Goal: Task Accomplishment & Management: Manage account settings

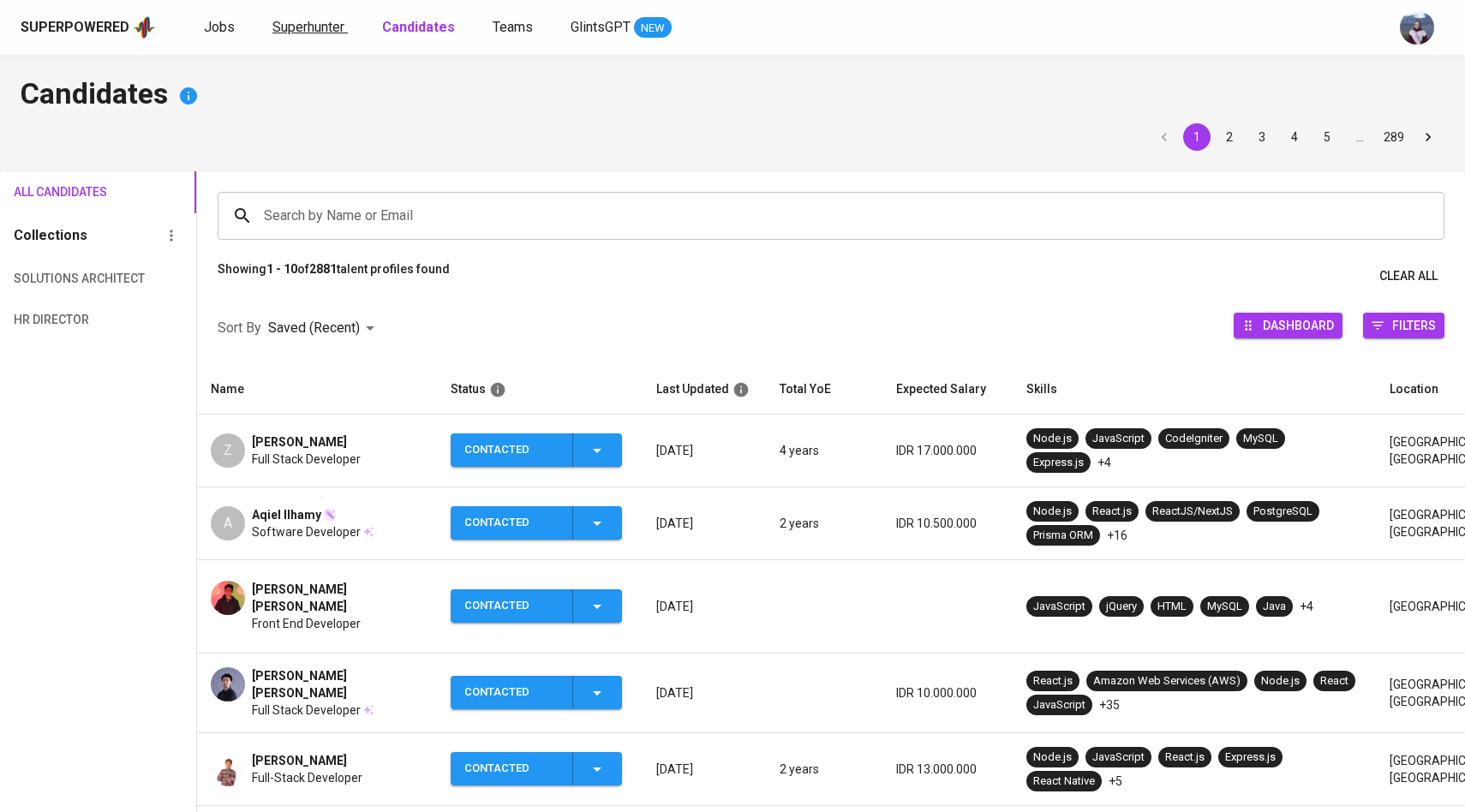
scroll to position [84, 0]
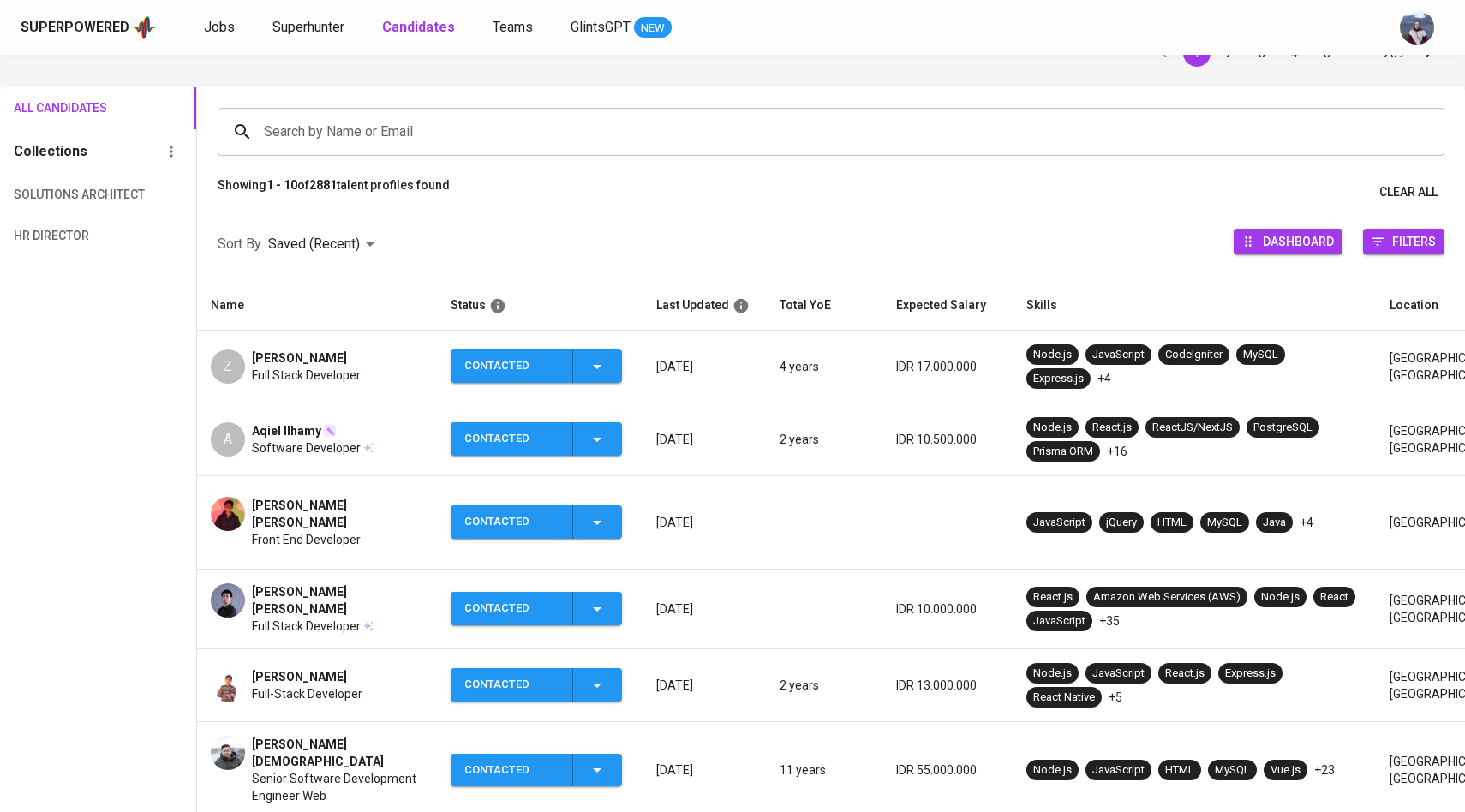
click at [308, 28] on span "Superhunter" at bounding box center [309, 27] width 72 height 16
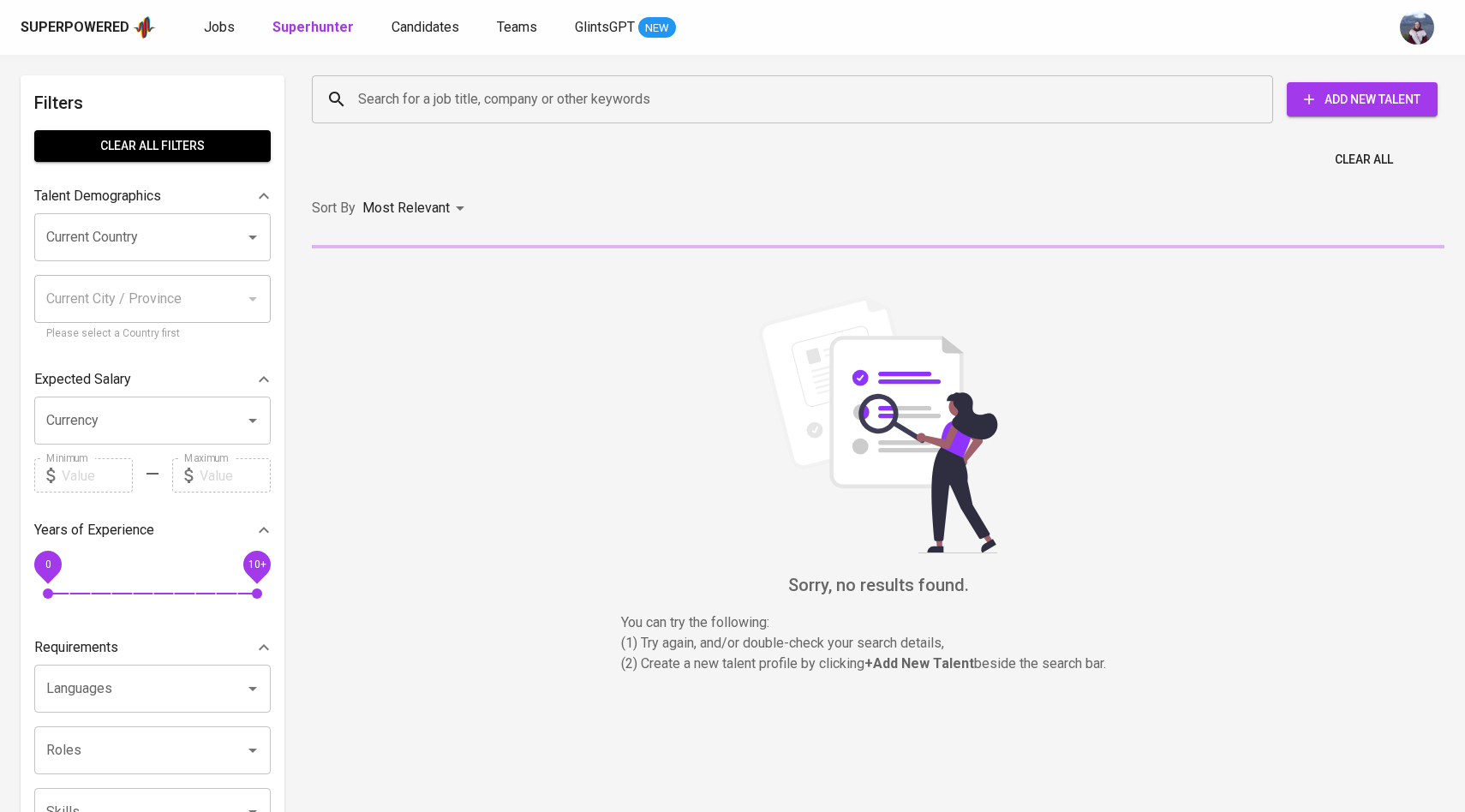
click at [394, 93] on input "Search for a job title, company or other keywords" at bounding box center [796, 99] width 885 height 32
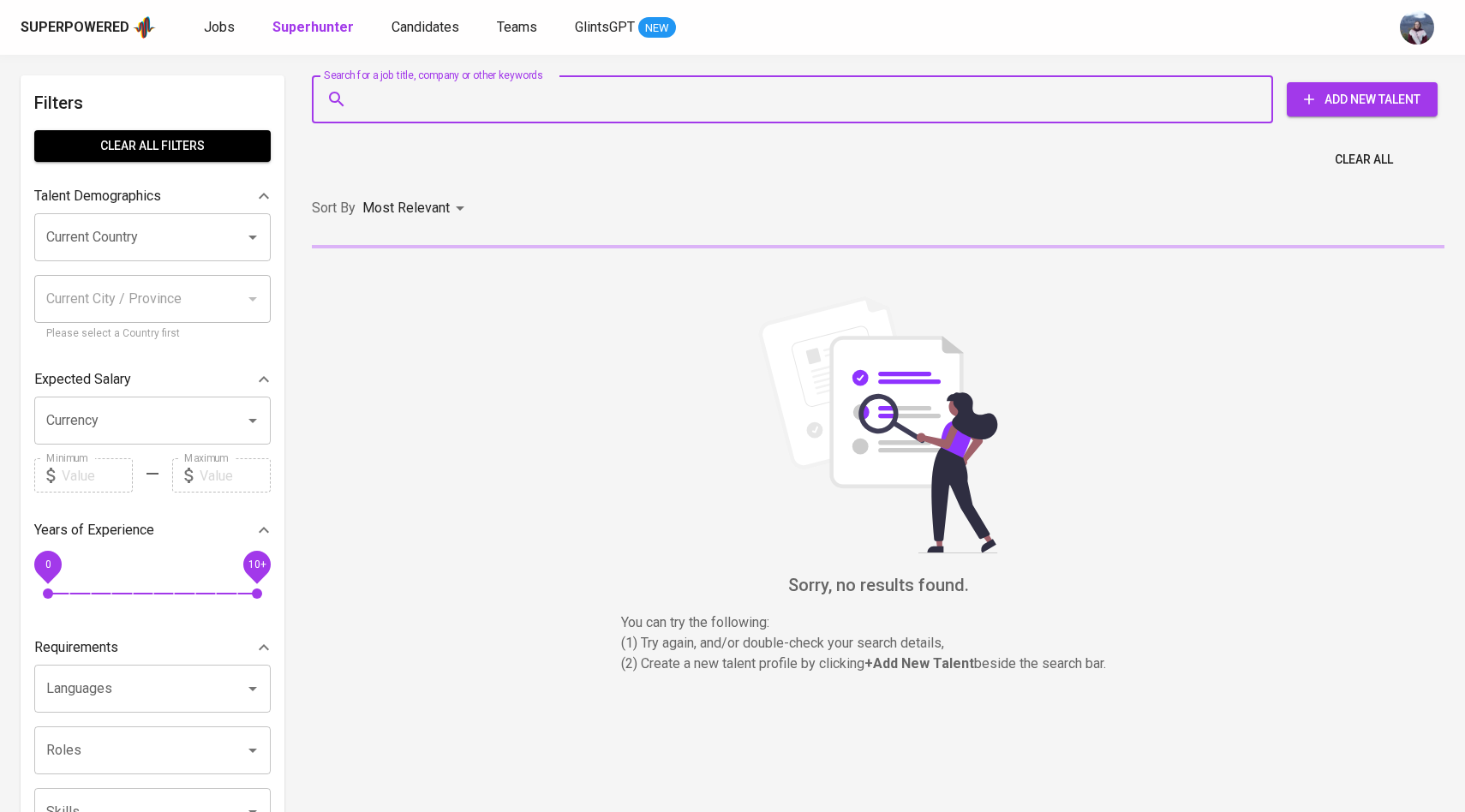
paste input "andikaherup@gmail.com"
type input "andikaherup@gmail.com"
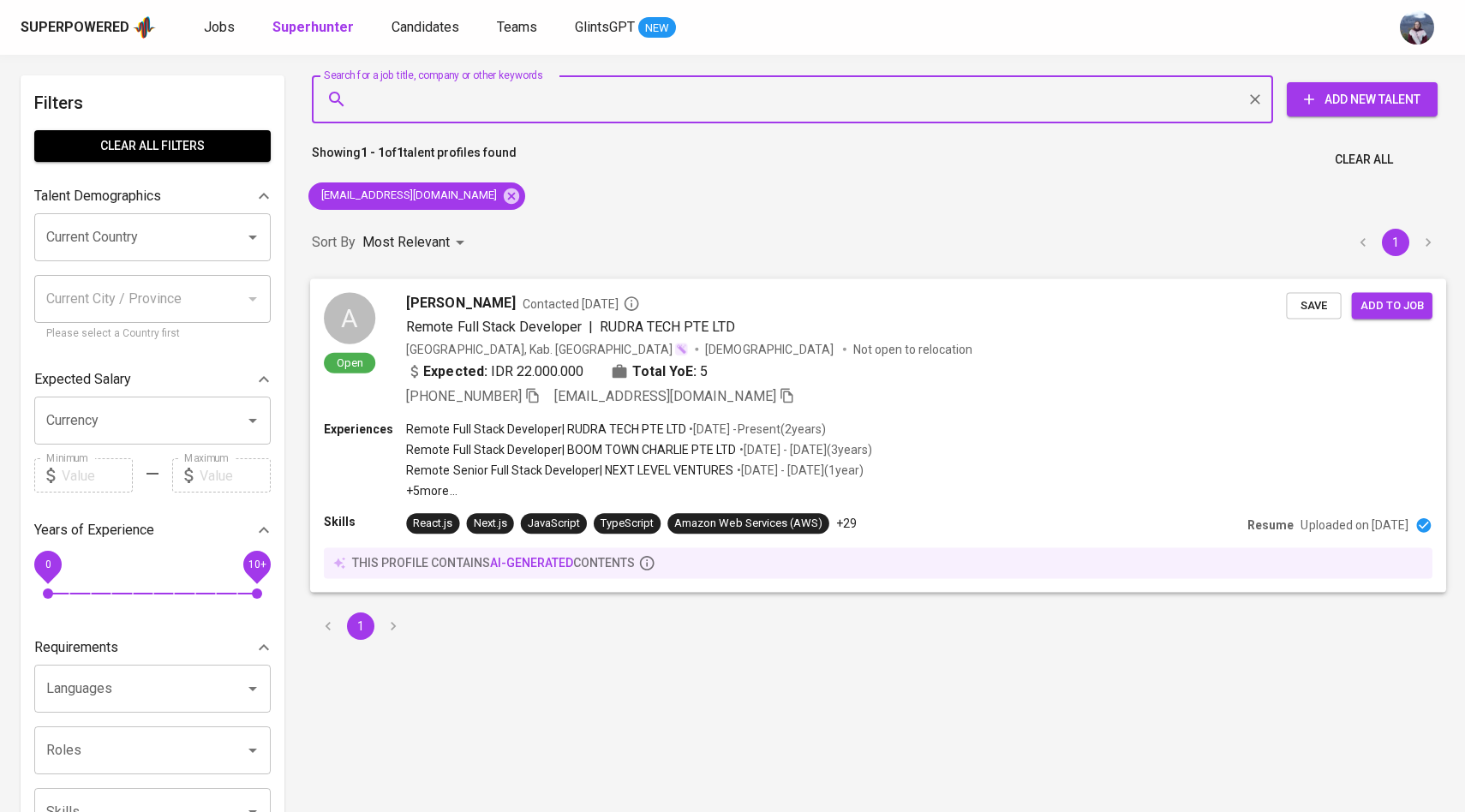
click at [360, 314] on div "A" at bounding box center [349, 318] width 51 height 51
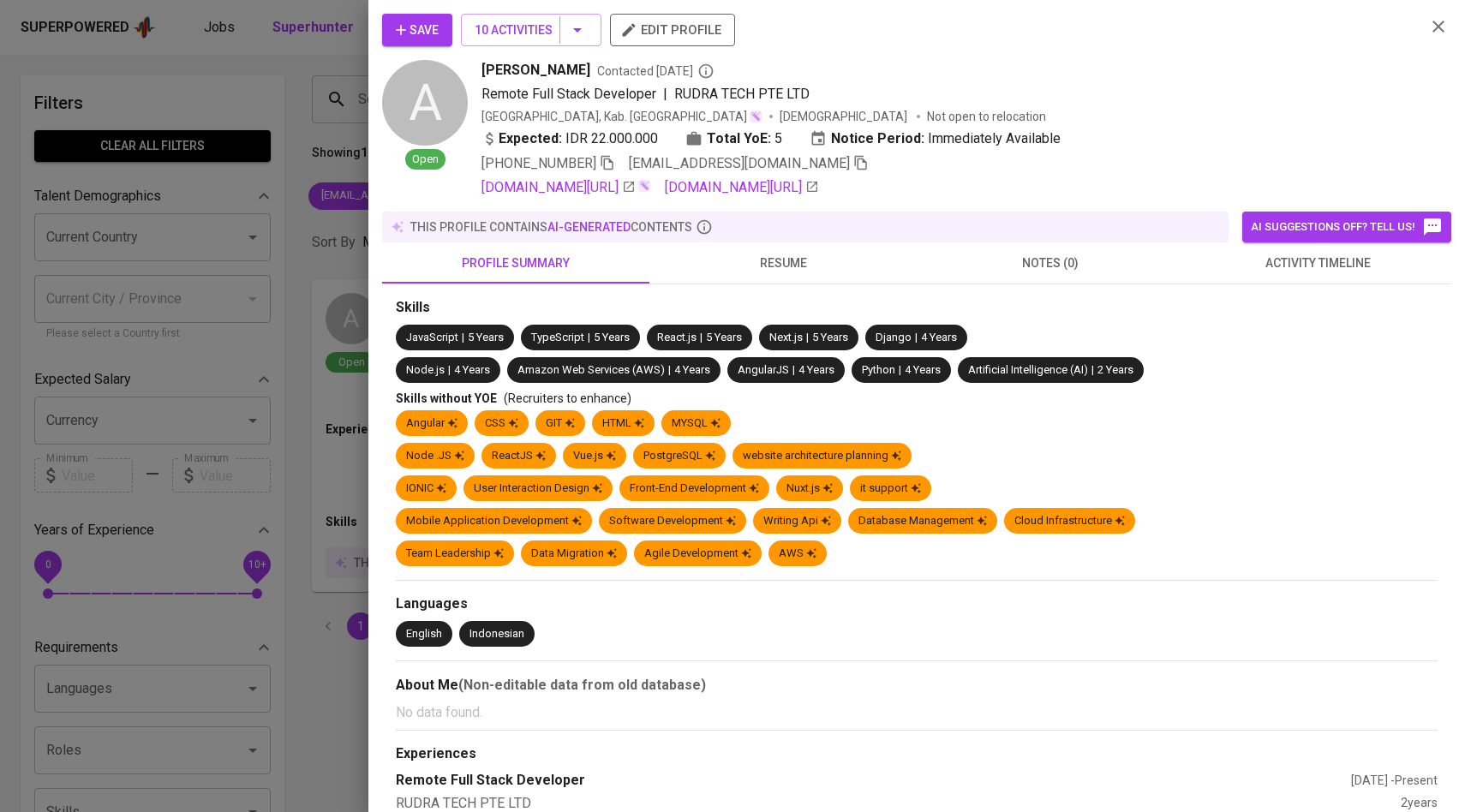
click at [1291, 249] on button "activity timeline" at bounding box center [1318, 263] width 267 height 42
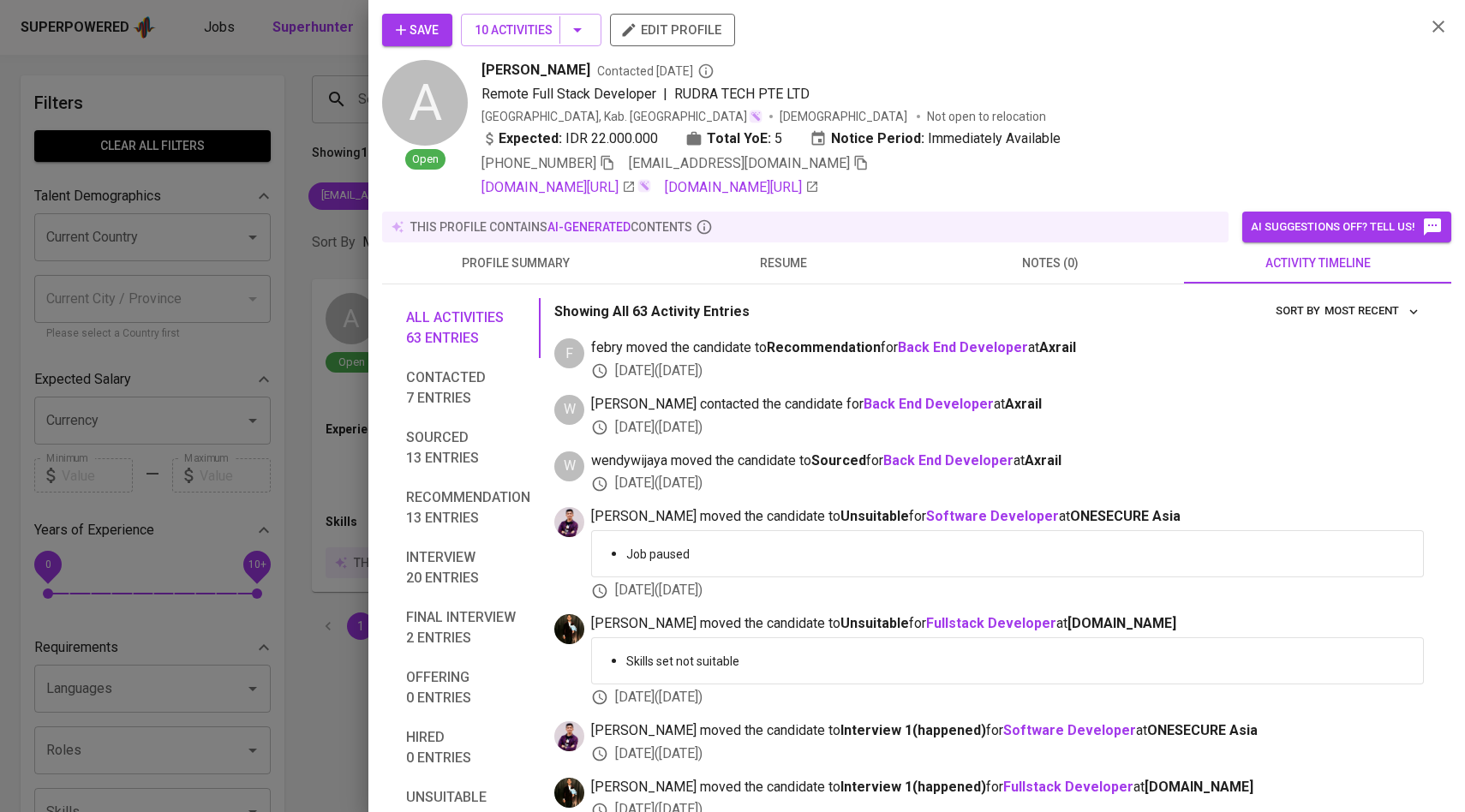
click at [294, 364] on div at bounding box center [732, 406] width 1465 height 812
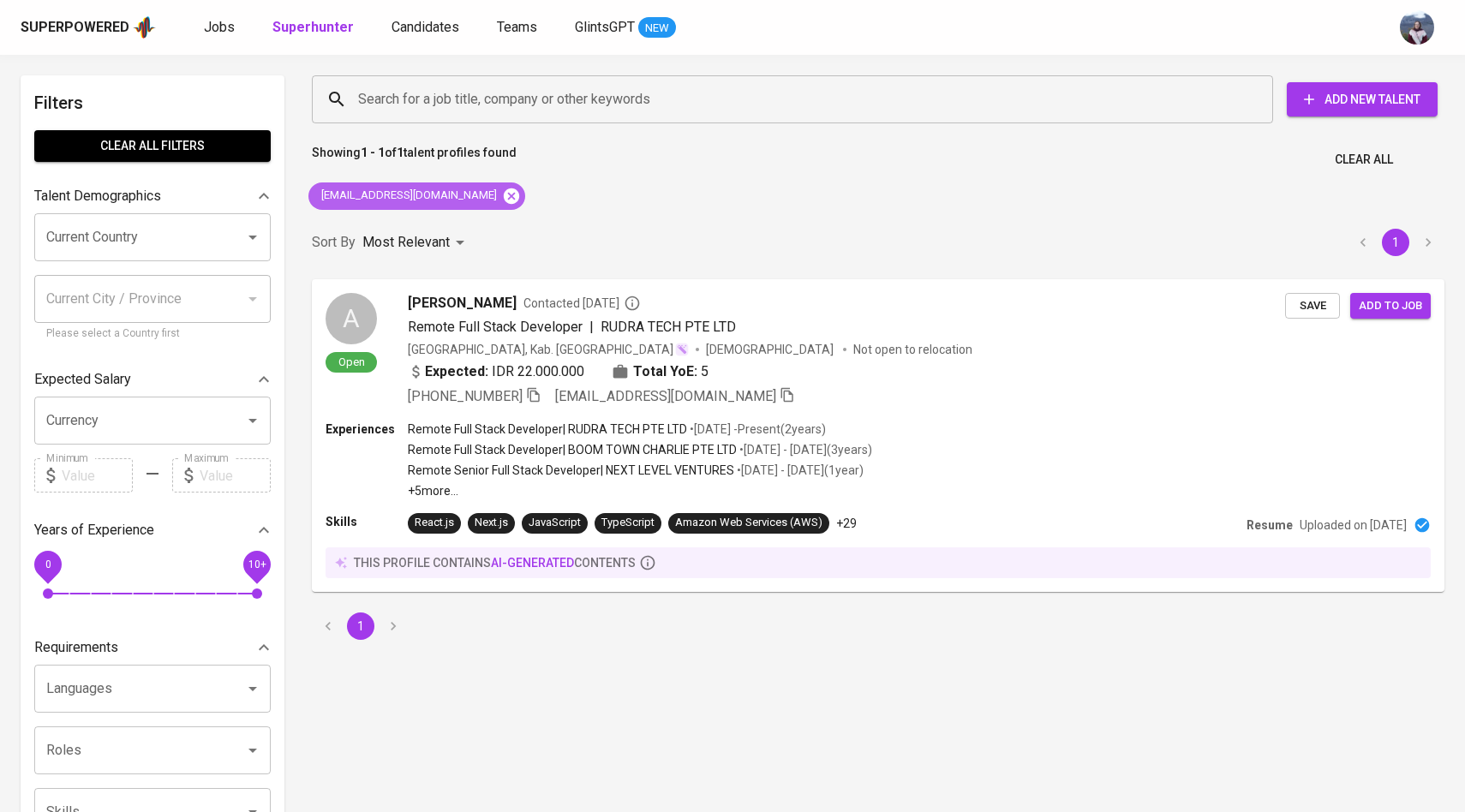
click at [504, 195] on icon at bounding box center [511, 195] width 15 height 15
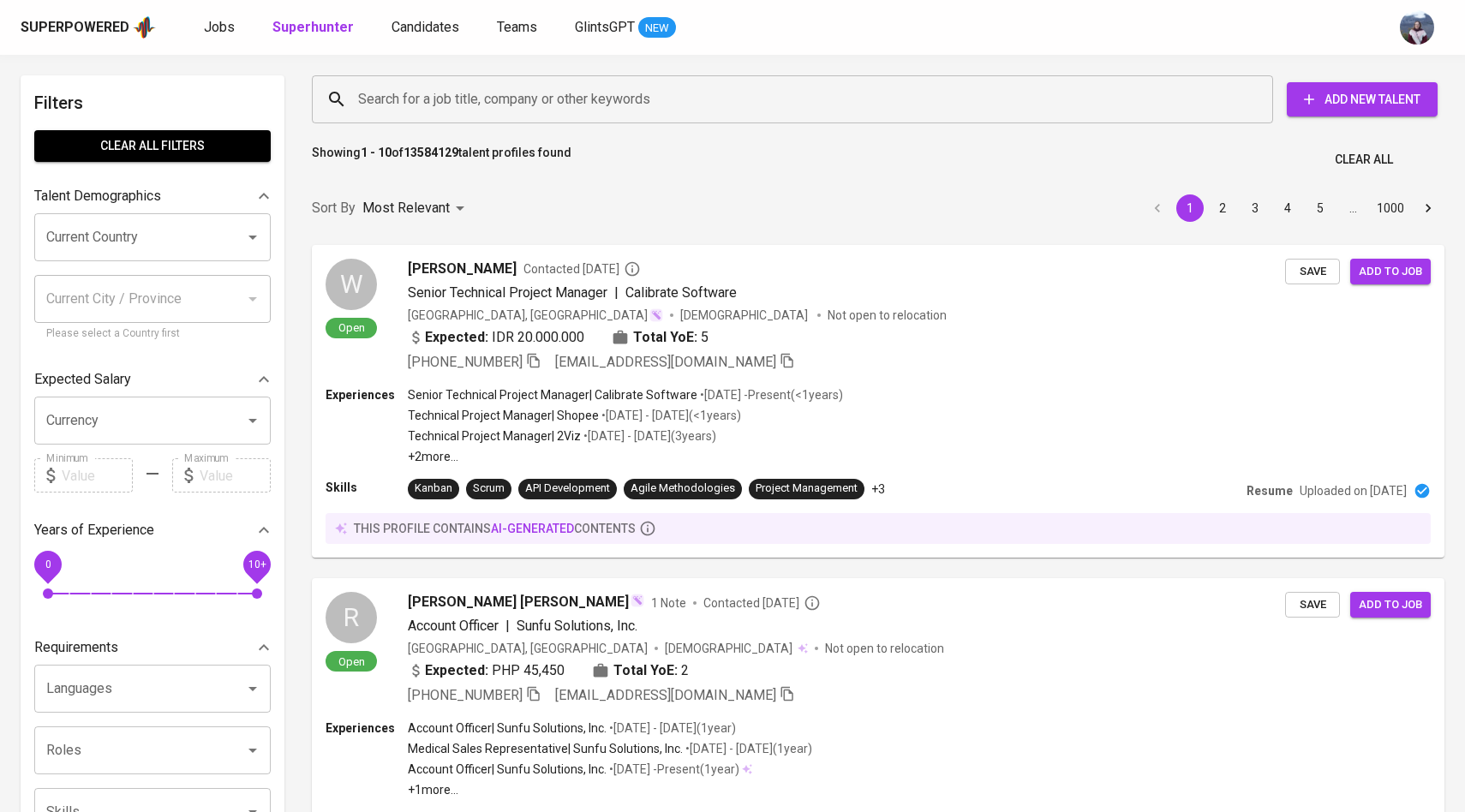
click at [462, 97] on input "Search for a job title, company or other keywords" at bounding box center [796, 99] width 885 height 32
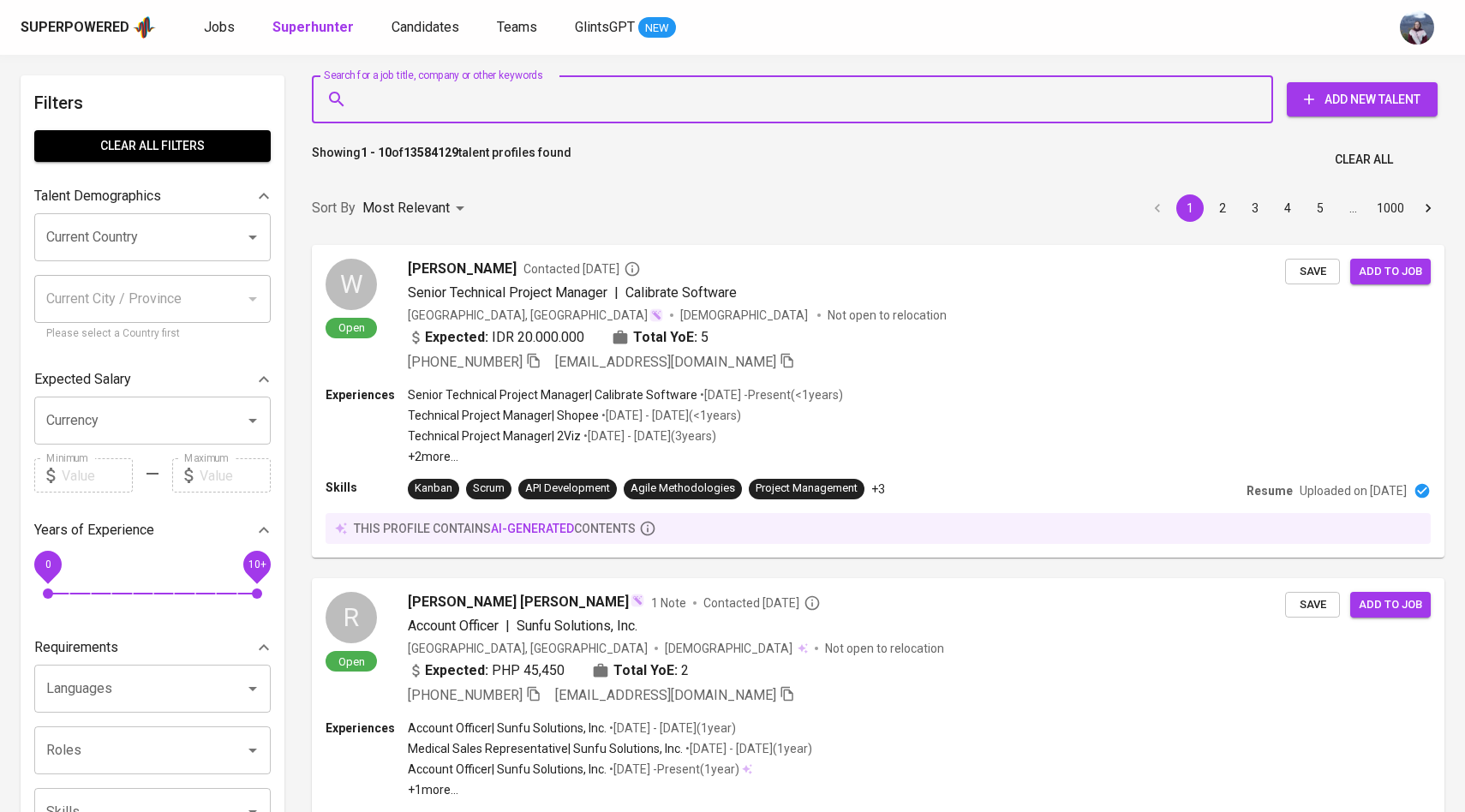
paste input "putraa.nugroho@gmail.com"
type input "putraa.nugroho@gmail.com"
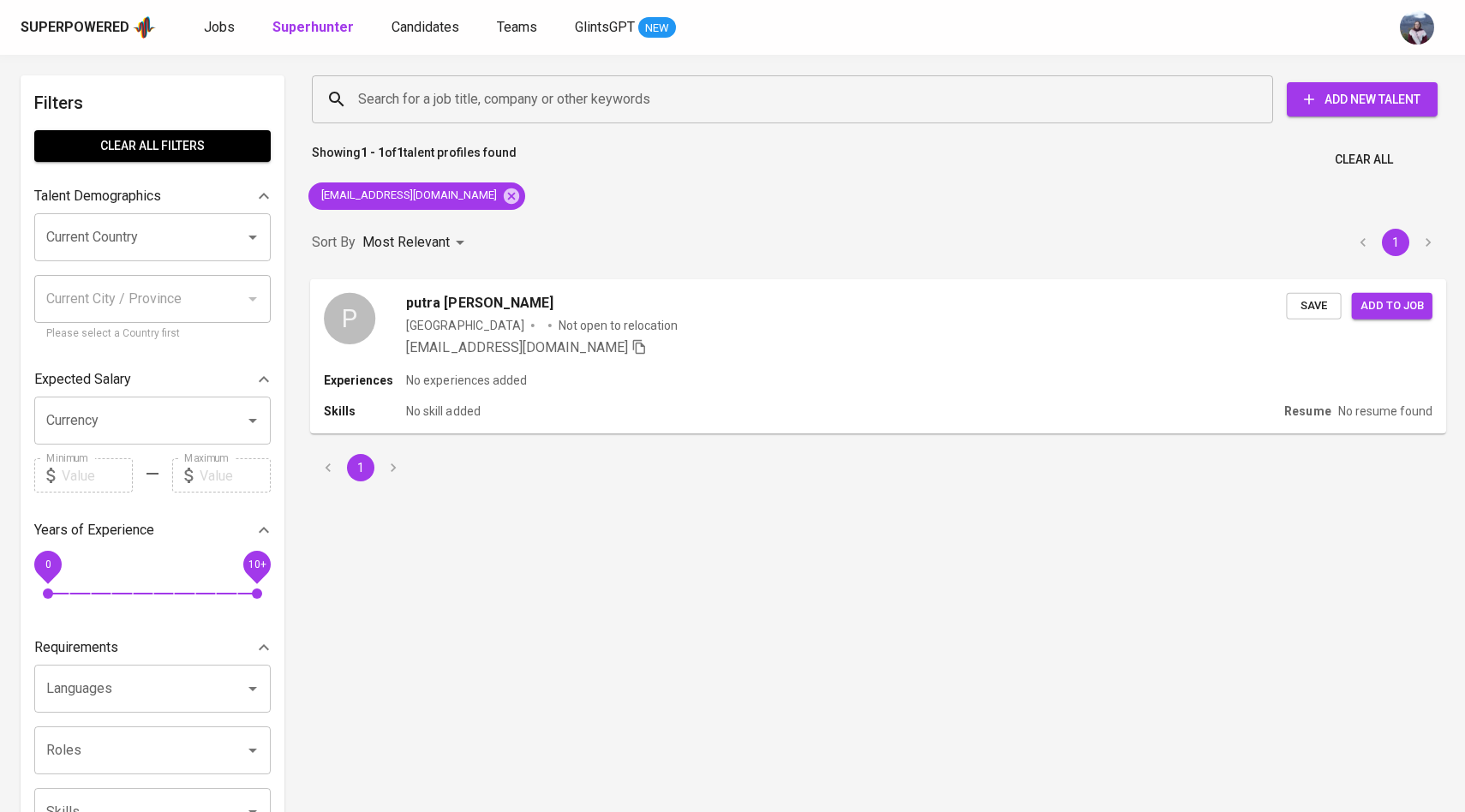
click at [329, 306] on div "P" at bounding box center [349, 318] width 51 height 51
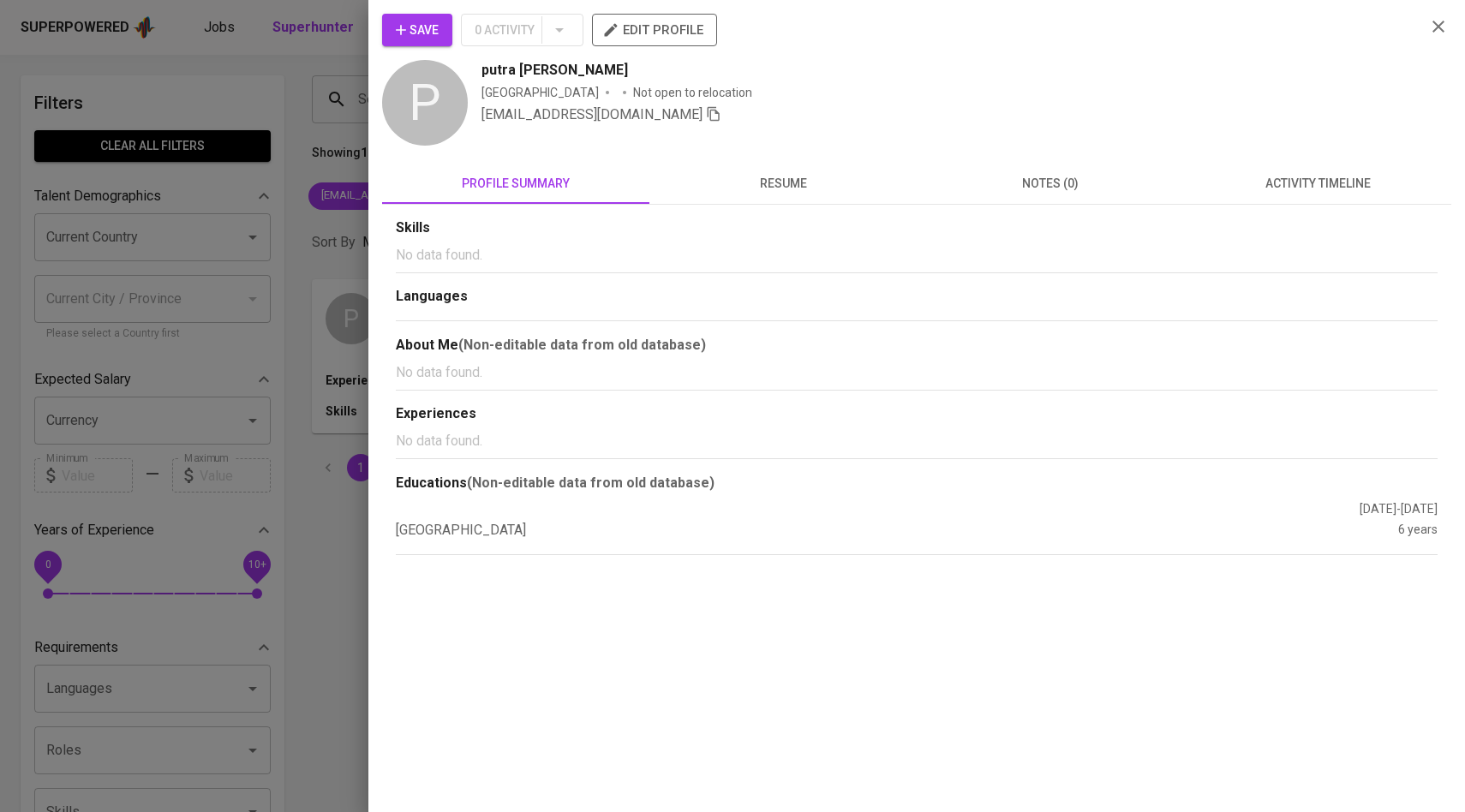
click at [1341, 173] on span "activity timeline" at bounding box center [1317, 184] width 246 height 22
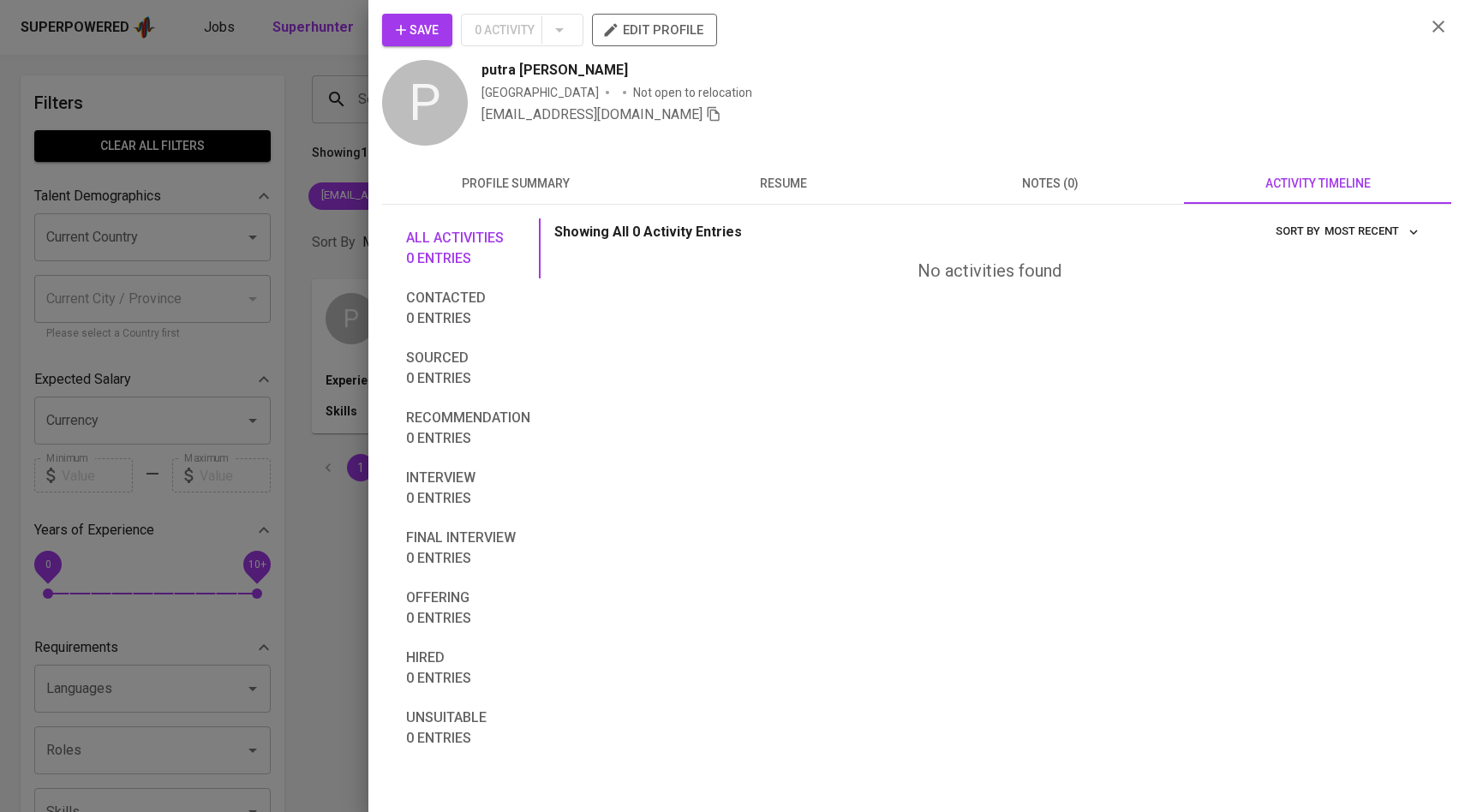
click at [413, 43] on button "Save" at bounding box center [417, 30] width 70 height 32
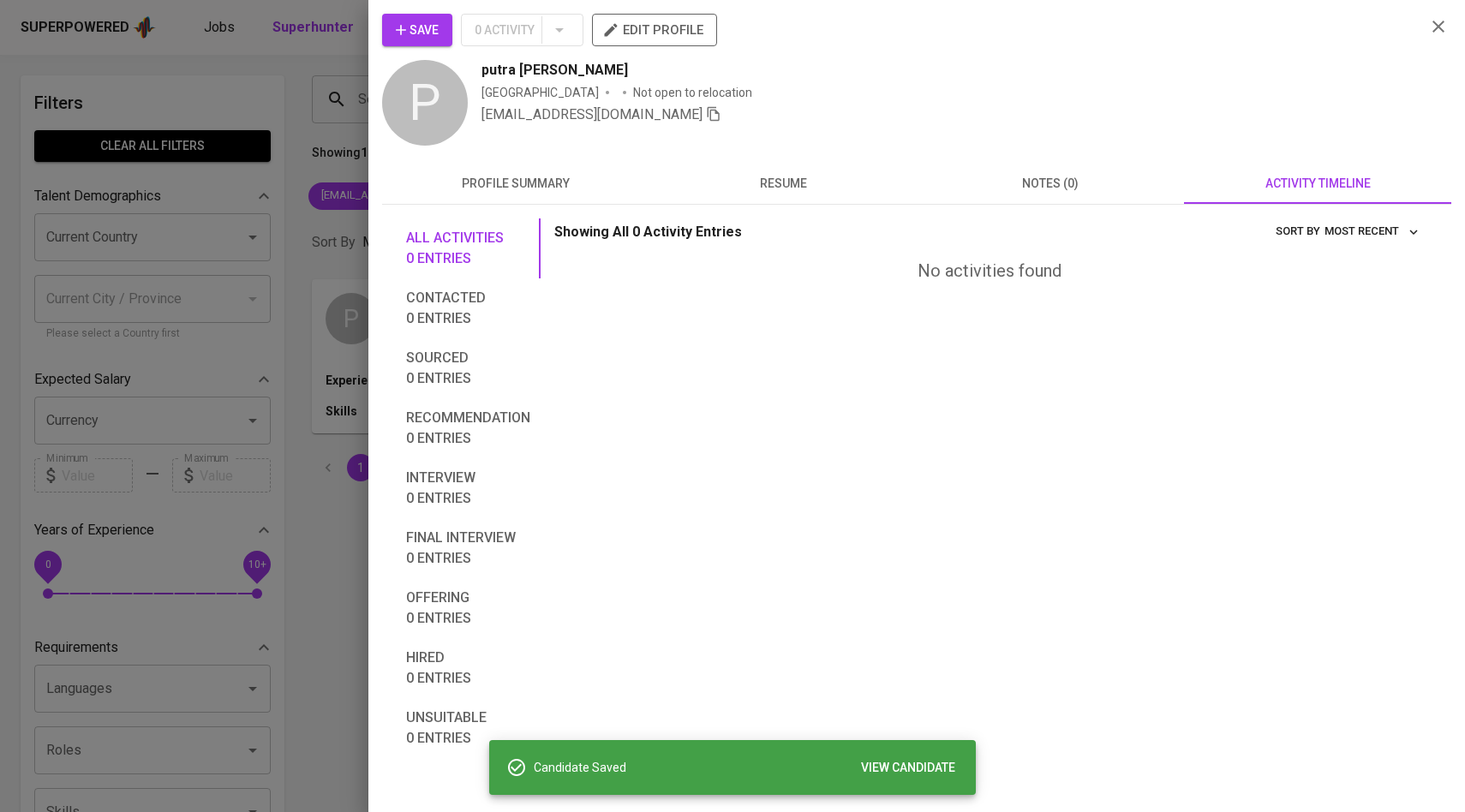
click at [260, 171] on div at bounding box center [732, 406] width 1465 height 812
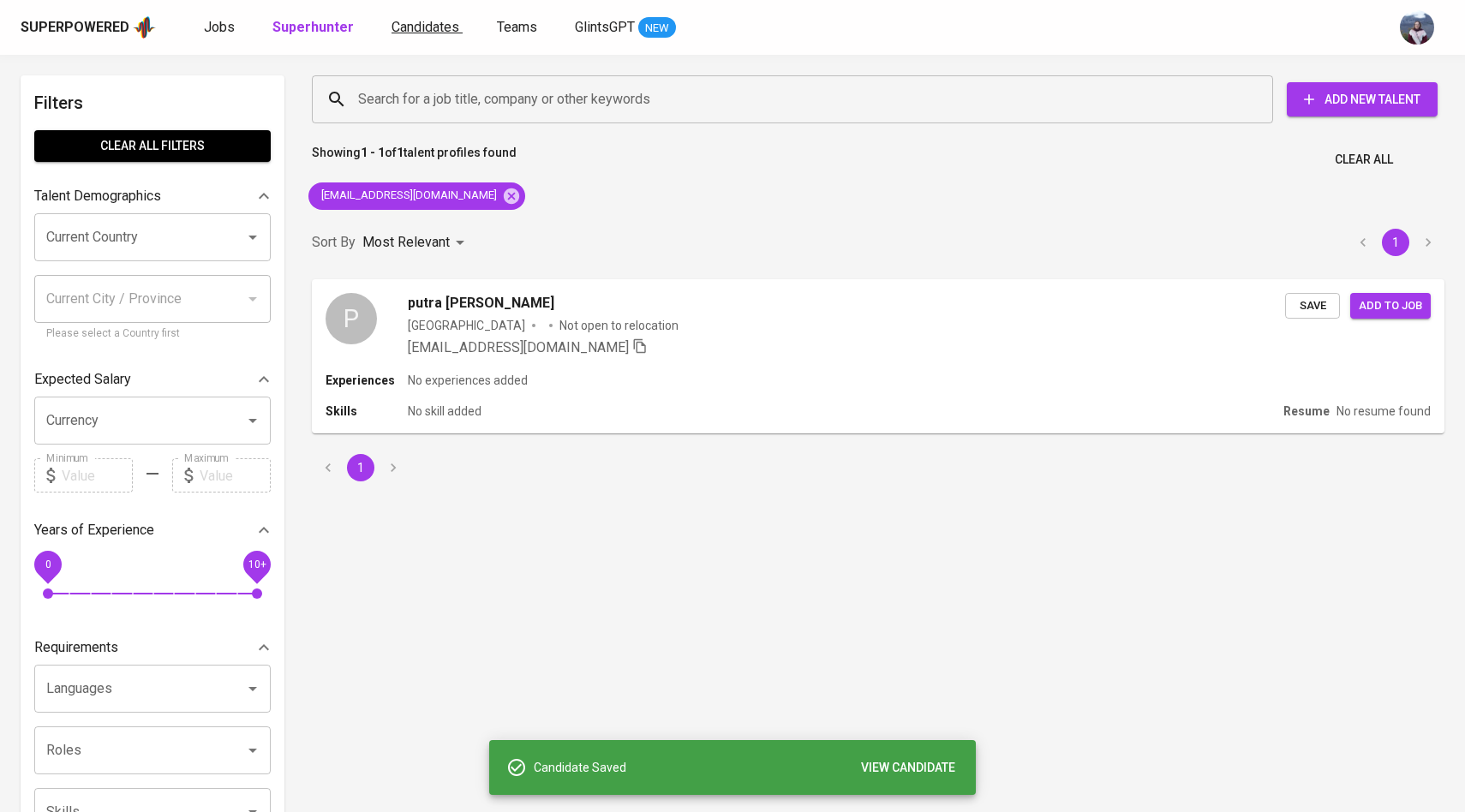
click at [418, 36] on link "Candidates" at bounding box center [427, 28] width 71 height 22
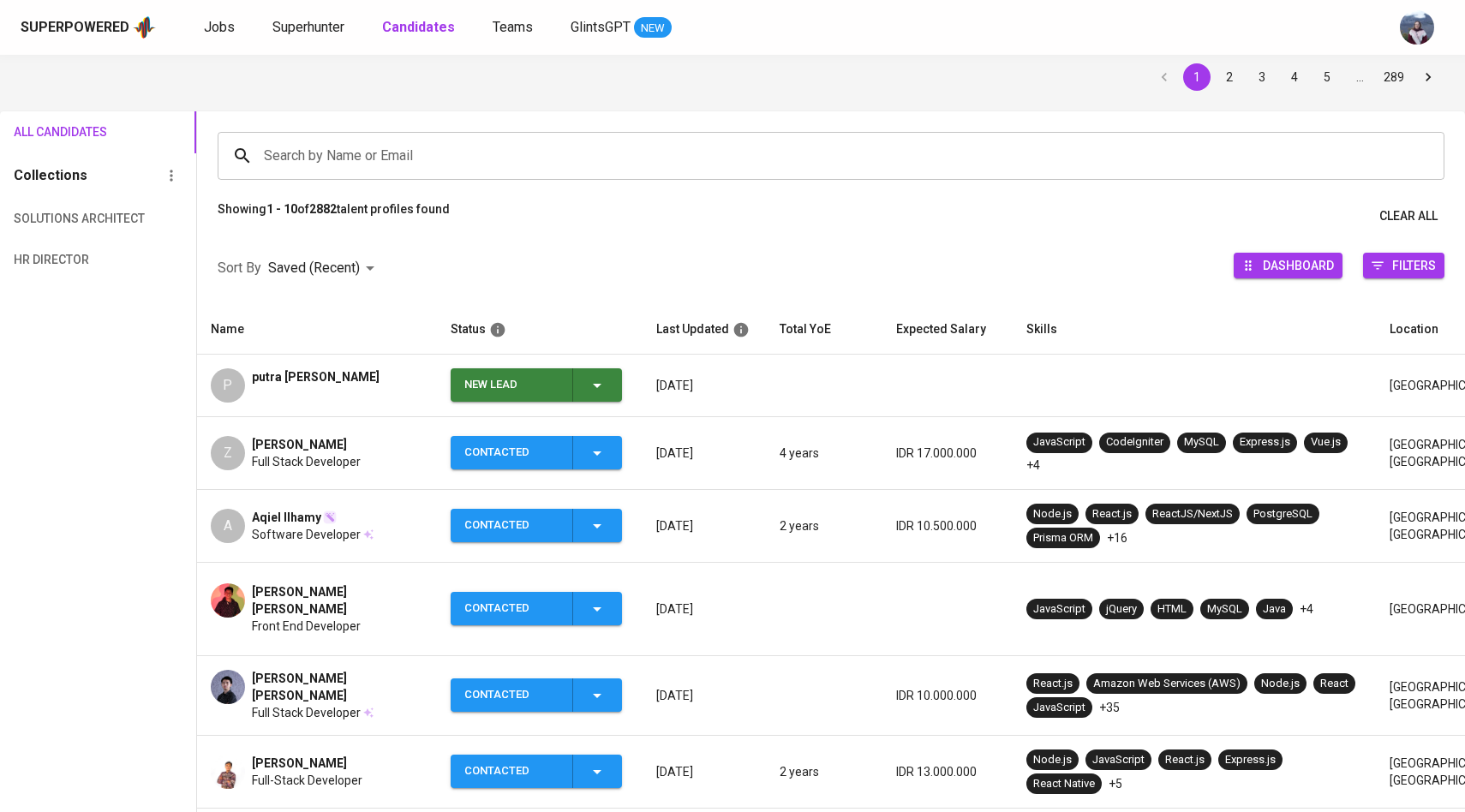
scroll to position [143, 0]
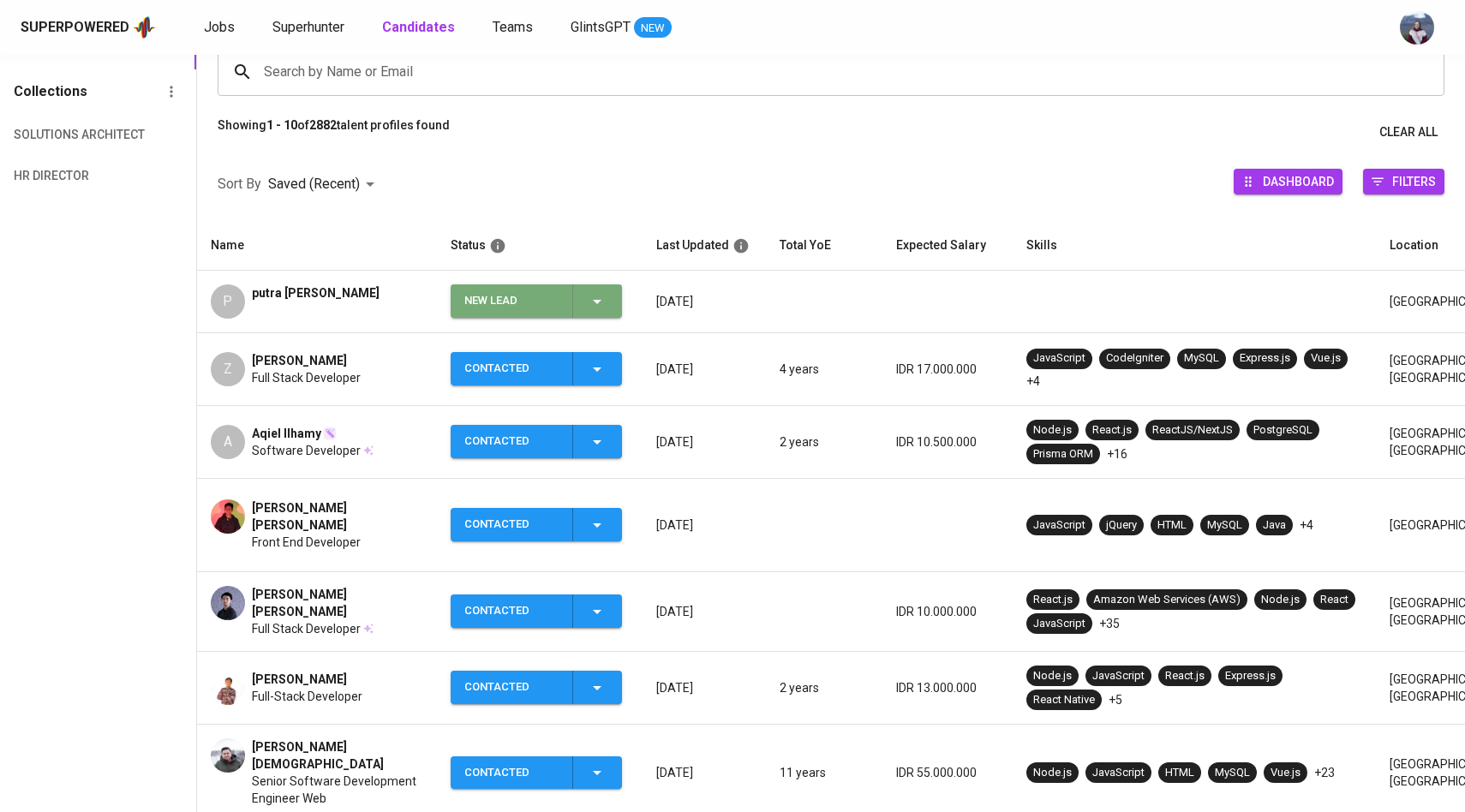
click at [613, 305] on span "New Lead" at bounding box center [536, 300] width 158 height 33
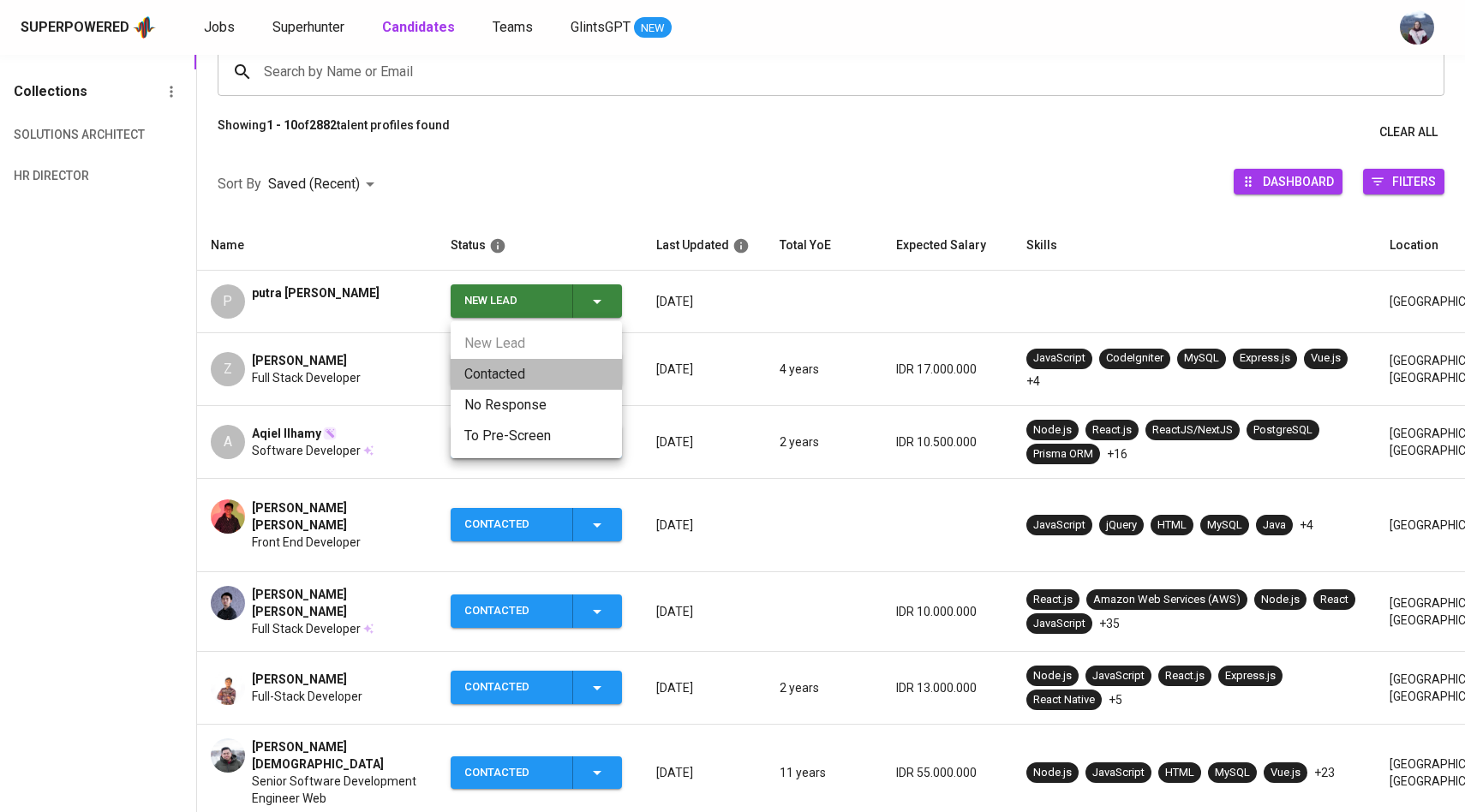
click at [520, 381] on li "Contacted" at bounding box center [536, 374] width 172 height 31
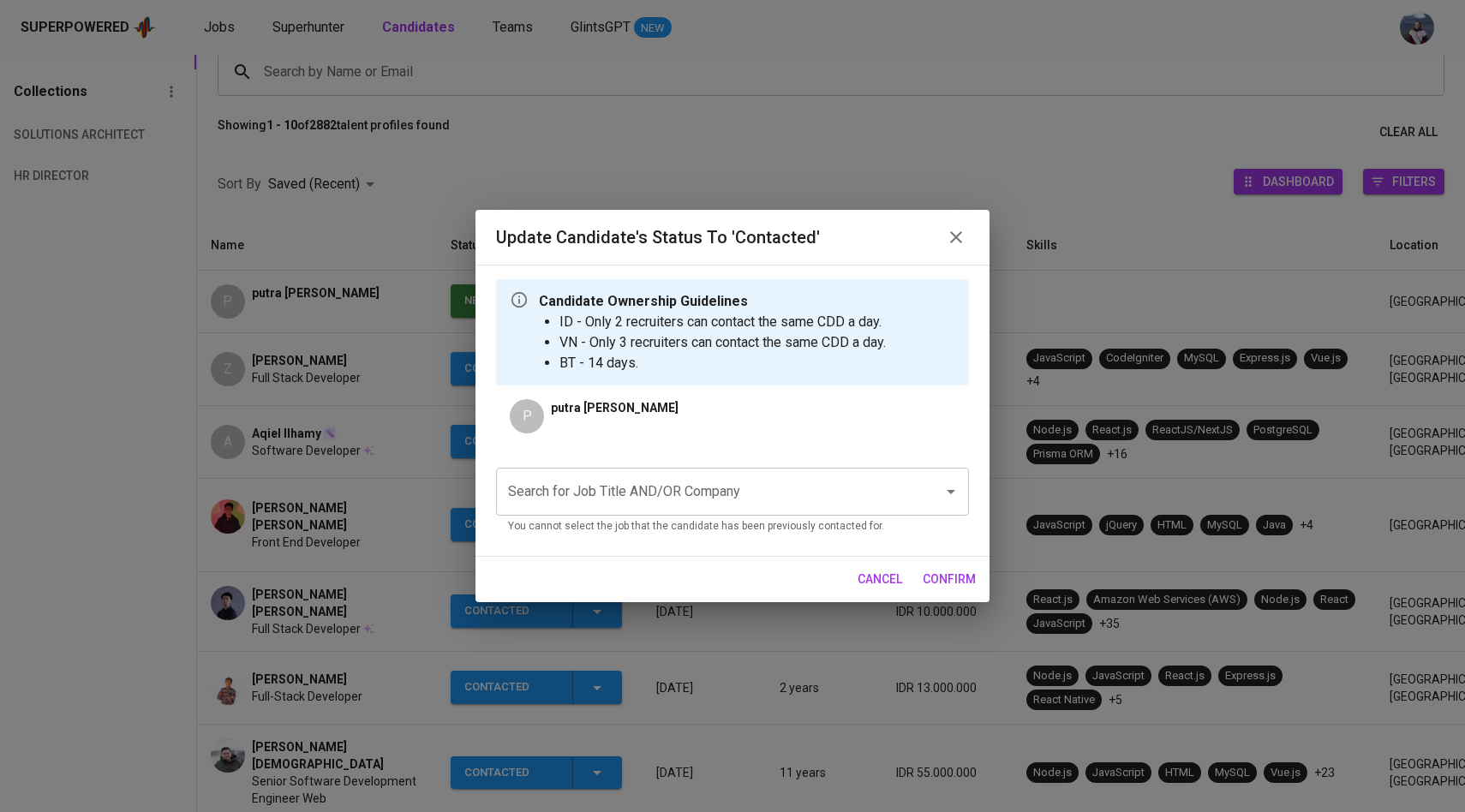
click at [620, 509] on div "Search for Job Title AND/OR Company" at bounding box center [733, 491] width 473 height 48
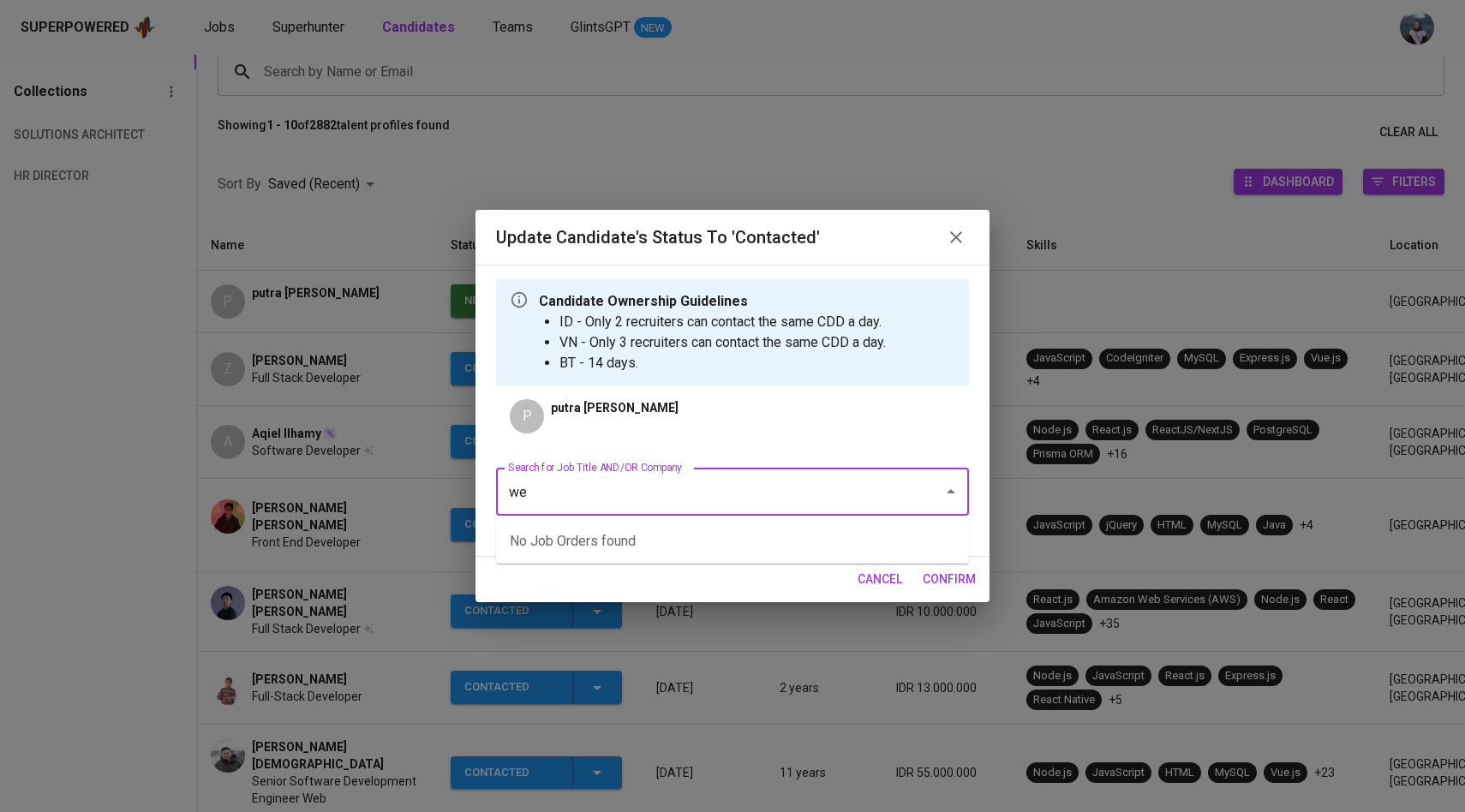
type input "w"
type input "a"
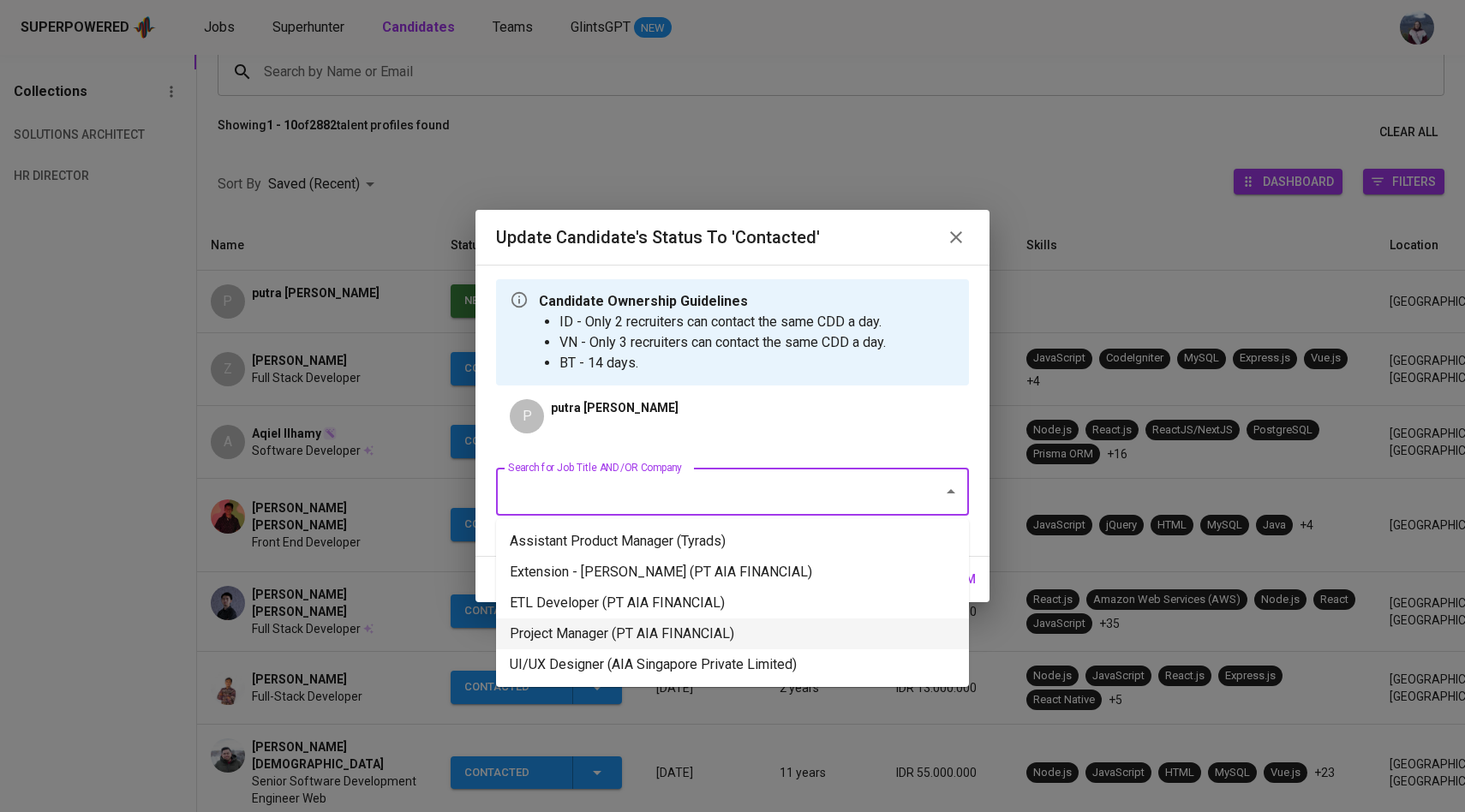
click at [730, 622] on li "Project Manager (PT AIA FINANCIAL)" at bounding box center [733, 633] width 473 height 31
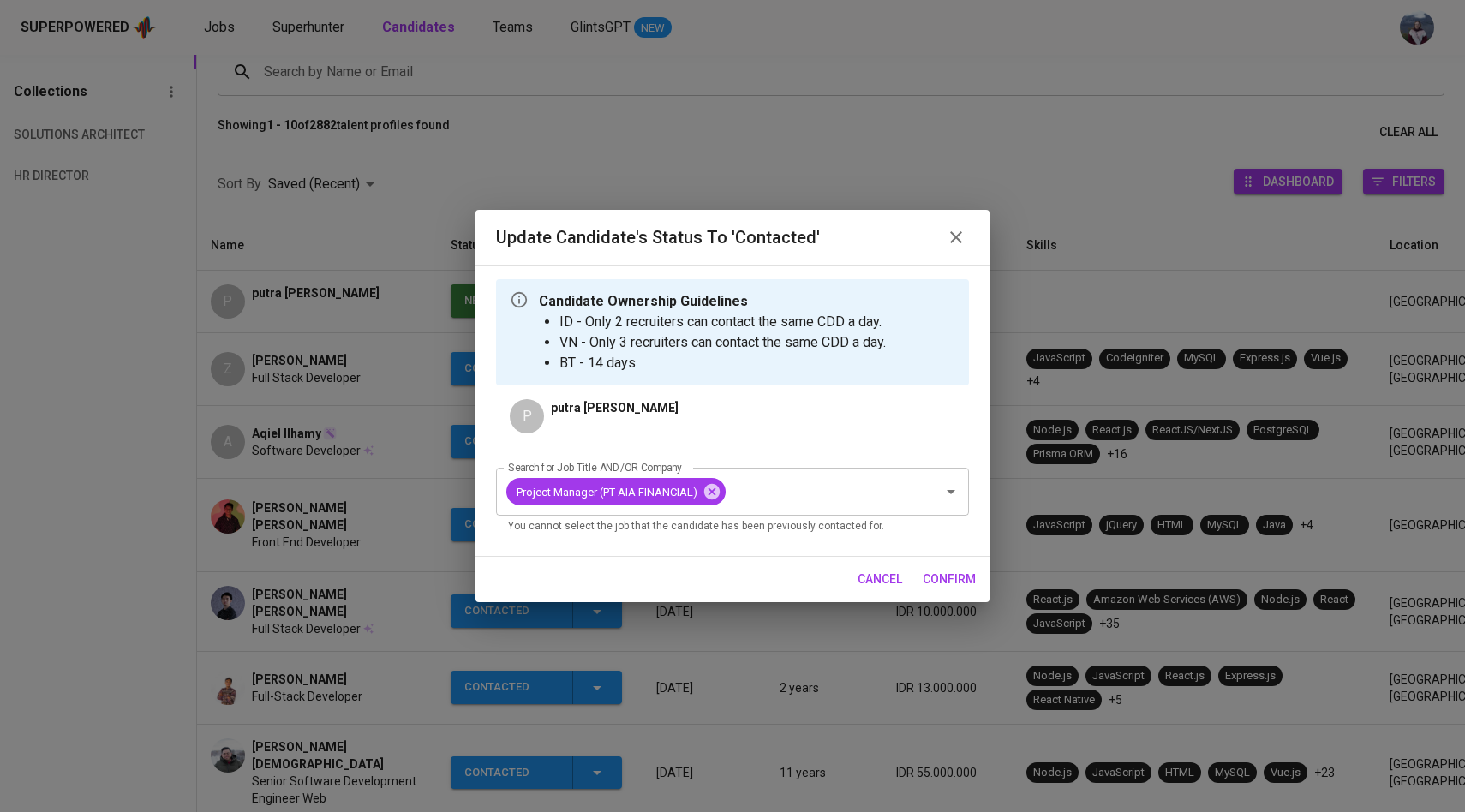
click at [957, 583] on span "confirm" at bounding box center [949, 579] width 53 height 22
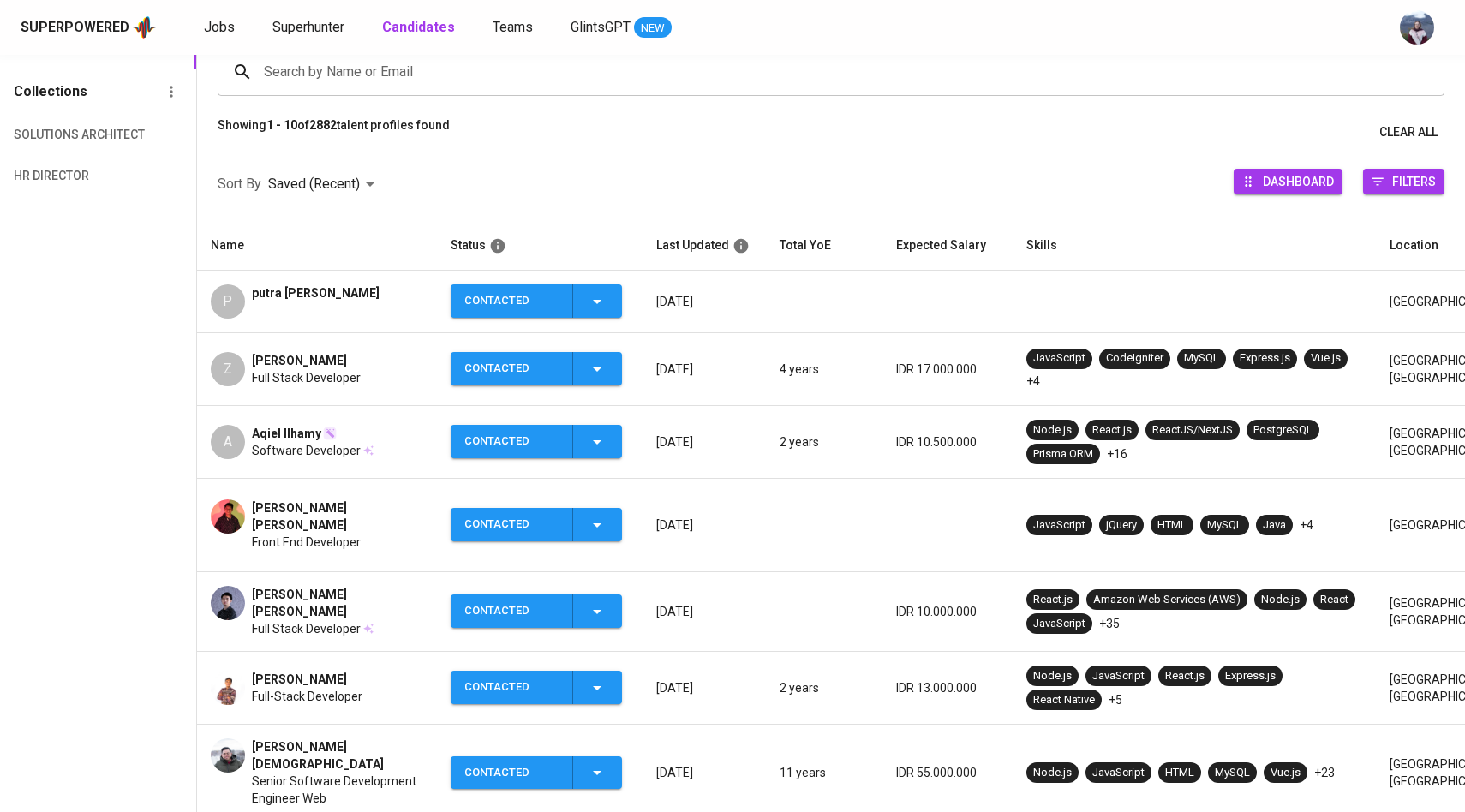
click at [321, 28] on span "Superhunter" at bounding box center [309, 27] width 72 height 16
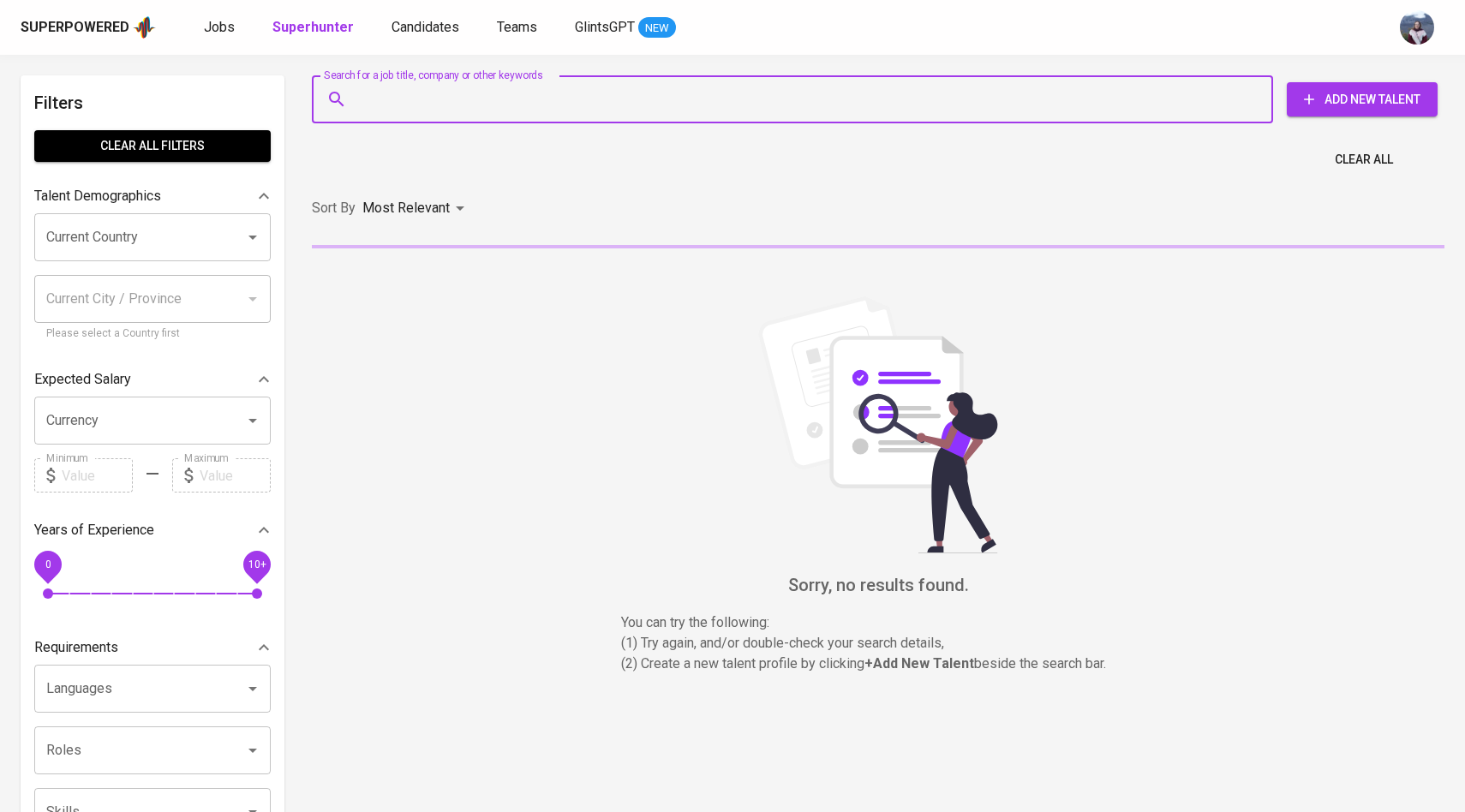
click at [376, 106] on input "Search for a job title, company or other keywords" at bounding box center [796, 99] width 885 height 32
paste input "giriwardana001@gmail.com"
type input "giriwardana001@gmail.com"
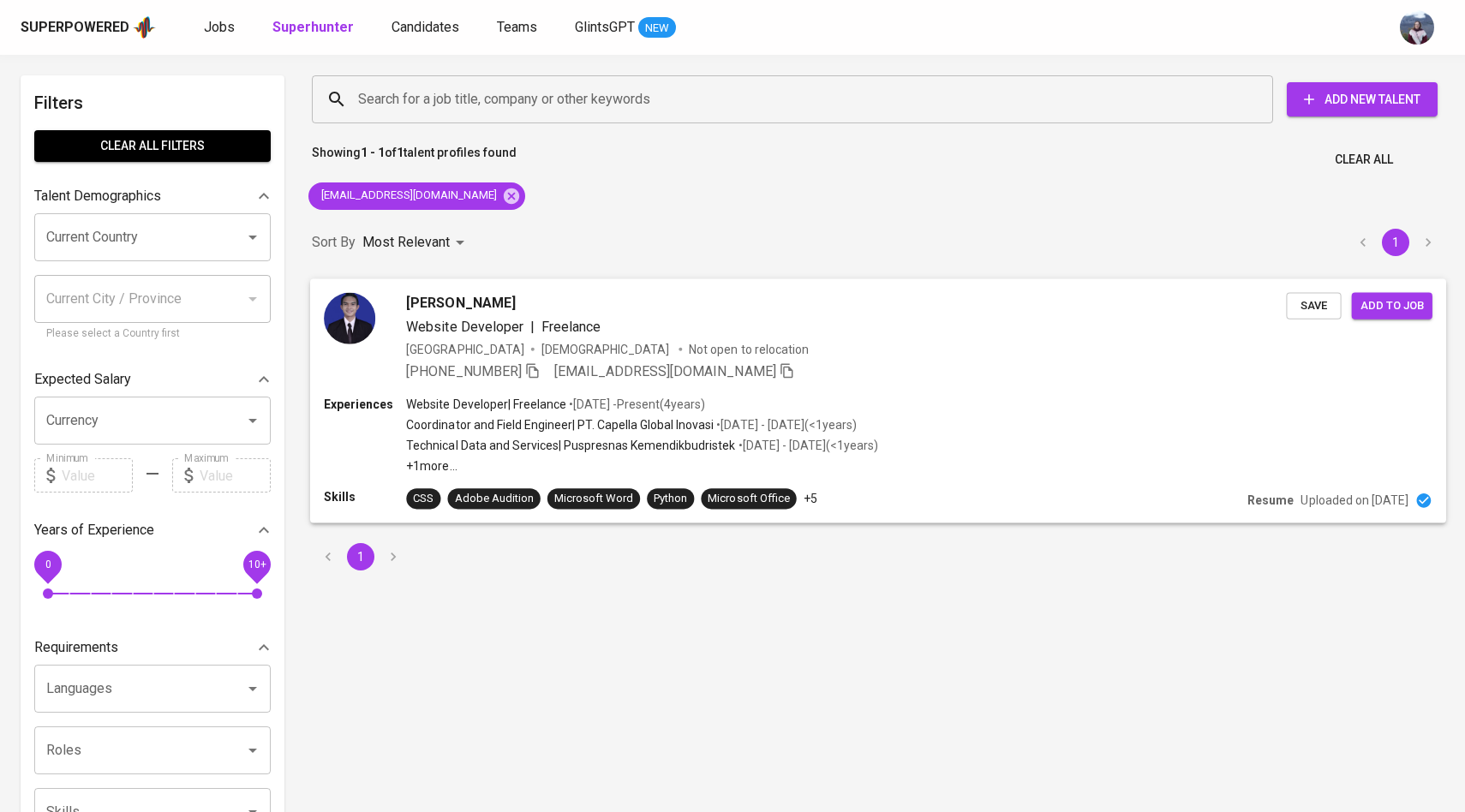
click at [357, 326] on img at bounding box center [349, 318] width 51 height 51
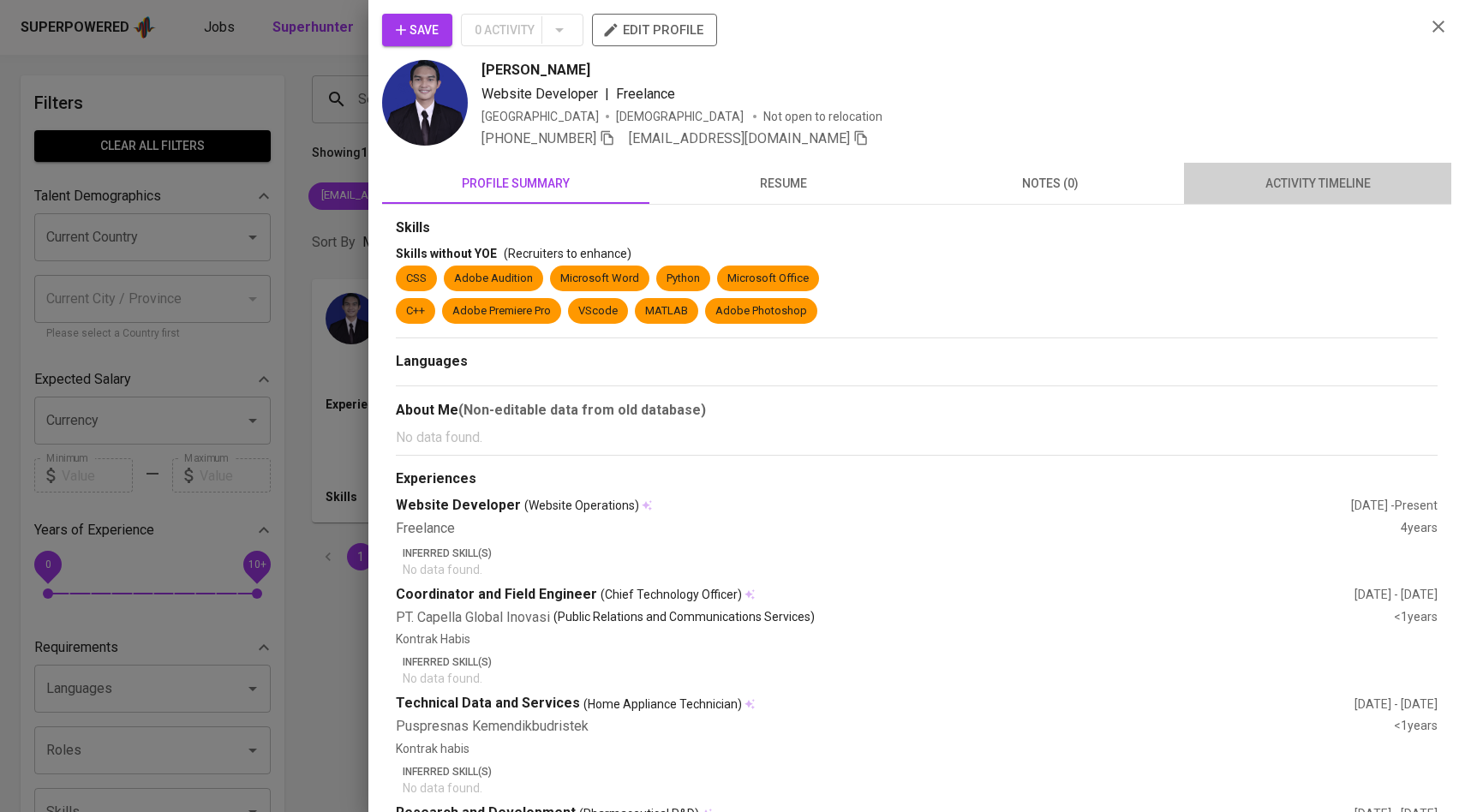
click at [1363, 175] on span "activity timeline" at bounding box center [1317, 184] width 246 height 22
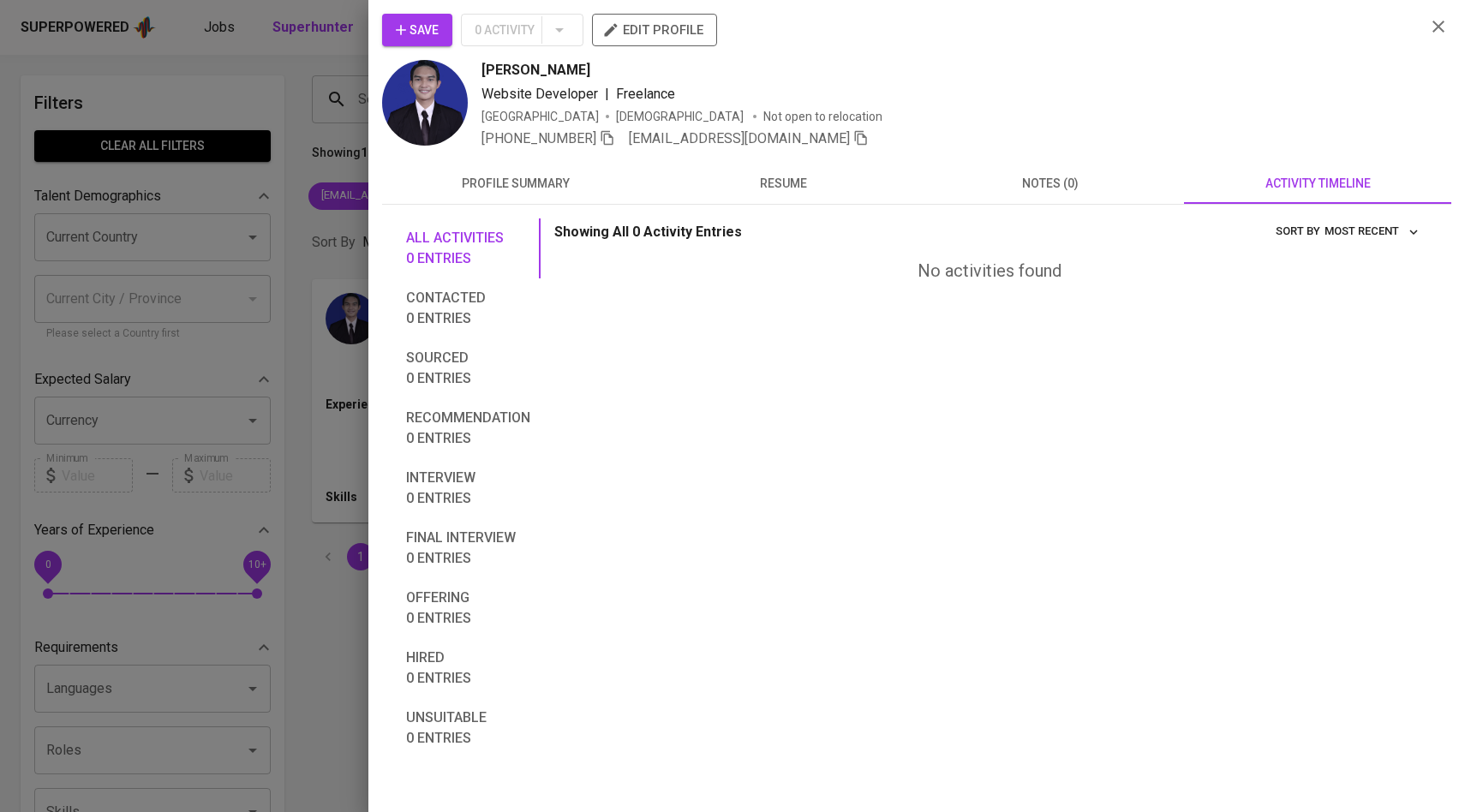
click at [407, 11] on div "Save 0 Activity edit profile Giri Wardana Website Developer | Freelance Indones…" at bounding box center [916, 406] width 1097 height 812
click at [407, 25] on icon "button" at bounding box center [401, 30] width 17 height 17
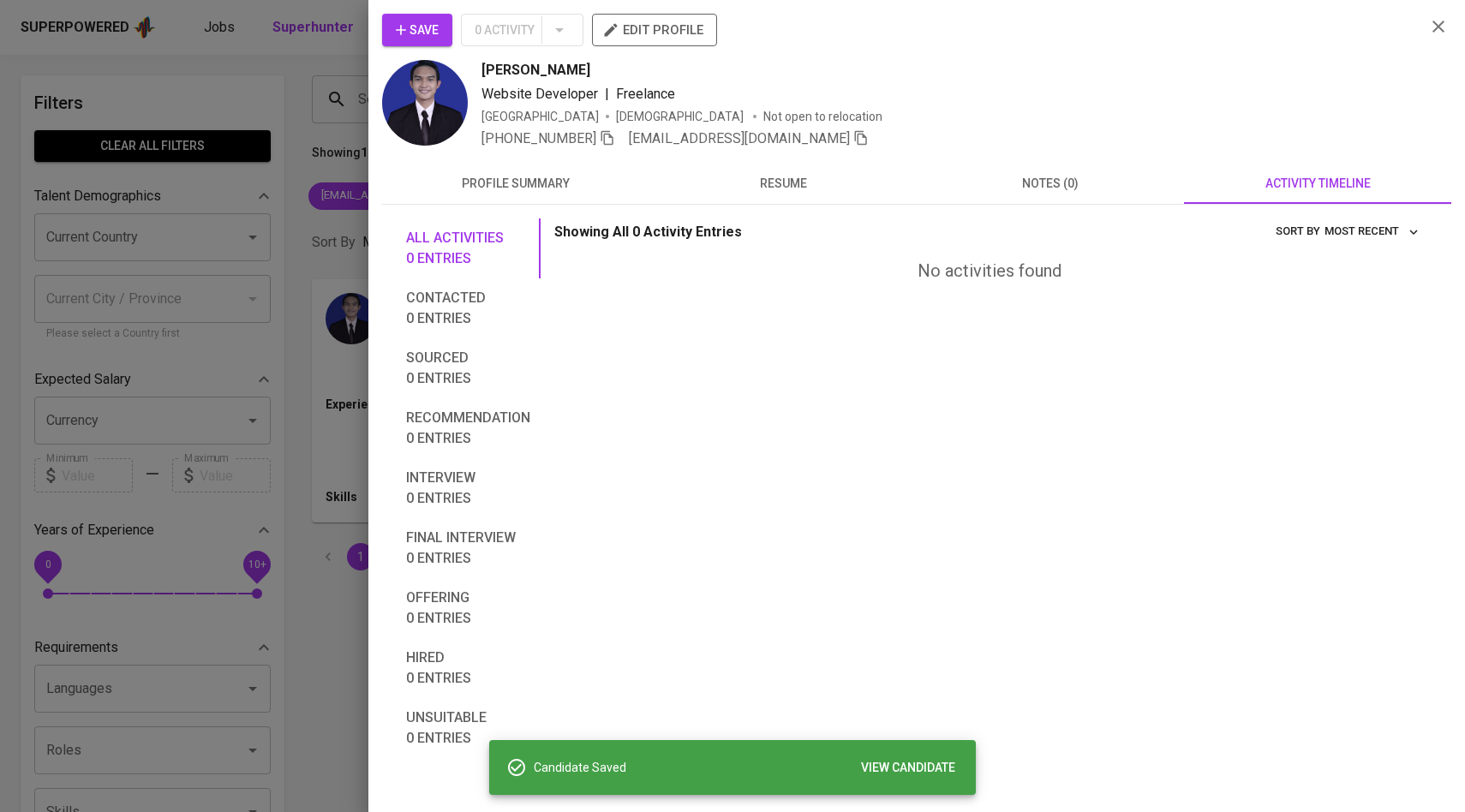
click at [288, 134] on div at bounding box center [732, 406] width 1465 height 812
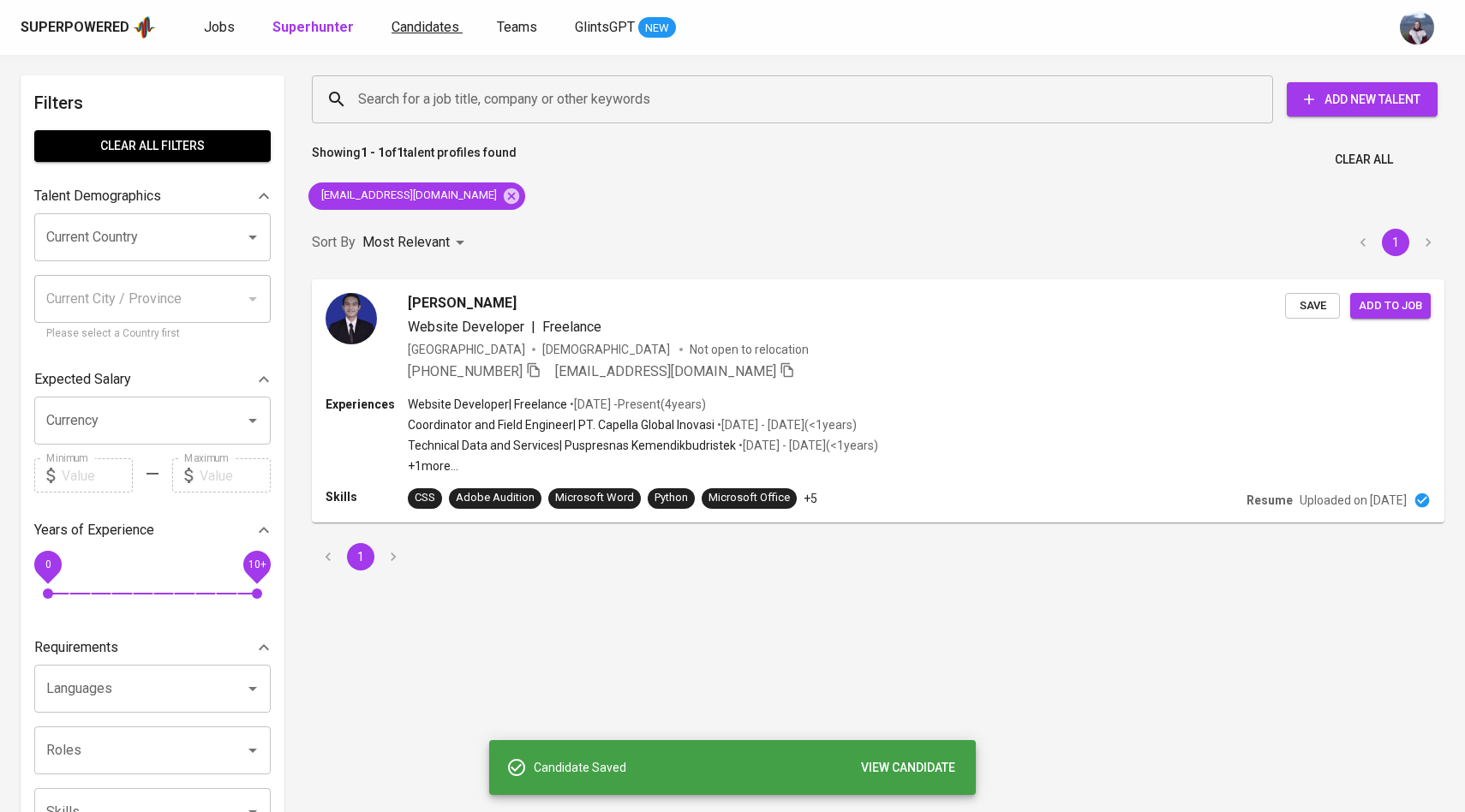
click at [427, 23] on span "Candidates" at bounding box center [425, 27] width 68 height 16
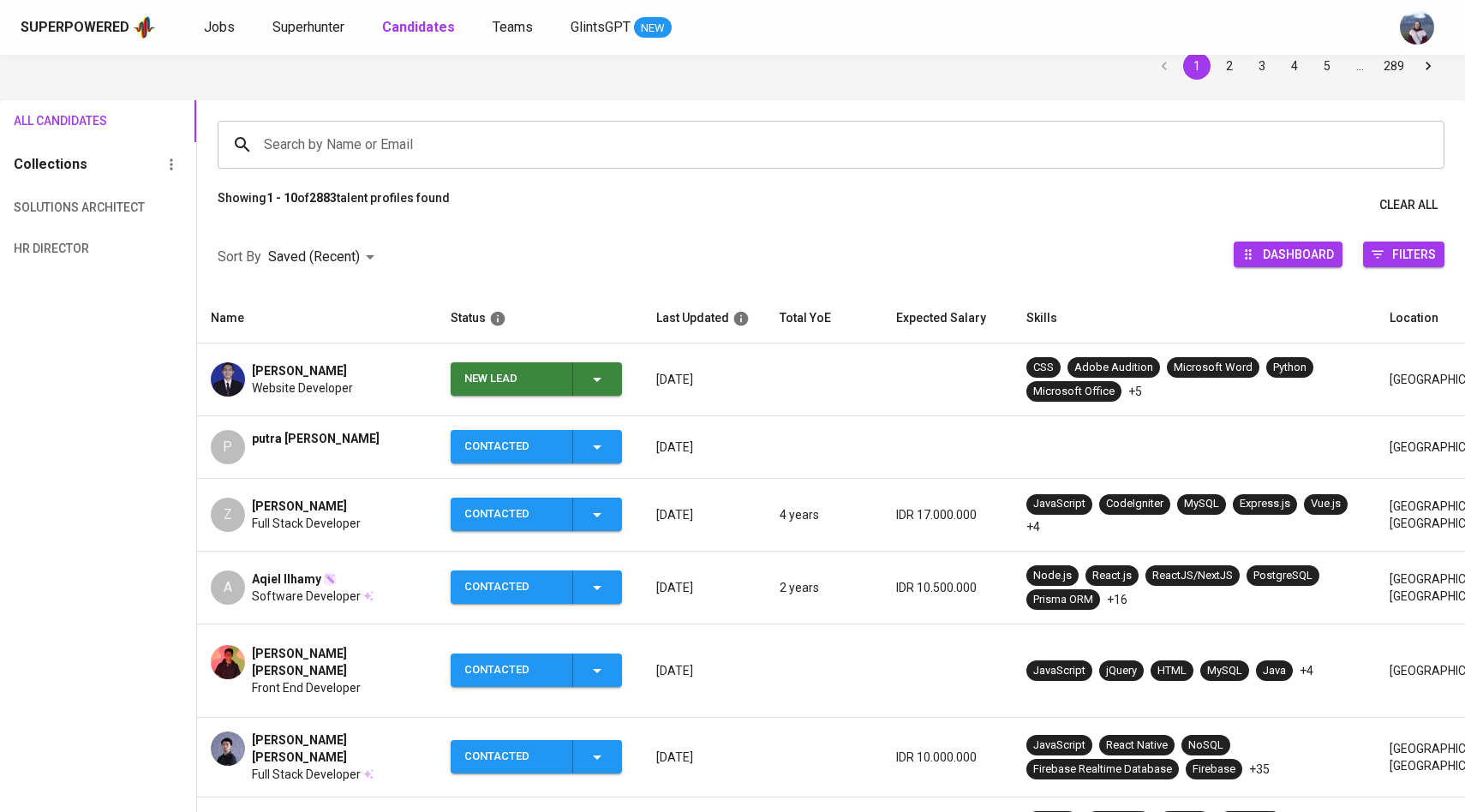
scroll to position [81, 0]
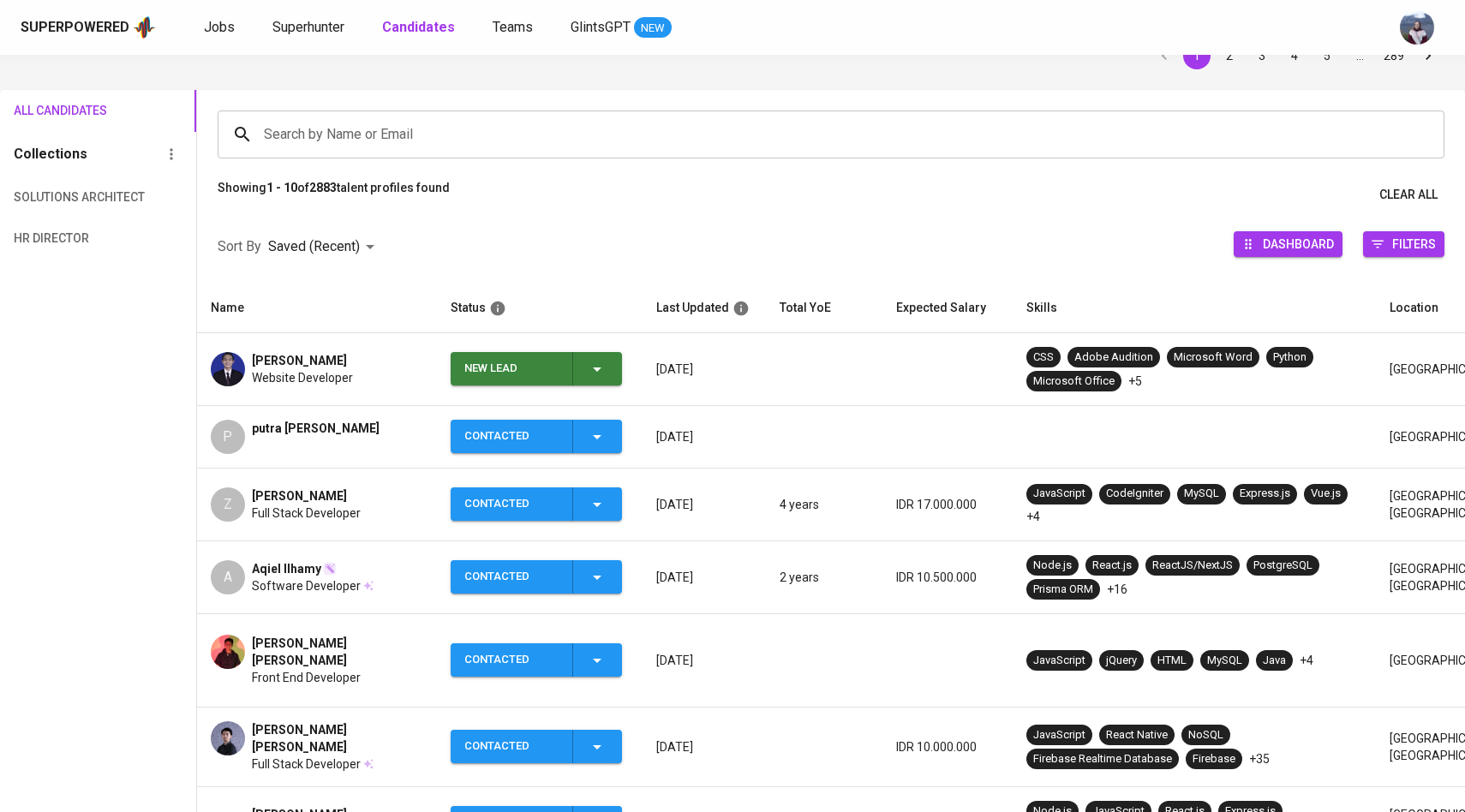
click at [599, 364] on icon "button" at bounding box center [597, 369] width 21 height 21
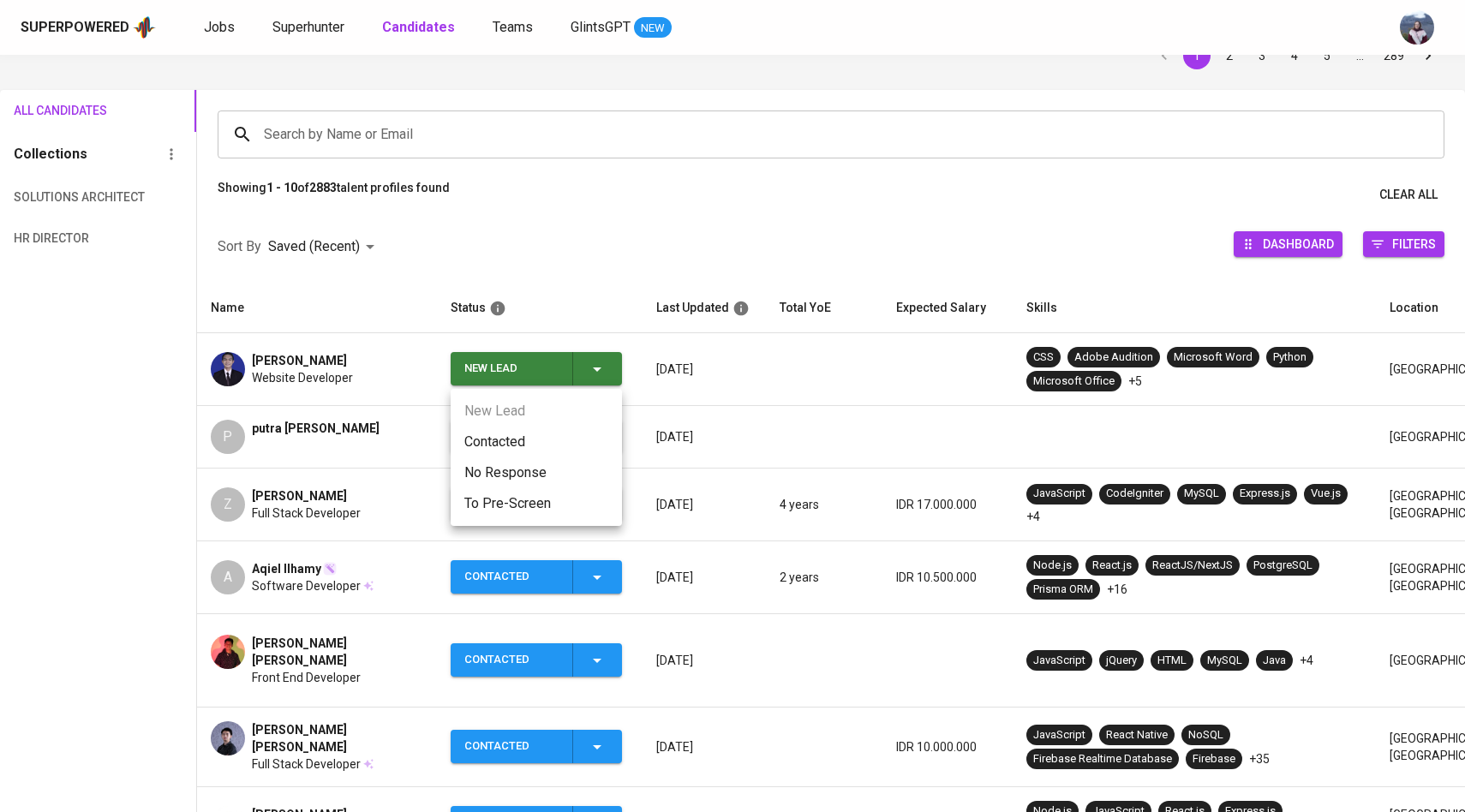
click at [499, 437] on li "Contacted" at bounding box center [536, 442] width 172 height 31
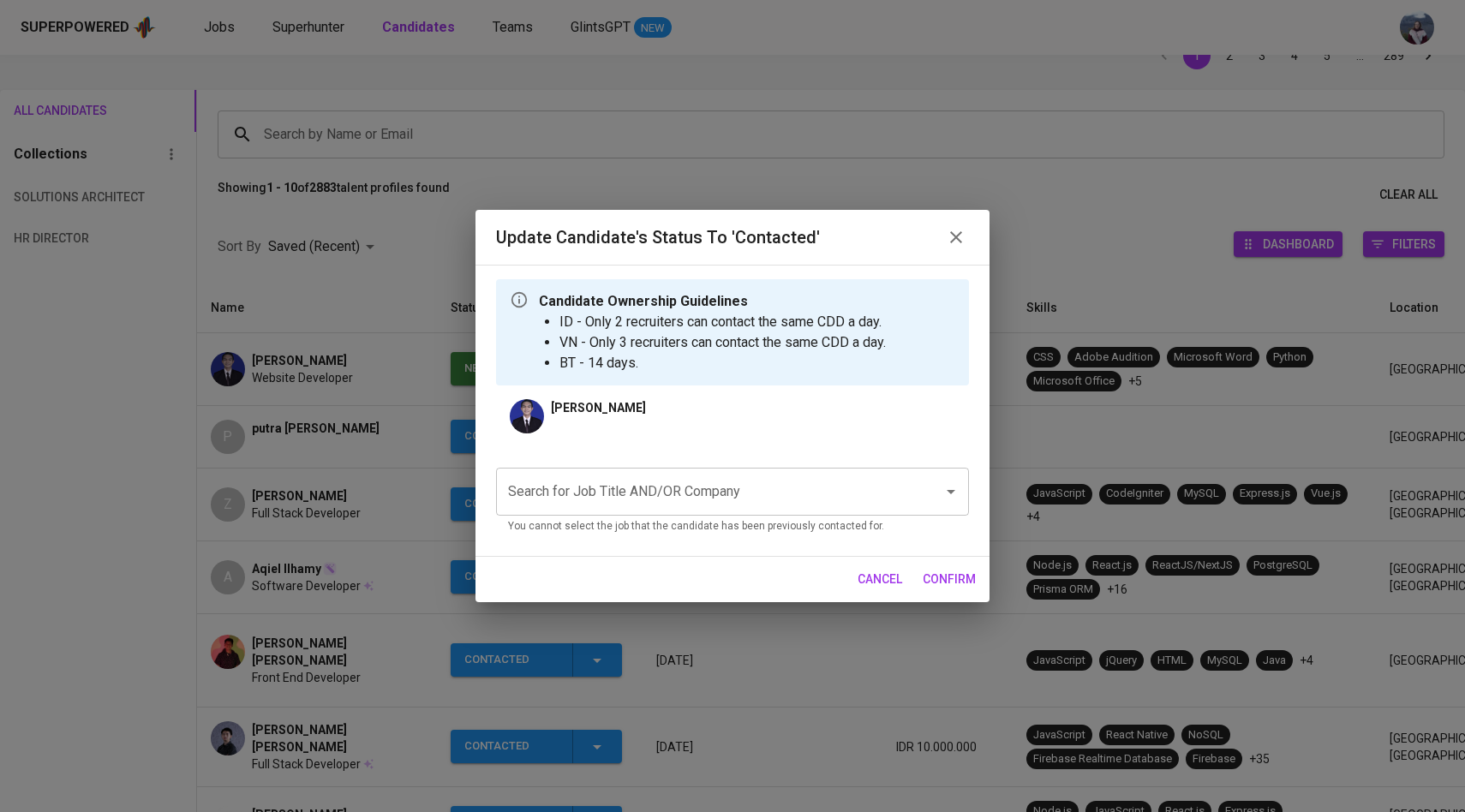
click at [615, 487] on input "Search for Job Title AND/OR Company" at bounding box center [709, 492] width 410 height 32
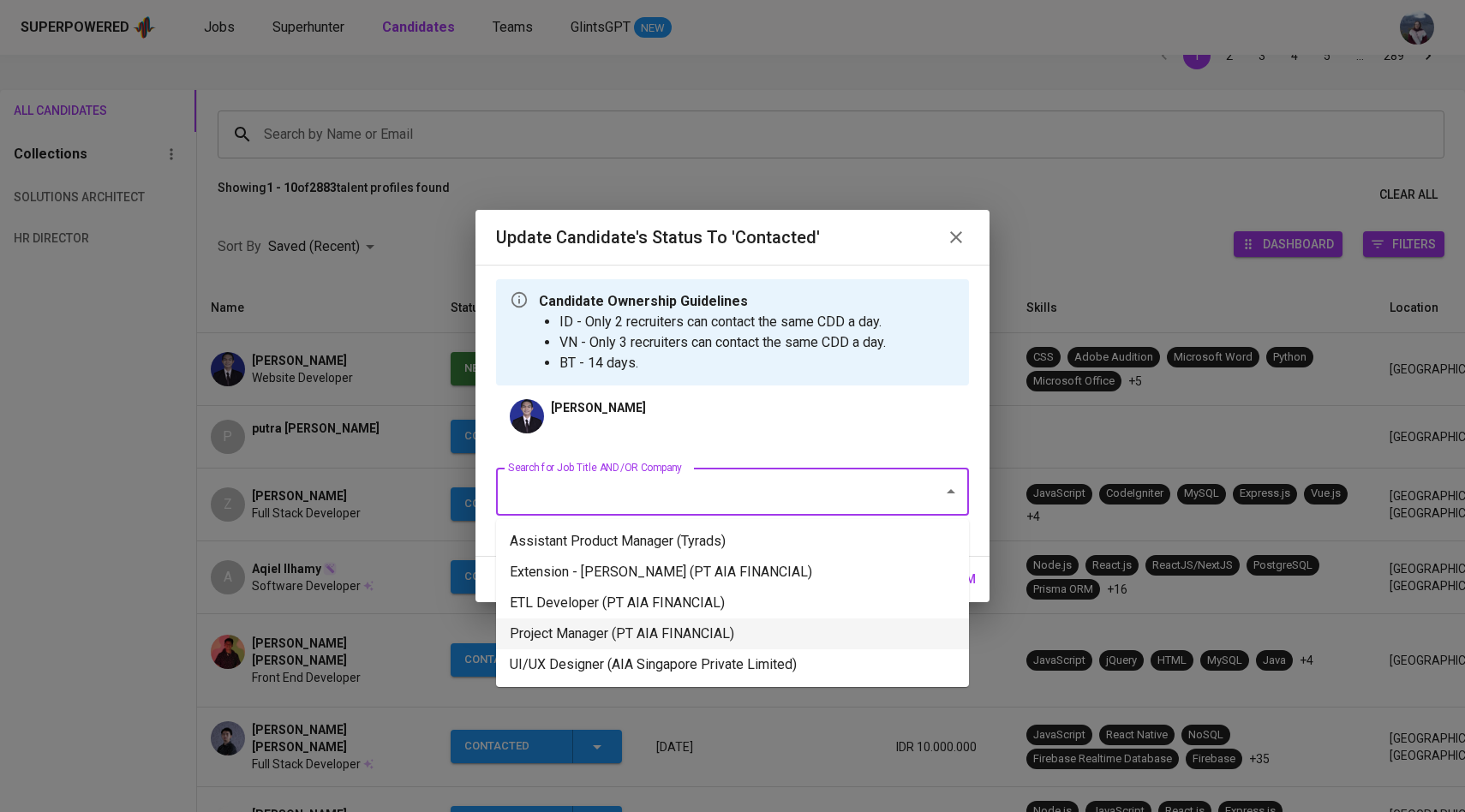
click at [635, 624] on li "Project Manager (PT AIA FINANCIAL)" at bounding box center [733, 633] width 473 height 31
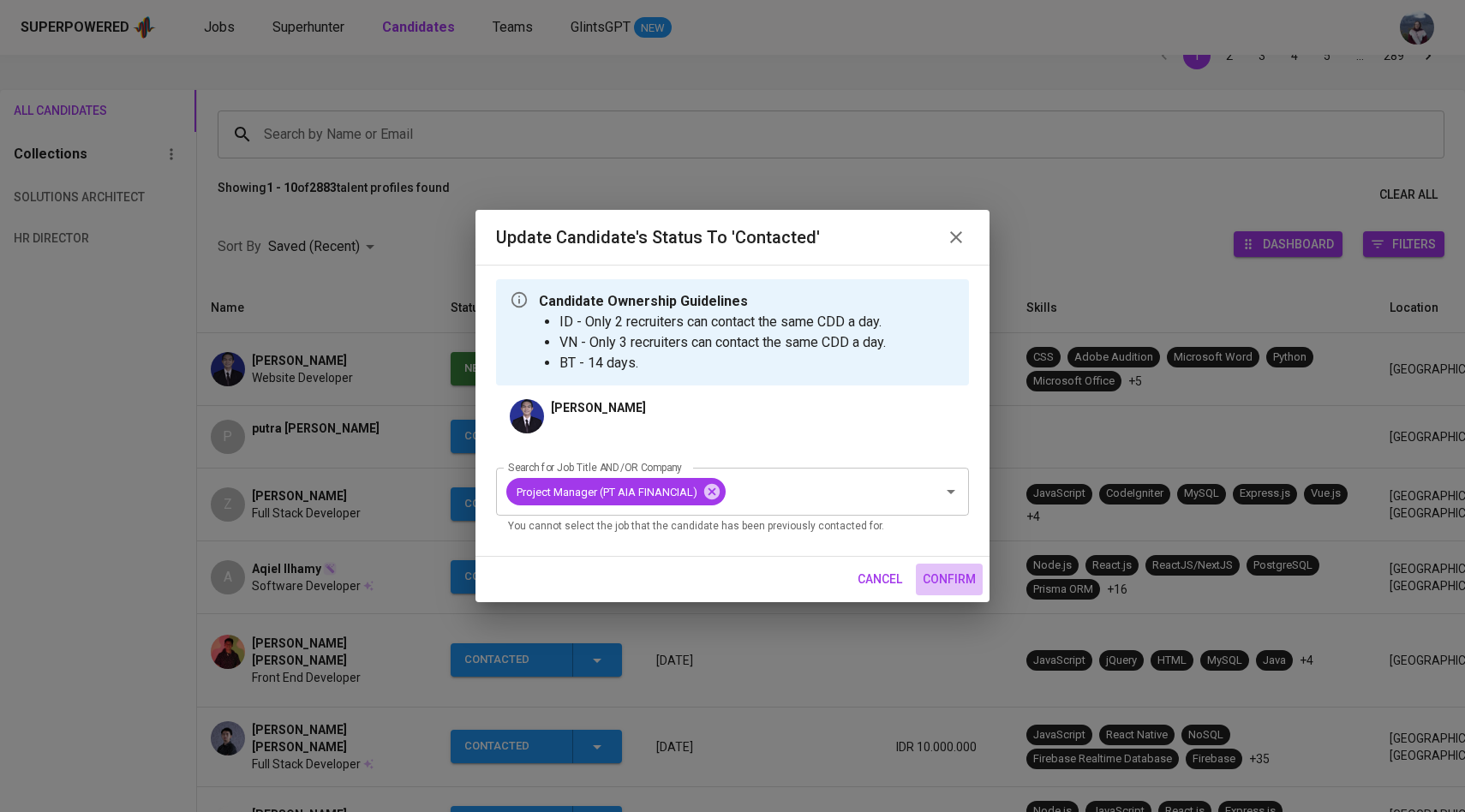
click at [950, 573] on span "confirm" at bounding box center [949, 579] width 53 height 22
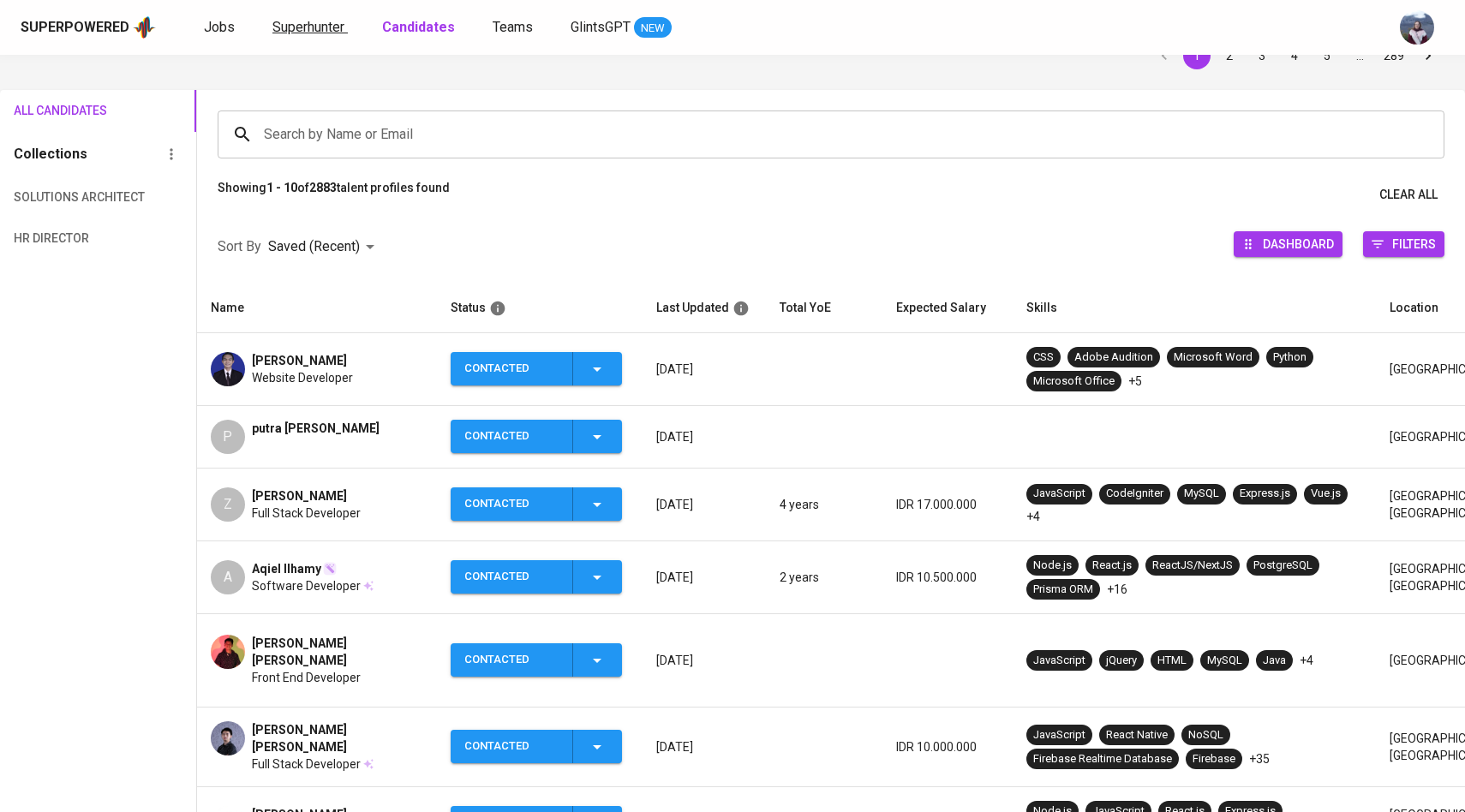
click at [294, 22] on span "Superhunter" at bounding box center [309, 27] width 72 height 16
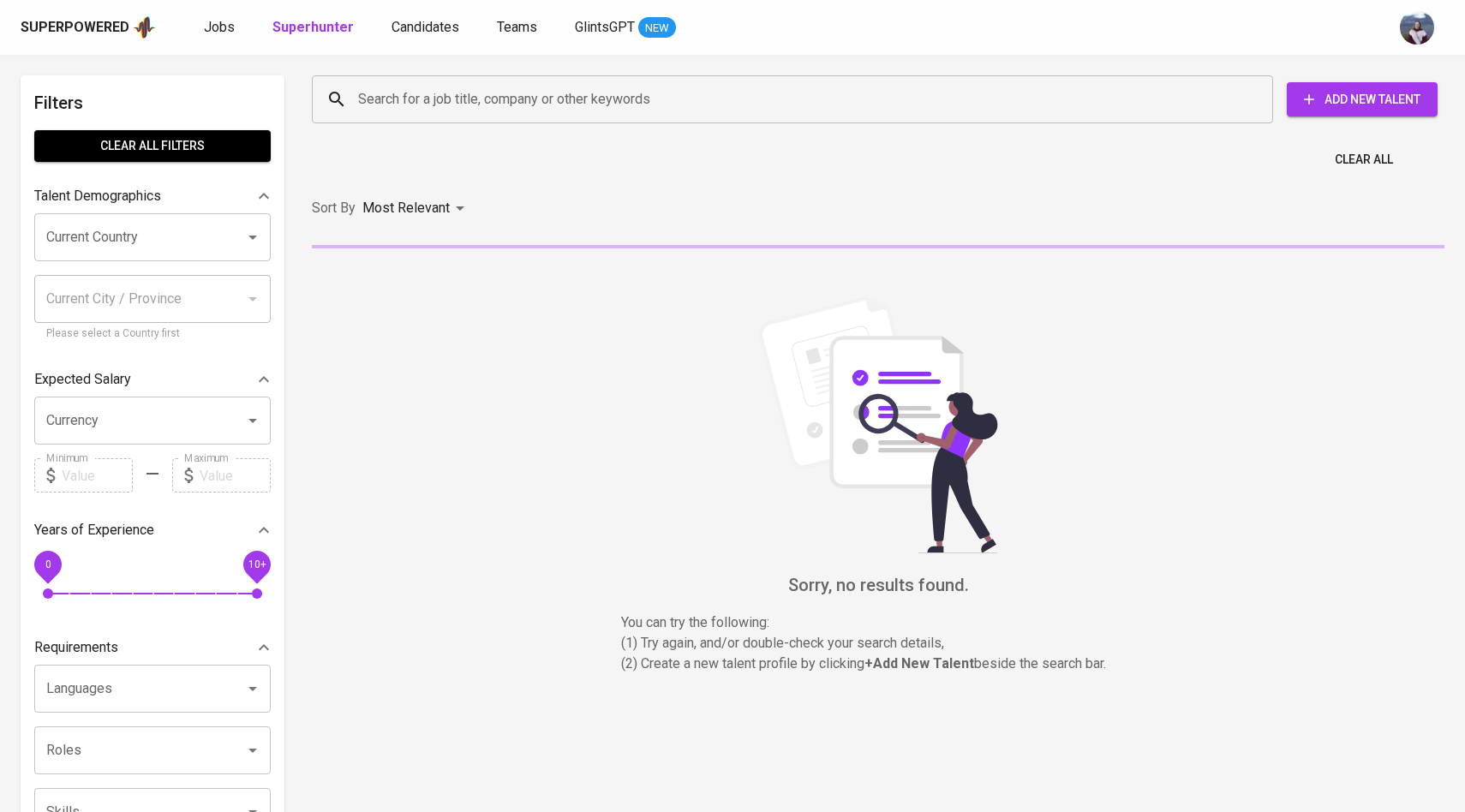
click at [386, 94] on input "Search for a job title, company or other keywords" at bounding box center [796, 99] width 885 height 32
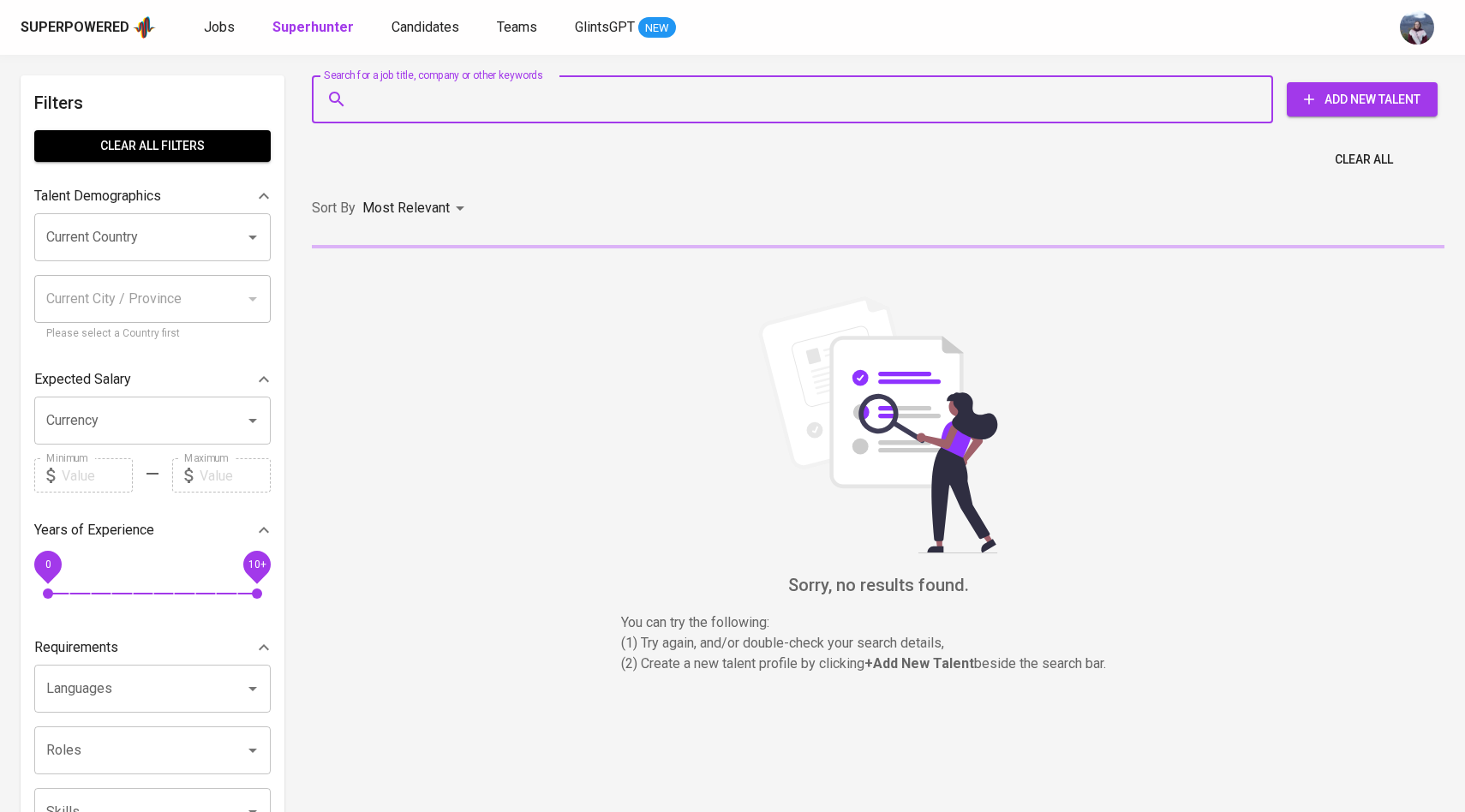
paste input "dennykurniawanjr@gmail.com"
type input "dennykurniawanjr@gmail.com"
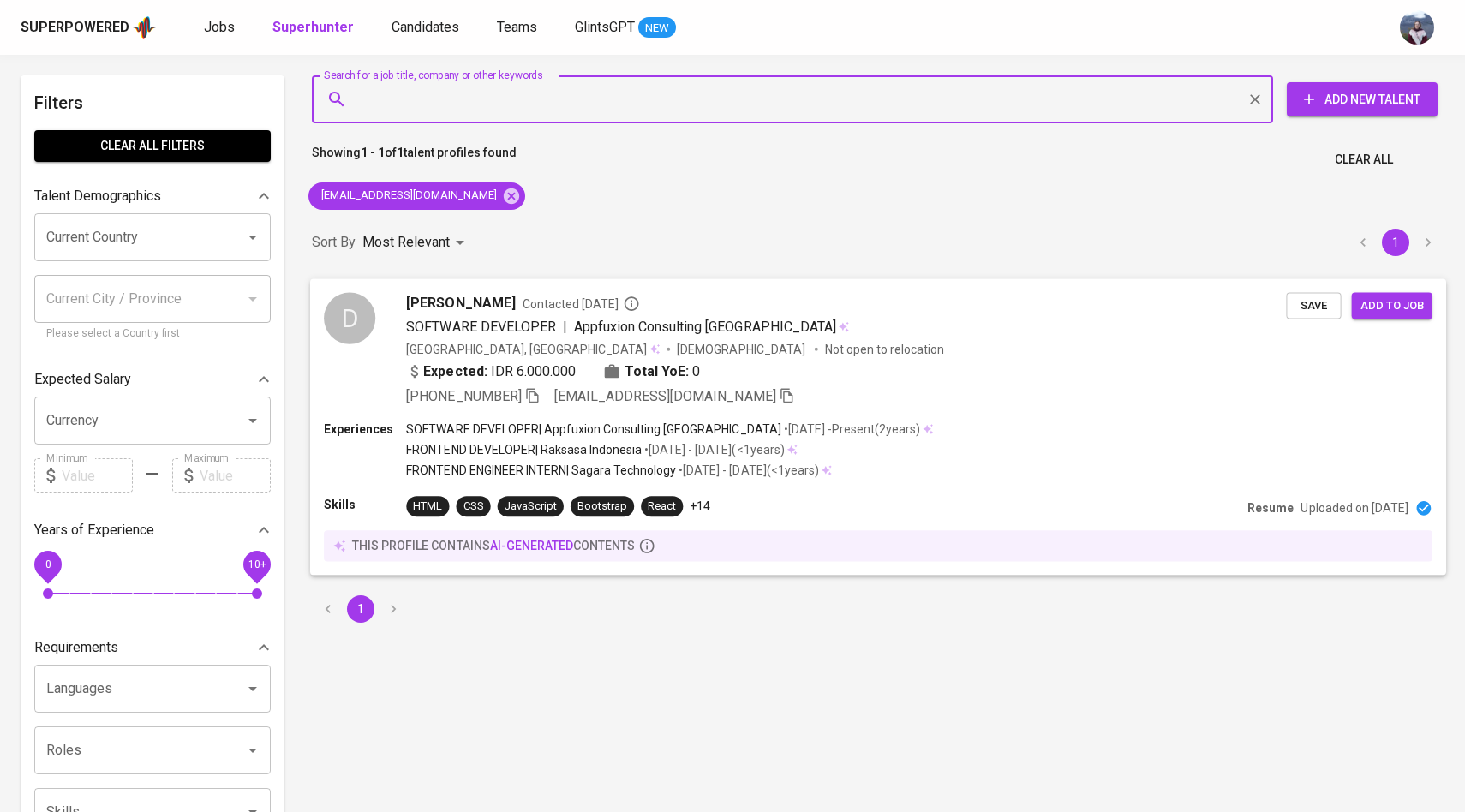
click at [362, 317] on div "D" at bounding box center [349, 318] width 51 height 51
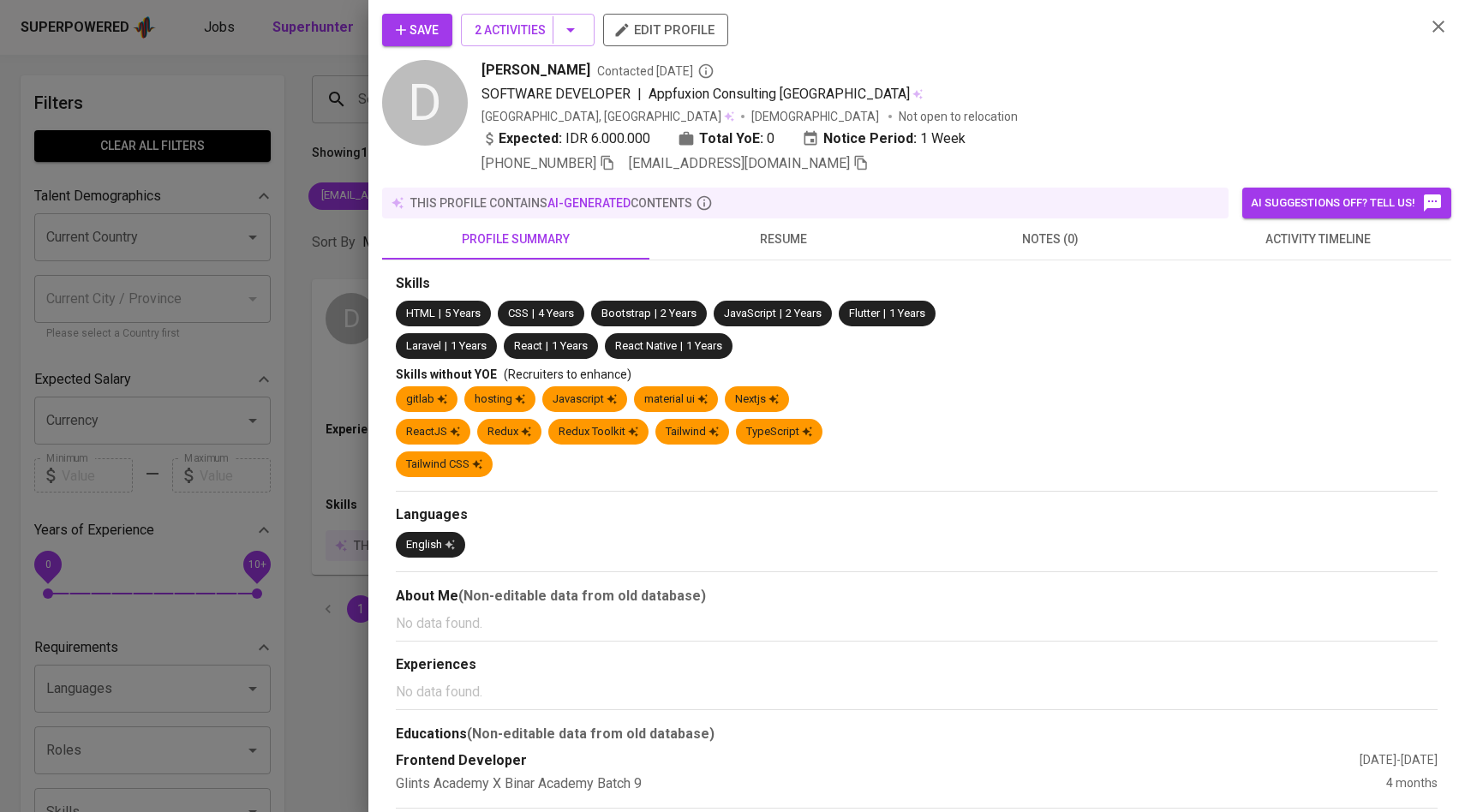
click at [1346, 250] on button "activity timeline" at bounding box center [1318, 239] width 267 height 42
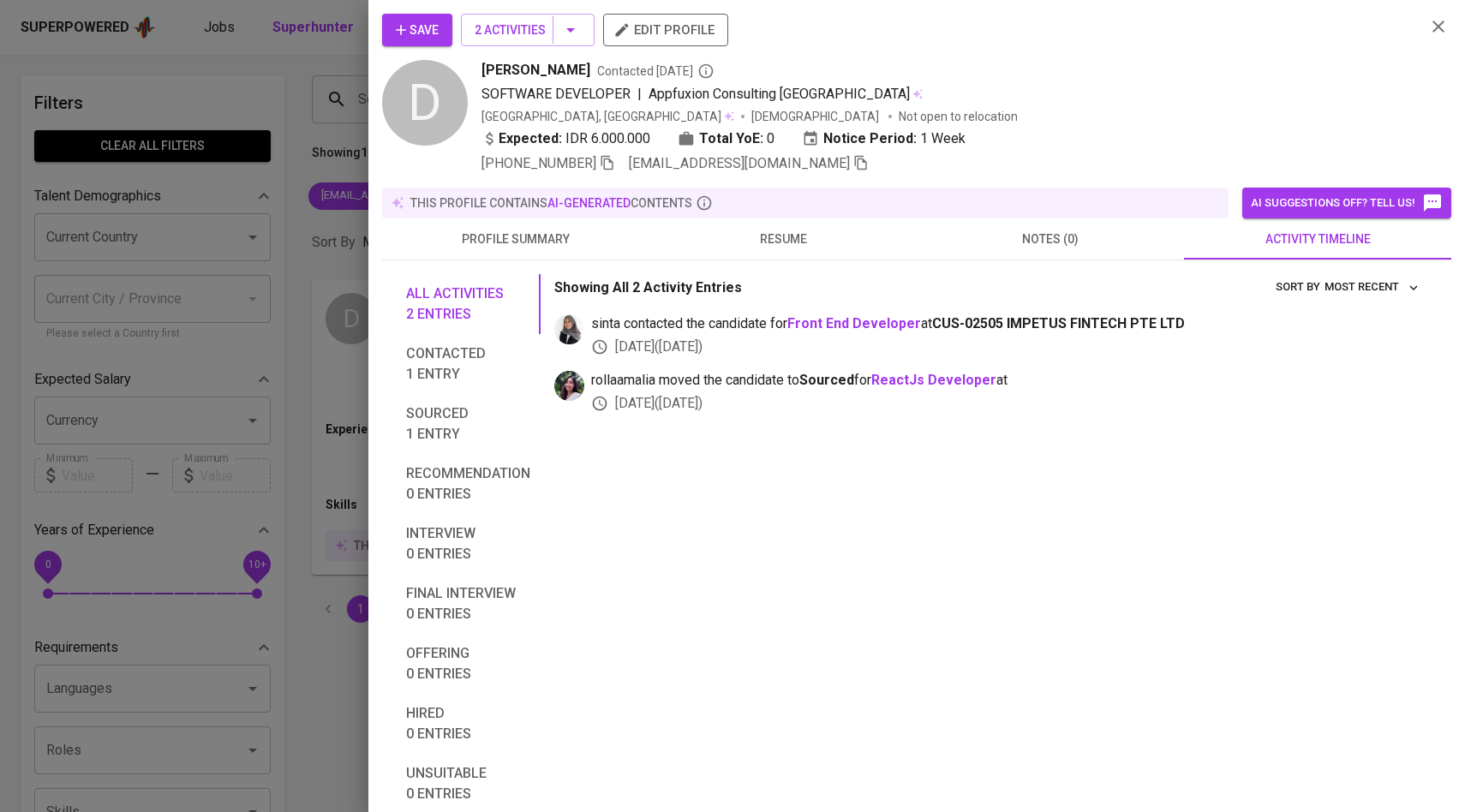
click at [423, 35] on span "Save" at bounding box center [416, 31] width 42 height 22
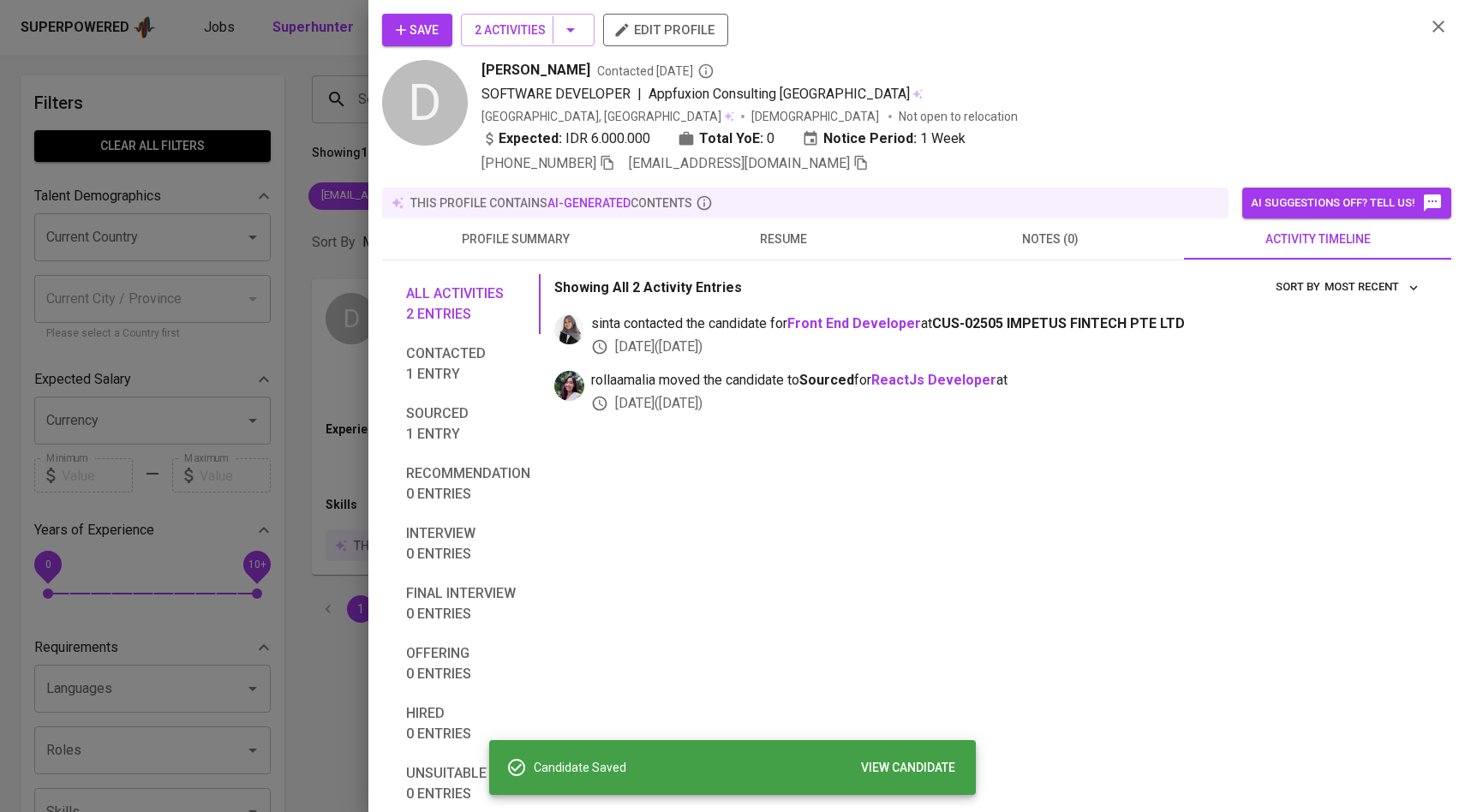
click at [309, 171] on div at bounding box center [732, 406] width 1465 height 812
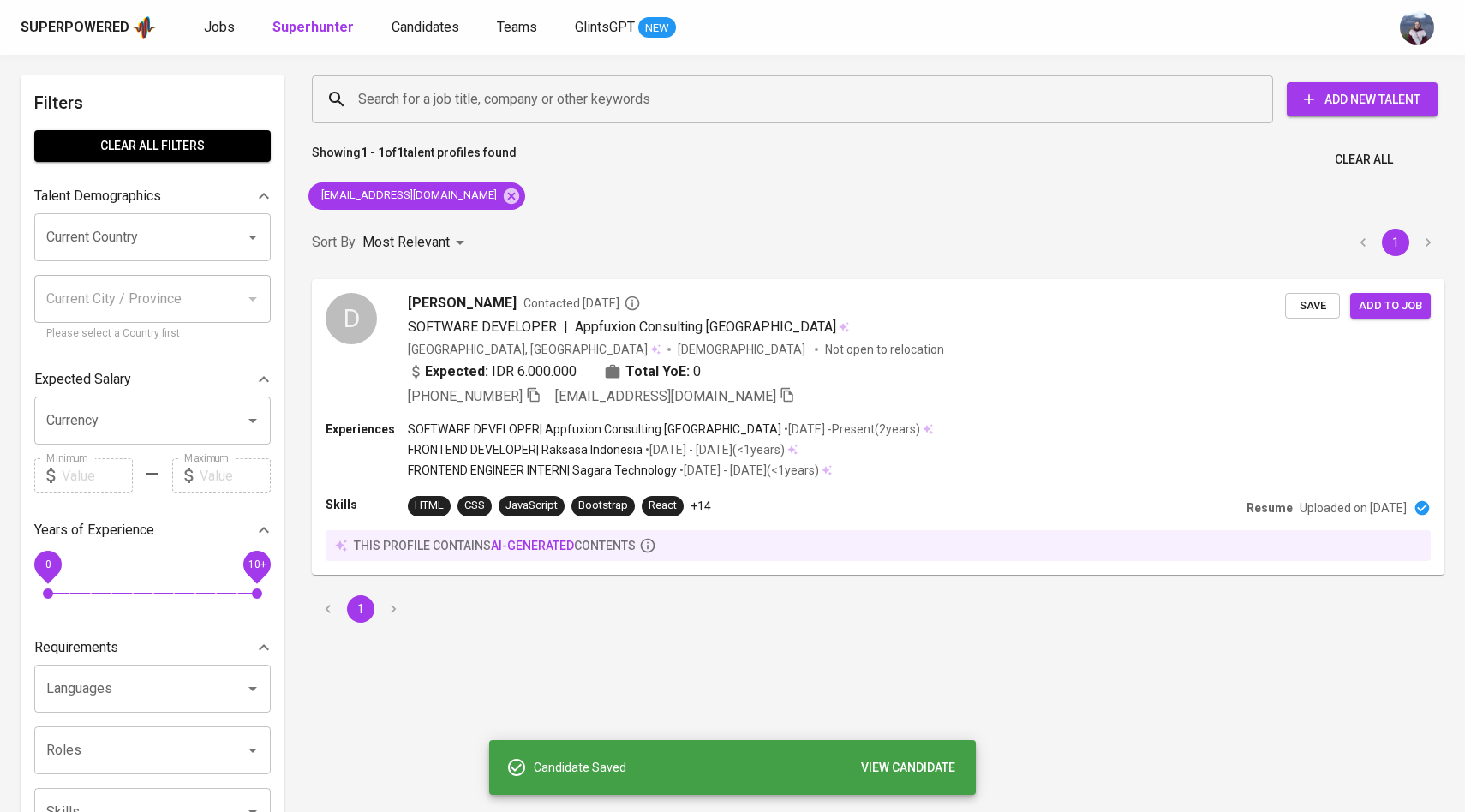
click at [440, 32] on span "Candidates" at bounding box center [425, 27] width 68 height 16
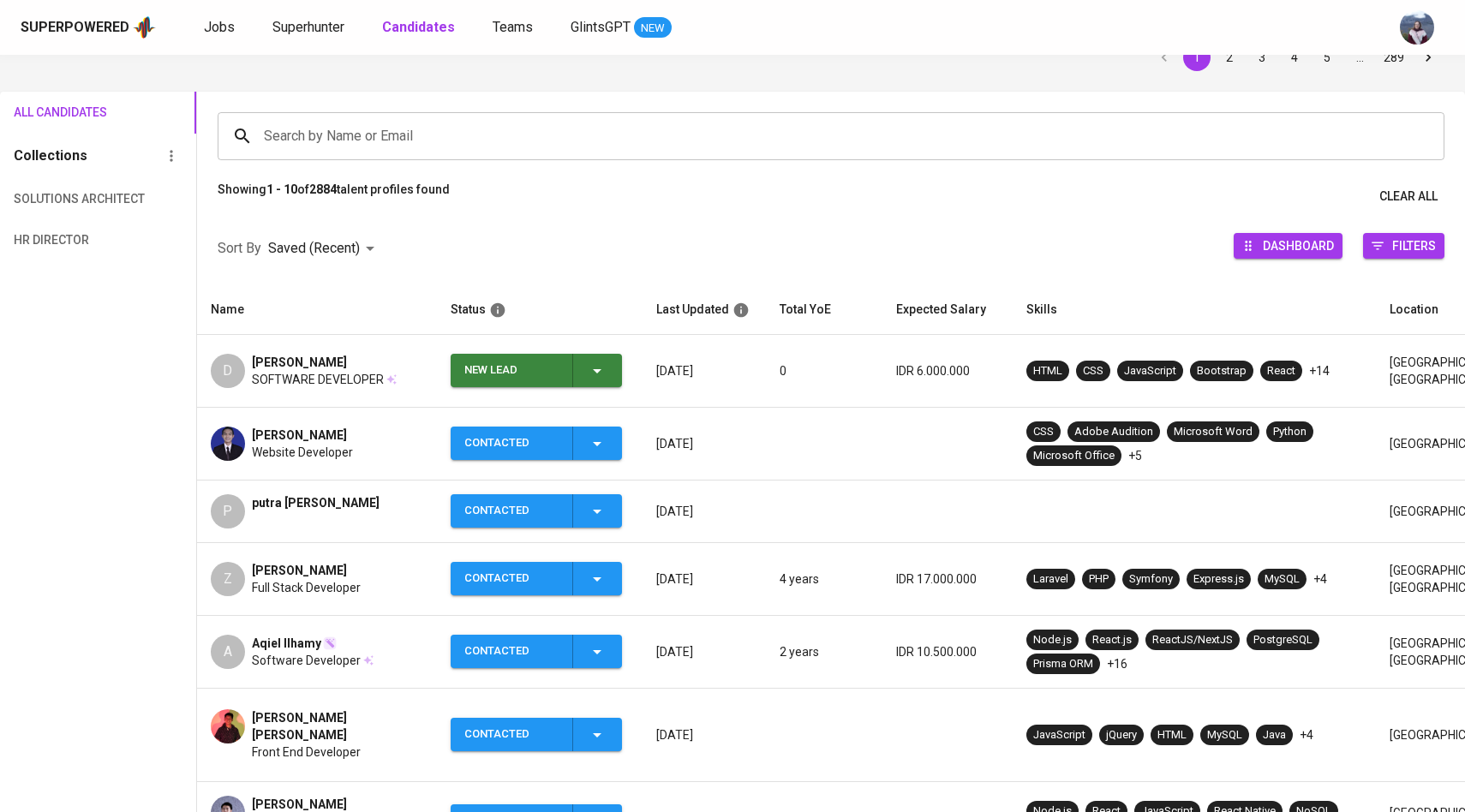
scroll to position [95, 0]
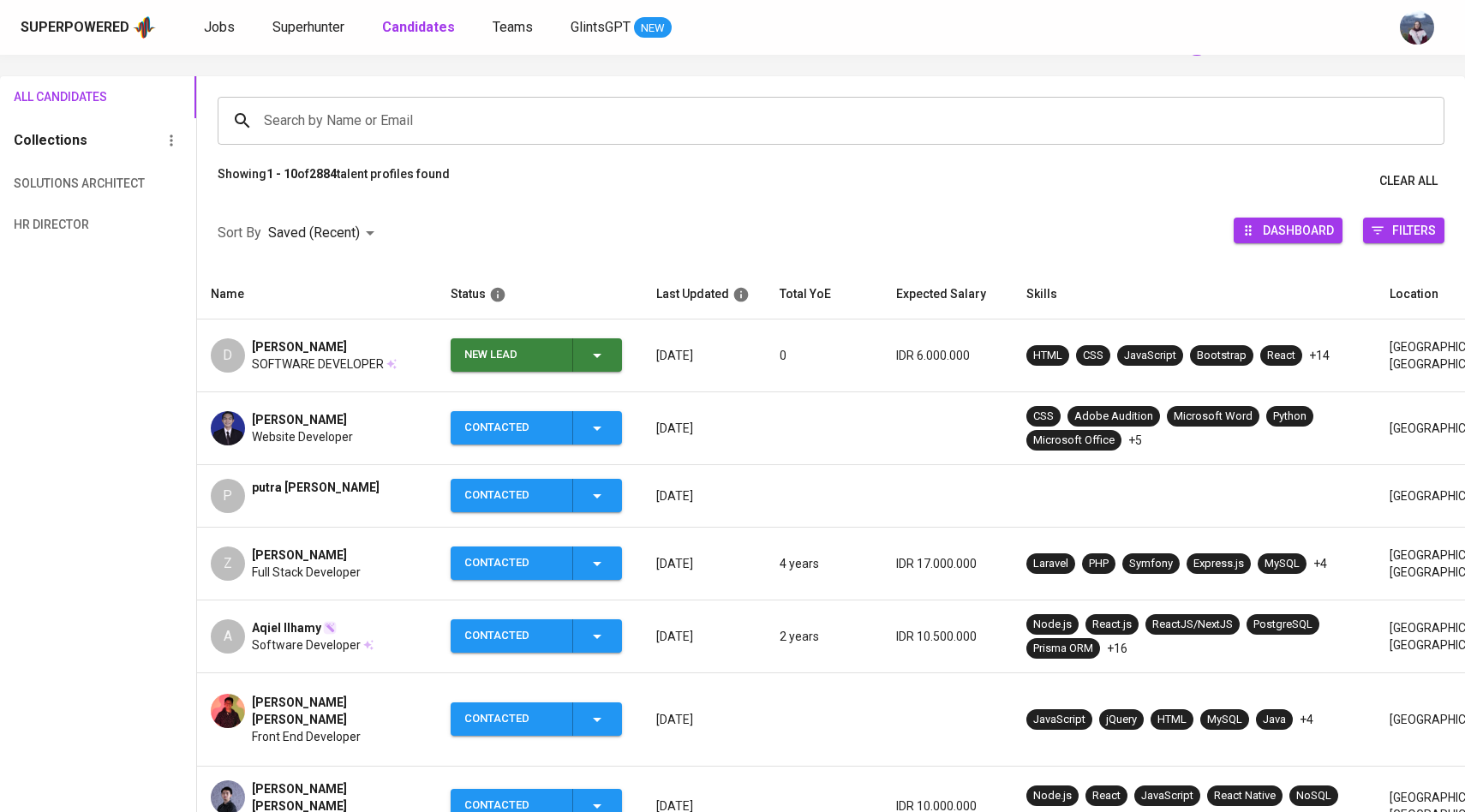
click at [609, 348] on span "New Lead" at bounding box center [536, 355] width 158 height 33
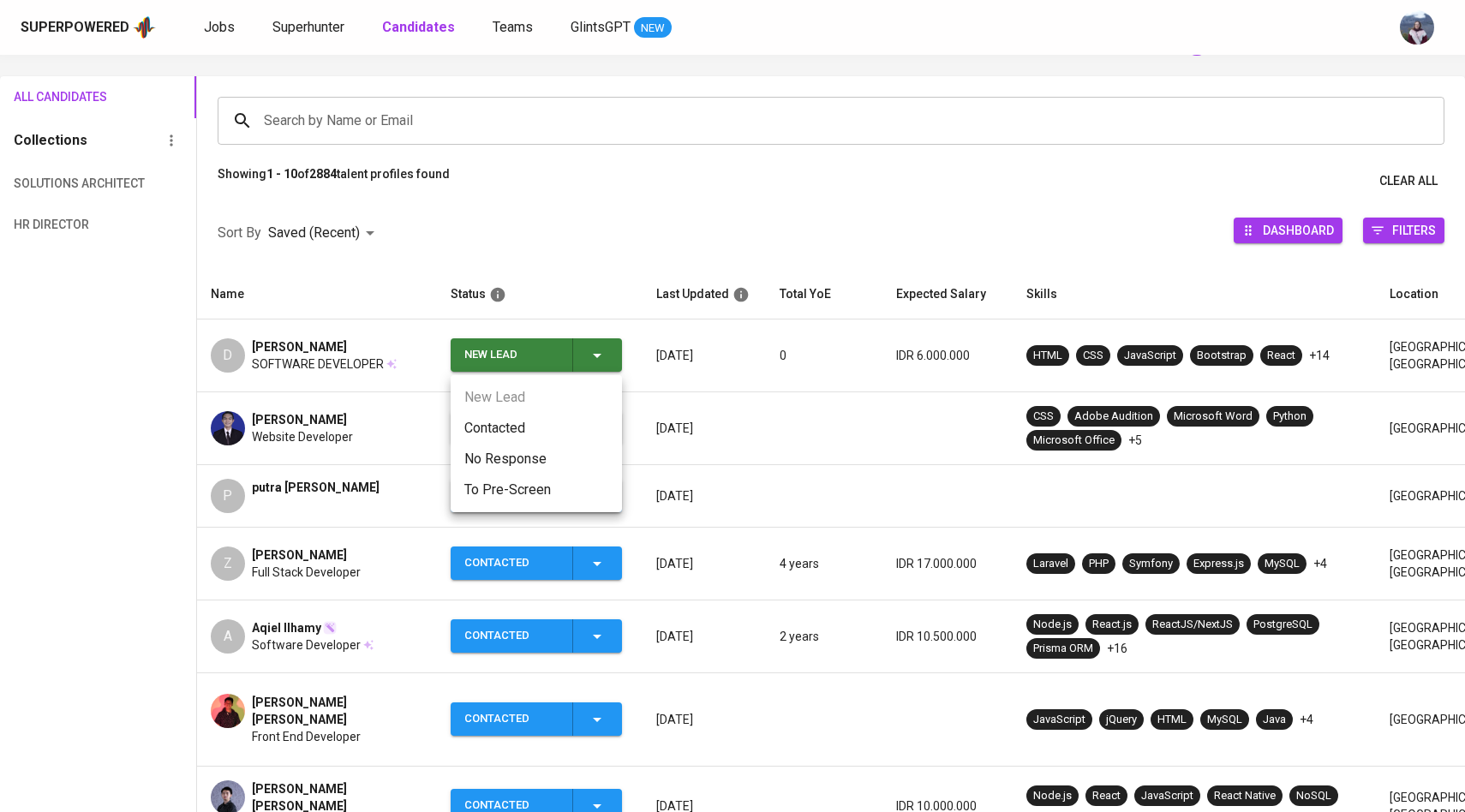
click at [520, 424] on li "Contacted" at bounding box center [536, 428] width 172 height 31
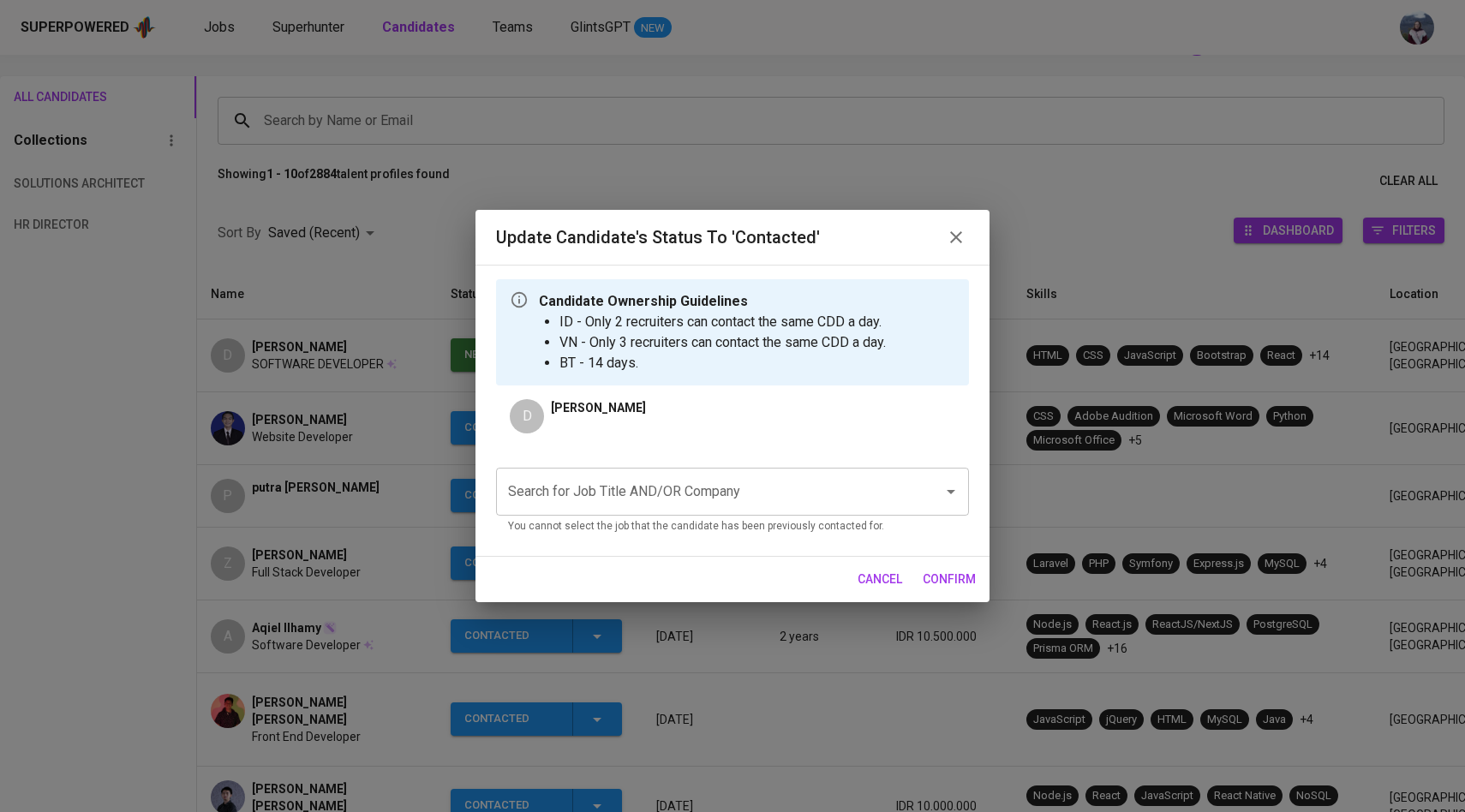
click at [645, 484] on input "Search for Job Title AND/OR Company" at bounding box center [709, 492] width 410 height 32
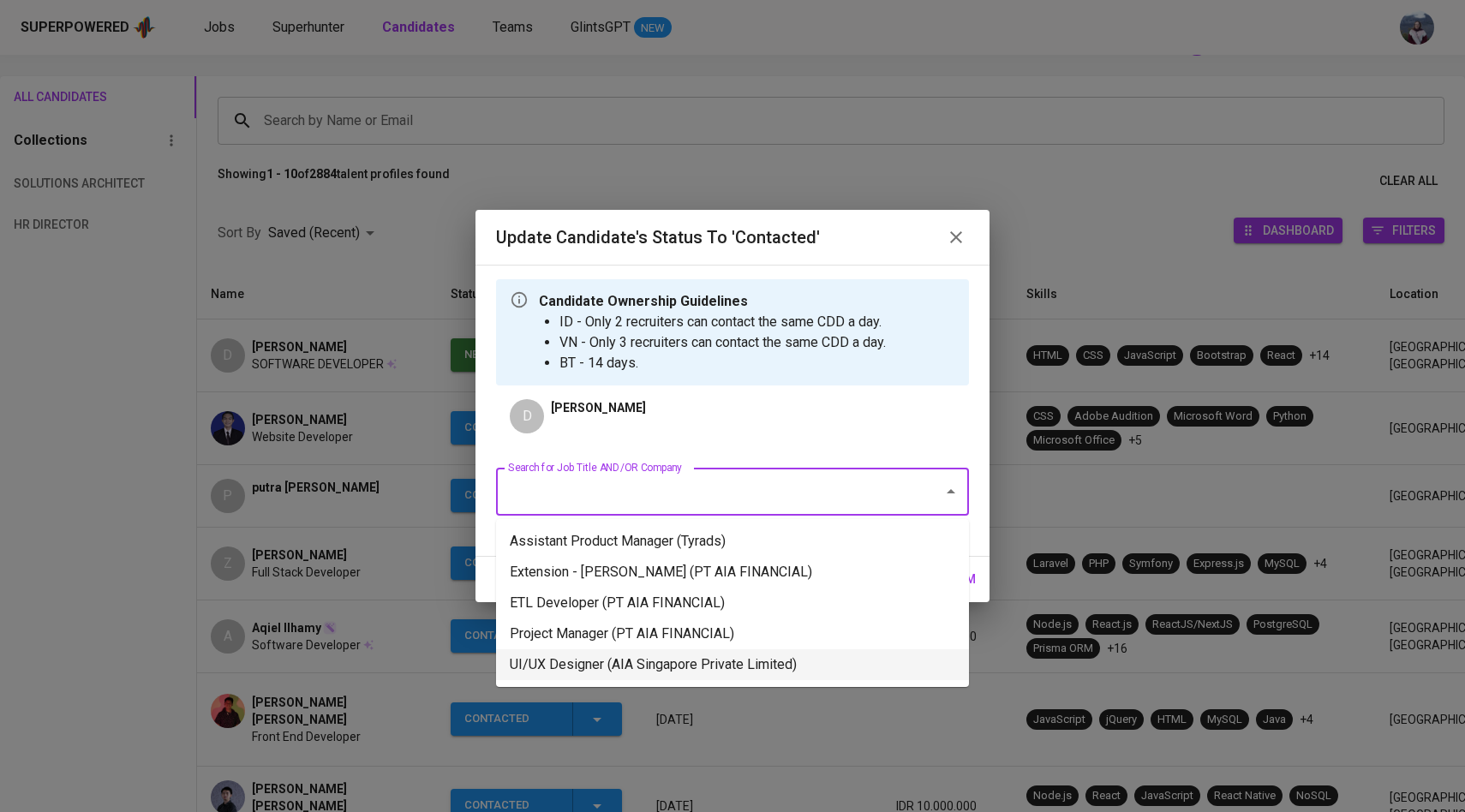
click at [663, 651] on li "UI/UX Designer (AIA Singapore Private Limited)" at bounding box center [733, 664] width 473 height 31
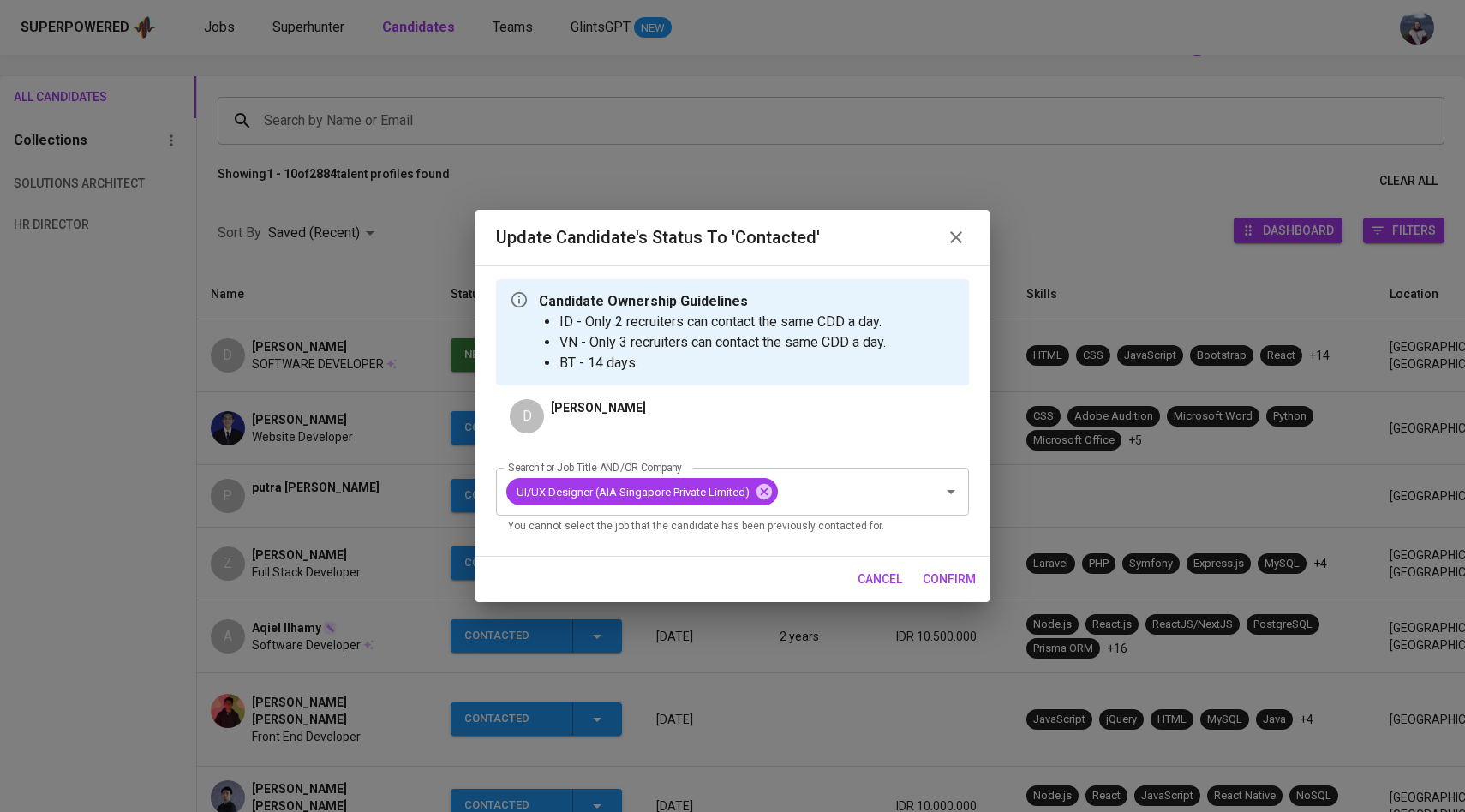
click at [949, 580] on span "confirm" at bounding box center [949, 579] width 53 height 22
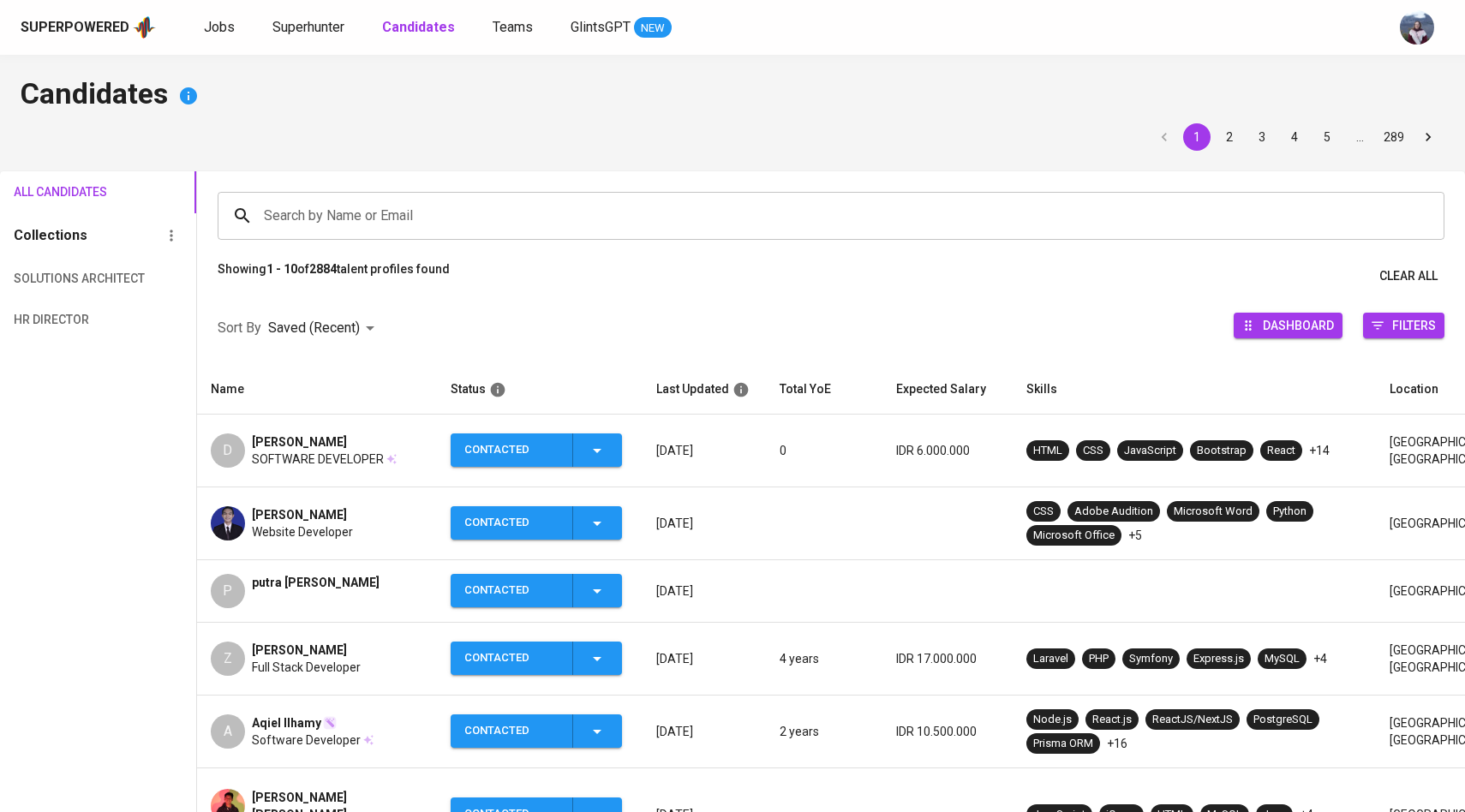
scroll to position [95, 0]
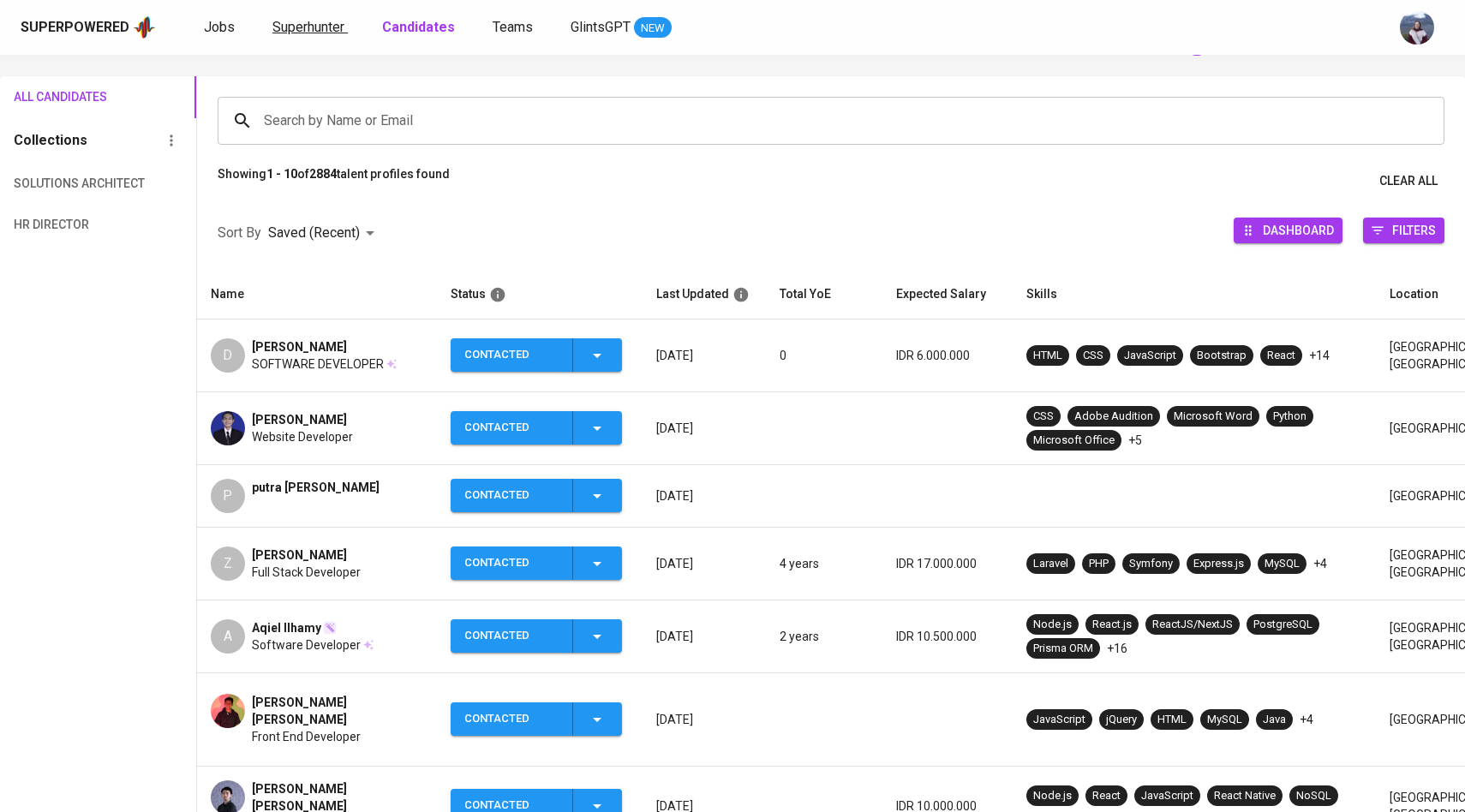
click at [298, 23] on span "Superhunter" at bounding box center [309, 27] width 72 height 16
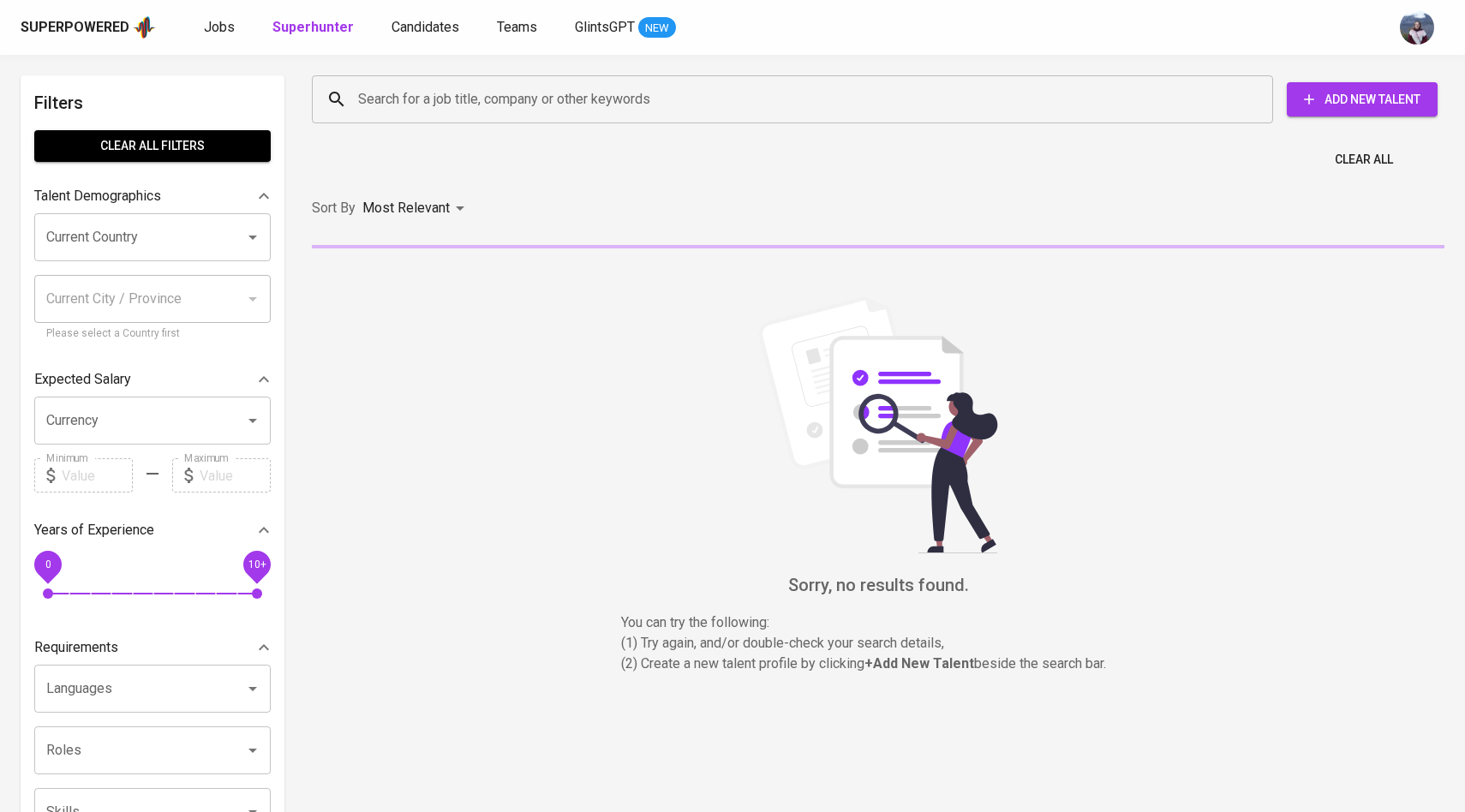
click at [382, 98] on input "Search for a job title, company or other keywords" at bounding box center [796, 99] width 885 height 32
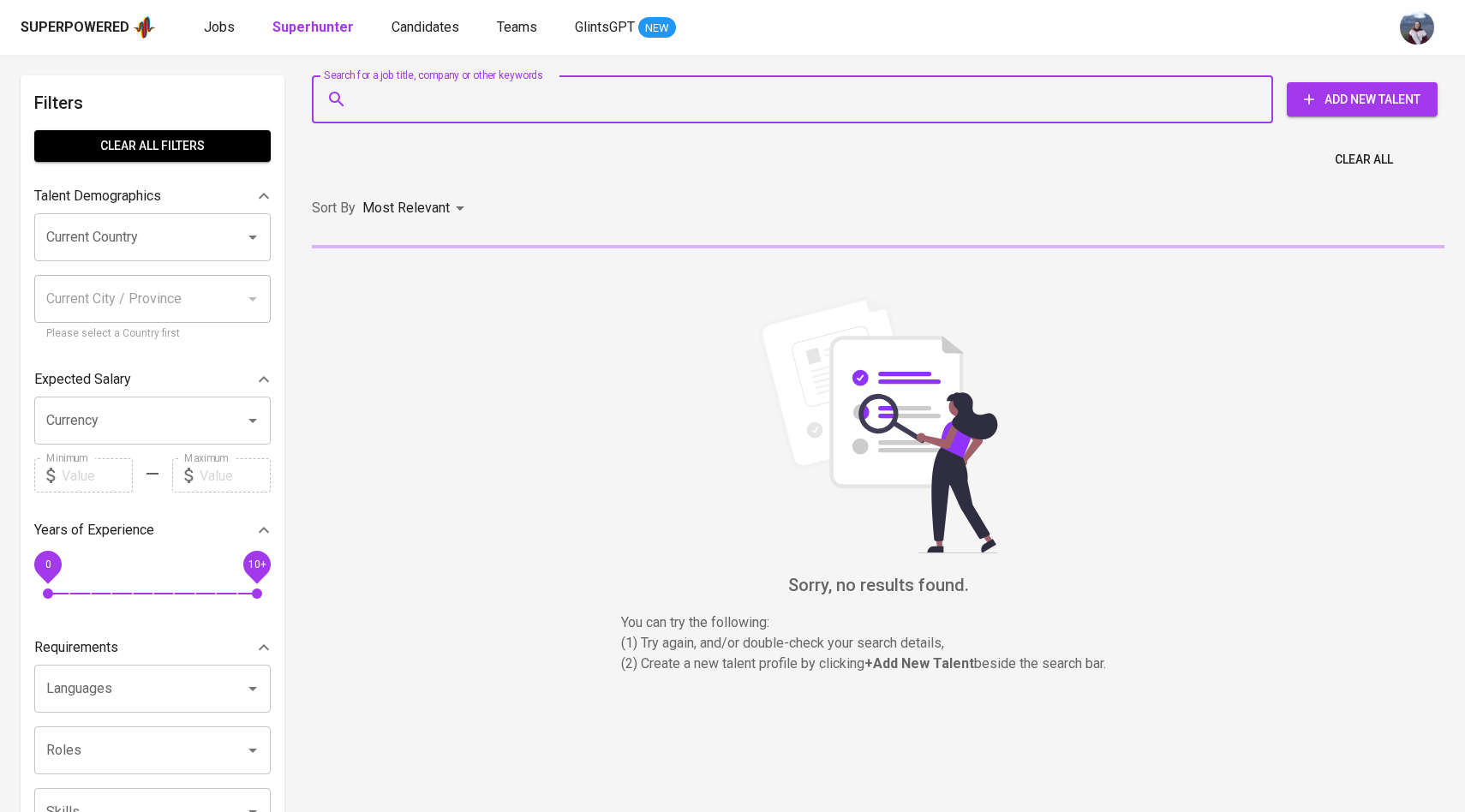
paste input "• rinaldy.richard.03@gmail.com"
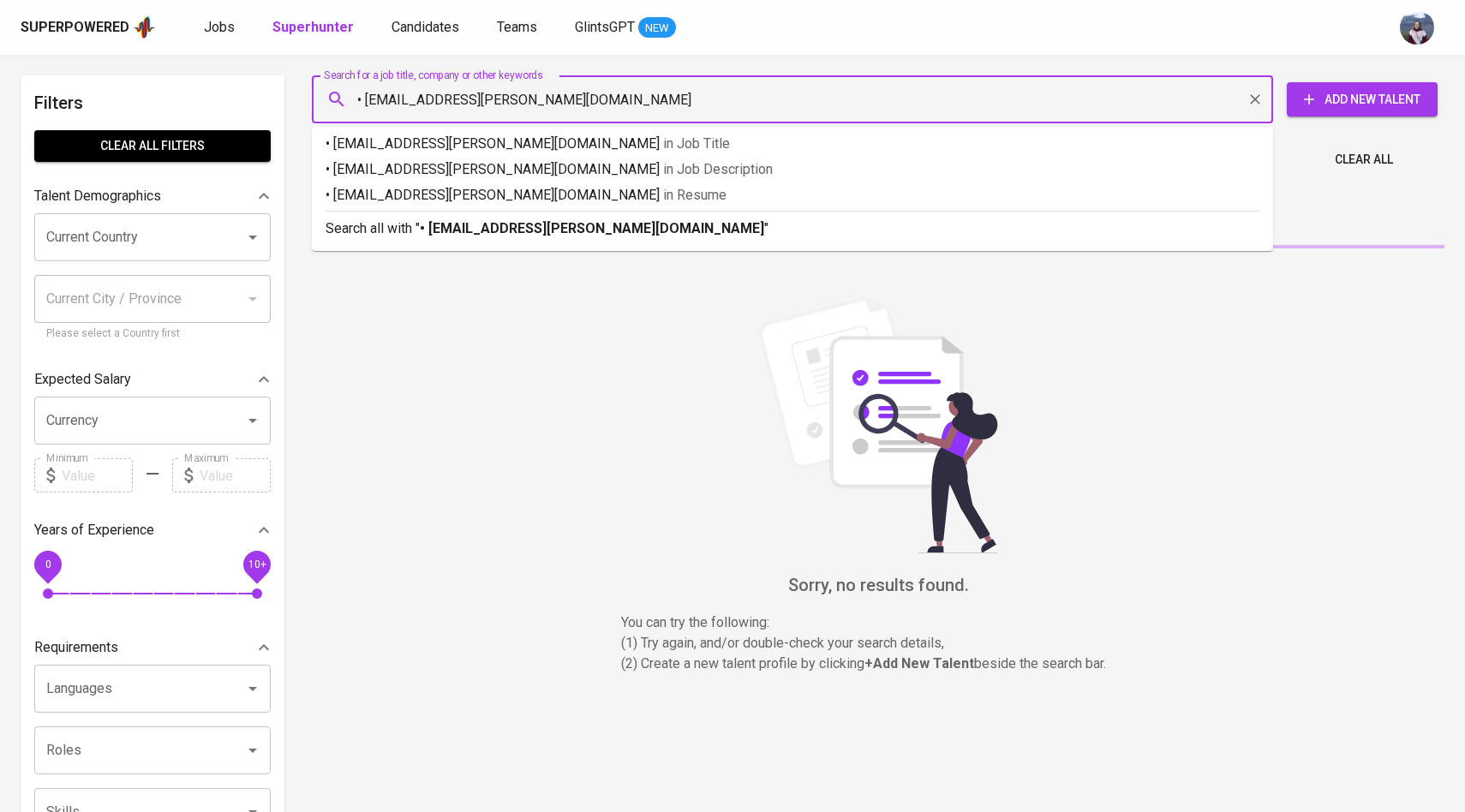
click at [364, 100] on input "• rinaldy.richard.03@gmail.com" at bounding box center [796, 99] width 885 height 32
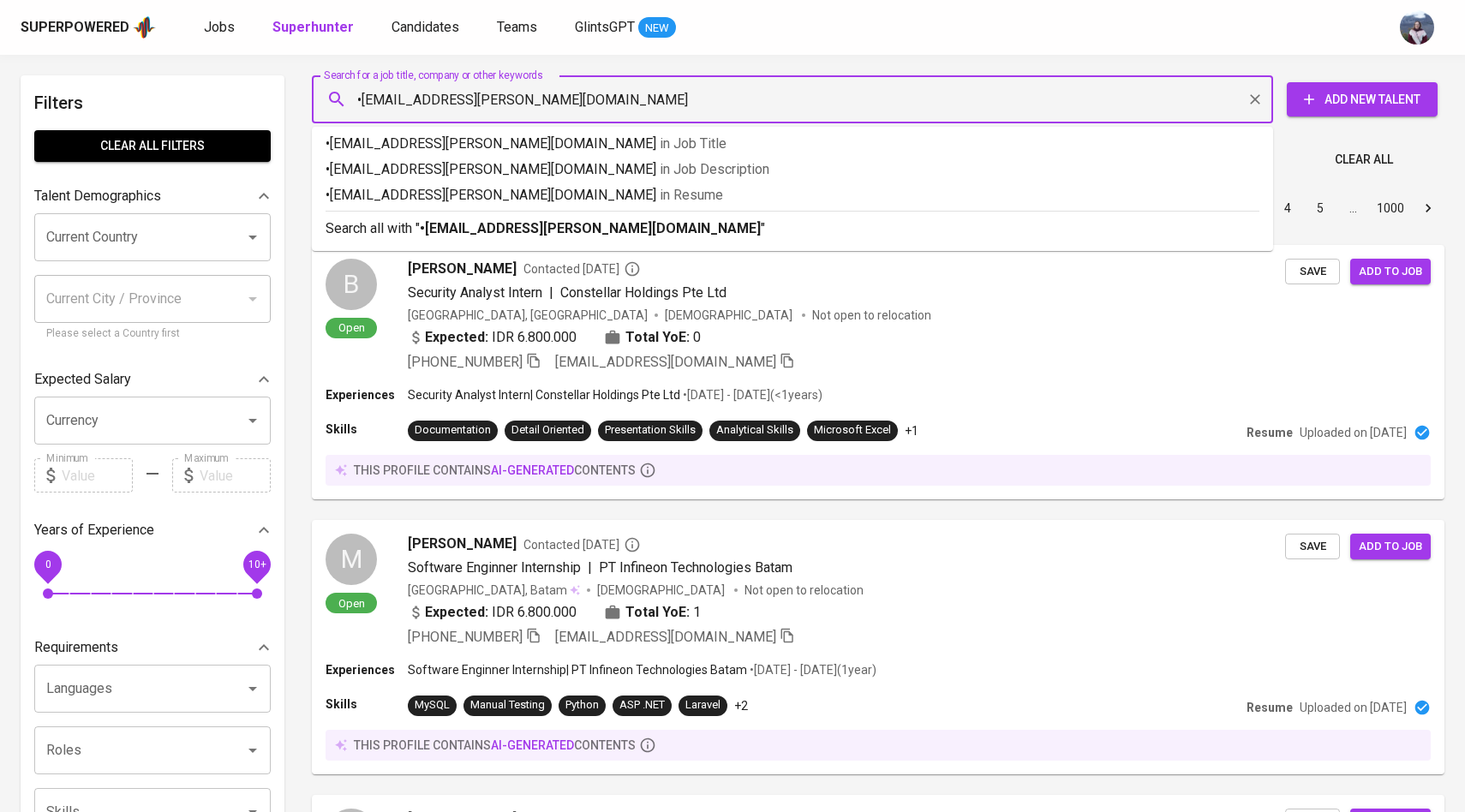
type input "rinaldy.richard.03@gmail.com"
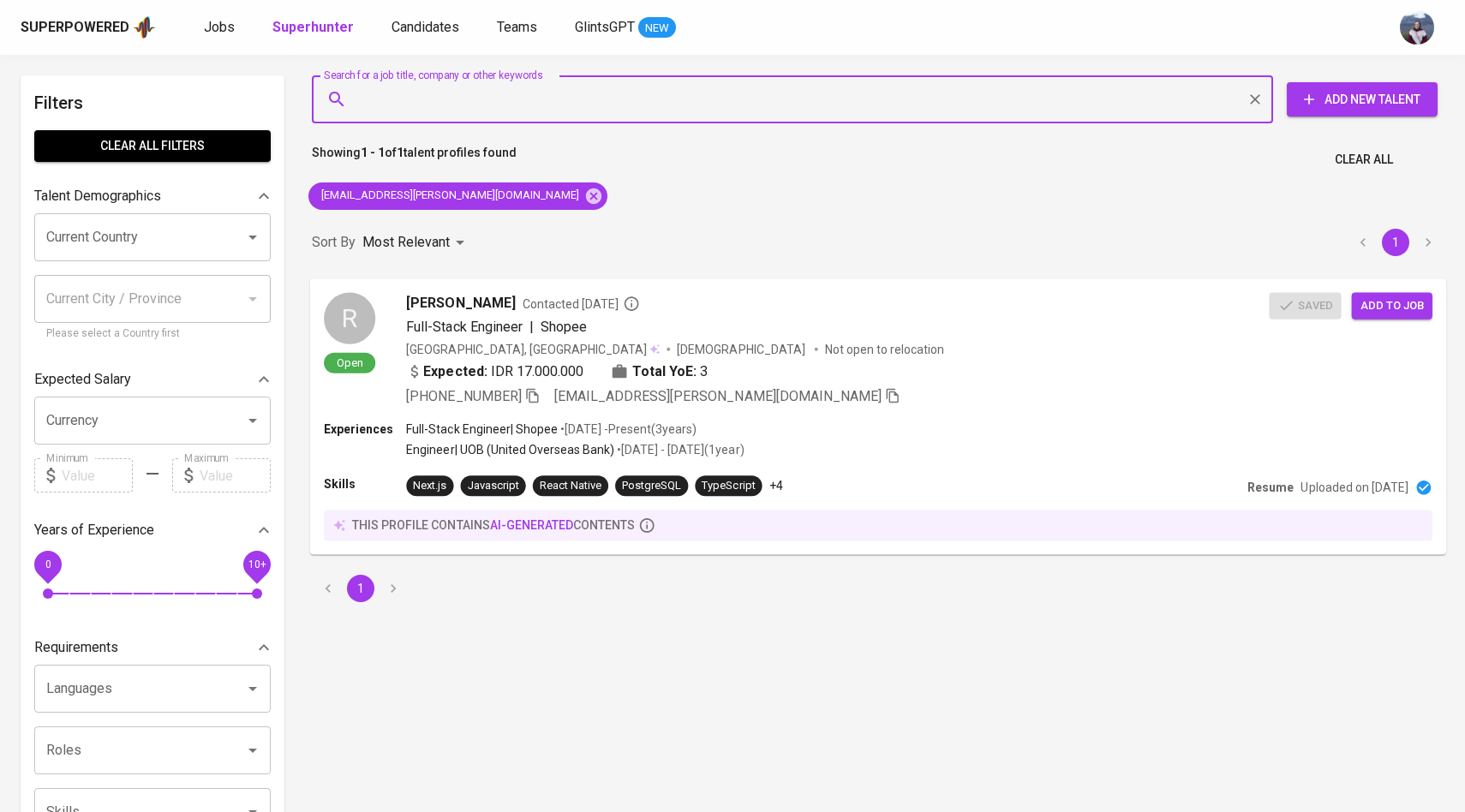
click at [368, 327] on div "R" at bounding box center [349, 318] width 51 height 51
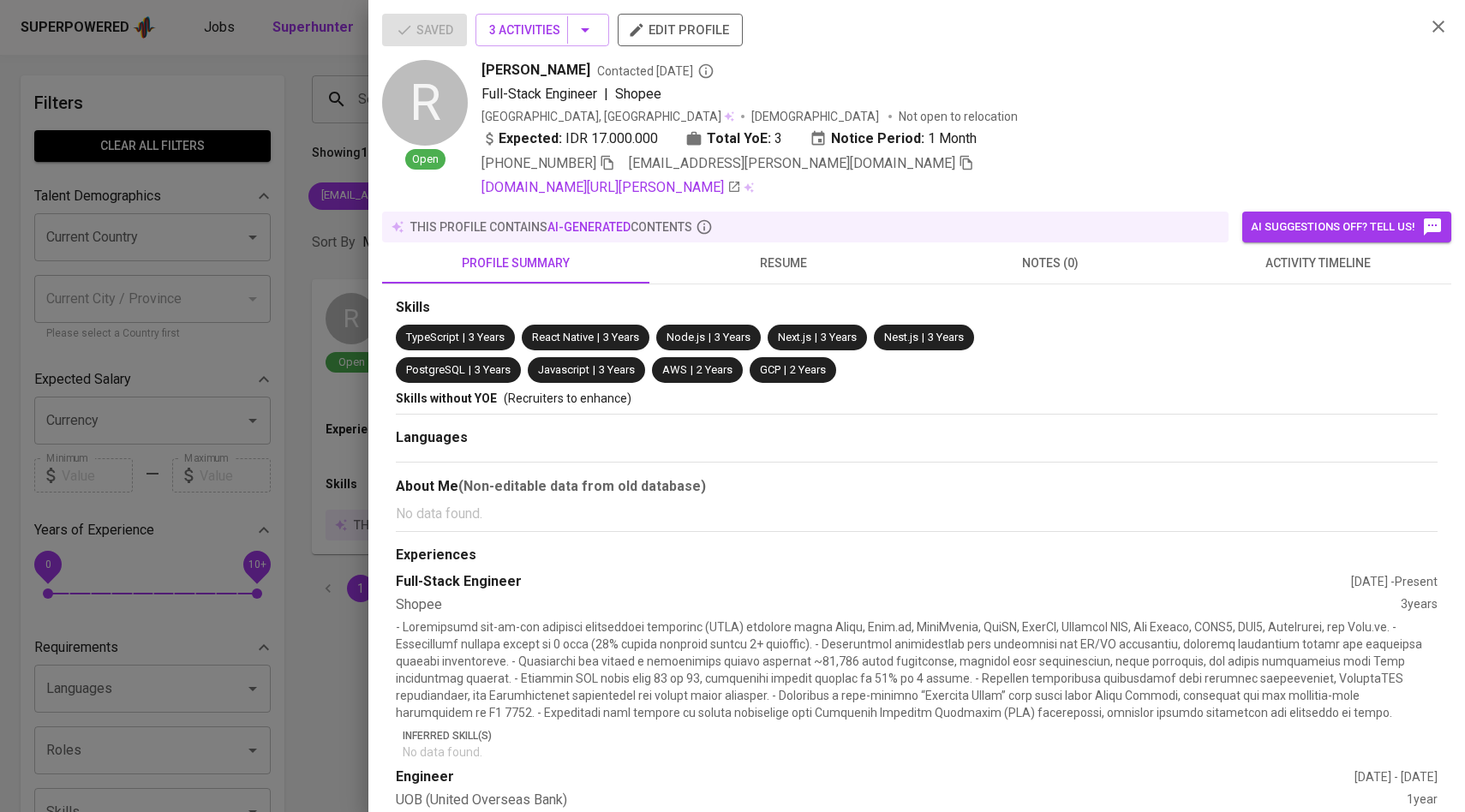
click at [1264, 268] on span "activity timeline" at bounding box center [1317, 263] width 246 height 22
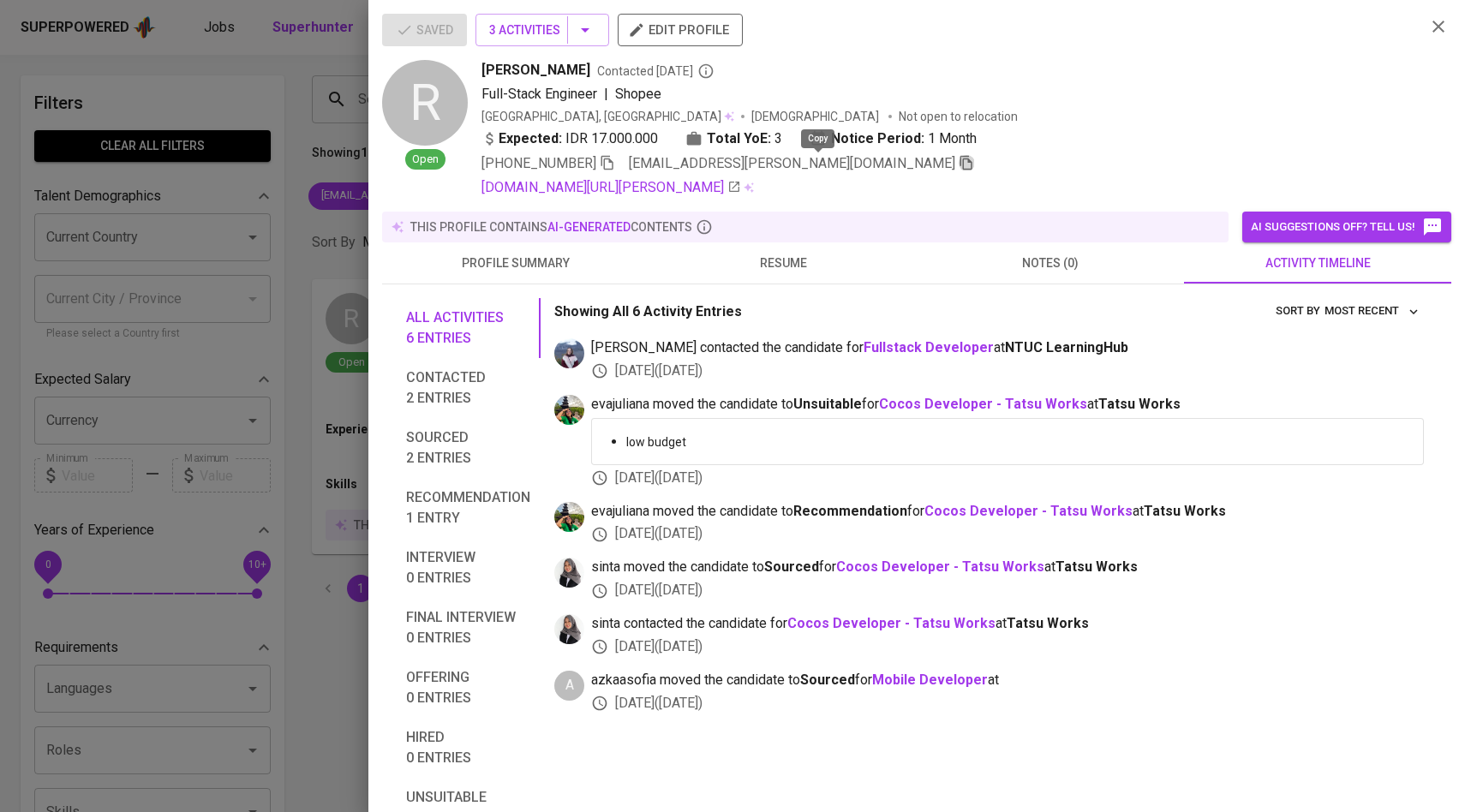
click at [960, 164] on icon "button" at bounding box center [966, 163] width 12 height 14
click at [259, 126] on div at bounding box center [732, 406] width 1465 height 812
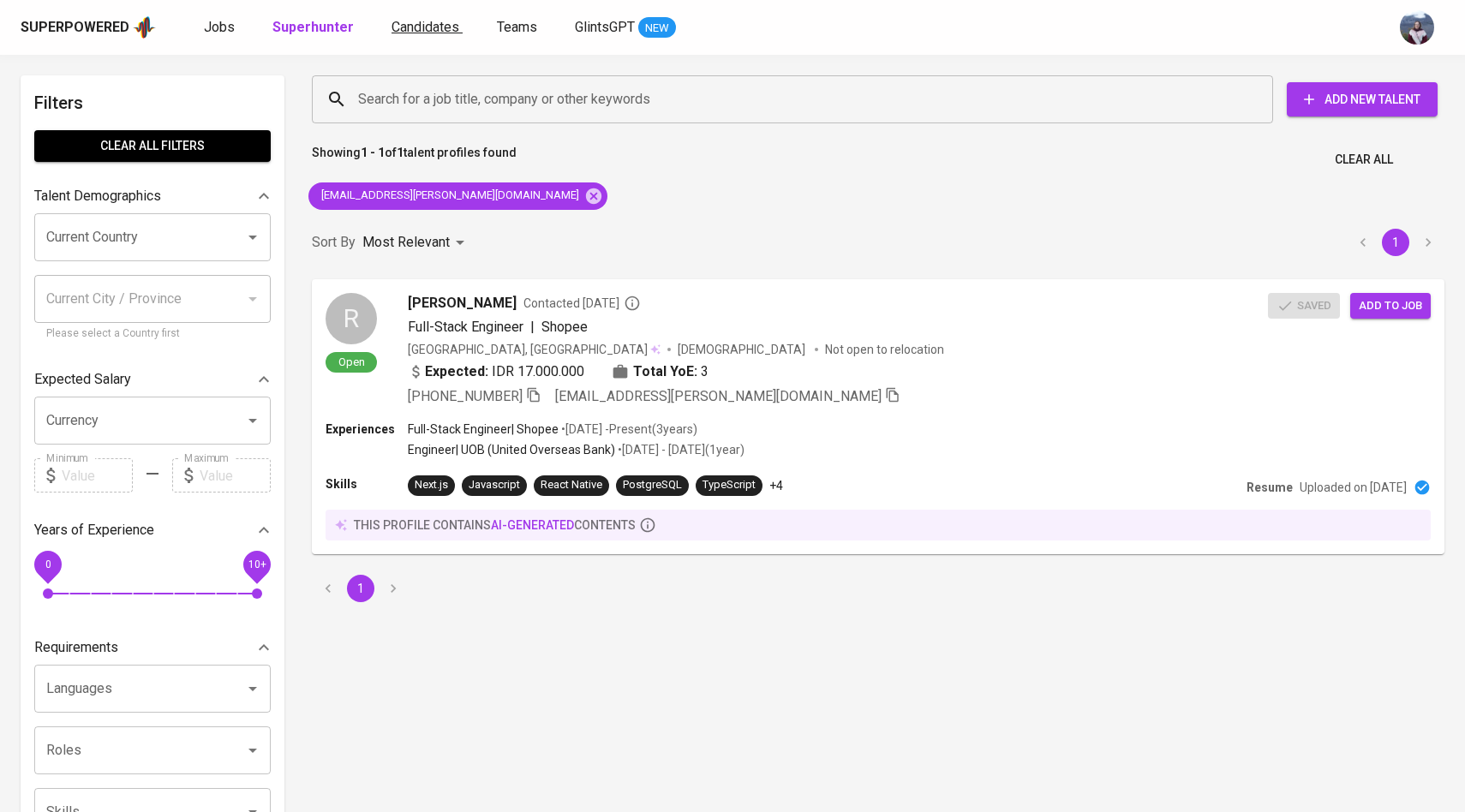
click at [436, 31] on span "Candidates" at bounding box center [425, 27] width 68 height 16
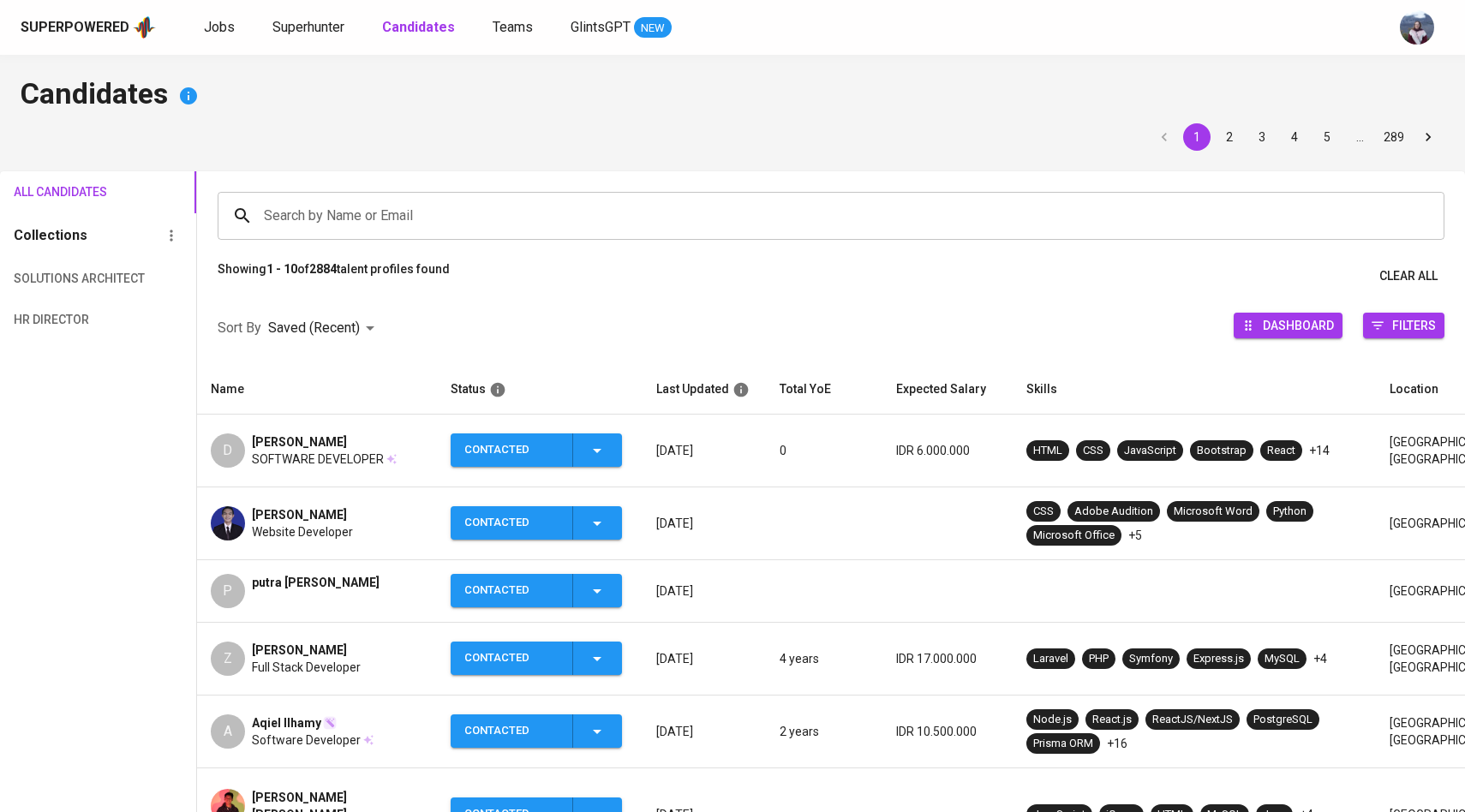
click at [427, 197] on div "Search by Name or Email" at bounding box center [830, 216] width 1227 height 48
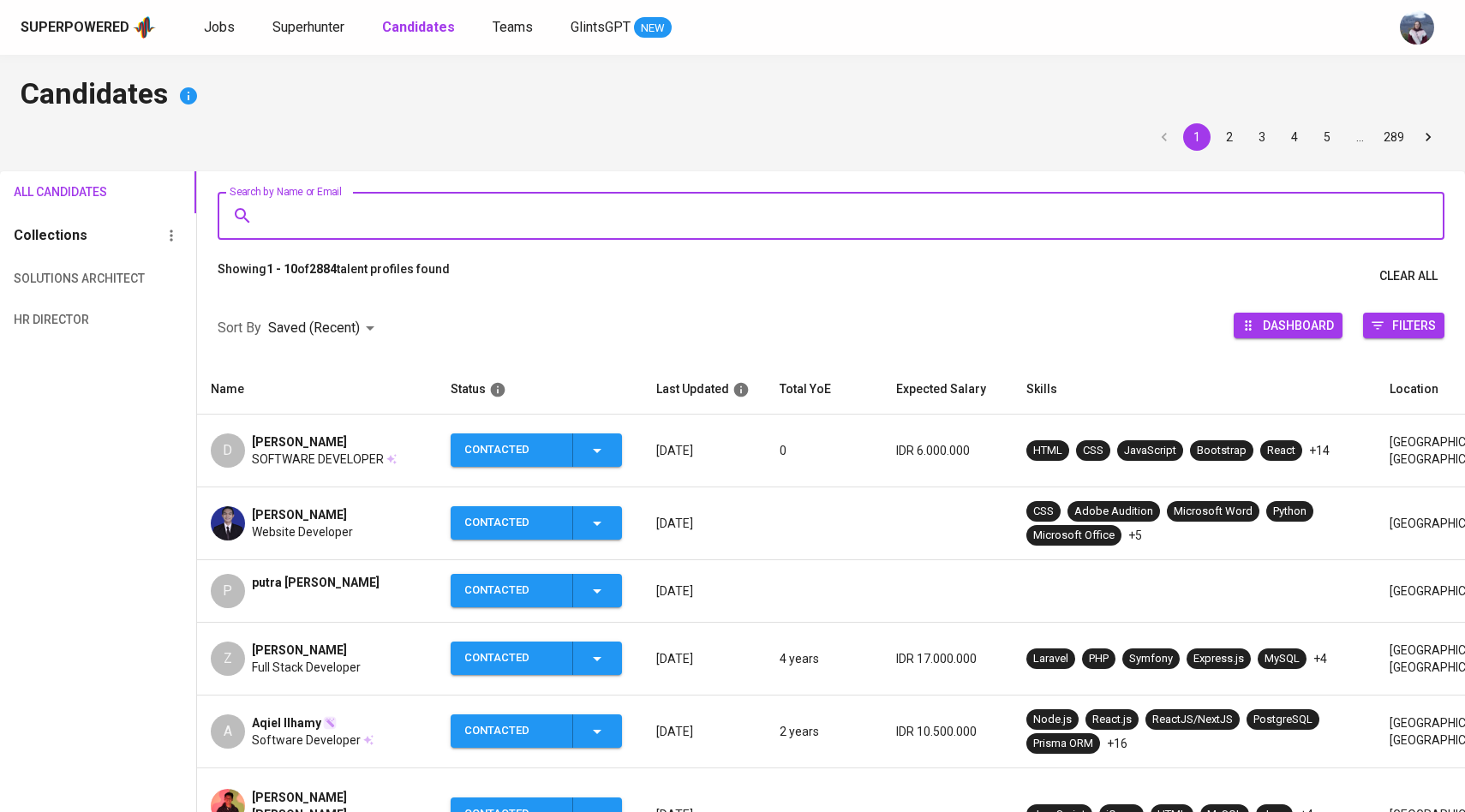
paste input "rinaldy.richard.03@gmail.com"
type input "rinaldy.richard.03@gmail.com"
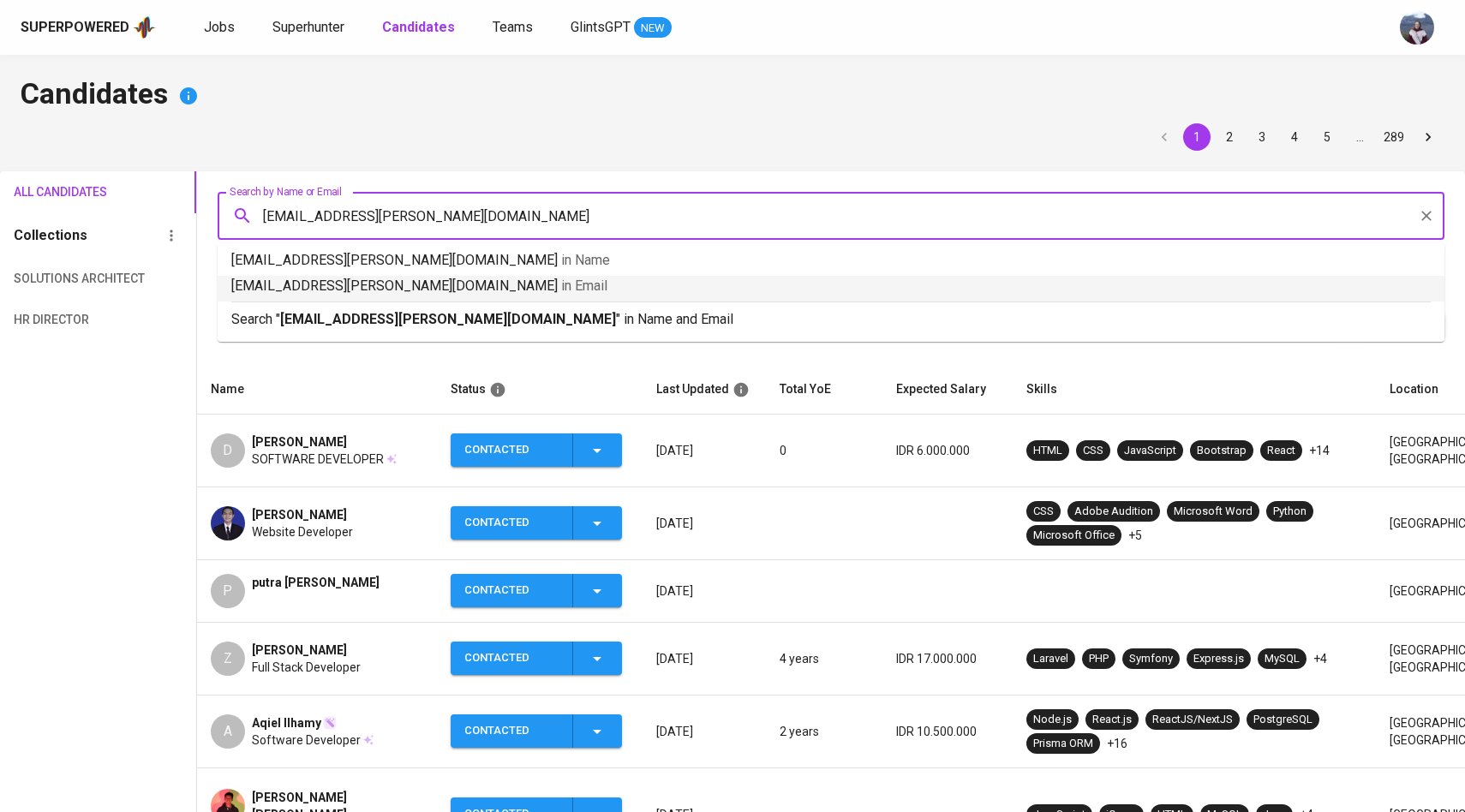
click at [425, 294] on p "rinaldy.richard.03@gmail.com in Email" at bounding box center [830, 286] width 1200 height 21
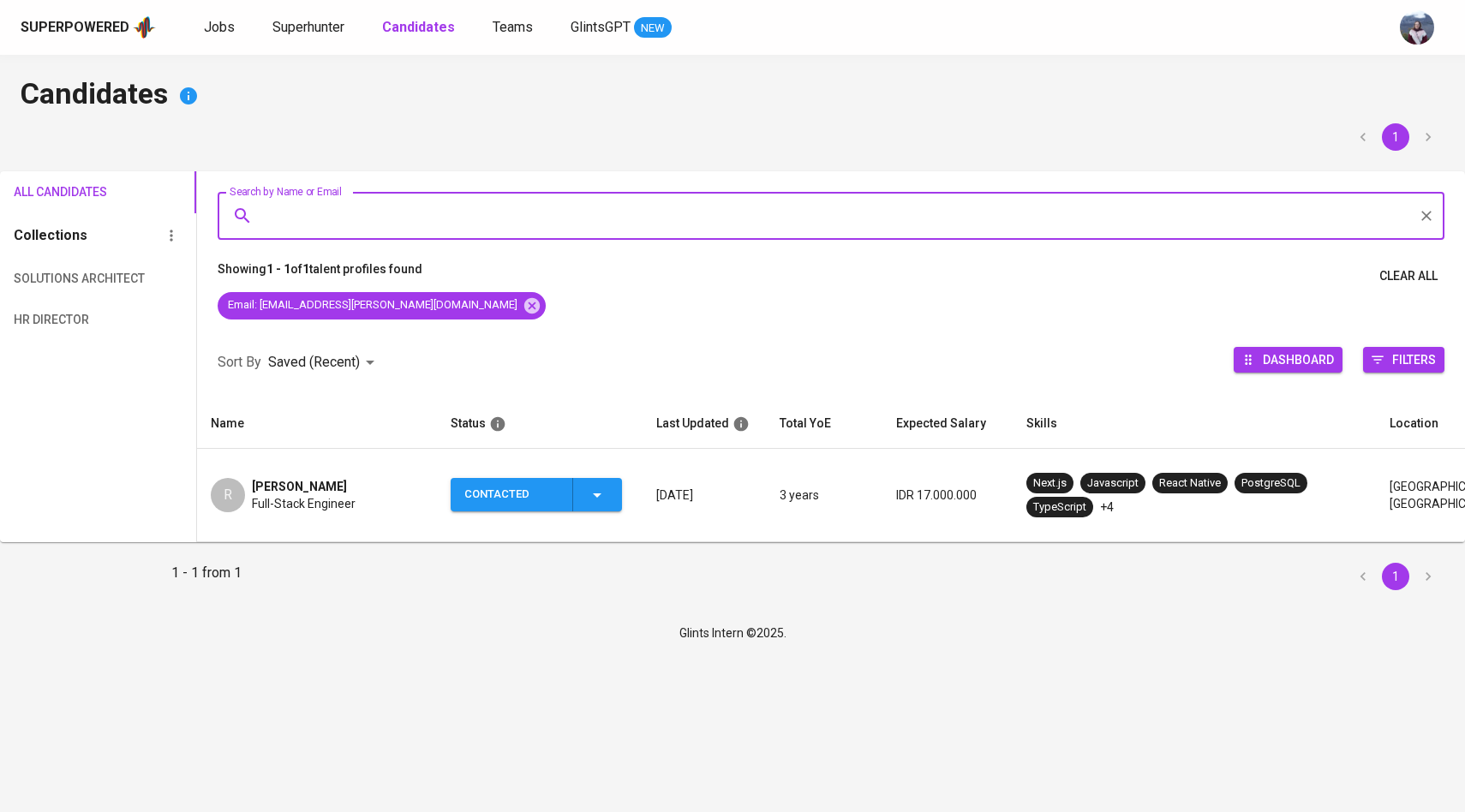
click at [607, 490] on icon "button" at bounding box center [597, 494] width 21 height 21
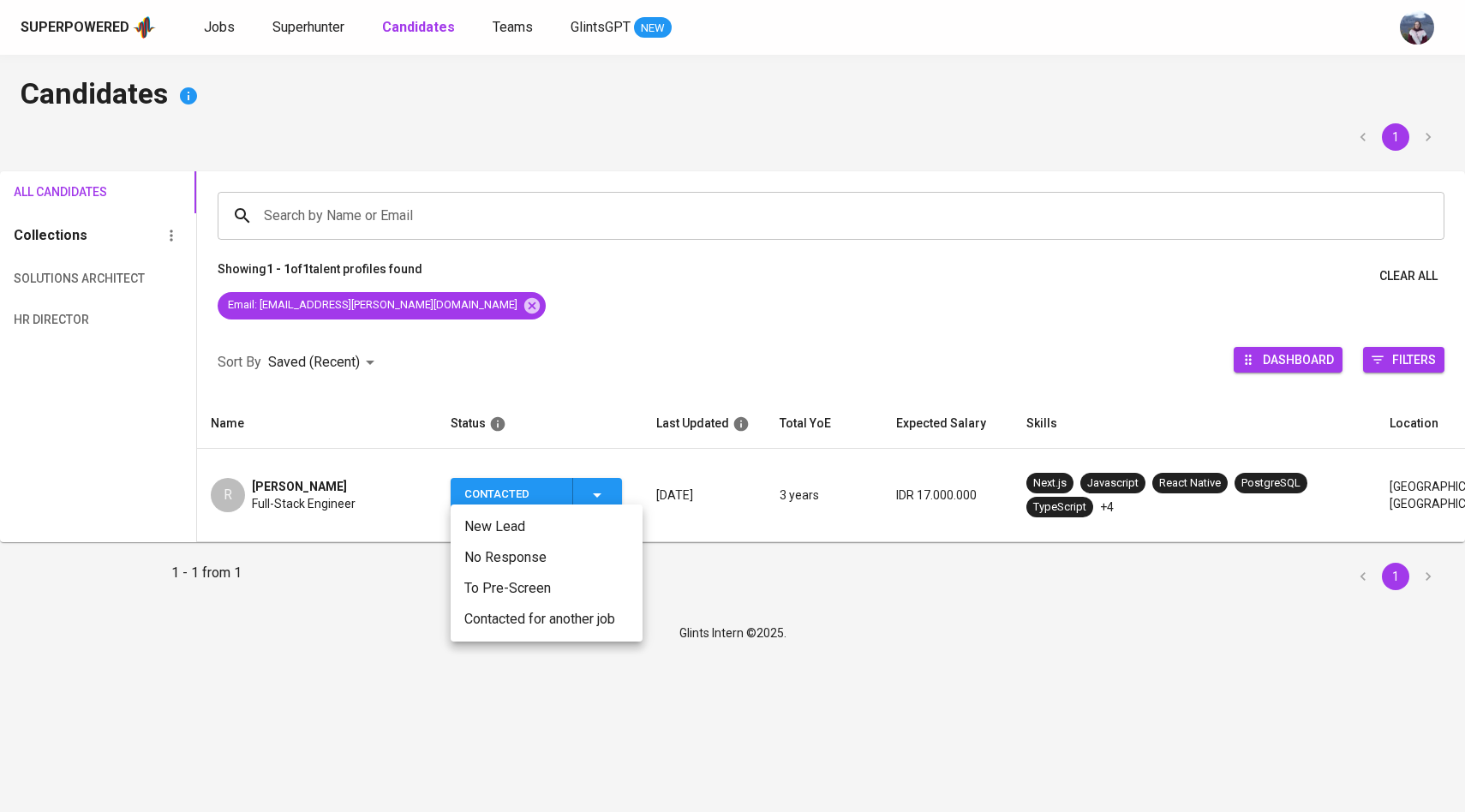
click at [552, 620] on li "Contacted for another job" at bounding box center [546, 619] width 192 height 31
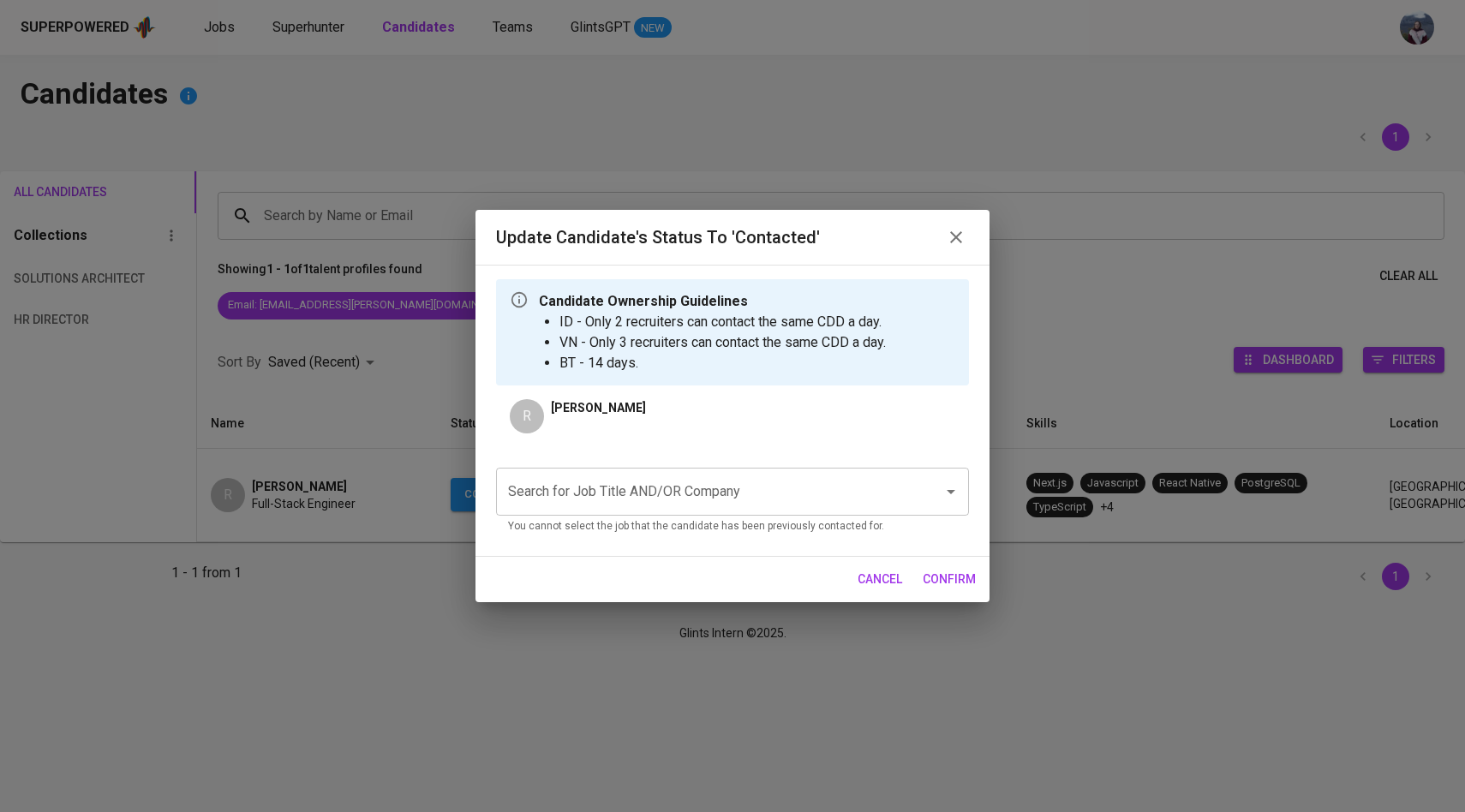
click at [703, 473] on div "Search for Job Title AND/OR Company" at bounding box center [733, 491] width 473 height 48
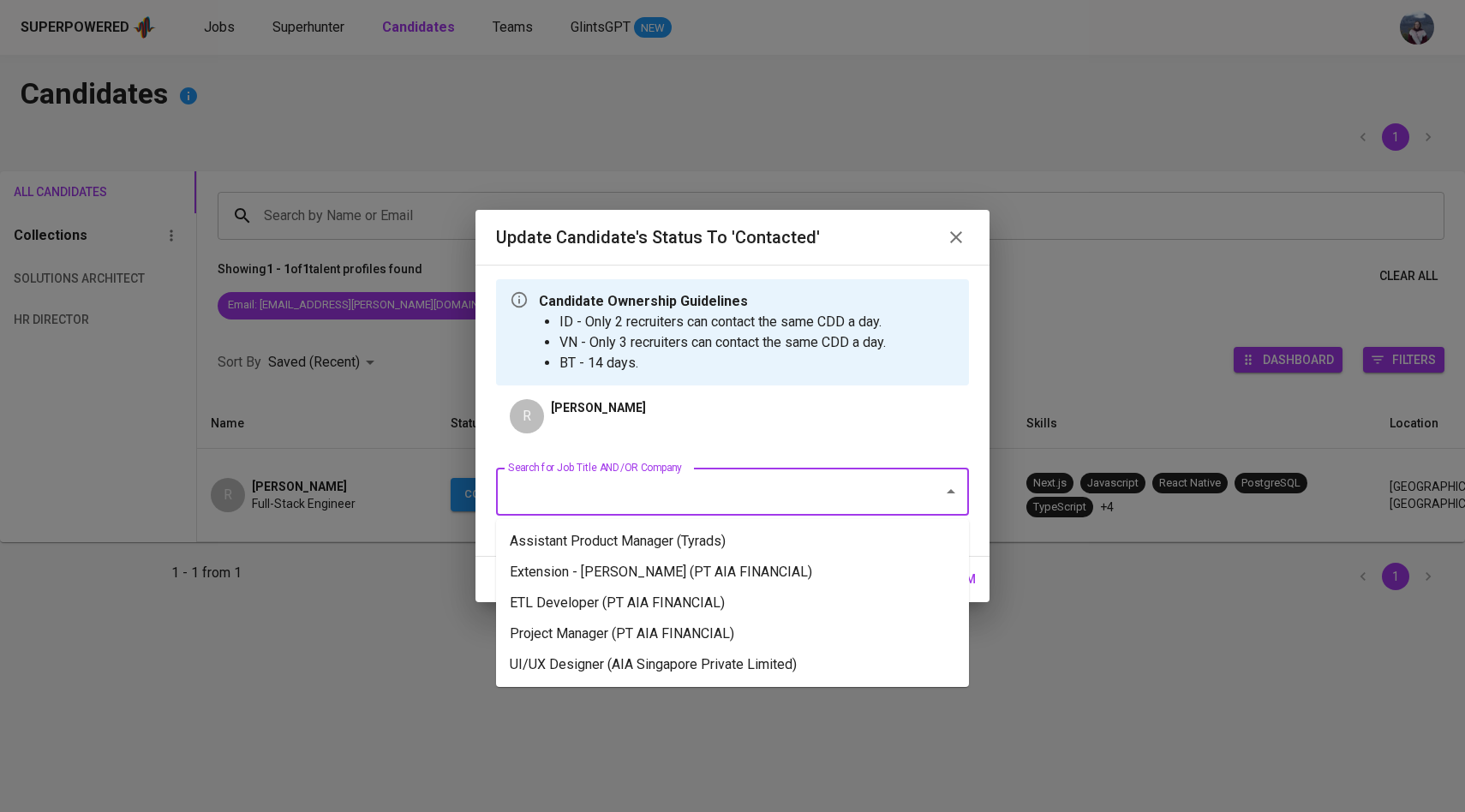
click at [698, 487] on input "Search for Job Title AND/OR Company" at bounding box center [709, 492] width 410 height 32
click at [700, 632] on li "Project Manager (PT AIA FINANCIAL)" at bounding box center [733, 633] width 473 height 31
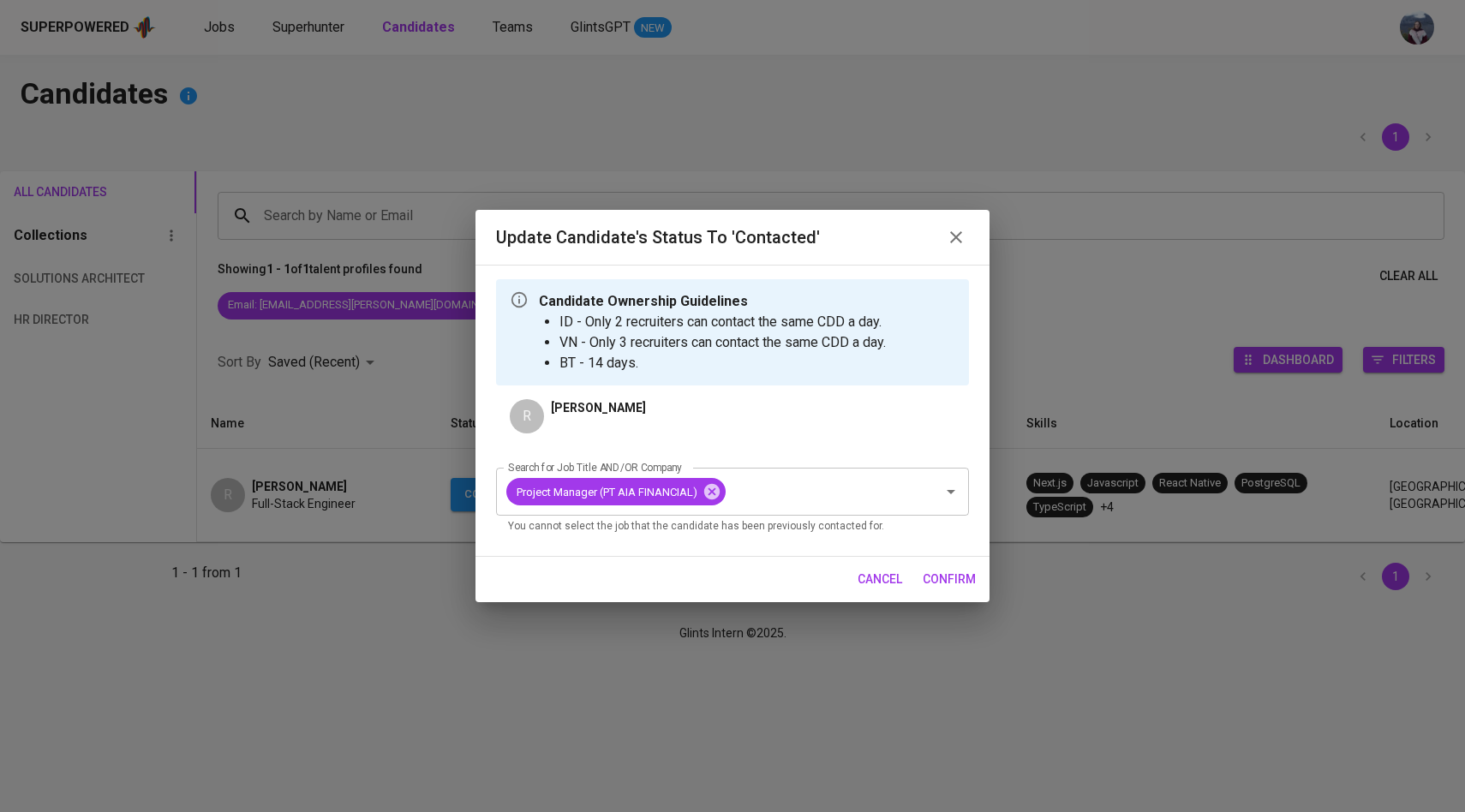
click at [940, 577] on span "confirm" at bounding box center [949, 579] width 53 height 22
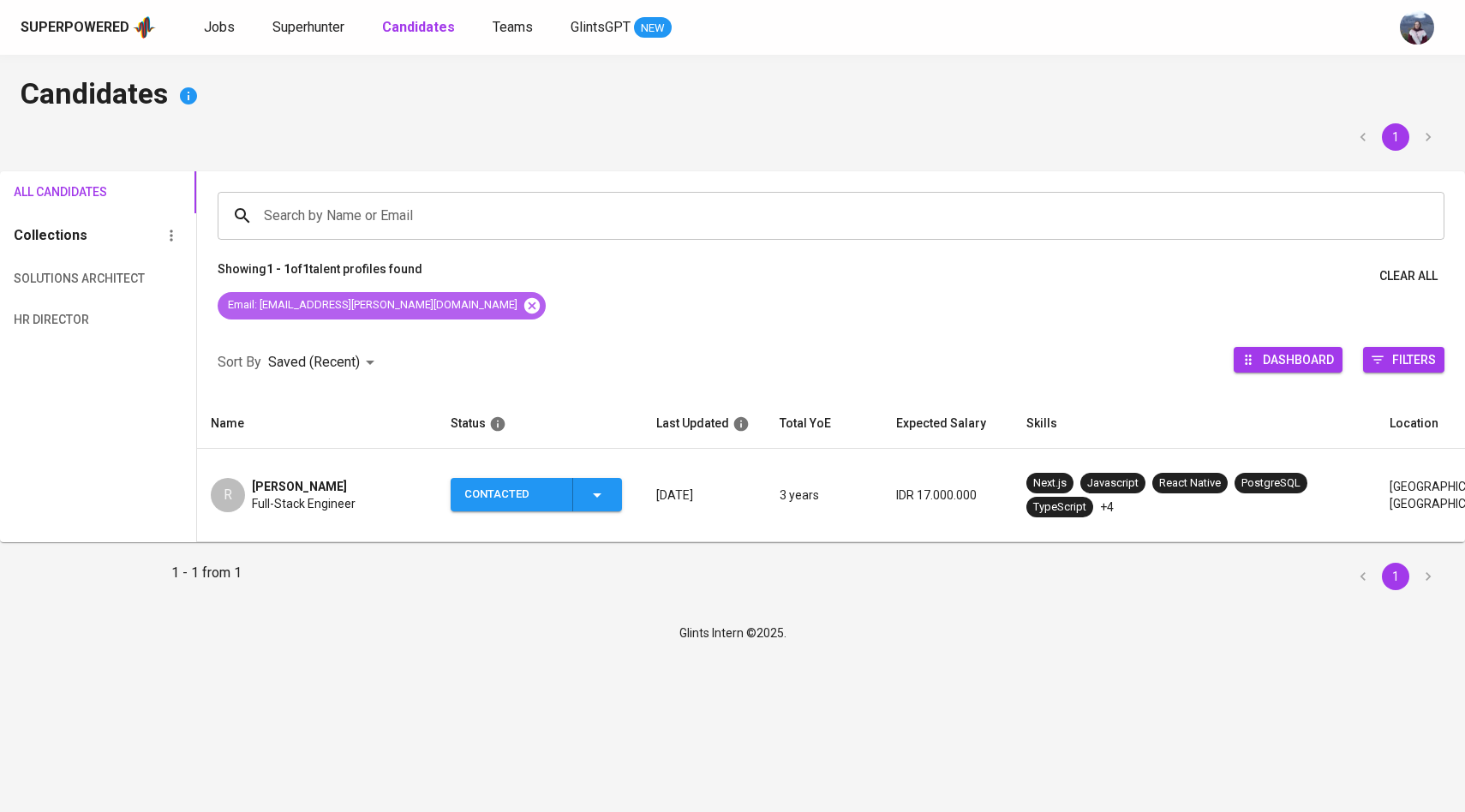
click at [524, 307] on icon at bounding box center [531, 304] width 15 height 15
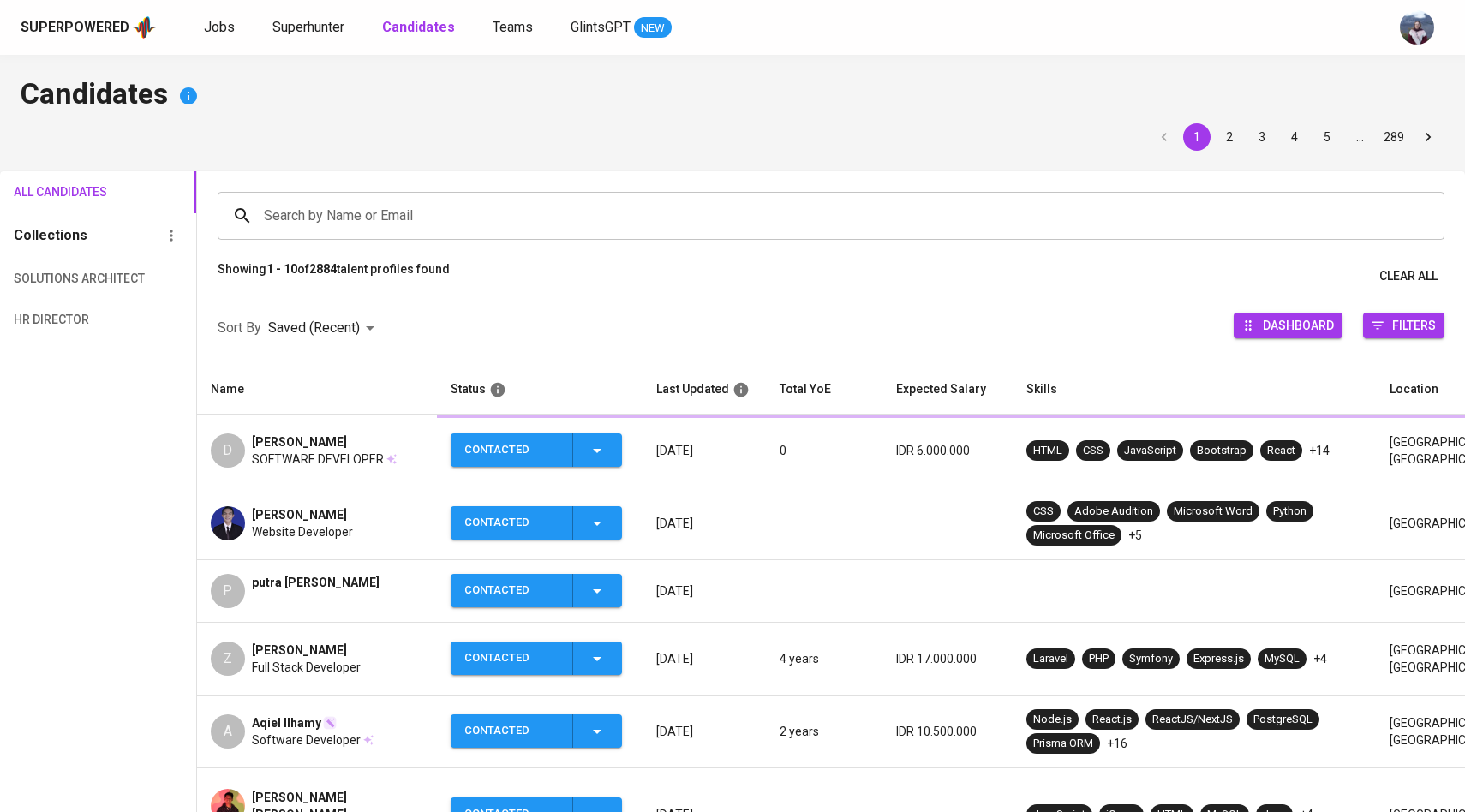
click at [319, 34] on span "Superhunter" at bounding box center [309, 27] width 72 height 16
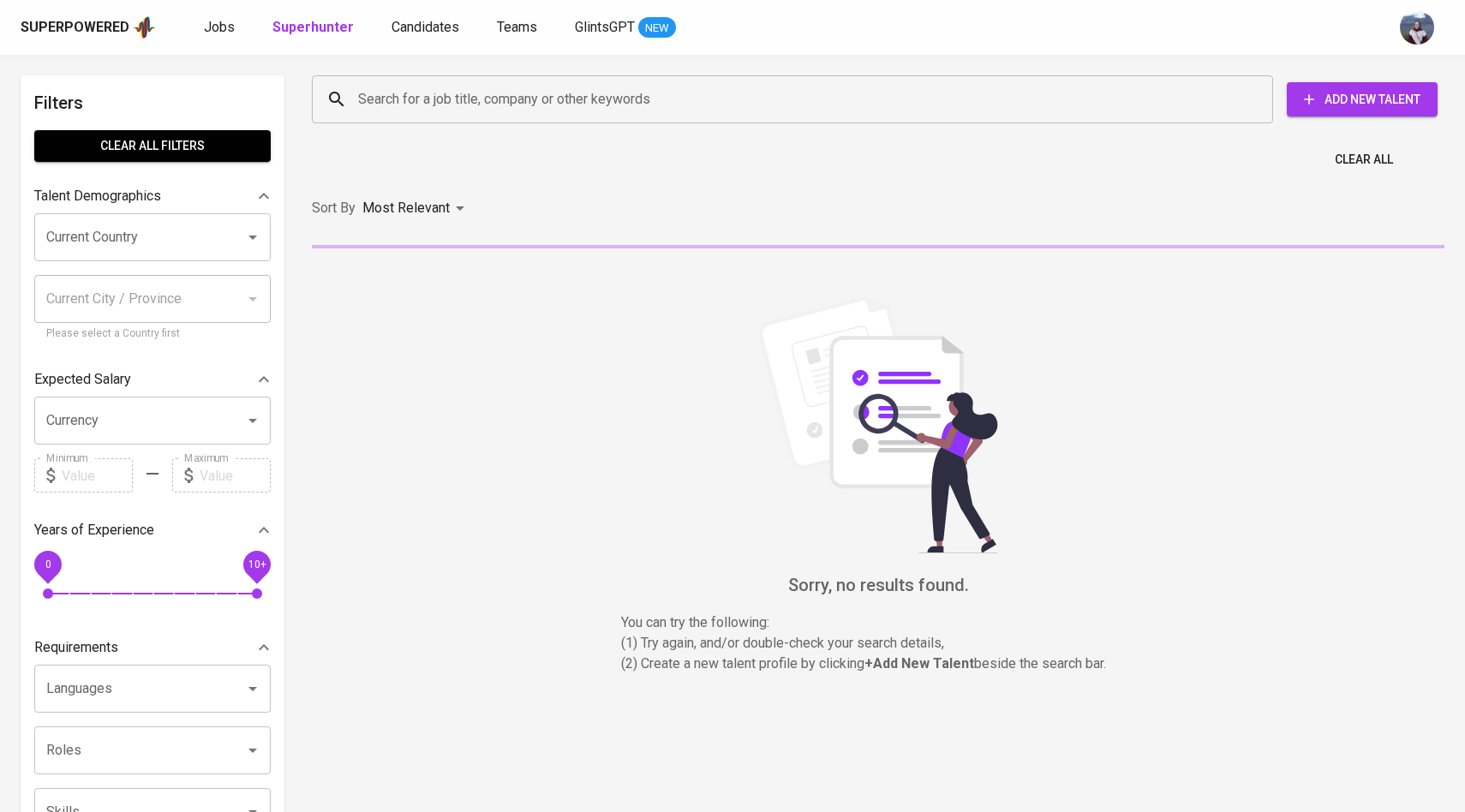
click at [403, 119] on div "Search for a job title, company or other keywords" at bounding box center [792, 99] width 961 height 48
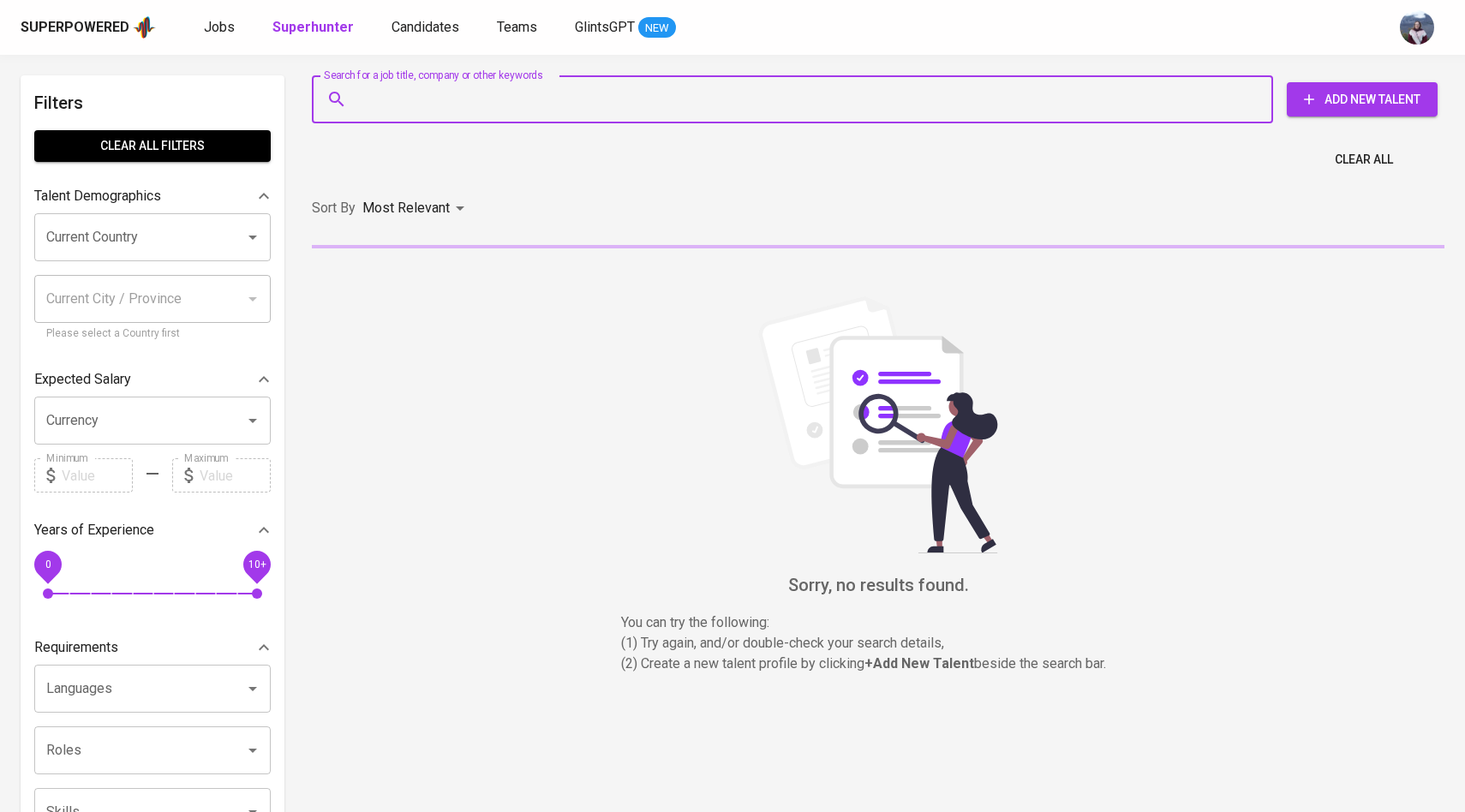
paste input "antoniusf44@gmail.com"
type input "antoniusf44@gmail.com"
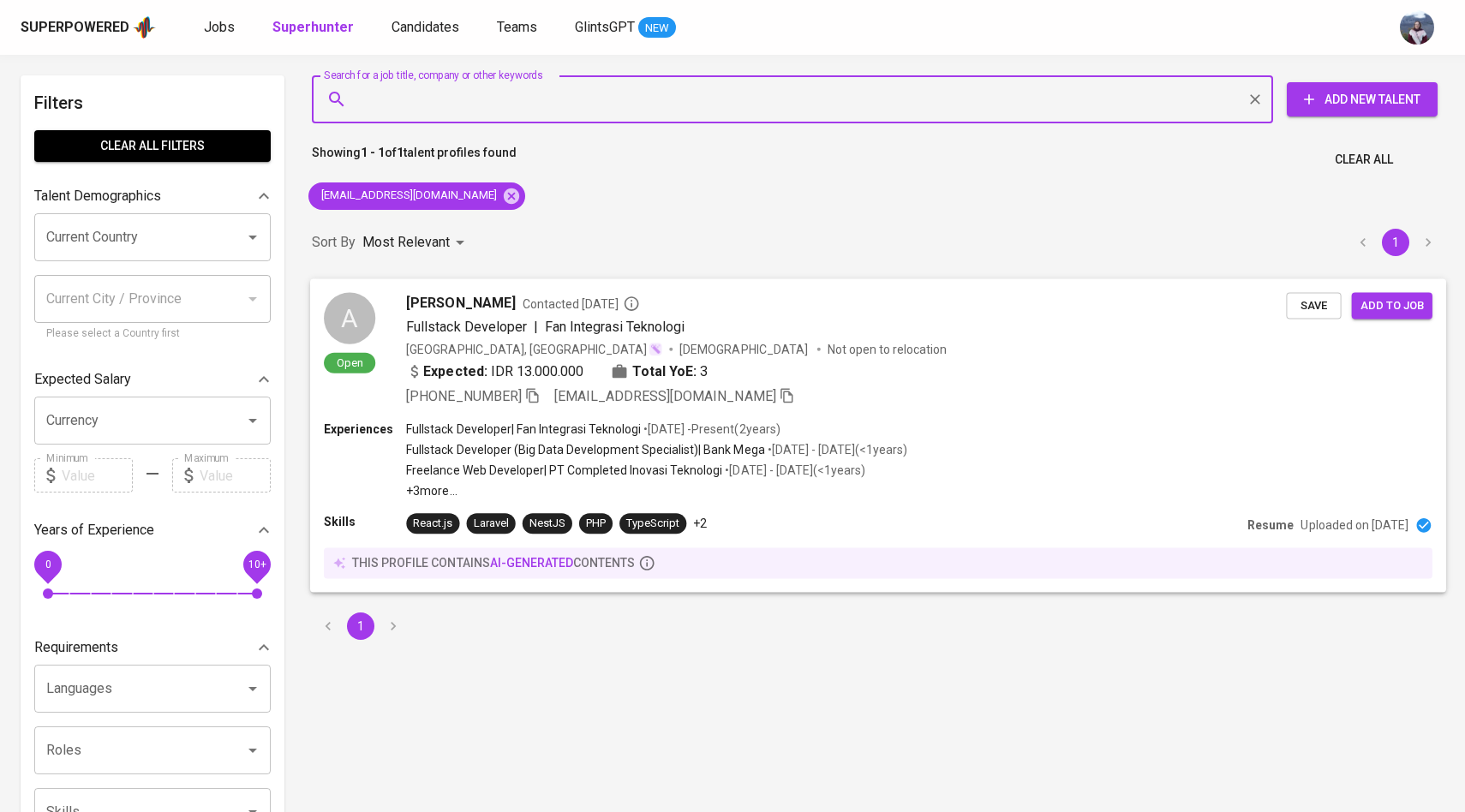
click at [381, 322] on div "A Open Antonius Faro Nugroho Contacted 3 months ago Fullstack Developer | Fan I…" at bounding box center [805, 349] width 962 height 114
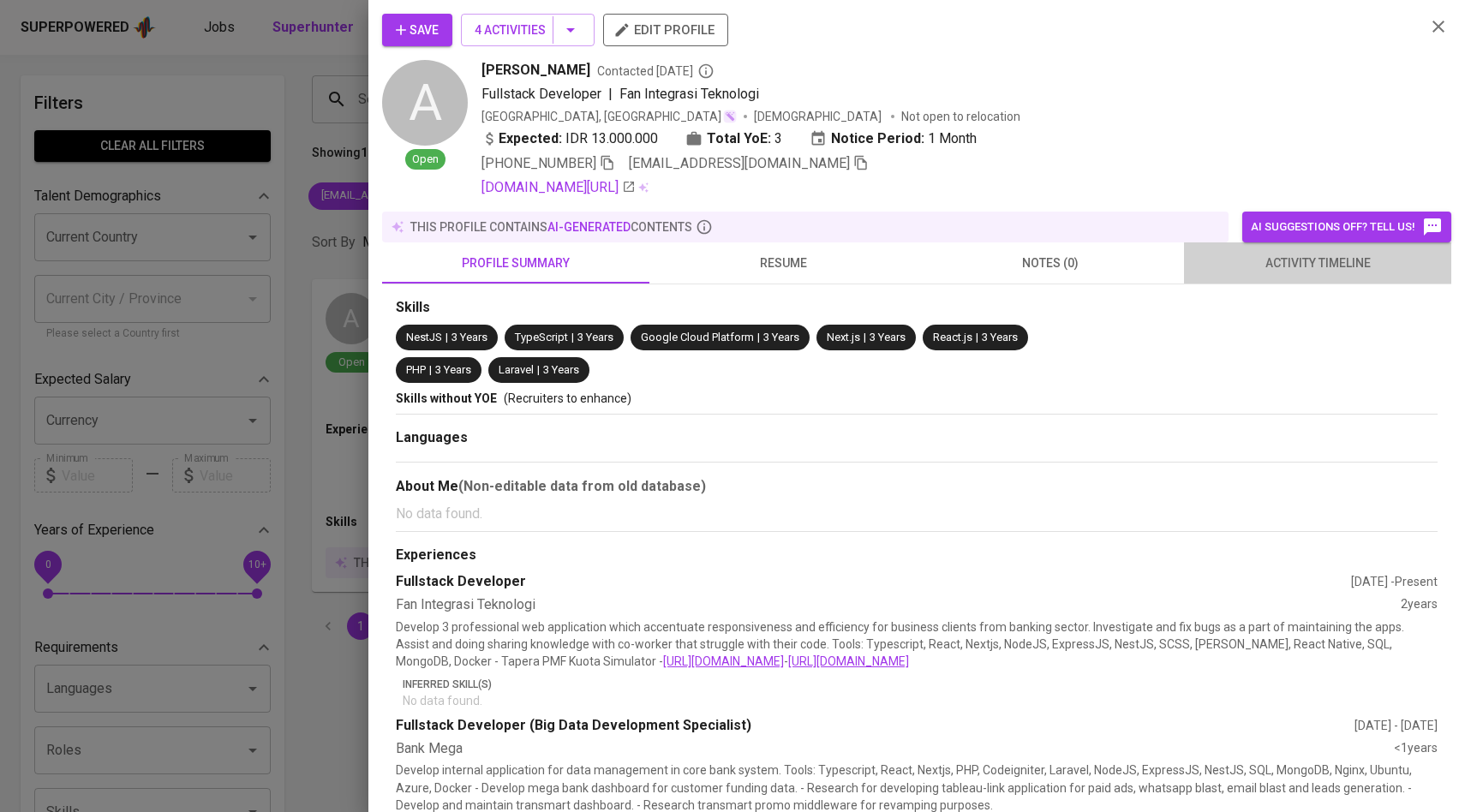
click at [1333, 265] on span "activity timeline" at bounding box center [1317, 263] width 246 height 22
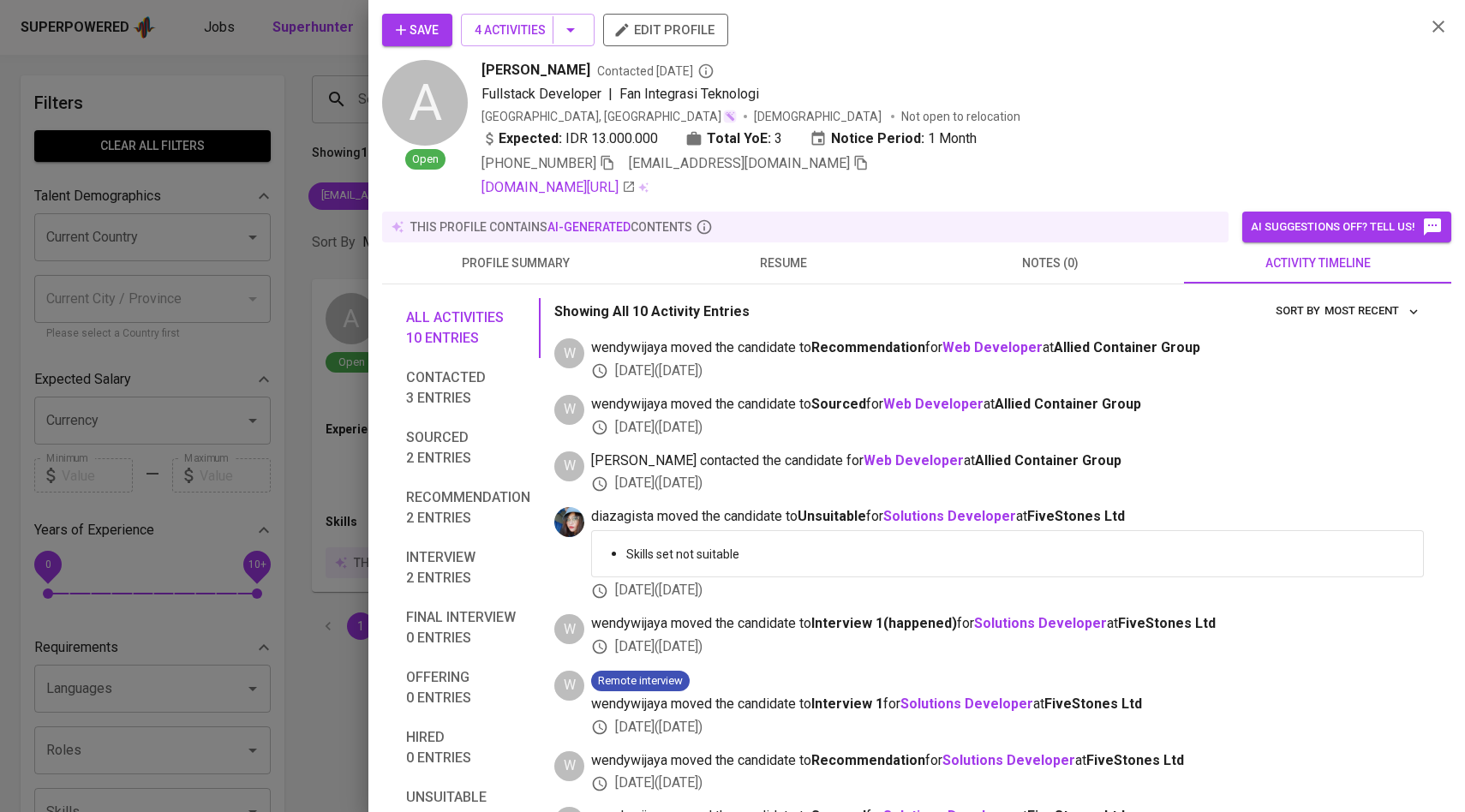
click at [416, 25] on span "Save" at bounding box center [416, 31] width 42 height 22
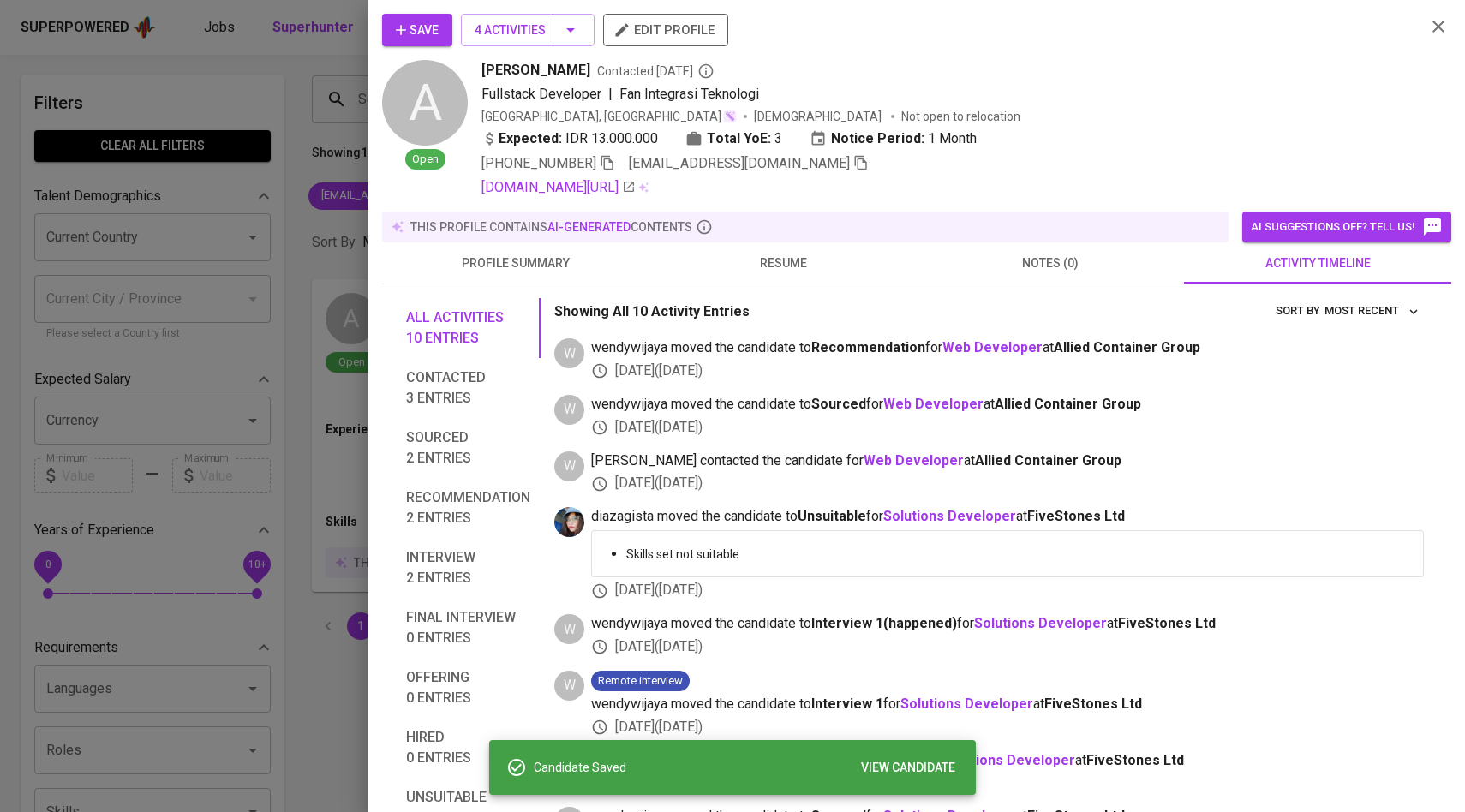
click at [245, 165] on div at bounding box center [732, 406] width 1465 height 812
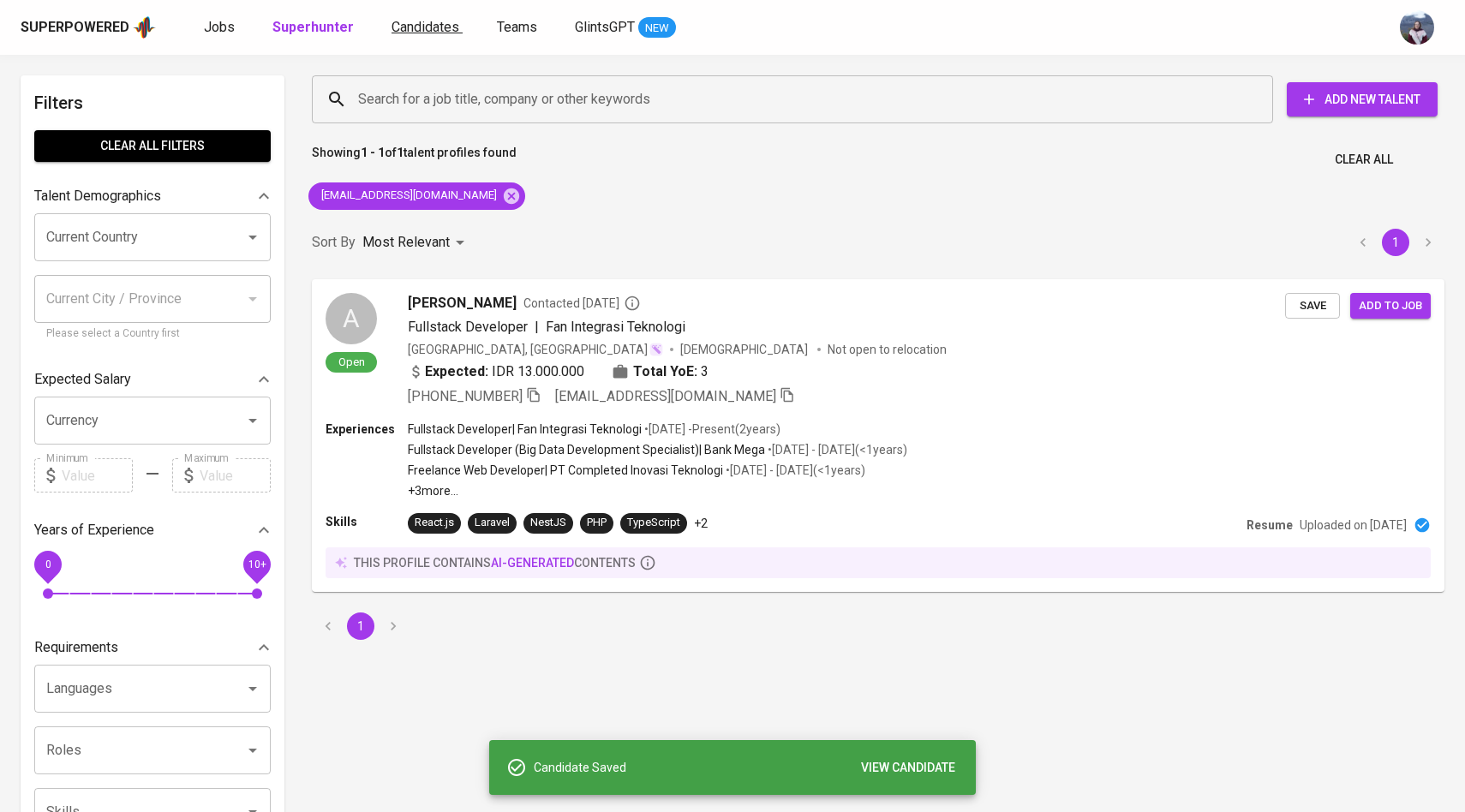
click at [405, 23] on span "Candidates" at bounding box center [425, 27] width 68 height 16
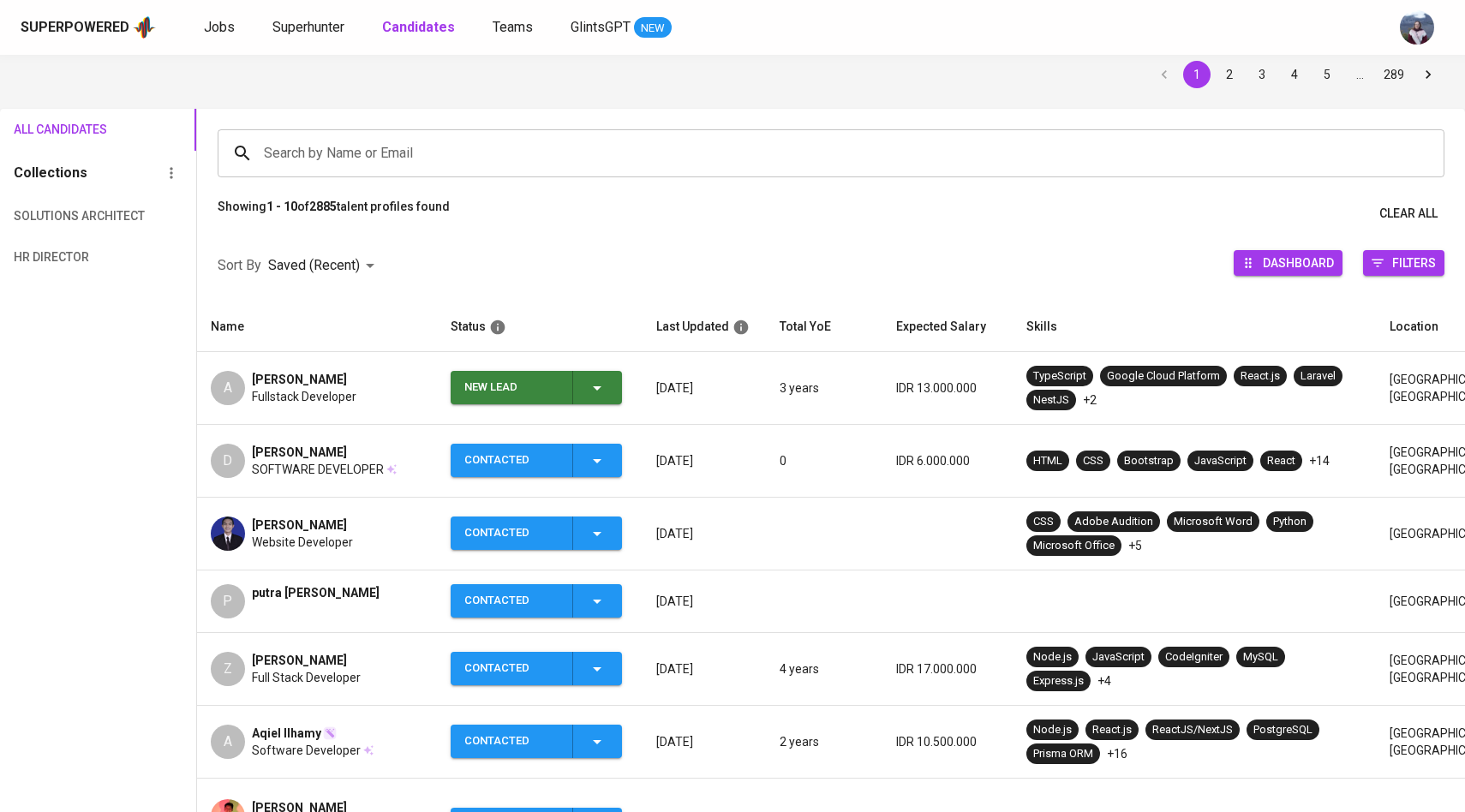
scroll to position [67, 0]
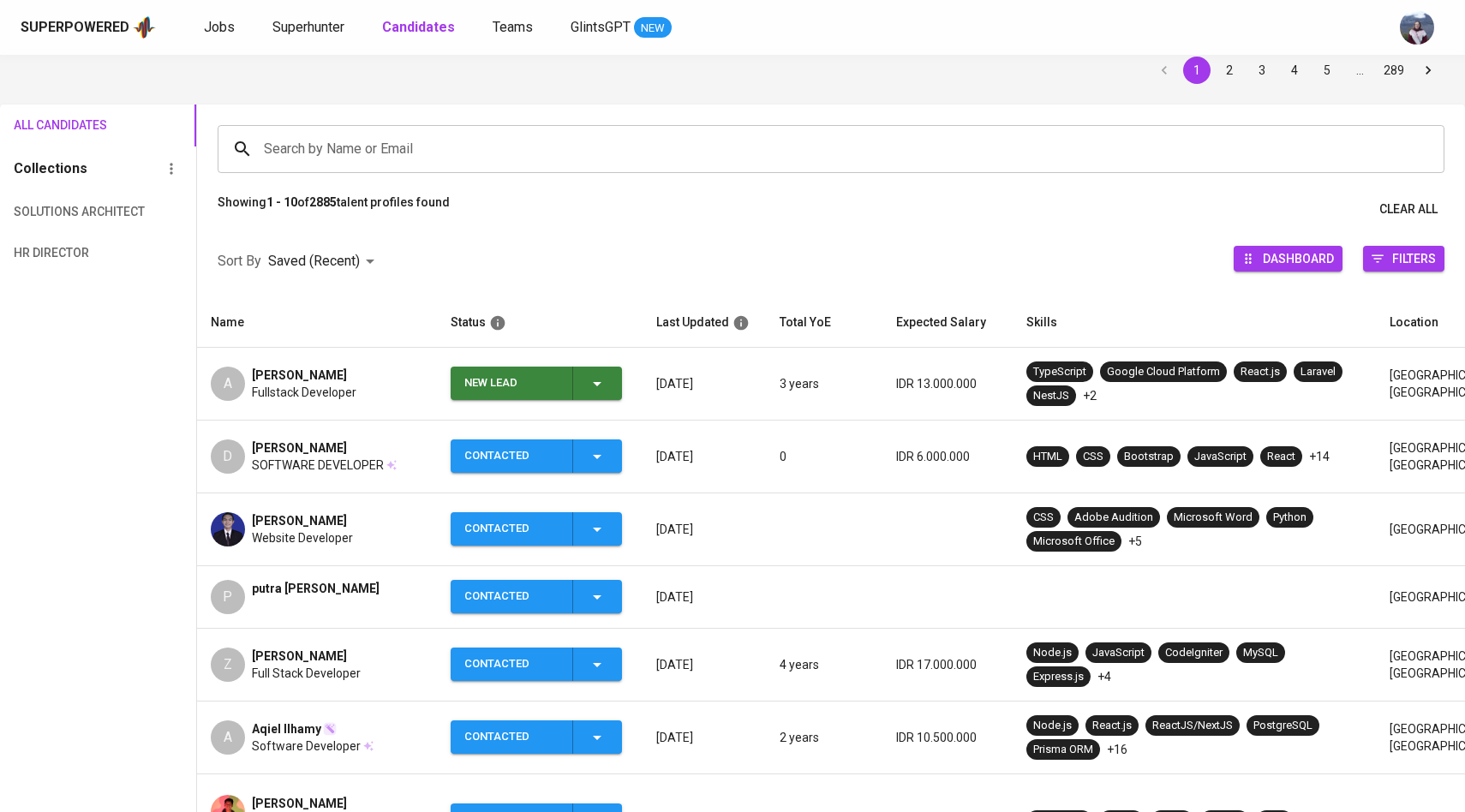
click at [596, 381] on icon "button" at bounding box center [597, 383] width 21 height 21
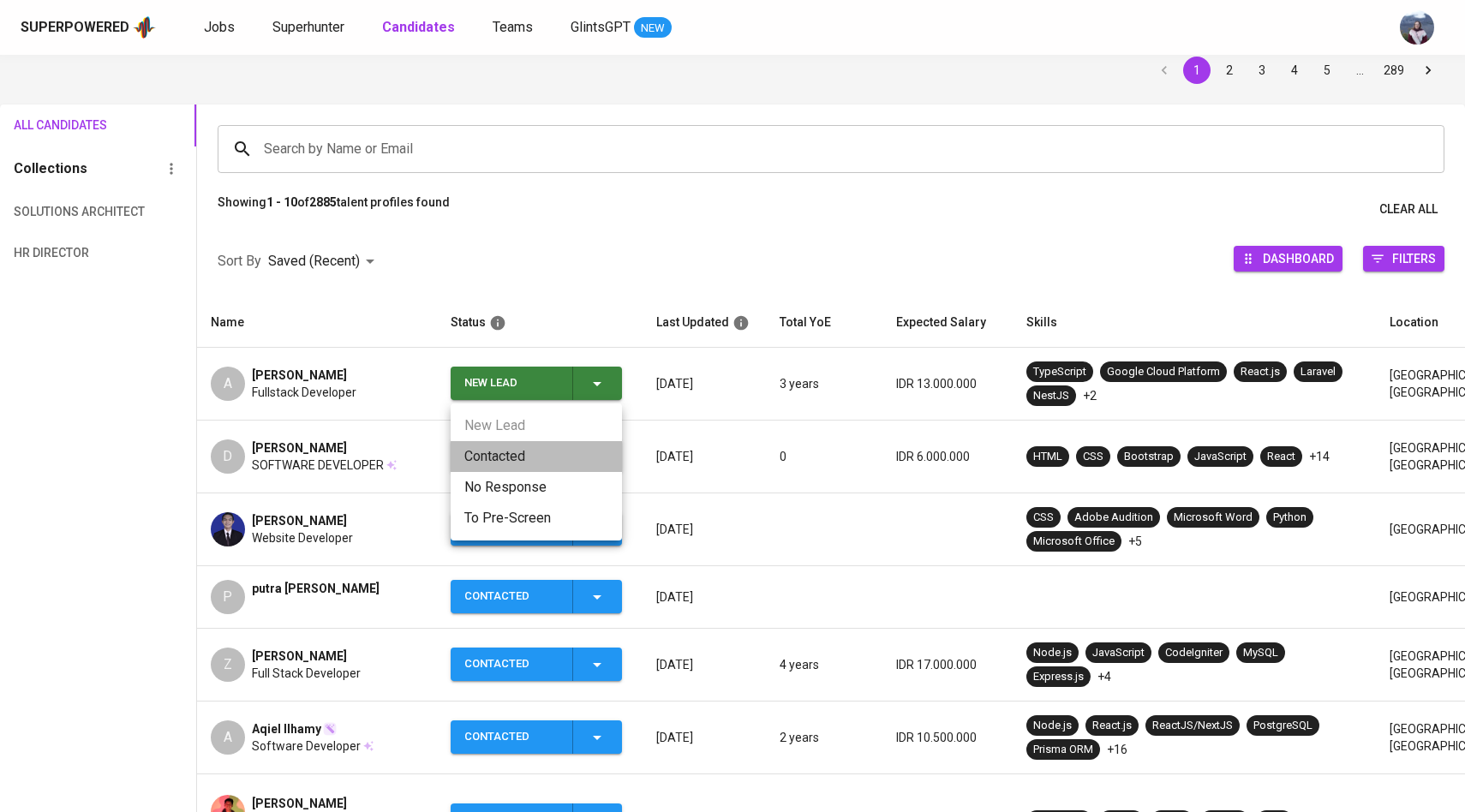
click at [510, 457] on li "Contacted" at bounding box center [536, 457] width 172 height 31
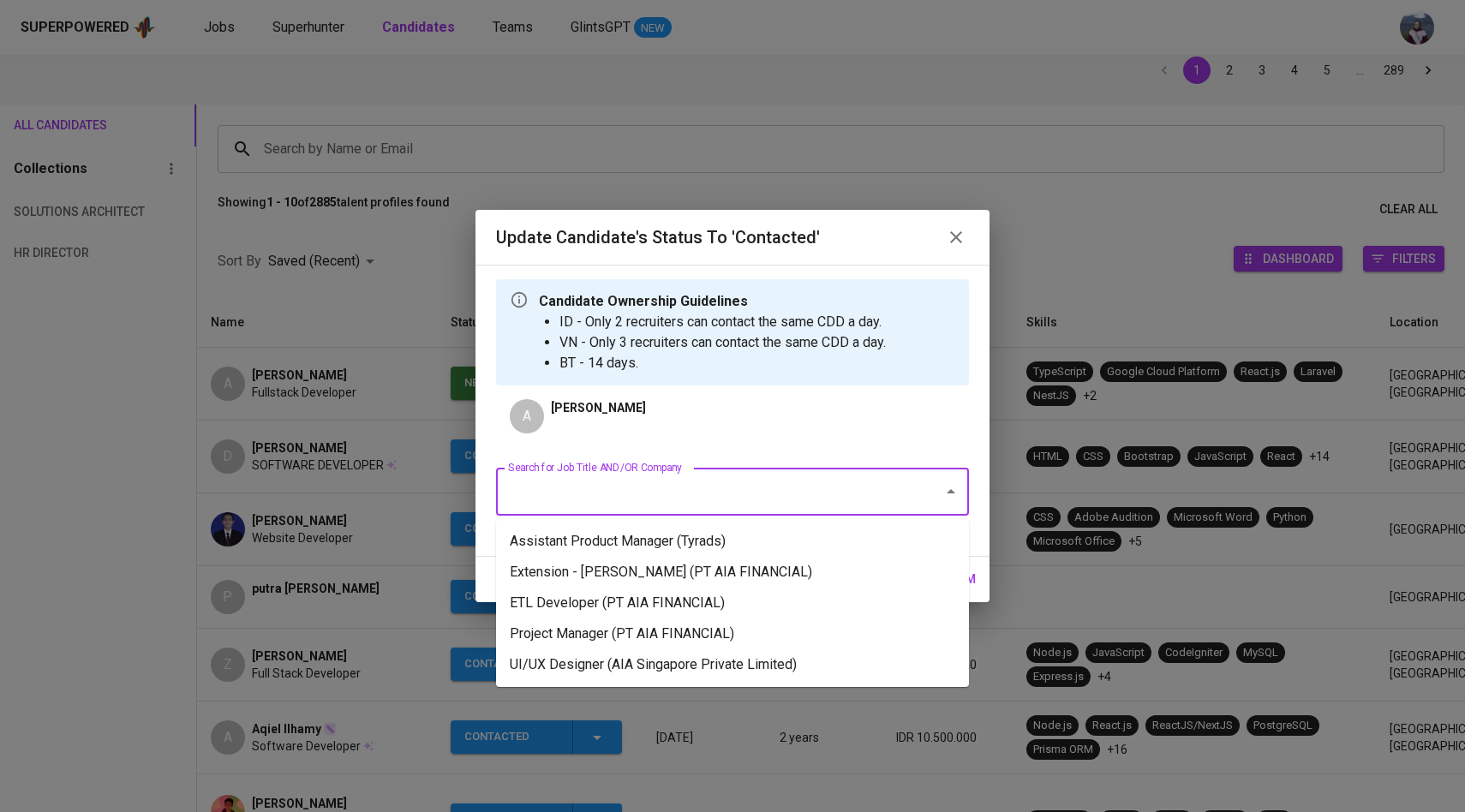
click at [635, 485] on input "Search for Job Title AND/OR Company" at bounding box center [709, 492] width 410 height 32
click at [645, 627] on li "Project Manager (PT AIA FINANCIAL)" at bounding box center [733, 633] width 473 height 31
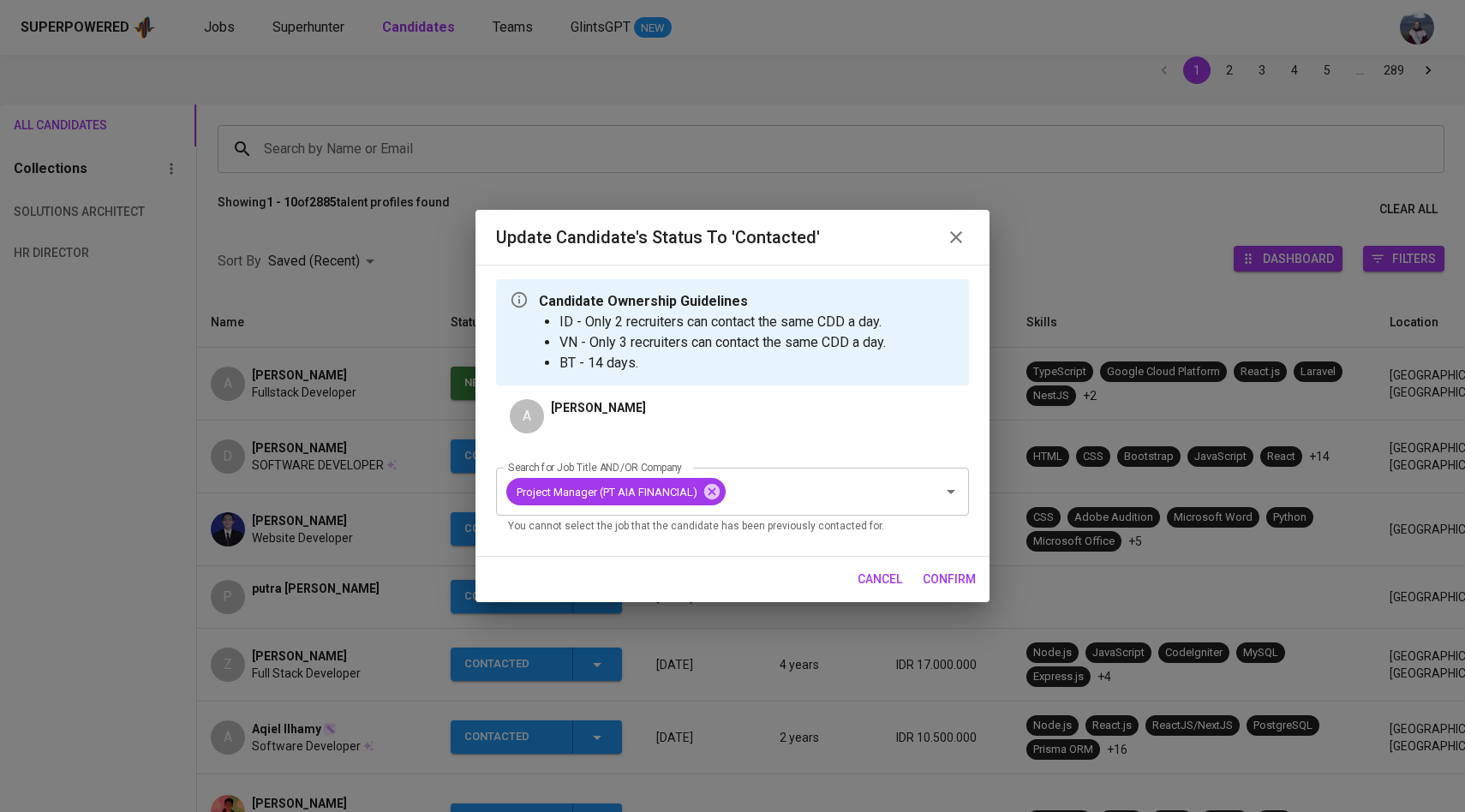
click at [954, 585] on span "confirm" at bounding box center [949, 579] width 53 height 22
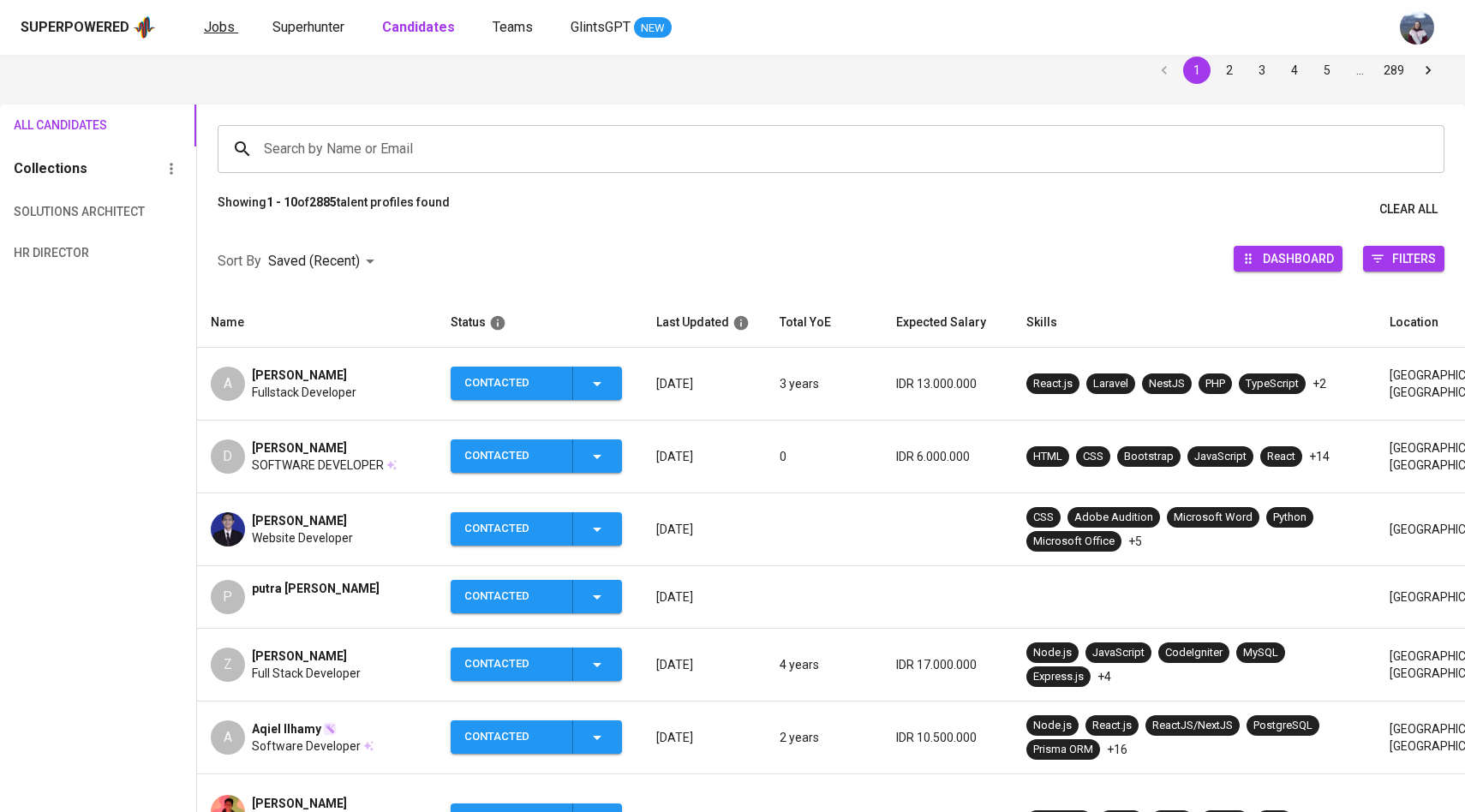
click at [232, 32] on link "Jobs" at bounding box center [221, 28] width 34 height 22
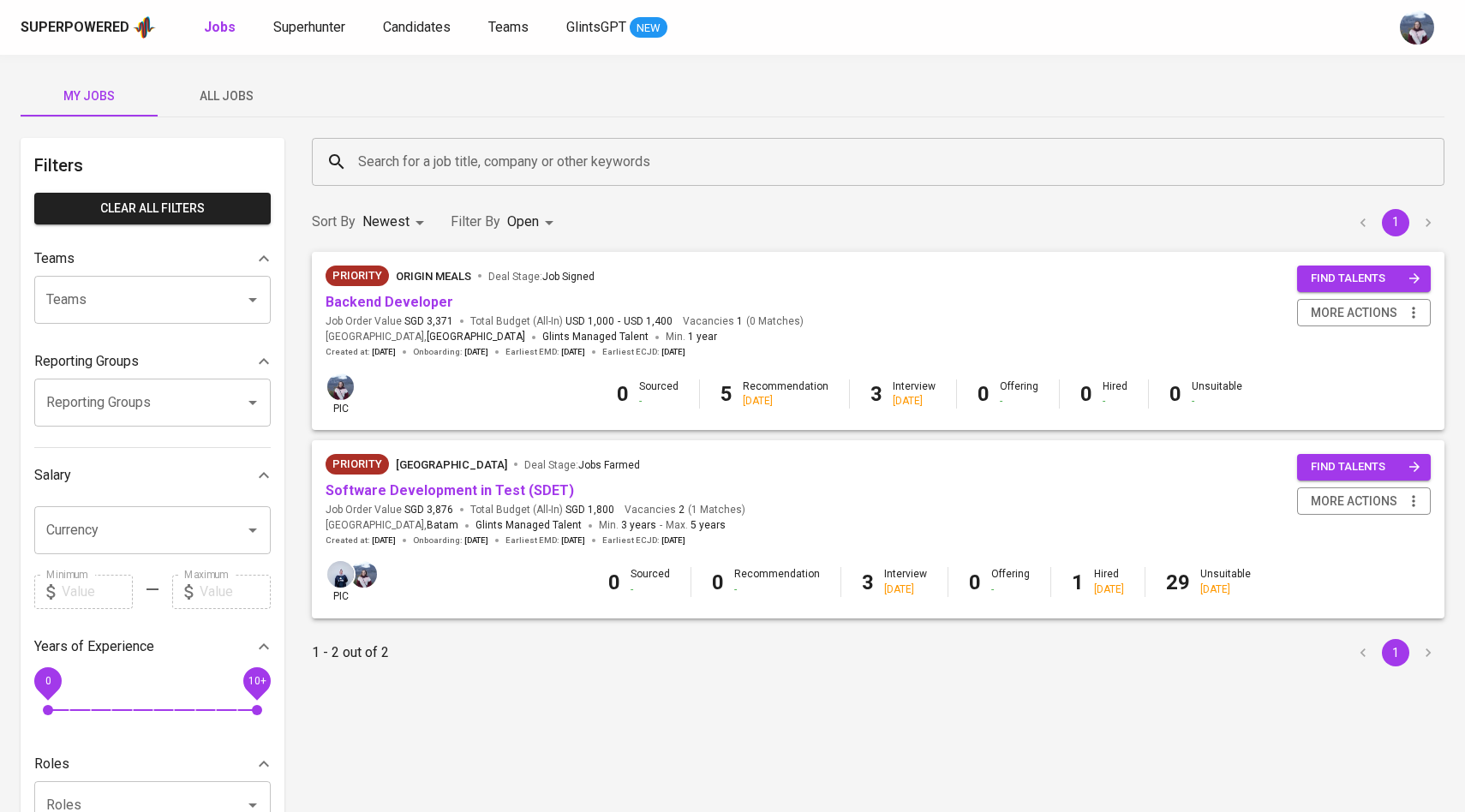
click at [244, 111] on button "All Jobs" at bounding box center [227, 97] width 137 height 42
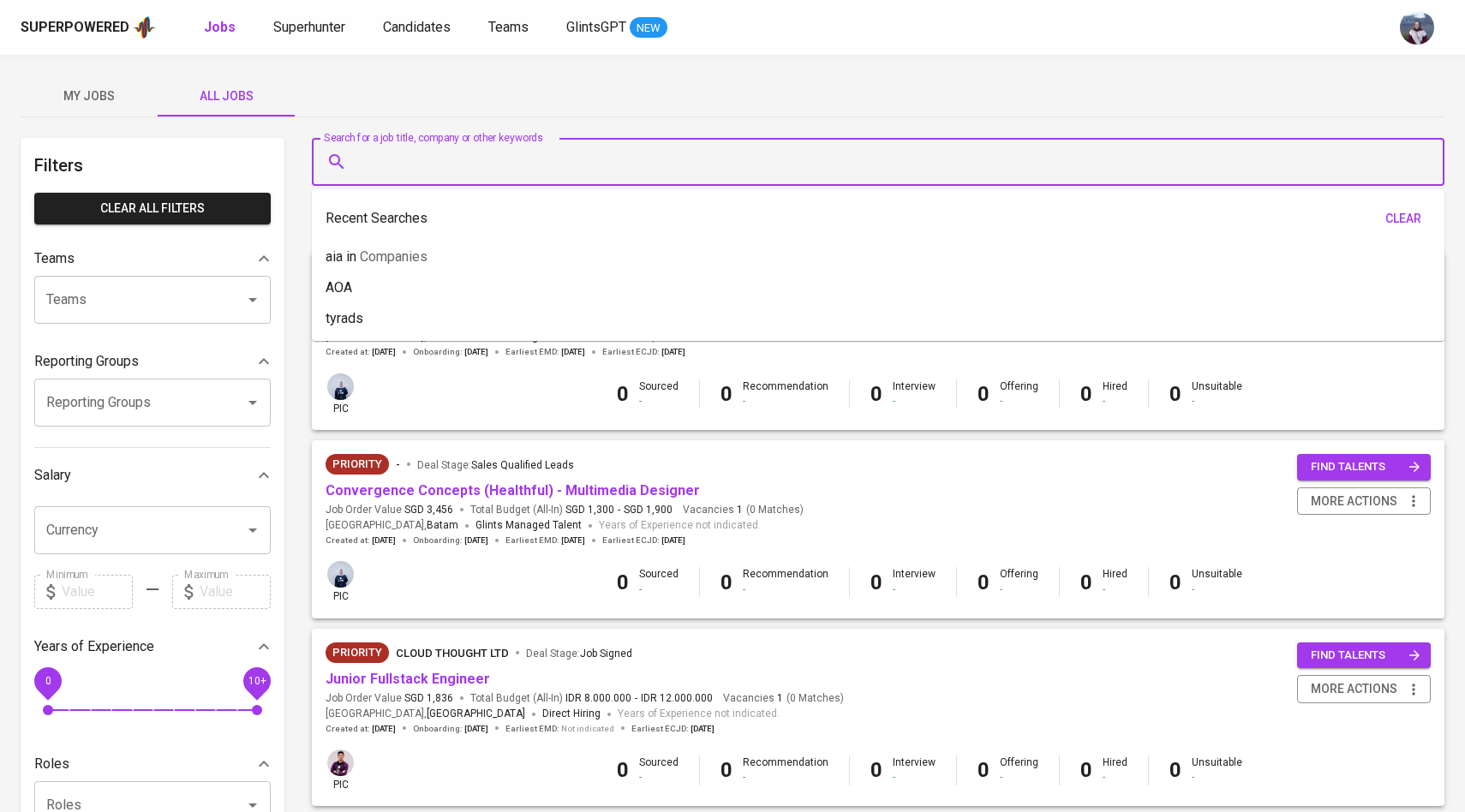
click at [448, 171] on input "Search for a job title, company or other keywords" at bounding box center [882, 161] width 1057 height 32
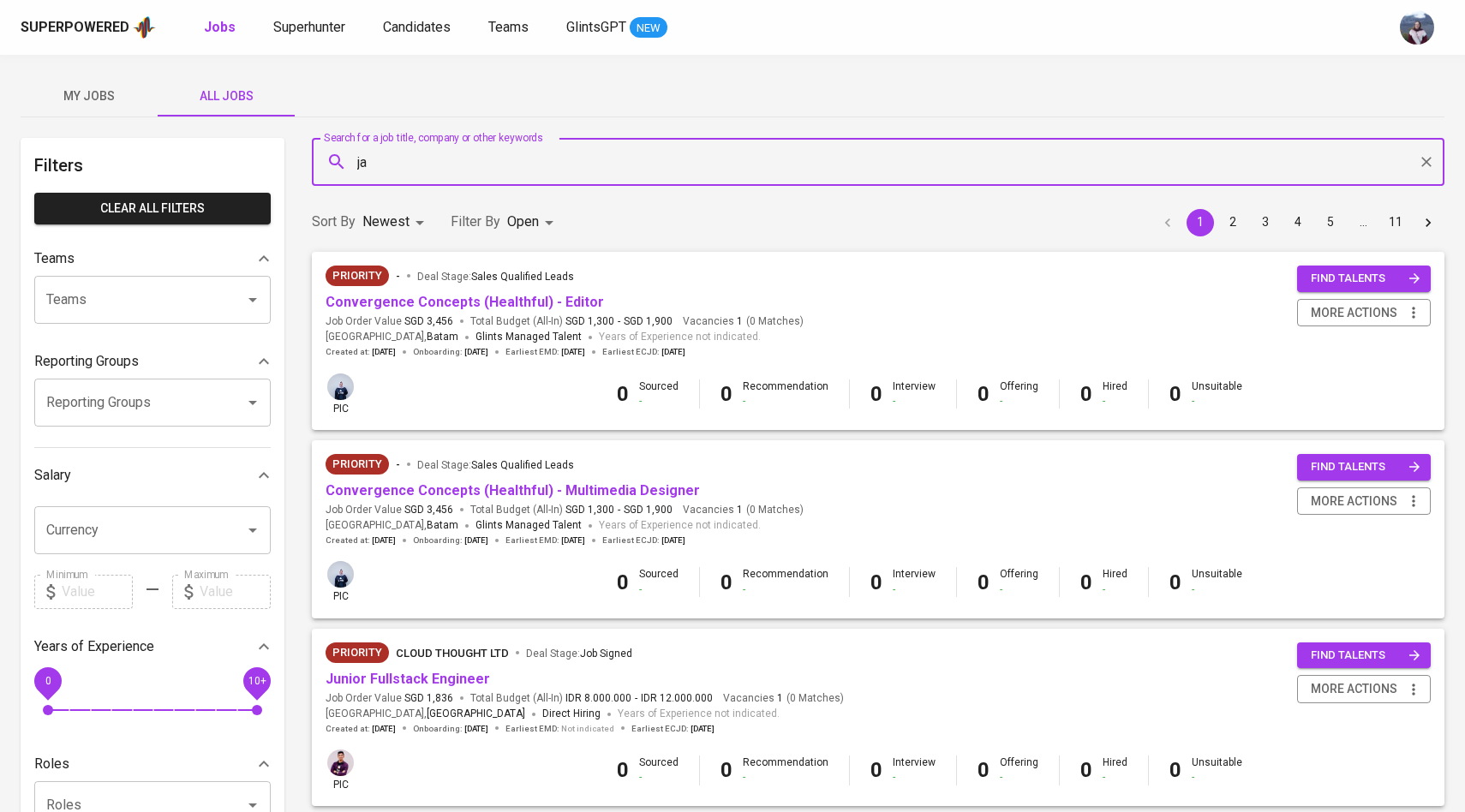
type input "j"
type input "[GEOGRAPHIC_DATA]"
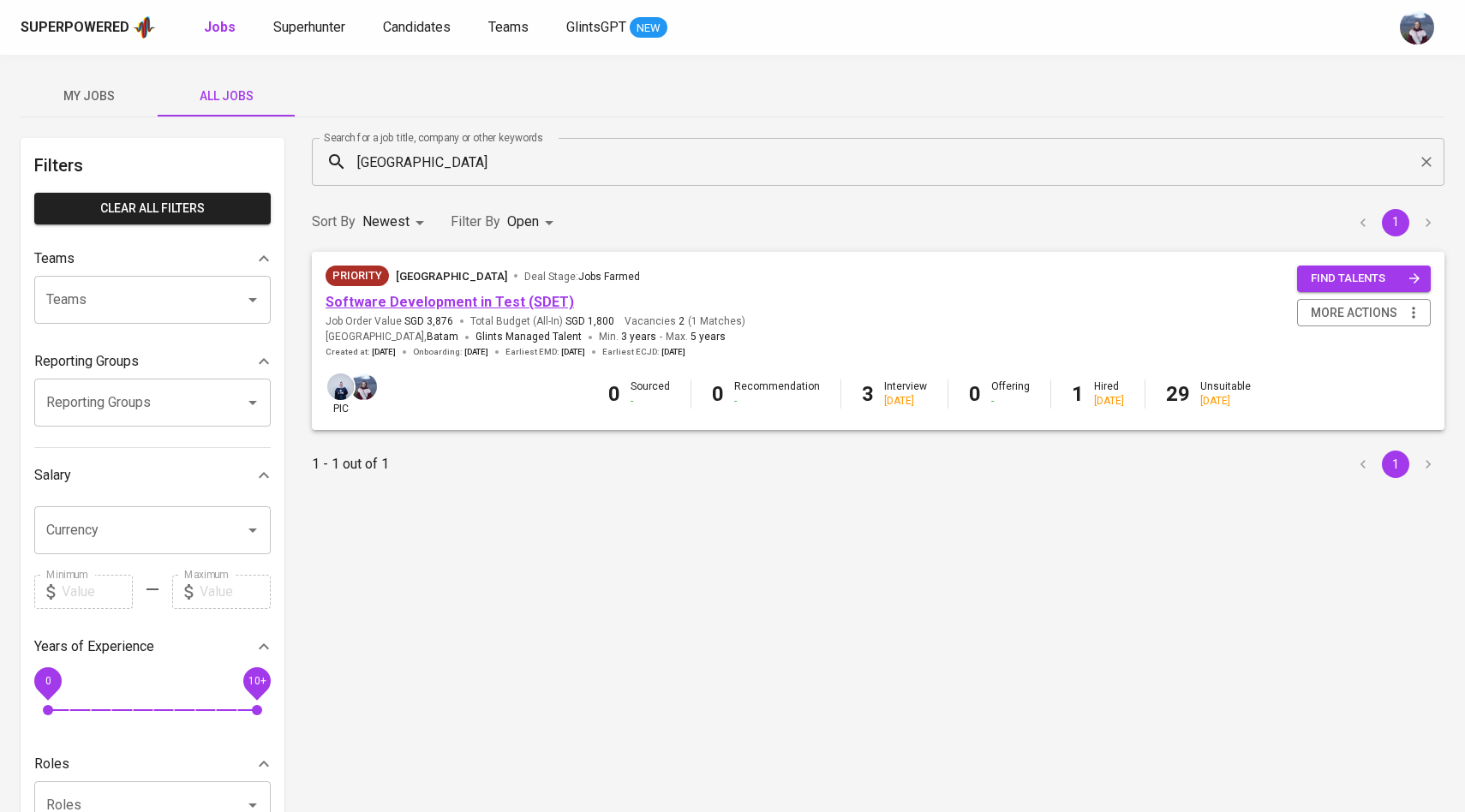
click at [391, 296] on link "Software Development in Test (SDET)" at bounding box center [450, 302] width 248 height 16
click at [524, 223] on body "Superpowered Jobs Superhunter Candidates Teams GlintsGPT NEW My Jobs All Jobs F…" at bounding box center [732, 585] width 1465 height 1169
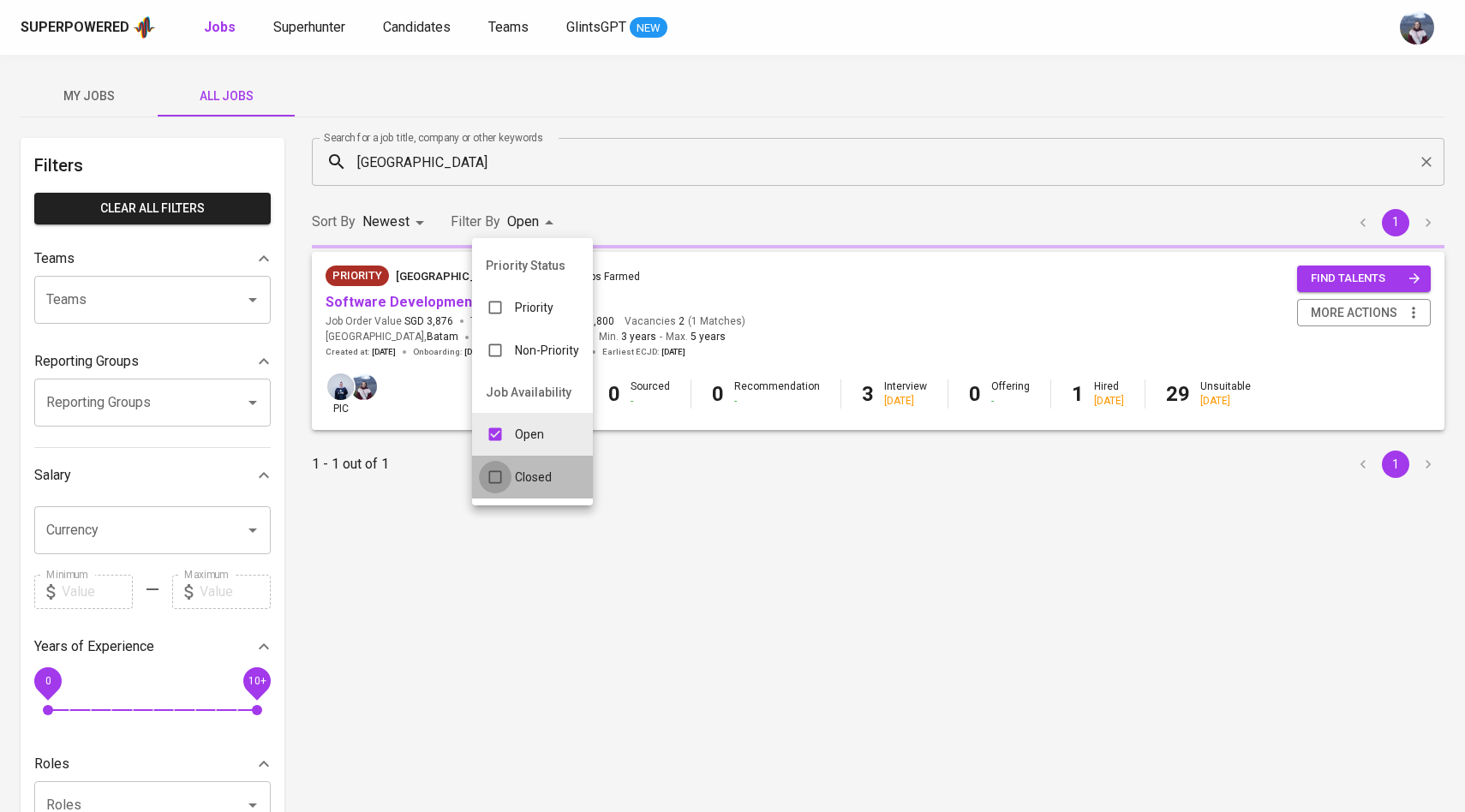
click at [501, 480] on input "checkbox" at bounding box center [496, 477] width 32 height 32
checkbox input "true"
type input "OPEN,CLOSE"
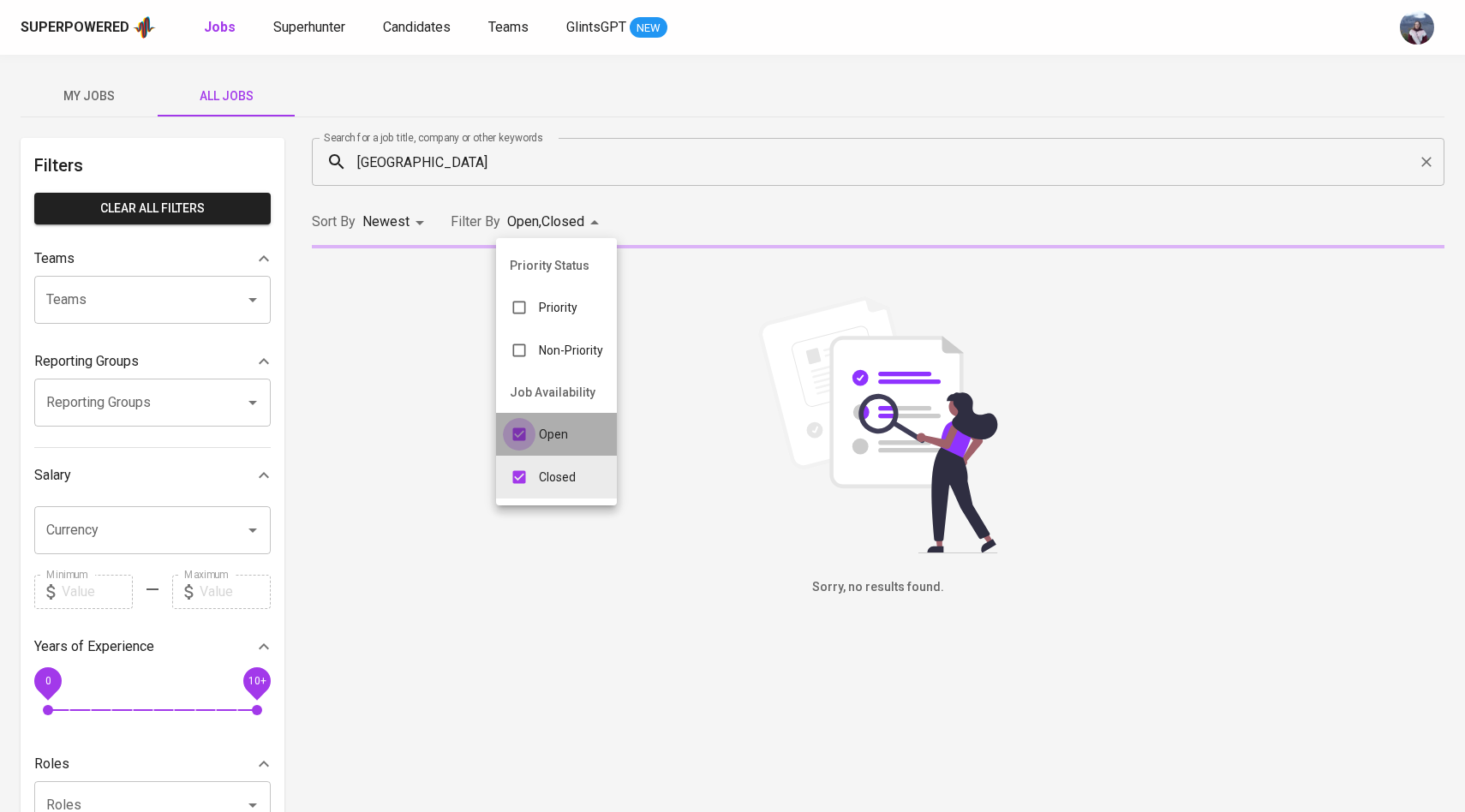
click at [517, 433] on input "checkbox" at bounding box center [519, 434] width 32 height 32
checkbox input "false"
type input "CLOSE"
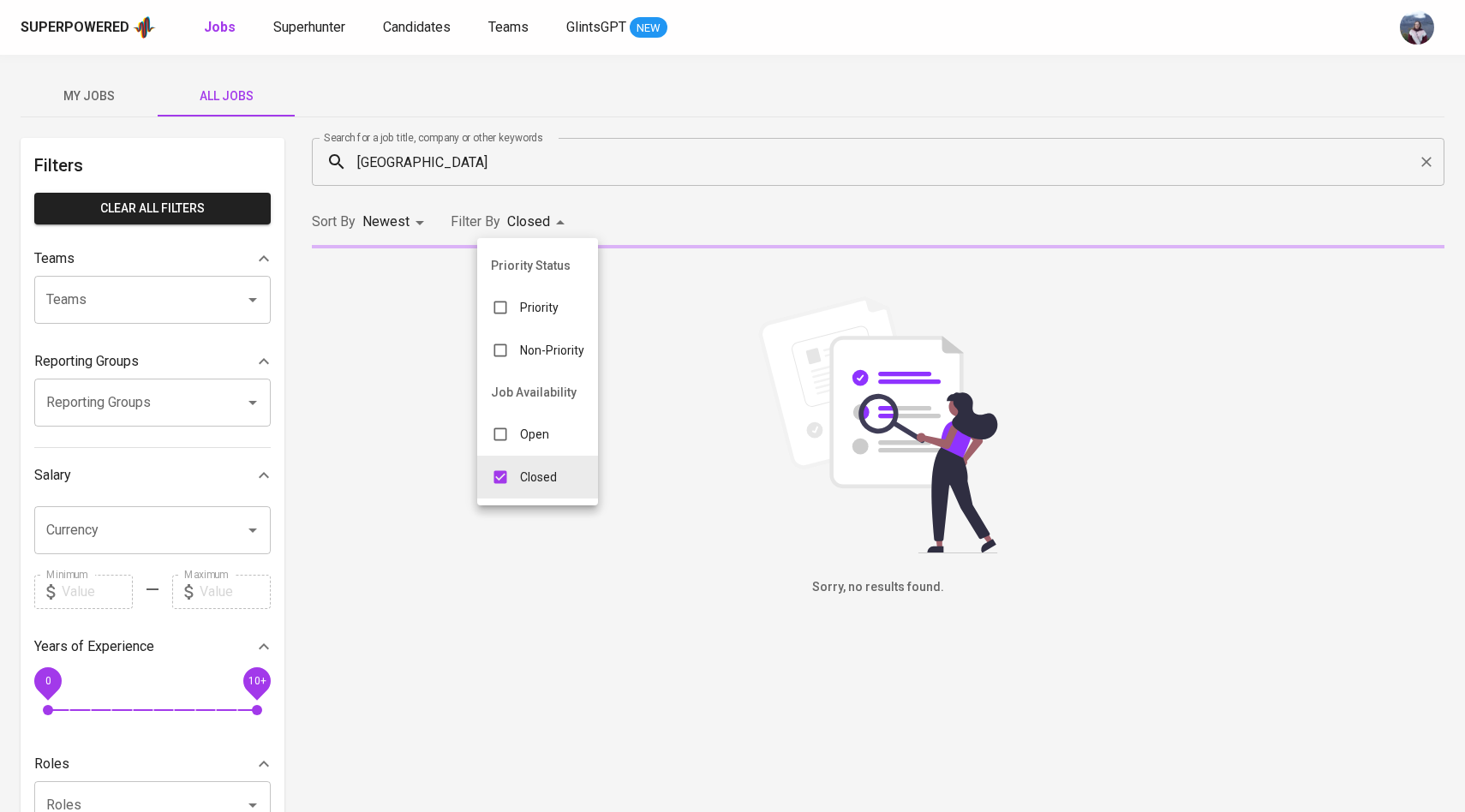
click at [629, 434] on div at bounding box center [732, 406] width 1465 height 812
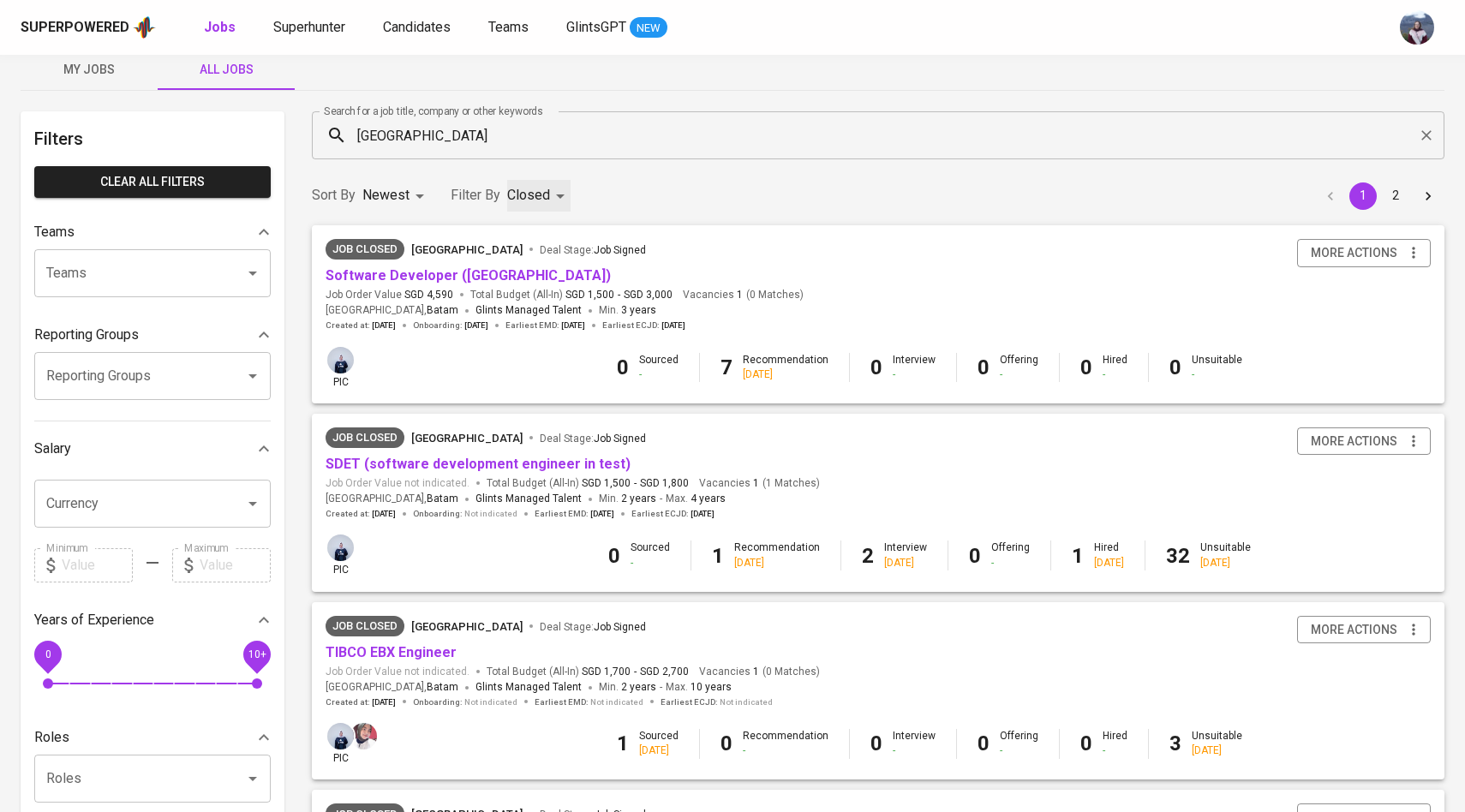
scroll to position [34, 0]
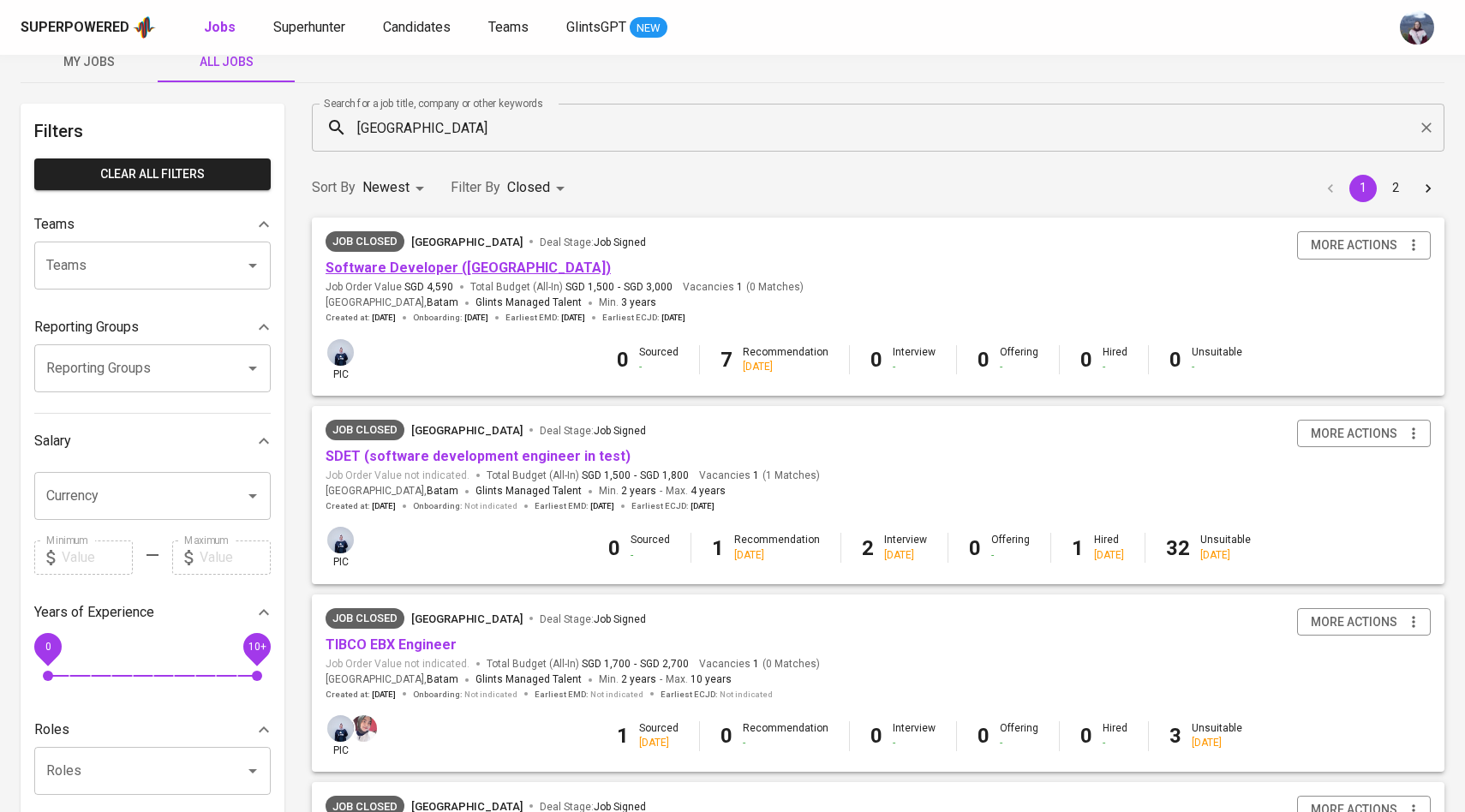
click at [460, 270] on link "Software Developer ([GEOGRAPHIC_DATA])" at bounding box center [468, 268] width 285 height 16
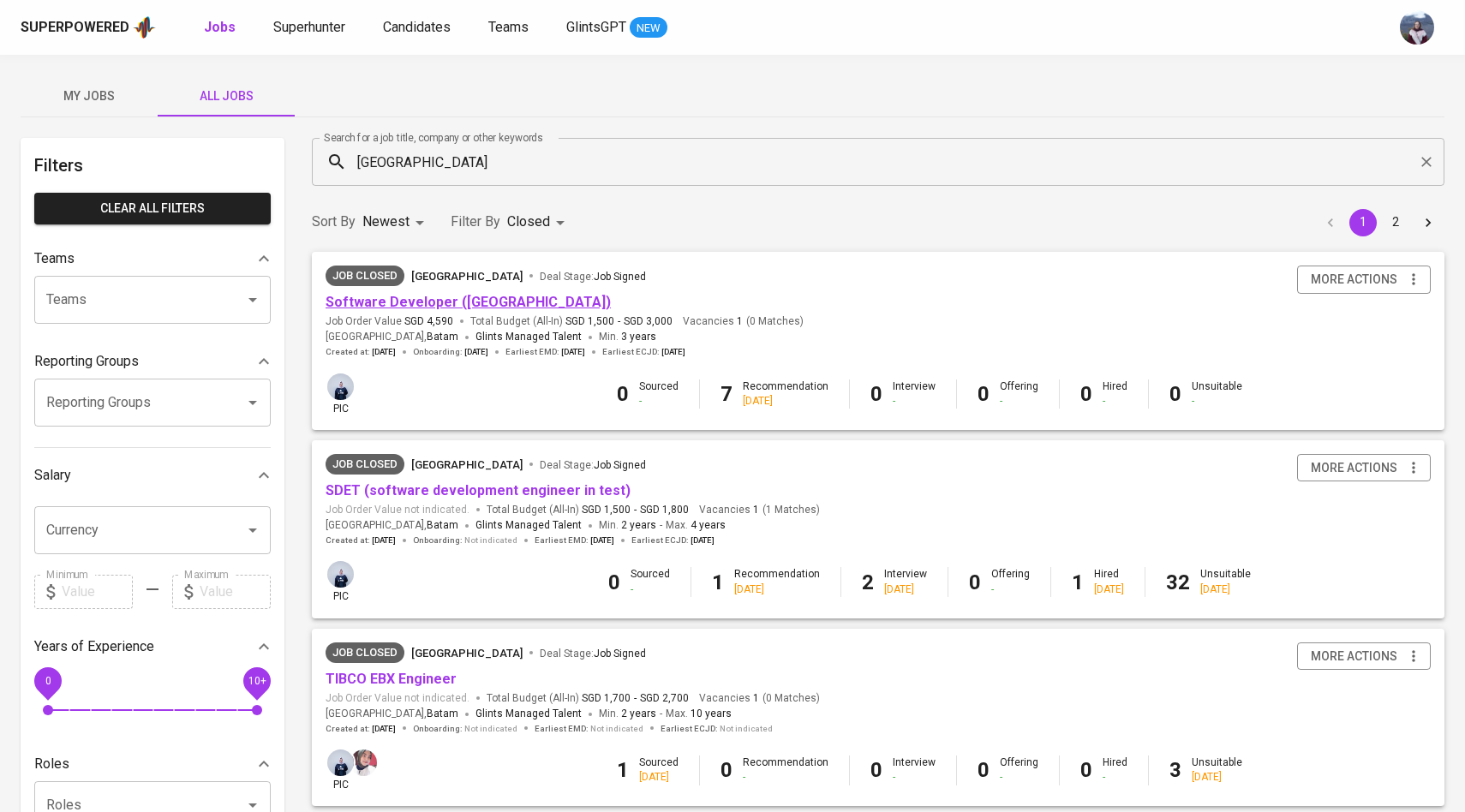
click at [465, 298] on link "Software Developer ([GEOGRAPHIC_DATA])" at bounding box center [468, 302] width 285 height 16
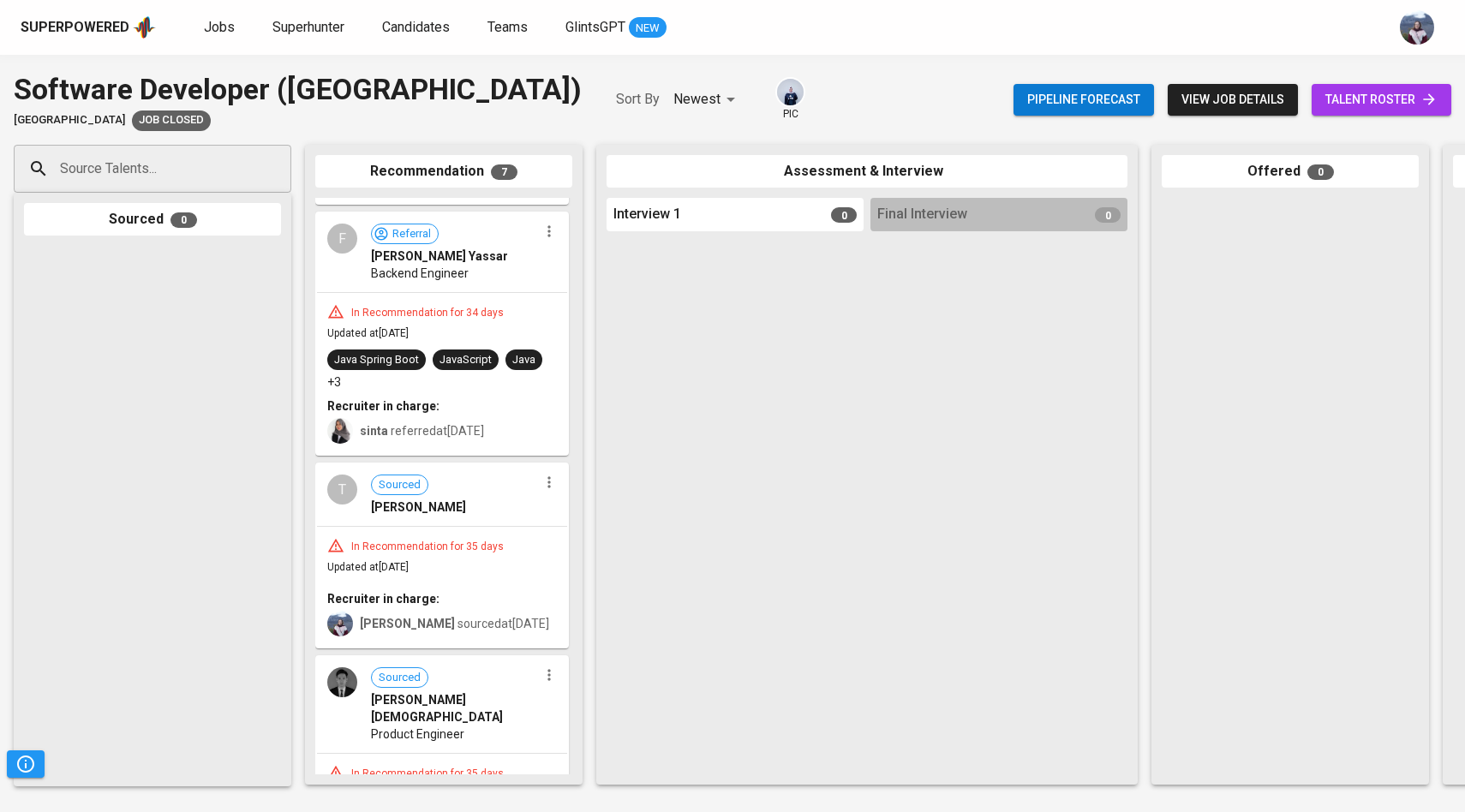
scroll to position [764, 0]
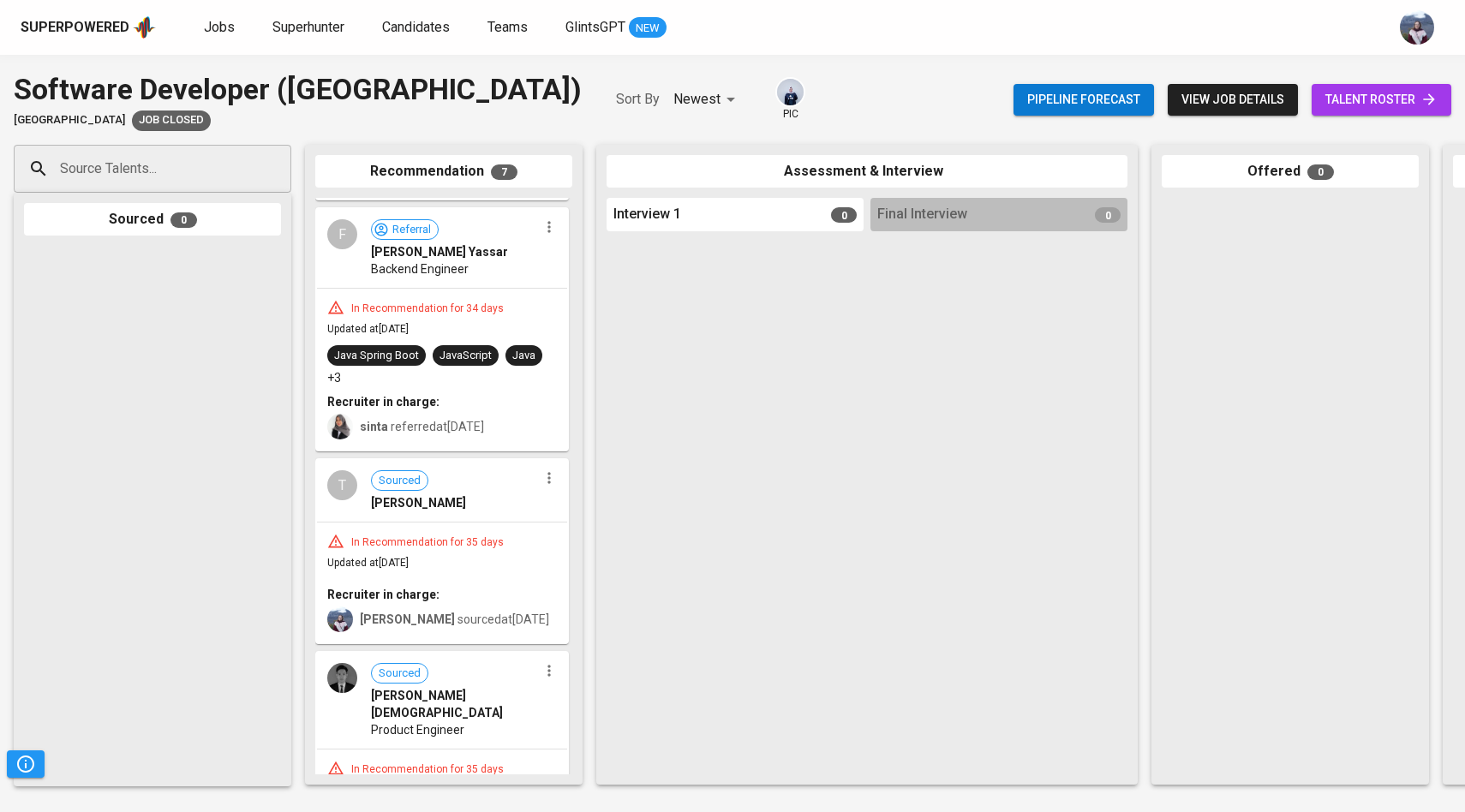
click at [357, 506] on div "T Sourced Taufik Ashari" at bounding box center [441, 491] width 250 height 61
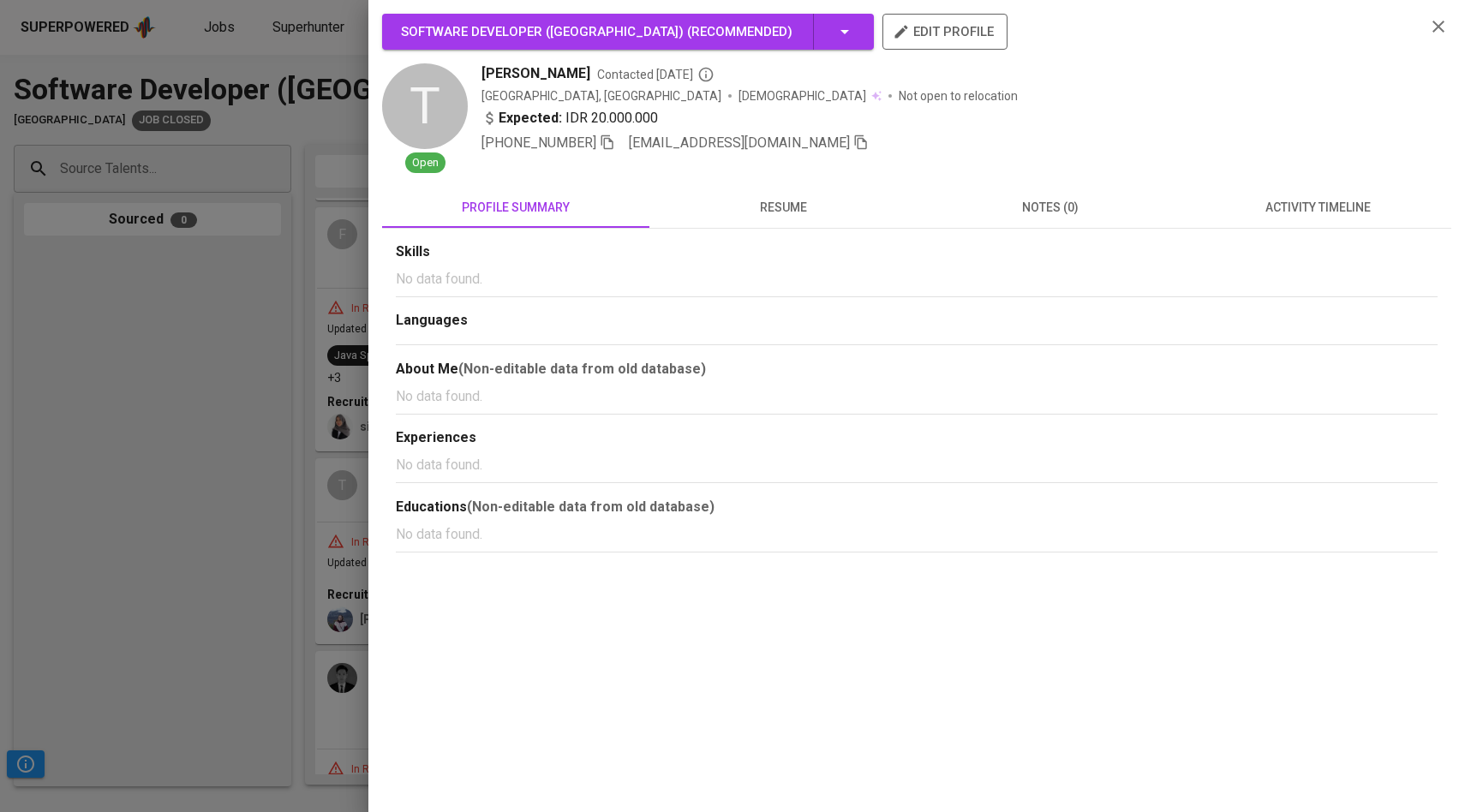
click at [793, 208] on span "resume" at bounding box center [783, 208] width 246 height 22
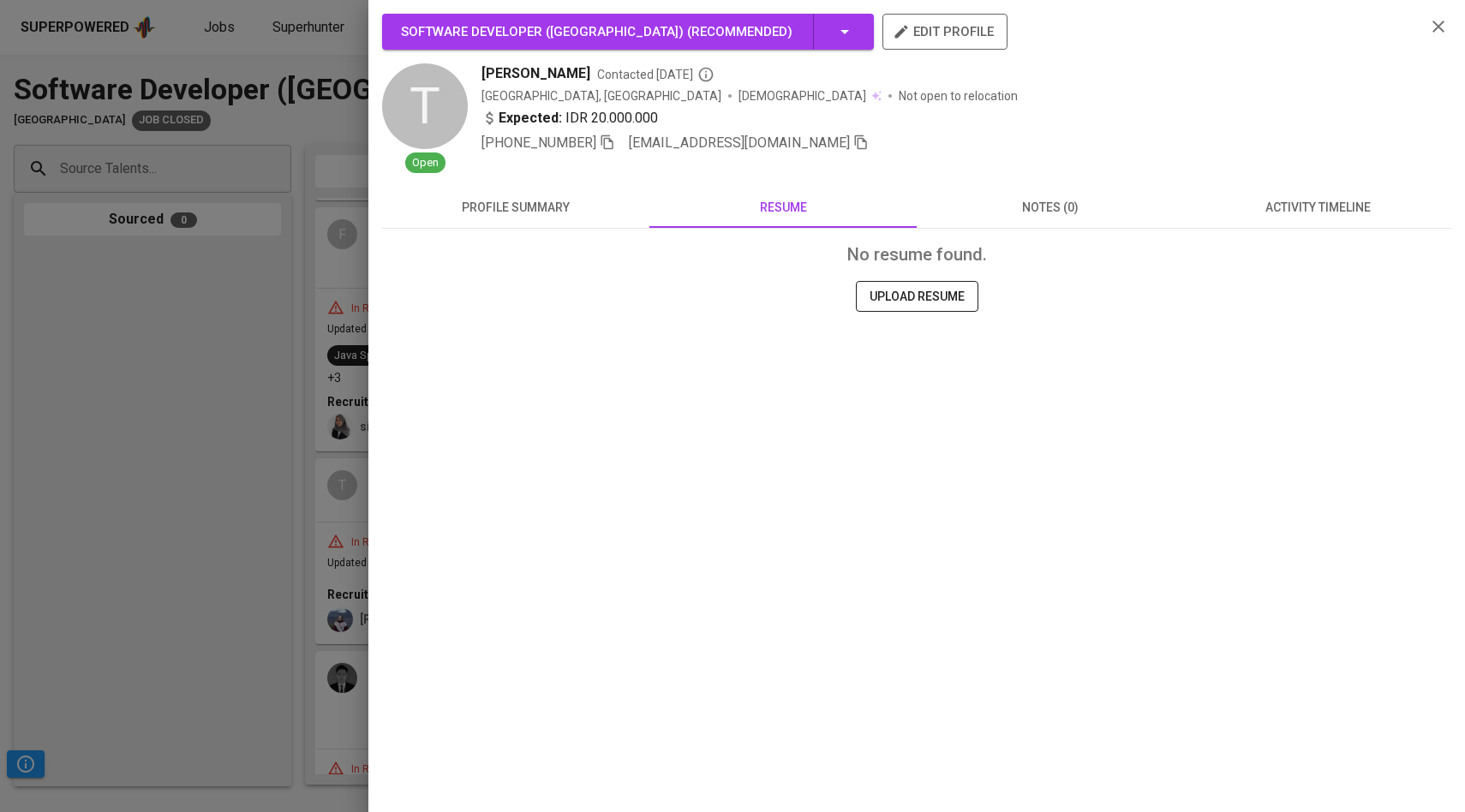
click at [225, 408] on div at bounding box center [732, 406] width 1465 height 812
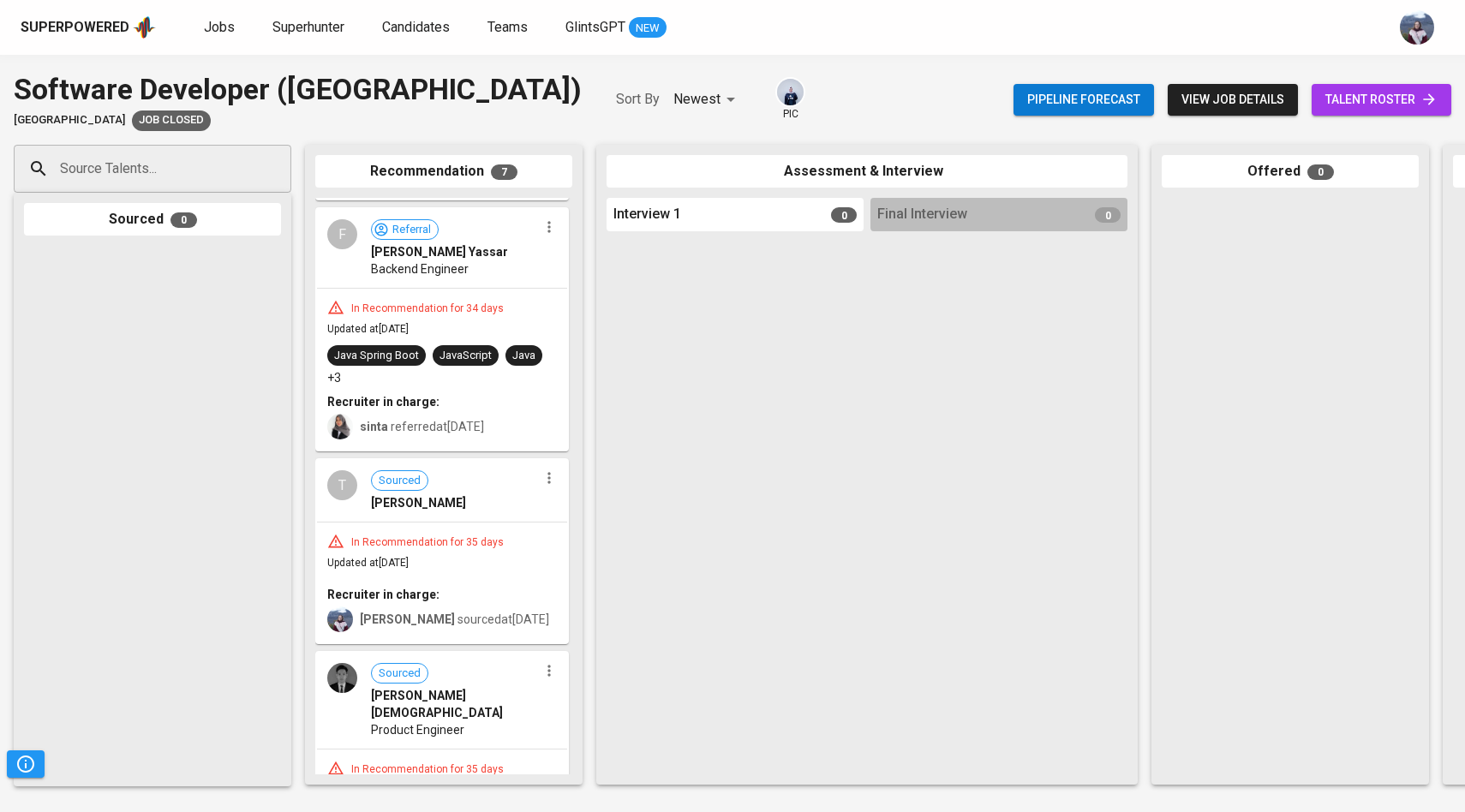
scroll to position [1065, 0]
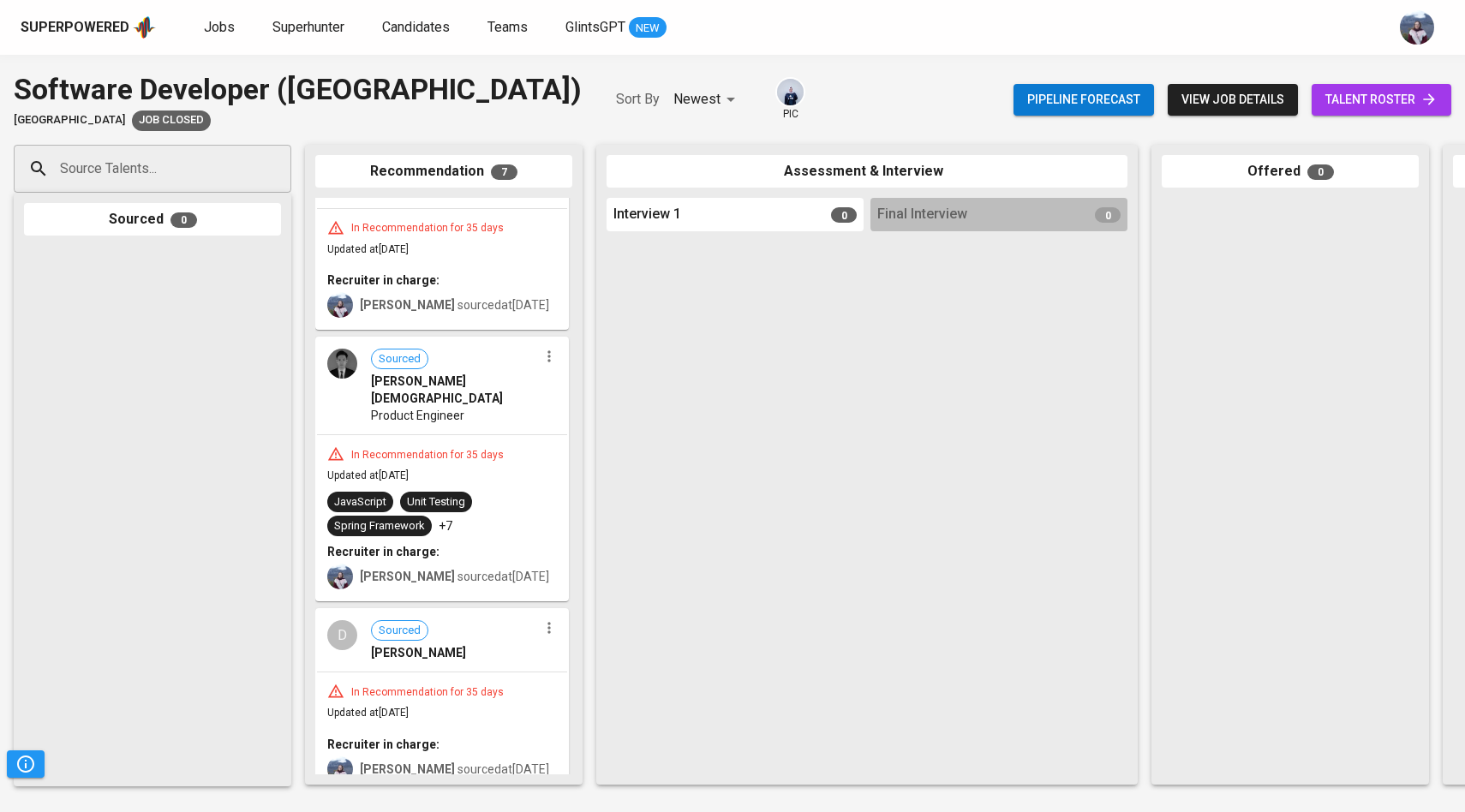
click at [341, 373] on img at bounding box center [342, 363] width 30 height 30
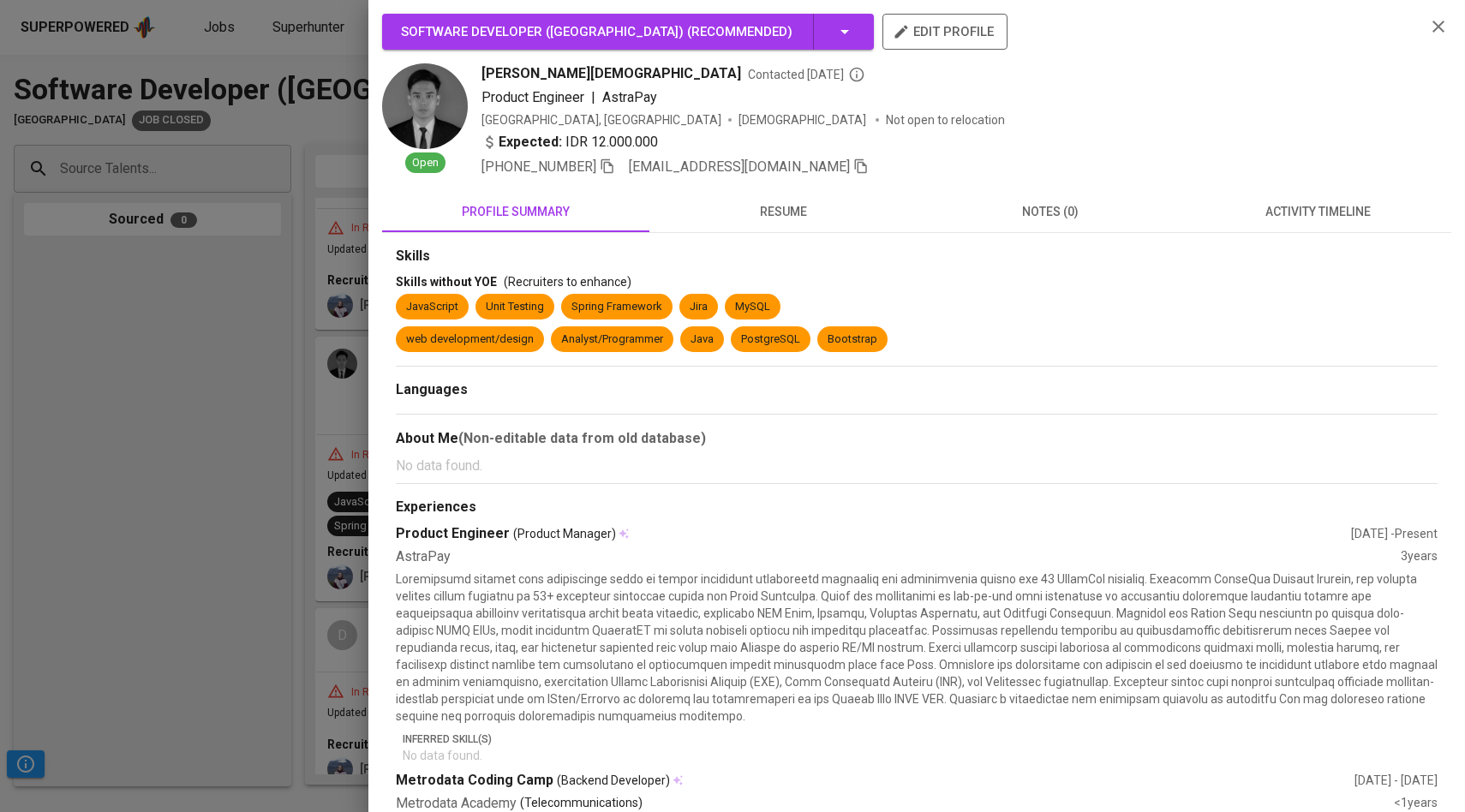
click at [787, 201] on span "resume" at bounding box center [783, 212] width 246 height 22
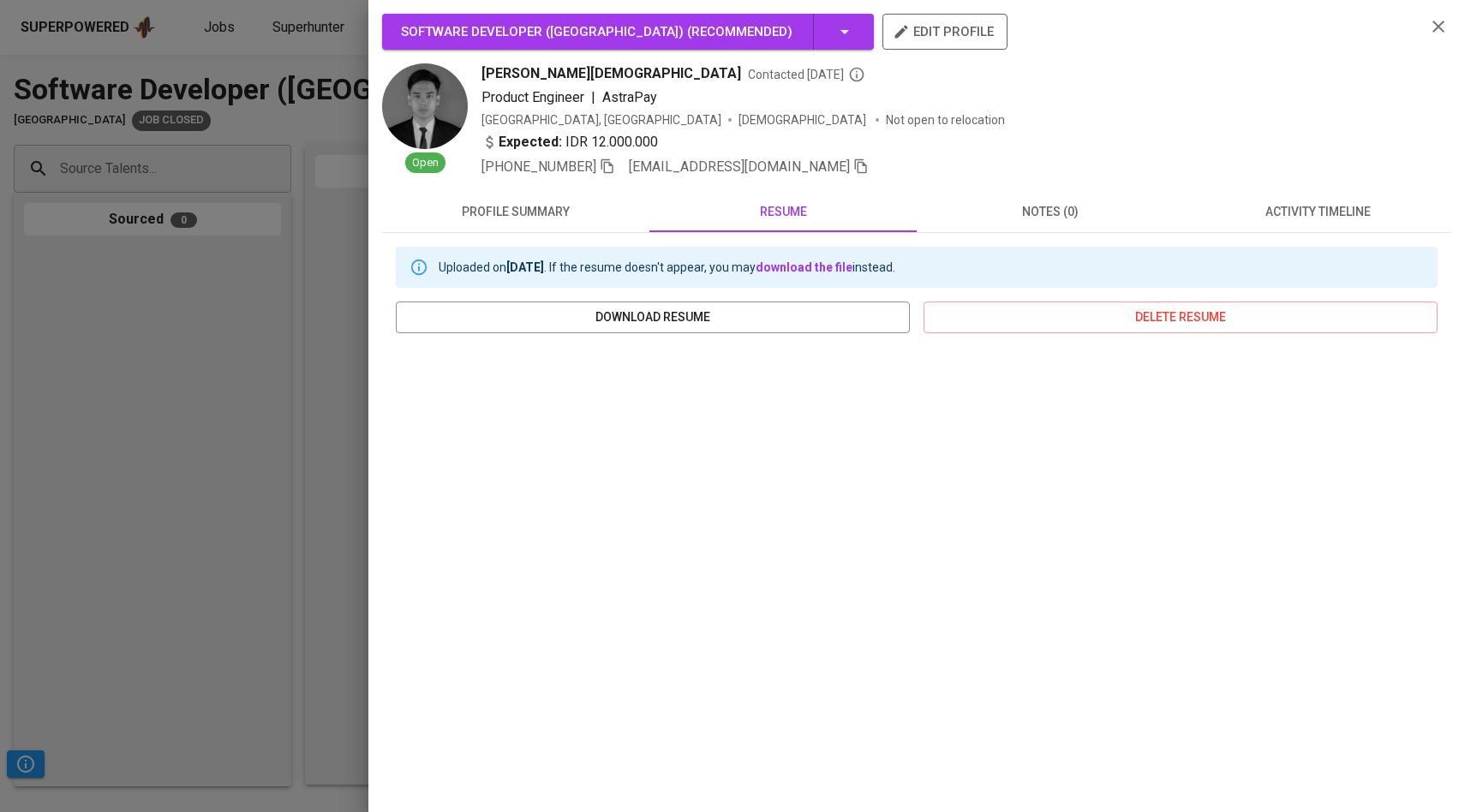
scroll to position [1065, 0]
click at [309, 190] on div at bounding box center [732, 406] width 1465 height 812
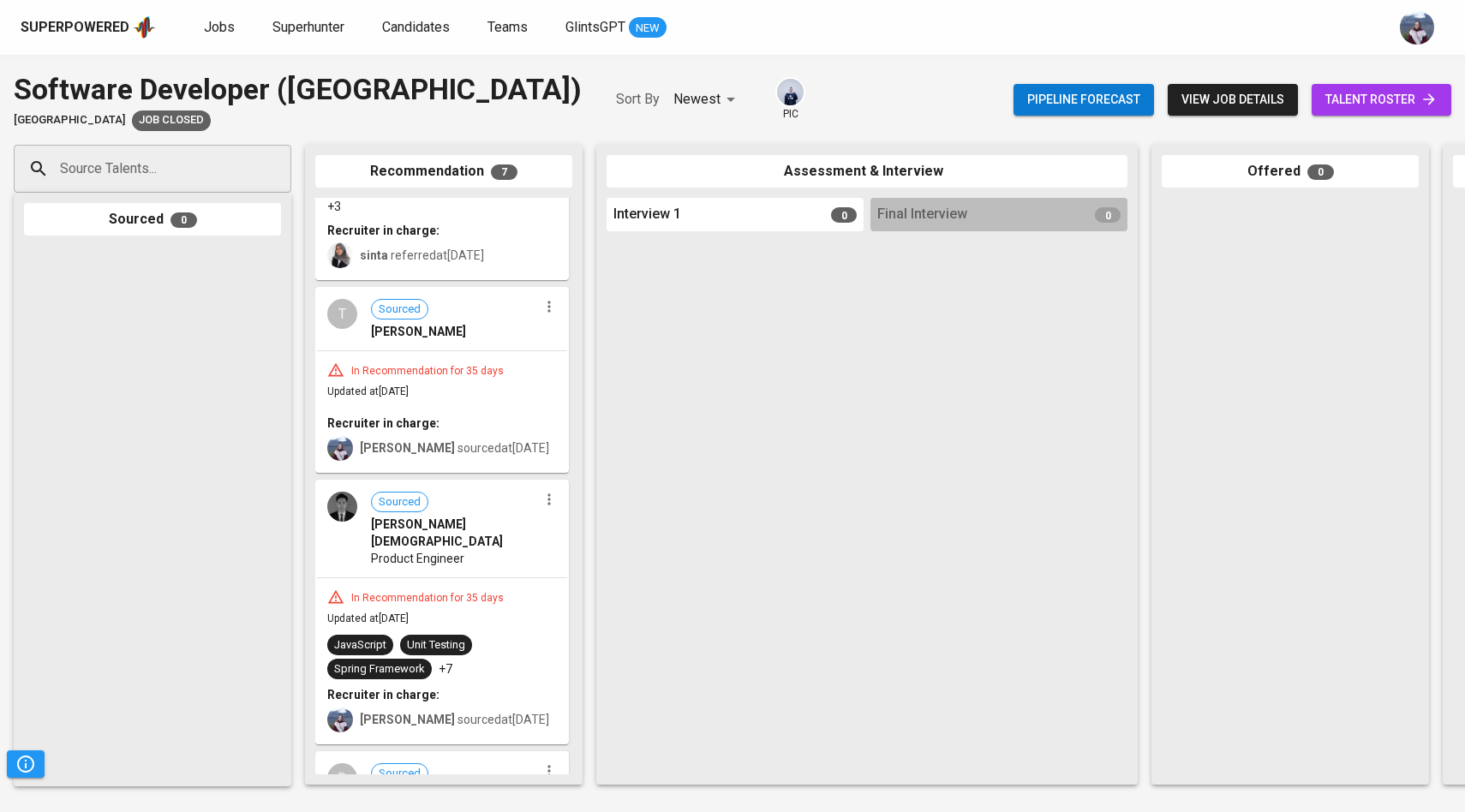
scroll to position [884, 0]
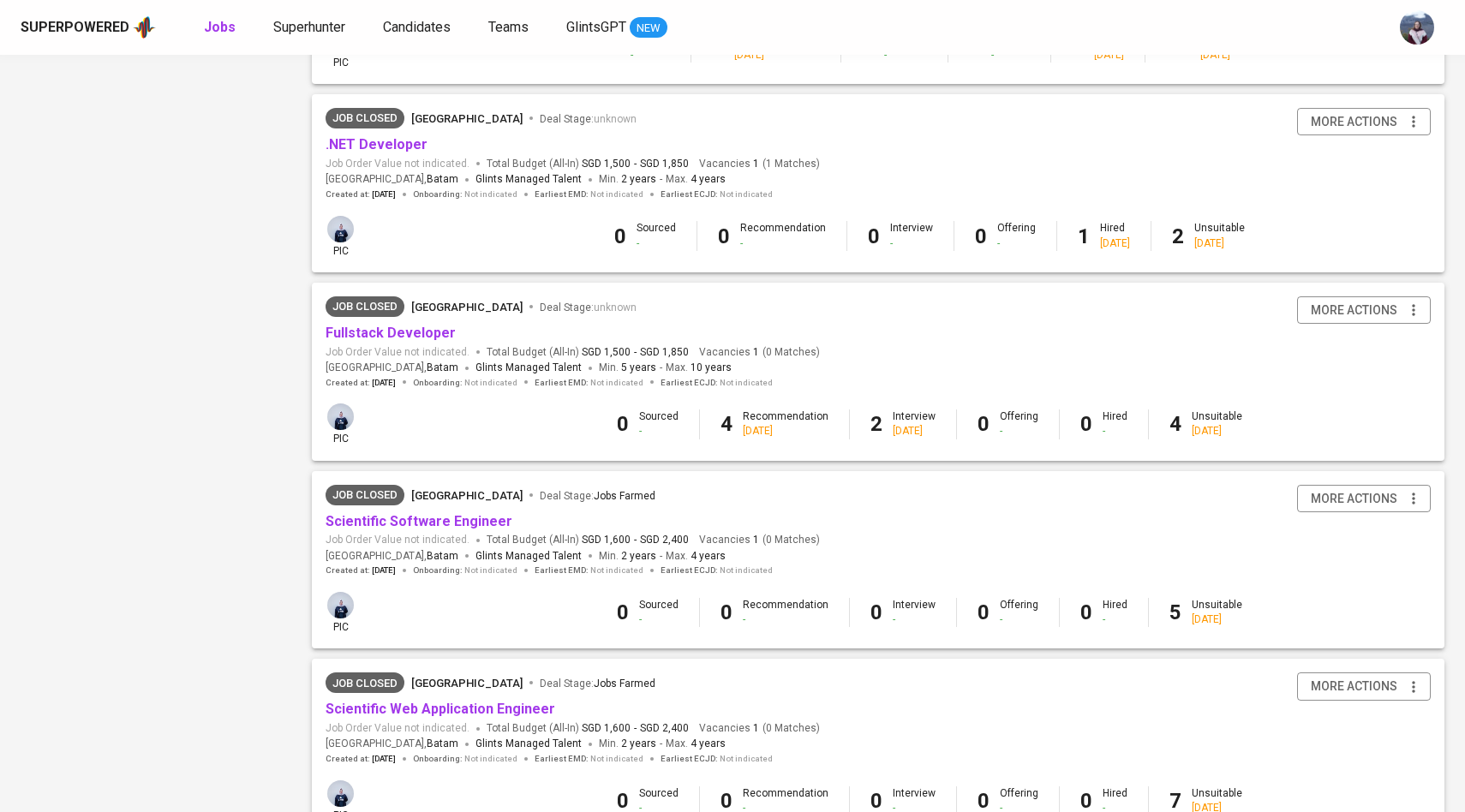
scroll to position [1307, 0]
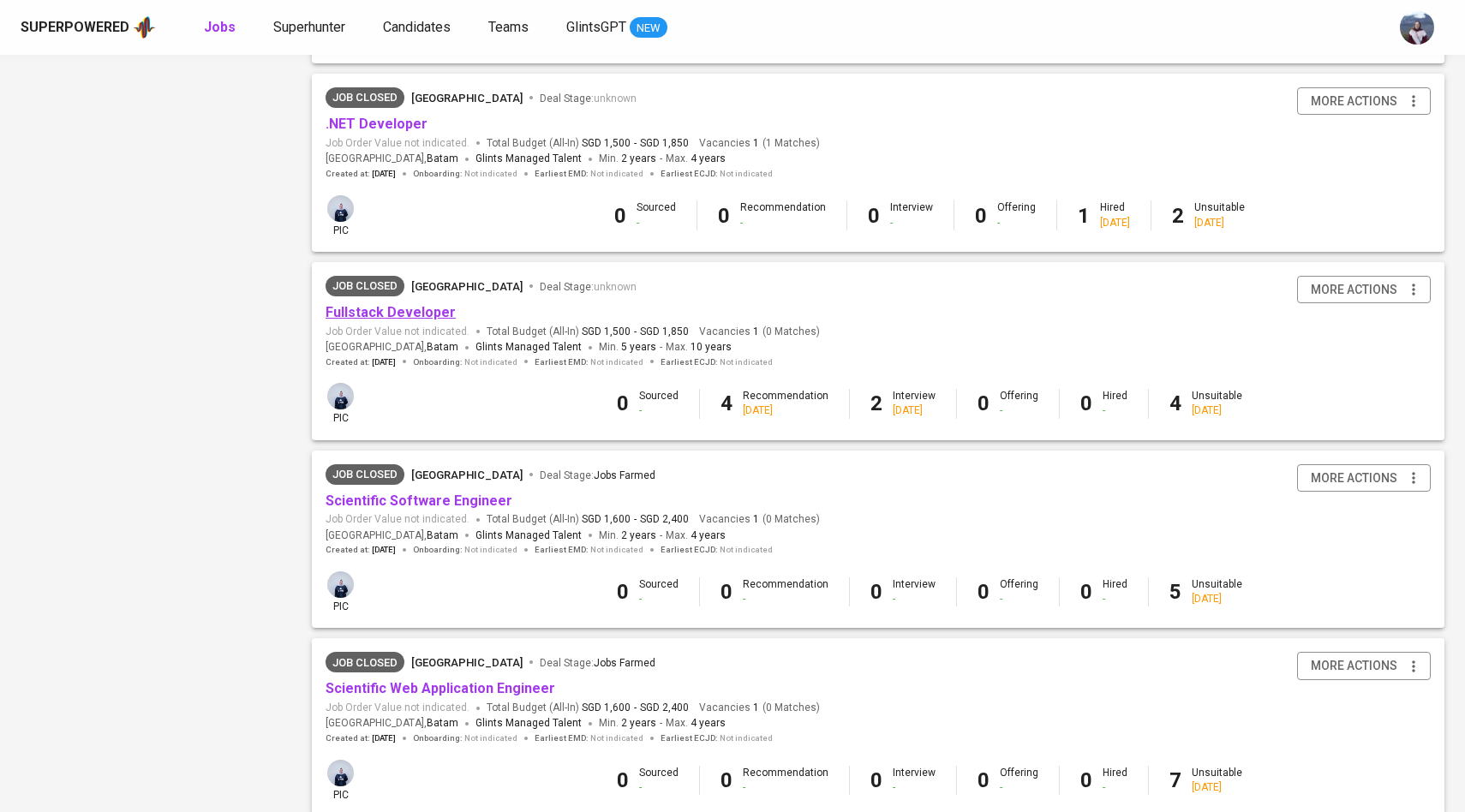
click at [432, 320] on link "Fullstack Developer" at bounding box center [391, 312] width 130 height 16
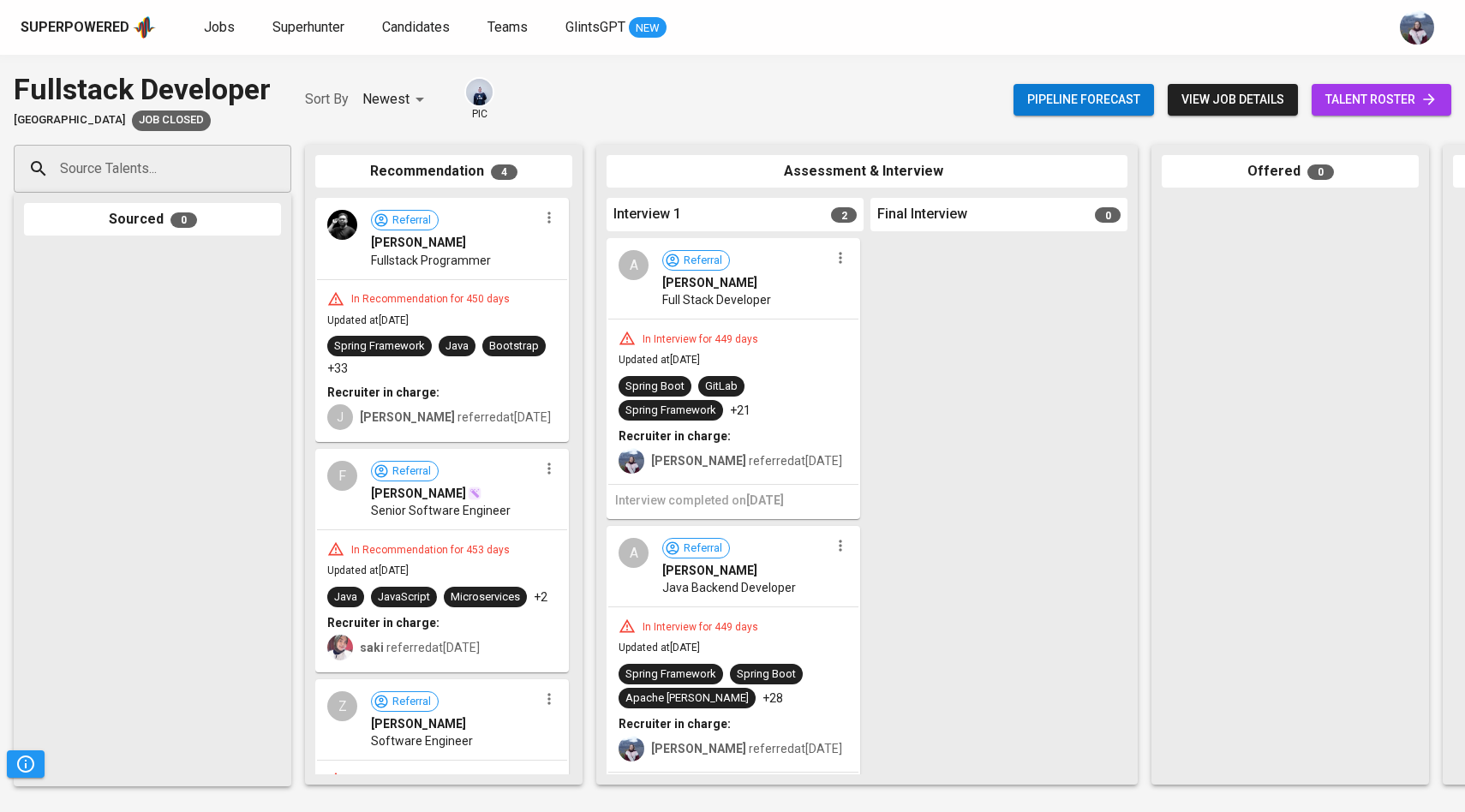
click at [671, 285] on span "[PERSON_NAME]" at bounding box center [709, 282] width 95 height 17
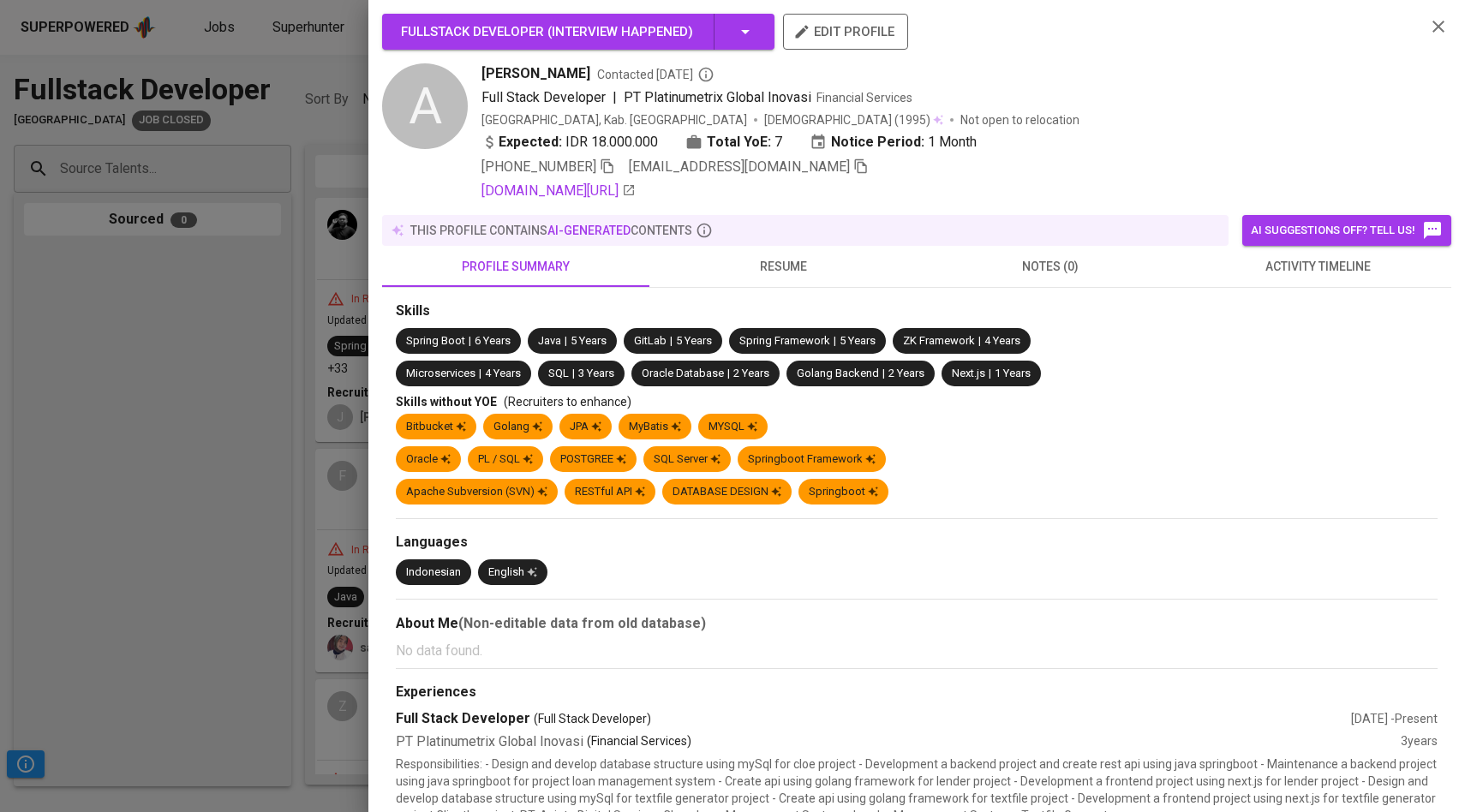
click at [1323, 257] on span "activity timeline" at bounding box center [1317, 267] width 246 height 22
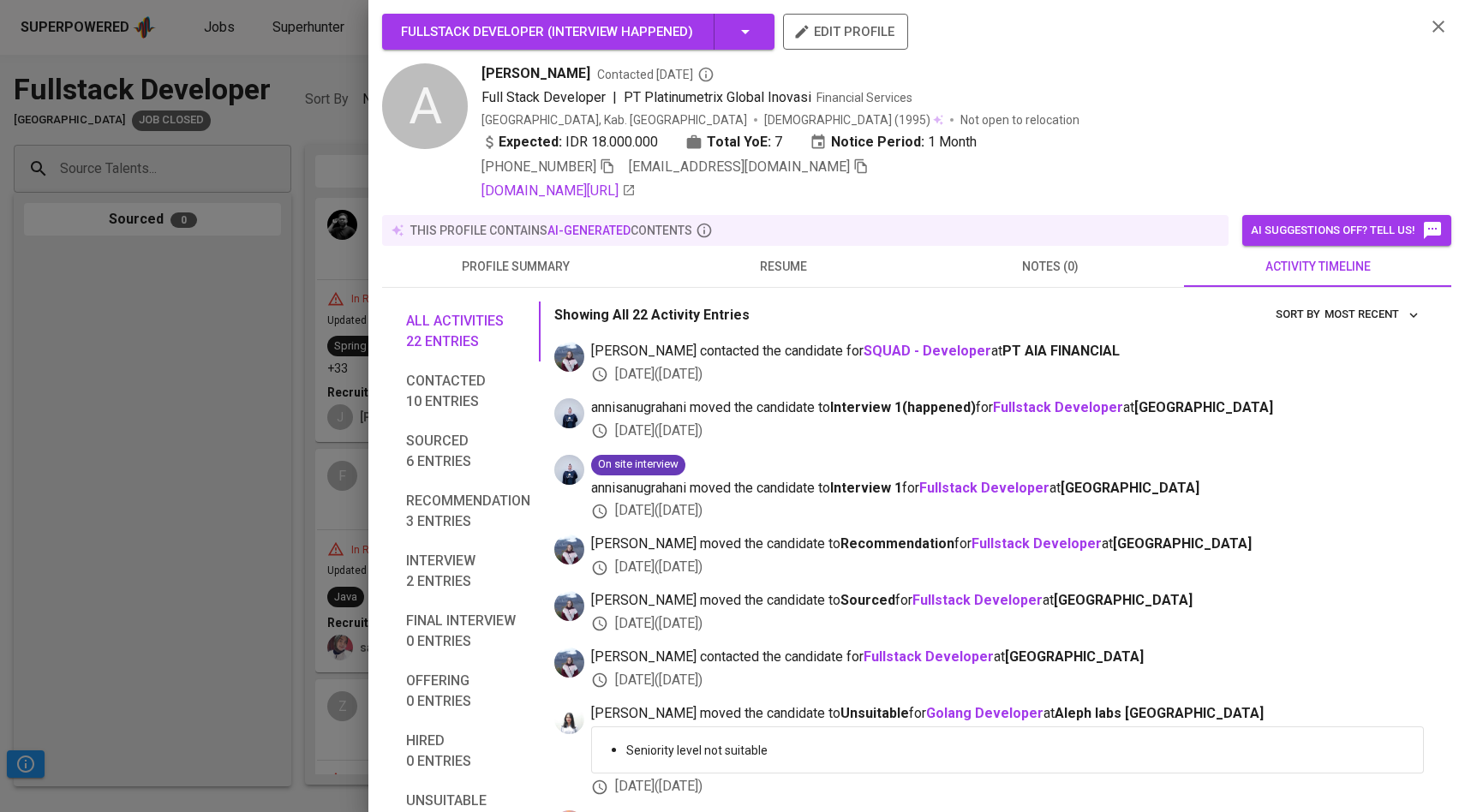
click at [513, 263] on span "profile summary" at bounding box center [515, 267] width 246 height 22
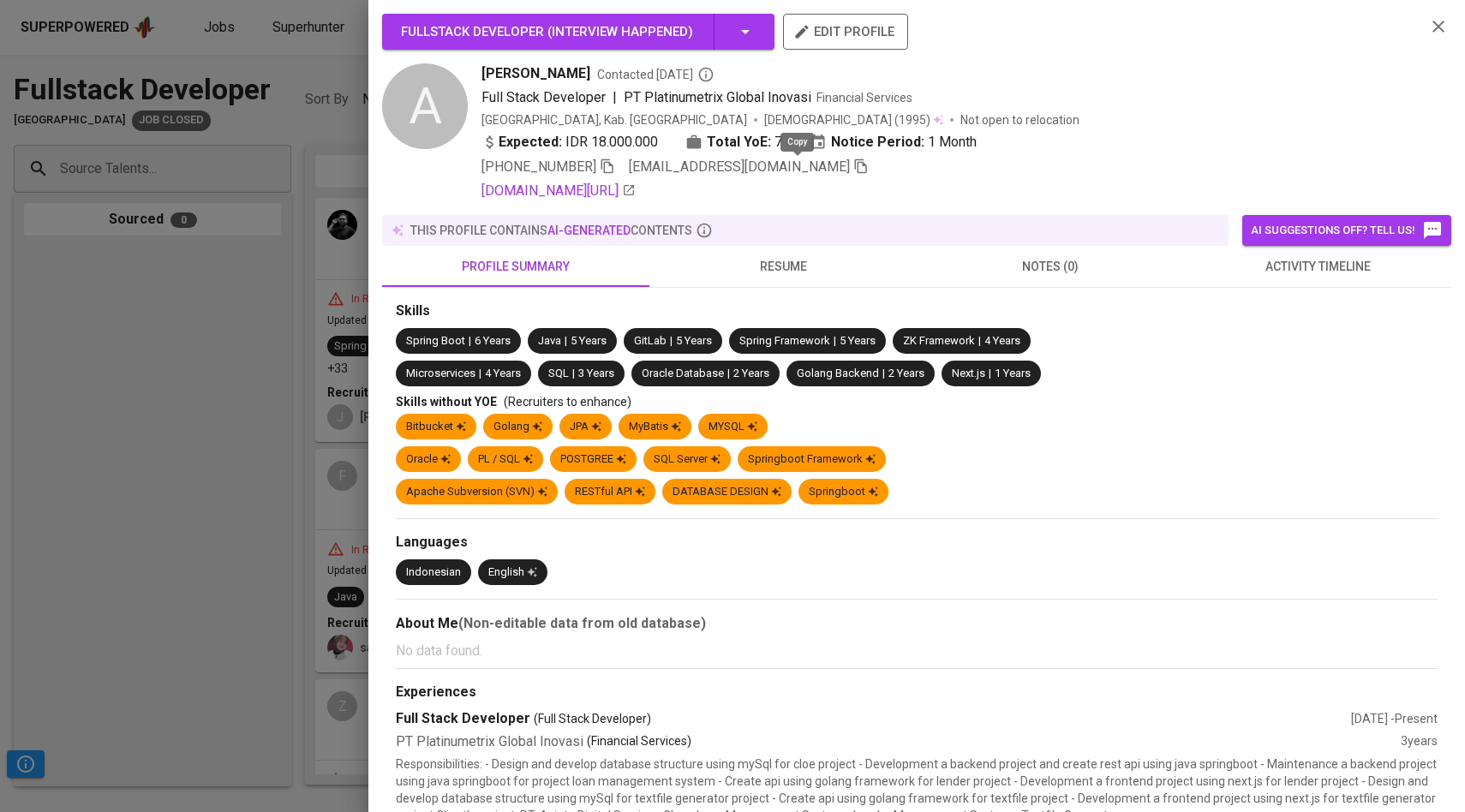
click at [855, 166] on icon "button" at bounding box center [860, 167] width 12 height 14
click at [773, 263] on span "resume" at bounding box center [783, 267] width 246 height 22
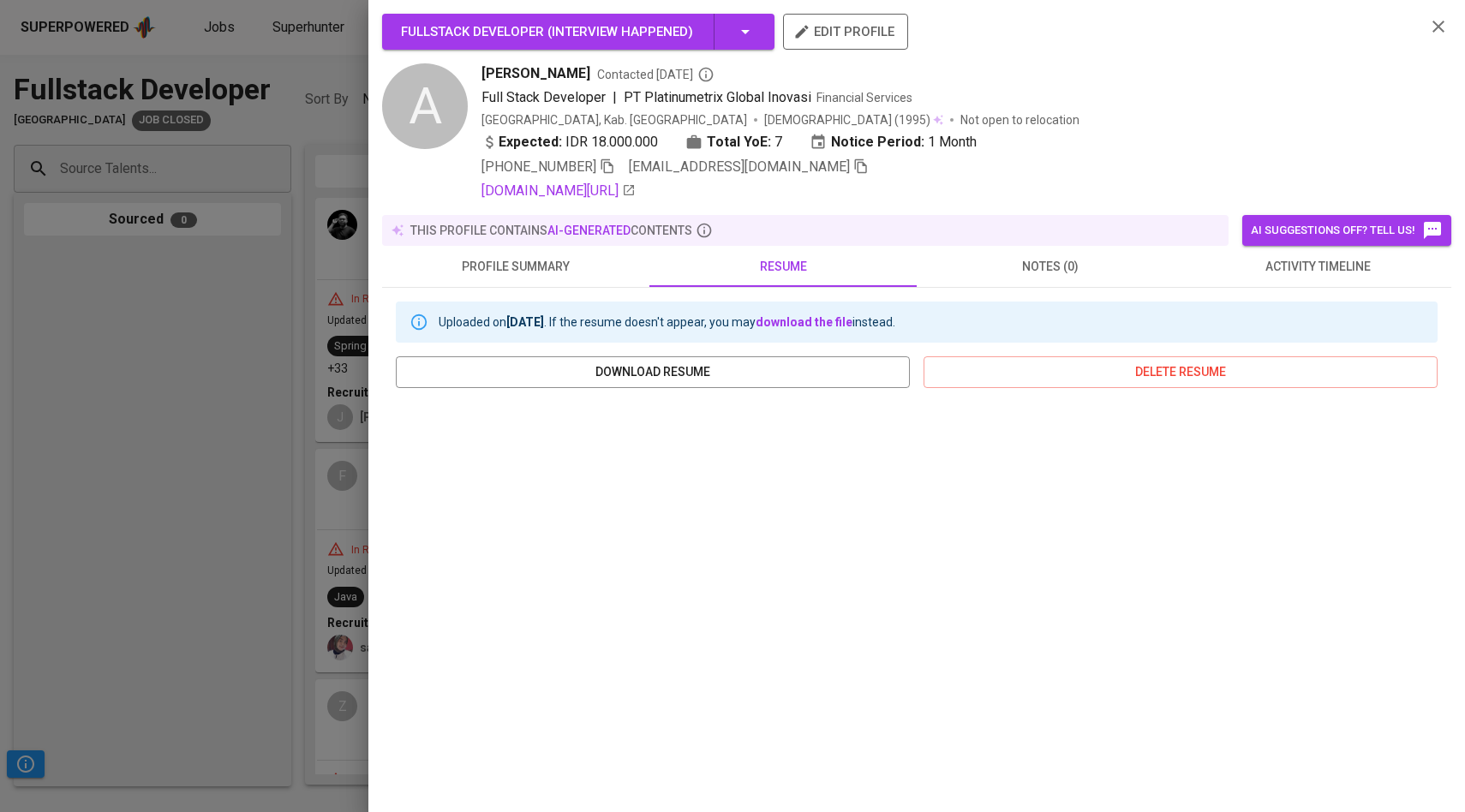
click at [331, 357] on div at bounding box center [732, 406] width 1465 height 812
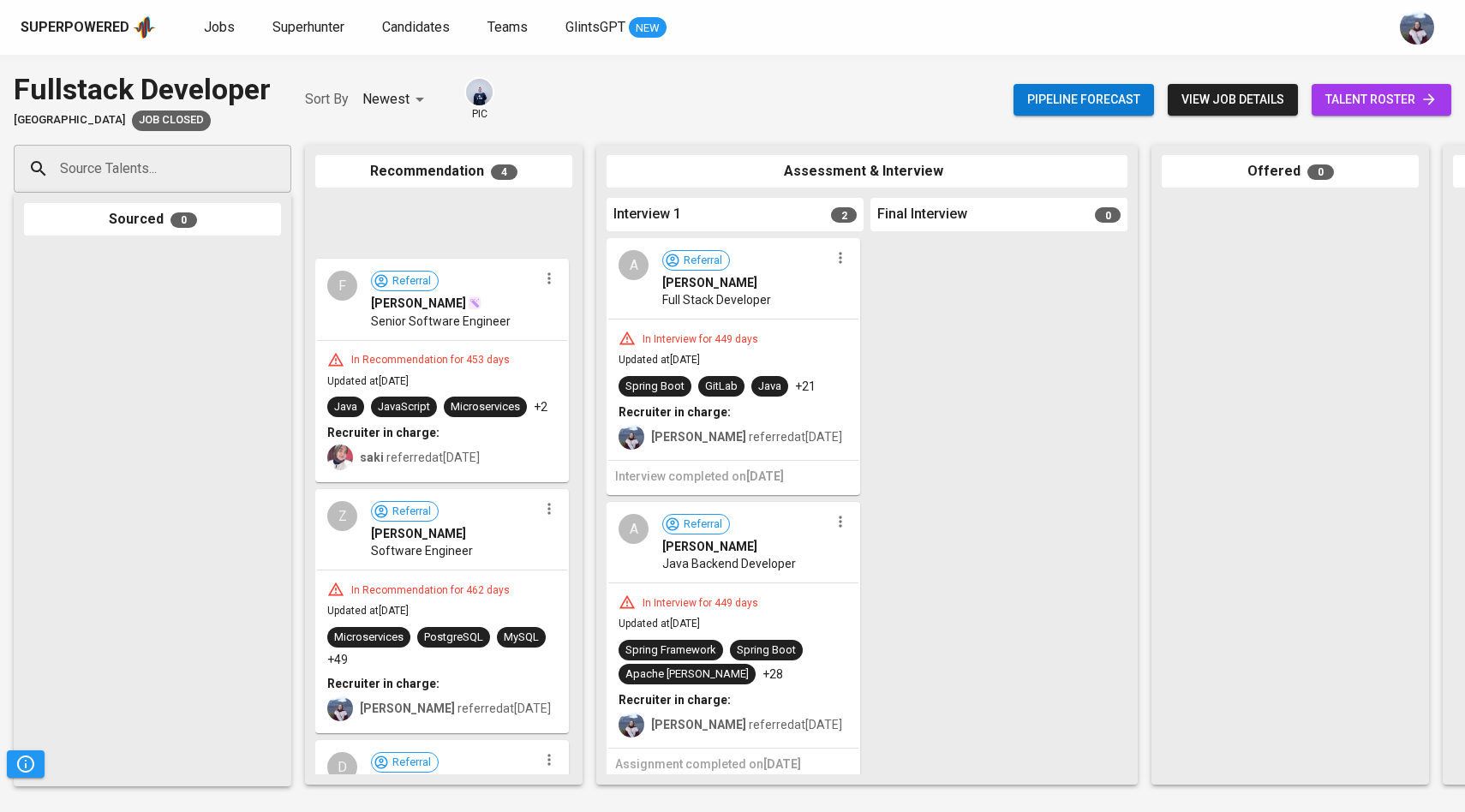
scroll to position [376, 0]
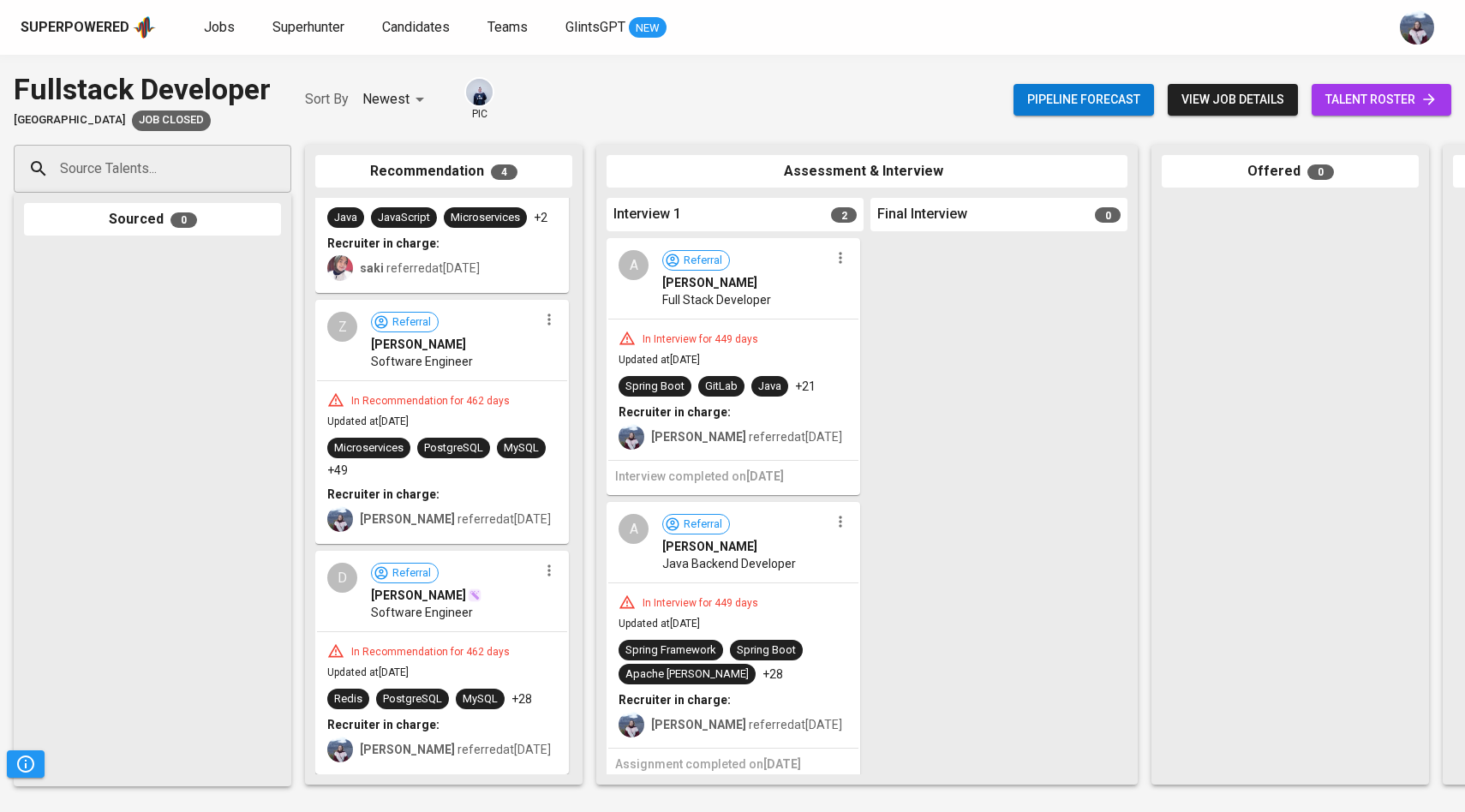
click at [345, 328] on div "Z" at bounding box center [342, 326] width 30 height 30
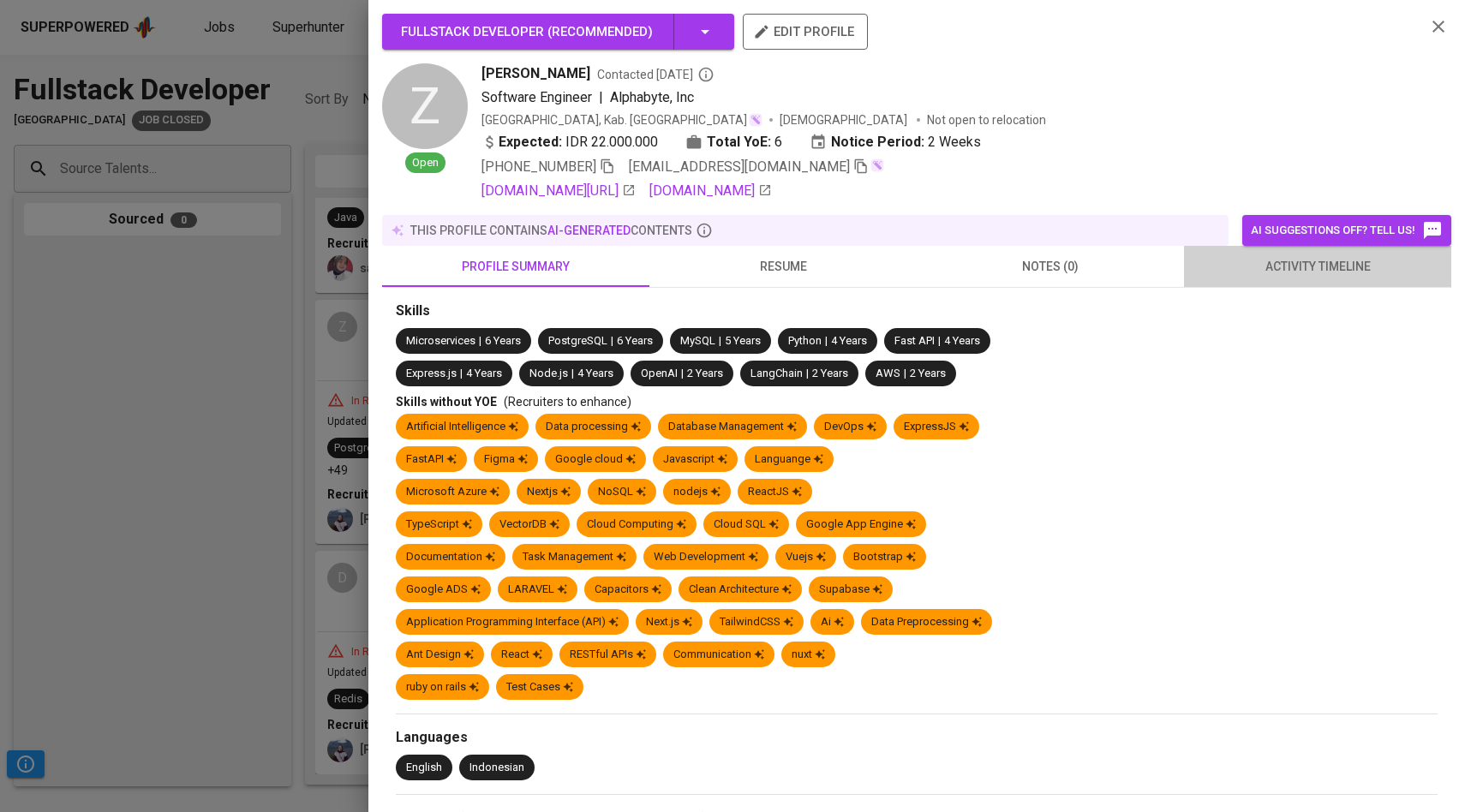
click at [1274, 263] on span "activity timeline" at bounding box center [1317, 267] width 246 height 22
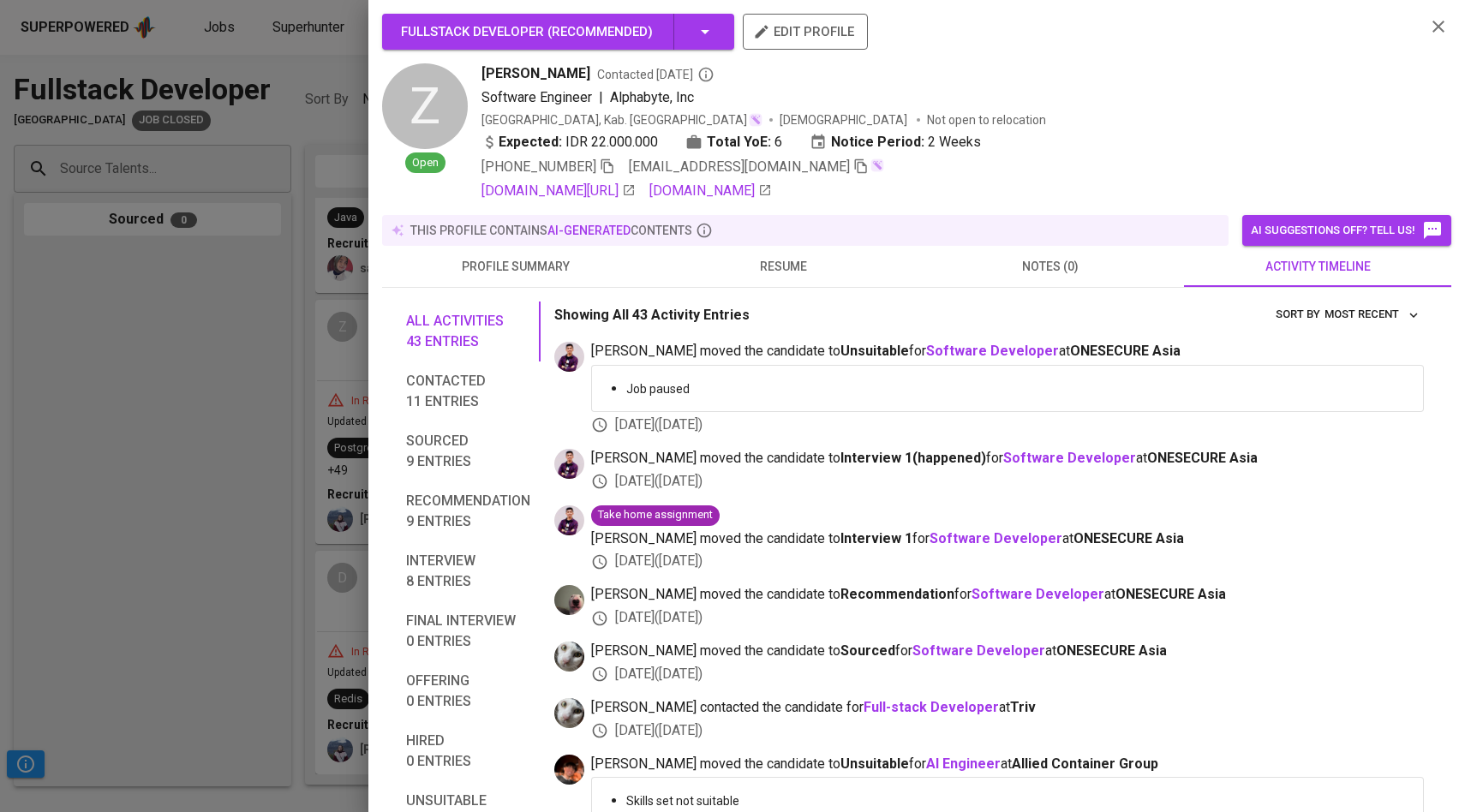
click at [777, 261] on span "resume" at bounding box center [783, 267] width 246 height 22
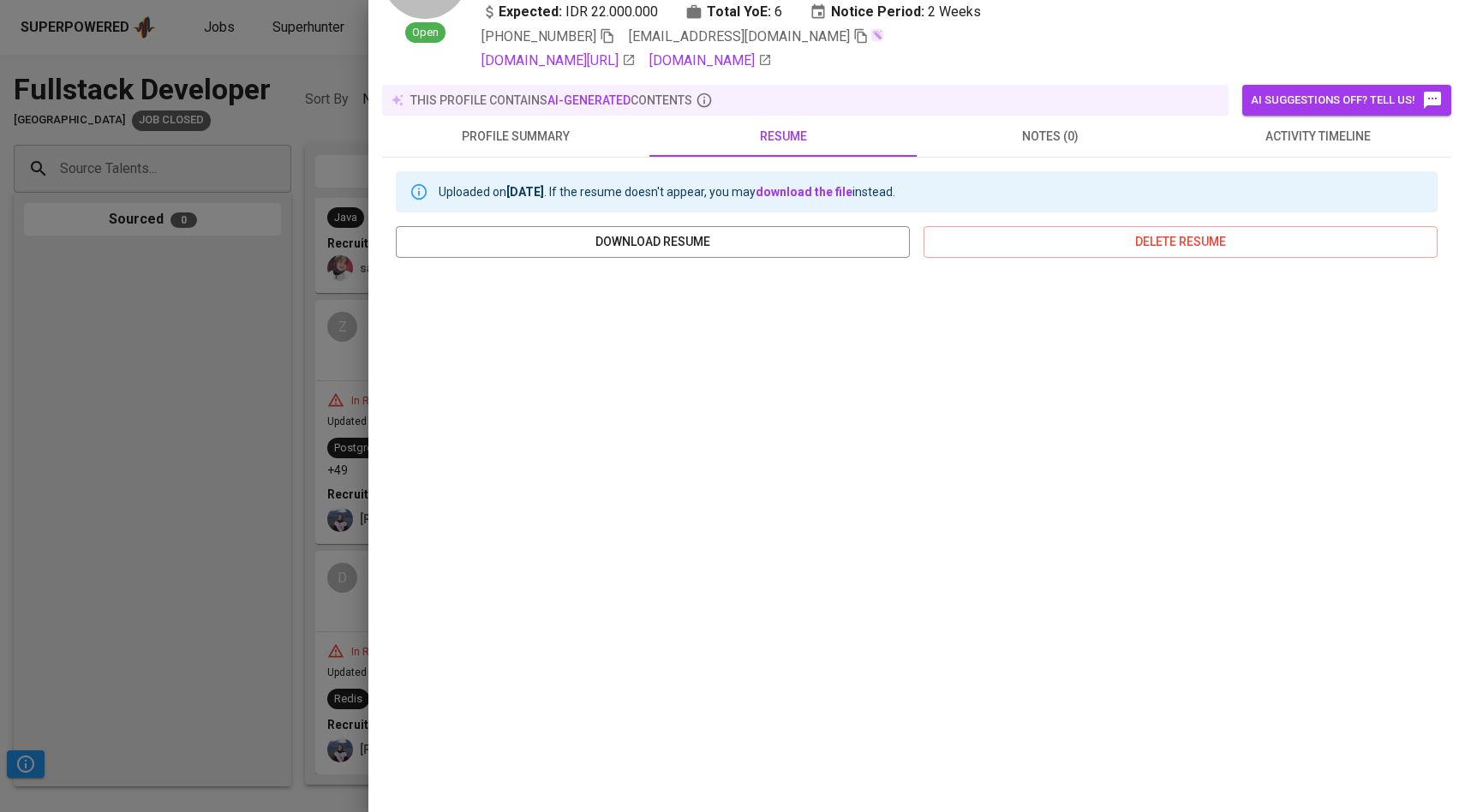
scroll to position [0, 0]
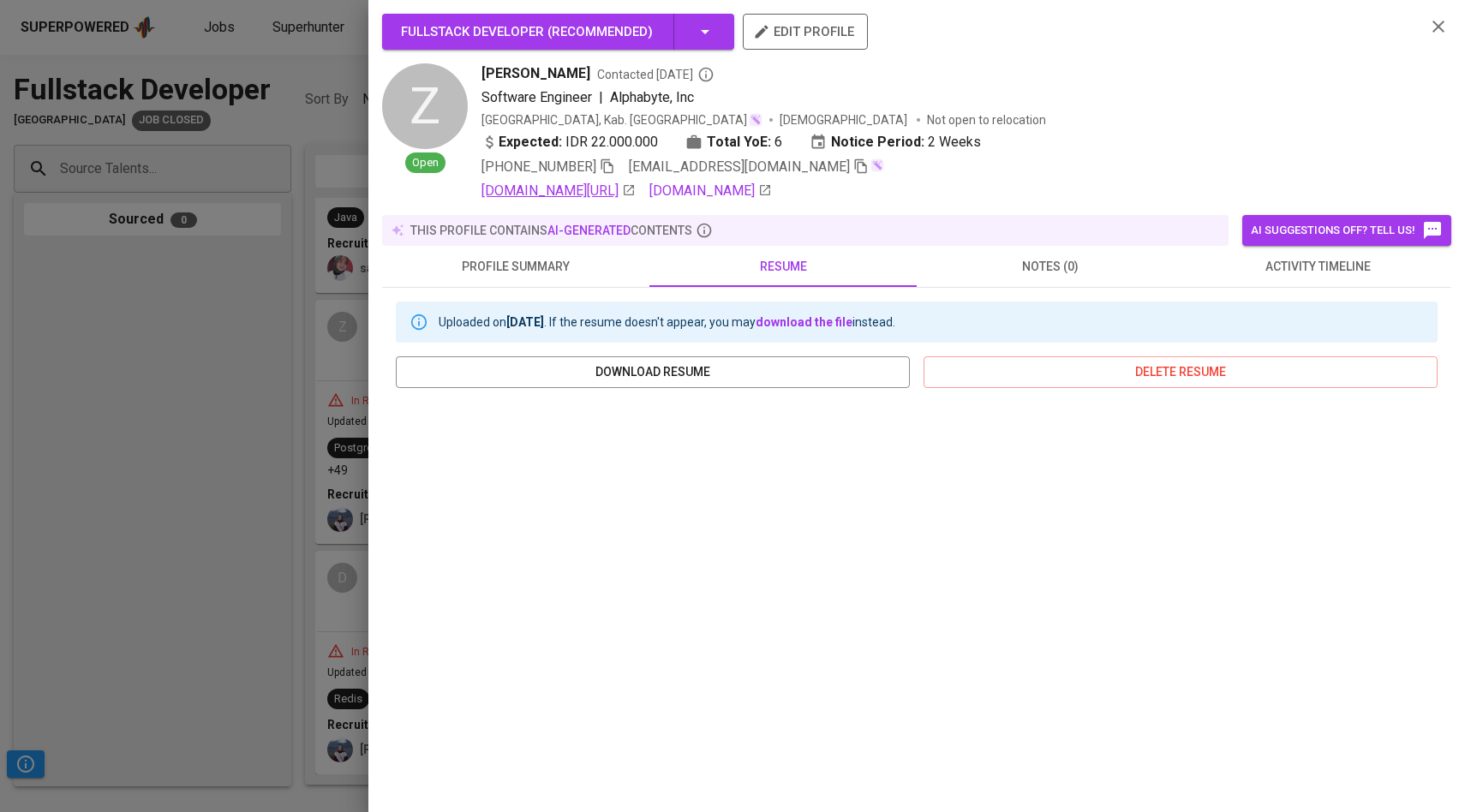
click at [635, 195] on link "[DOMAIN_NAME][URL]" at bounding box center [558, 190] width 154 height 21
click at [1263, 280] on button "activity timeline" at bounding box center [1318, 266] width 267 height 42
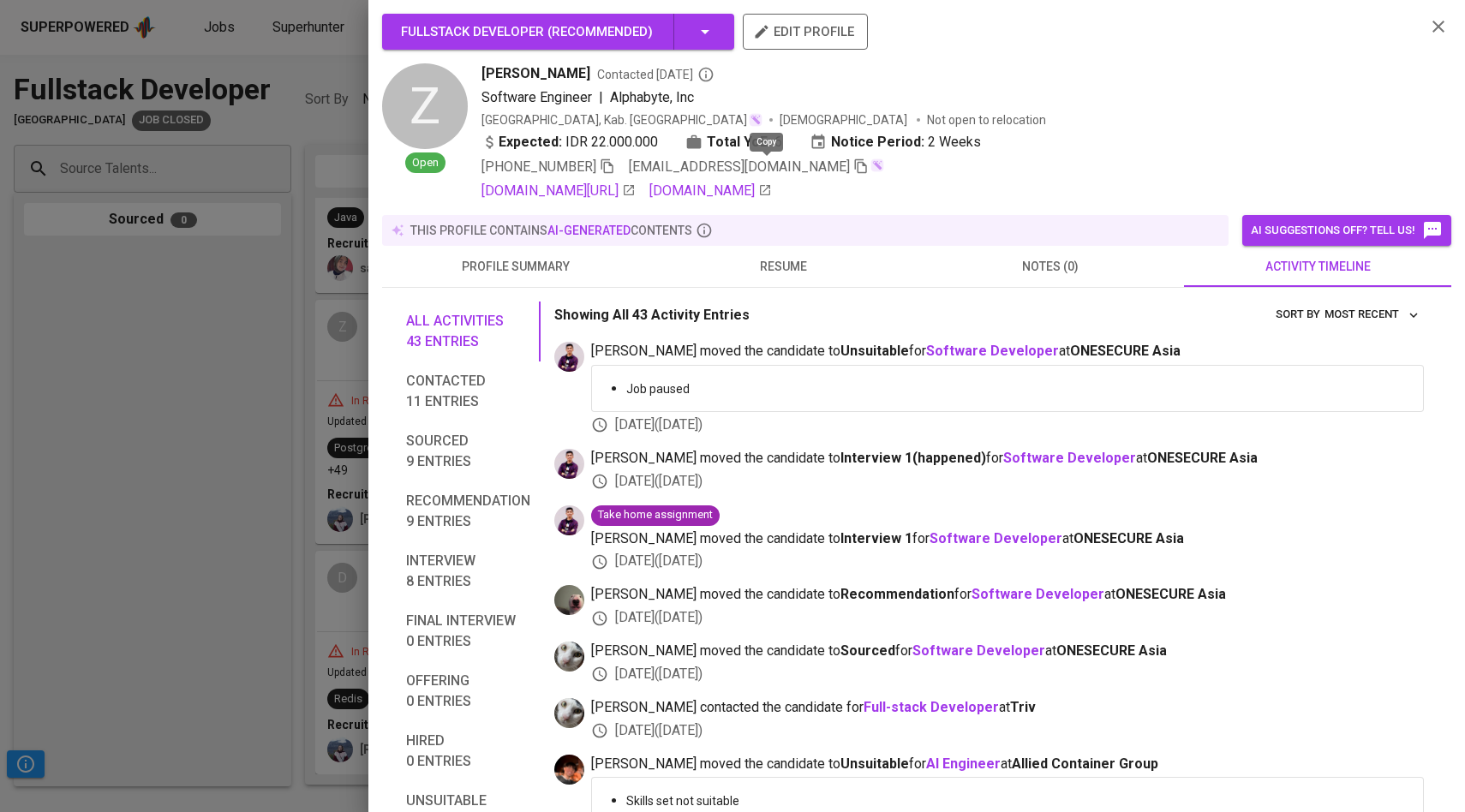
click at [853, 164] on icon "button" at bounding box center [860, 166] width 15 height 15
click at [193, 231] on div at bounding box center [732, 406] width 1465 height 812
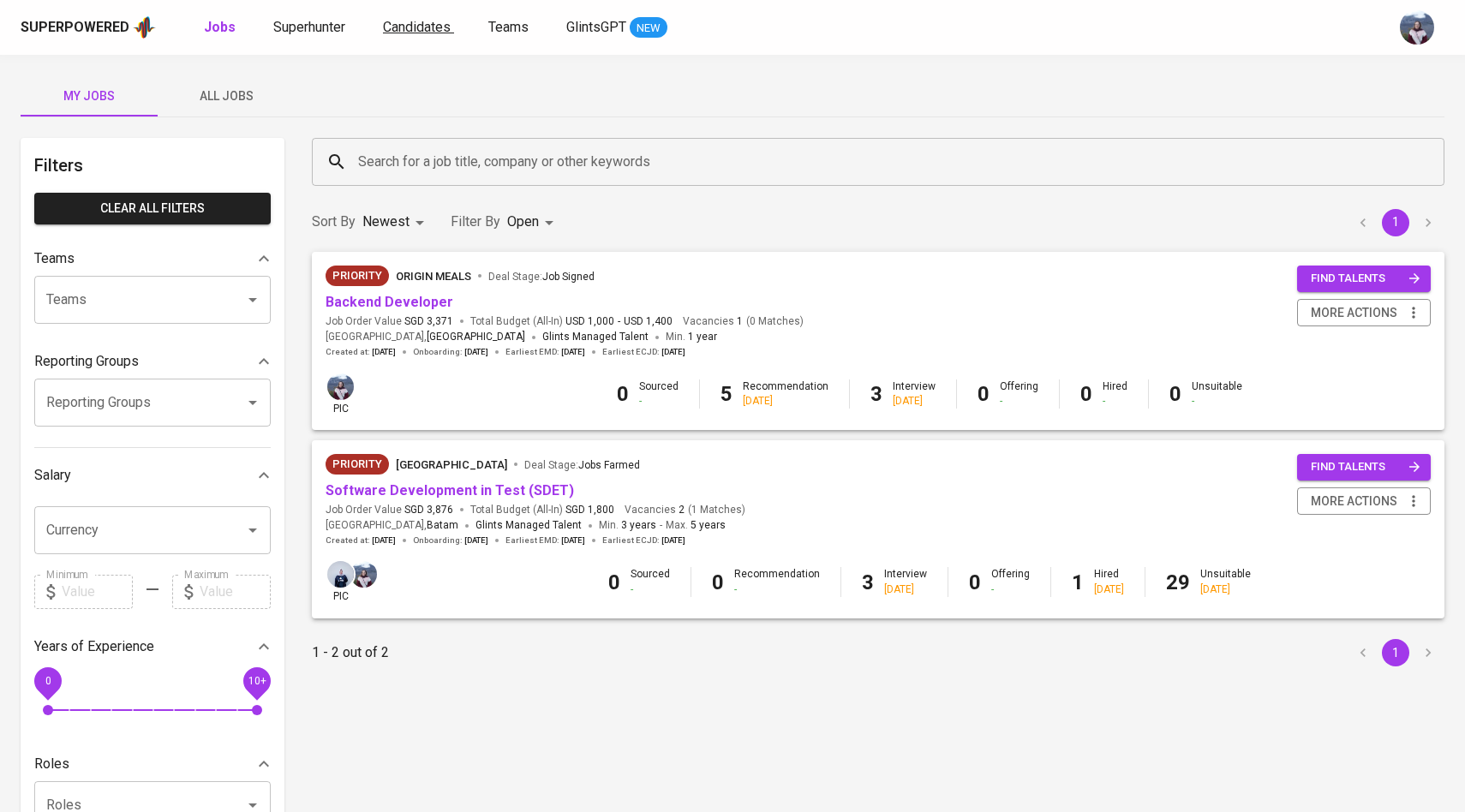
click at [386, 30] on span "Candidates" at bounding box center [416, 27] width 68 height 16
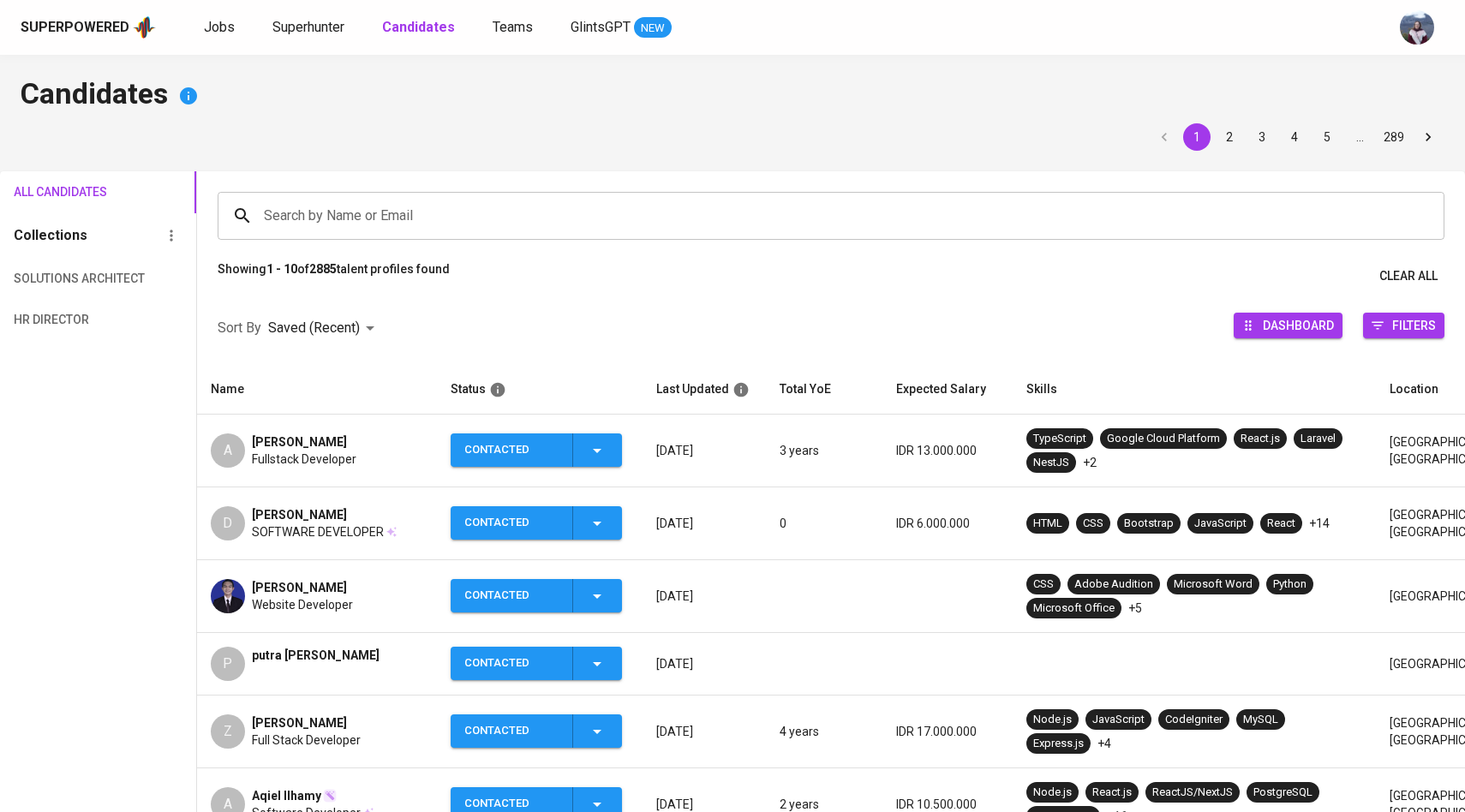
click at [320, 226] on input "Search by Name or Email" at bounding box center [836, 216] width 1152 height 32
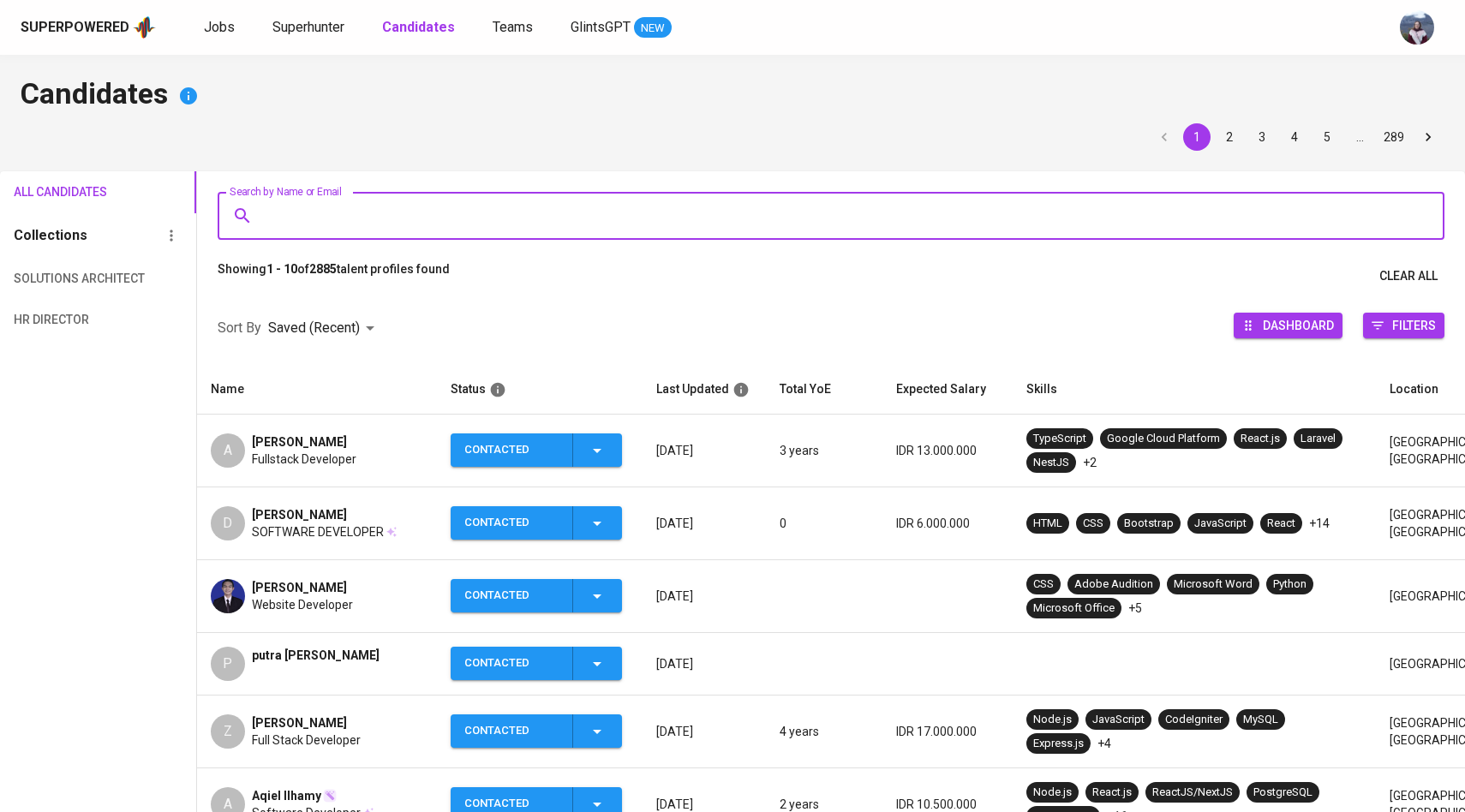
paste input "[EMAIL_ADDRESS][DOMAIN_NAME]"
type input "[EMAIL_ADDRESS][DOMAIN_NAME]"
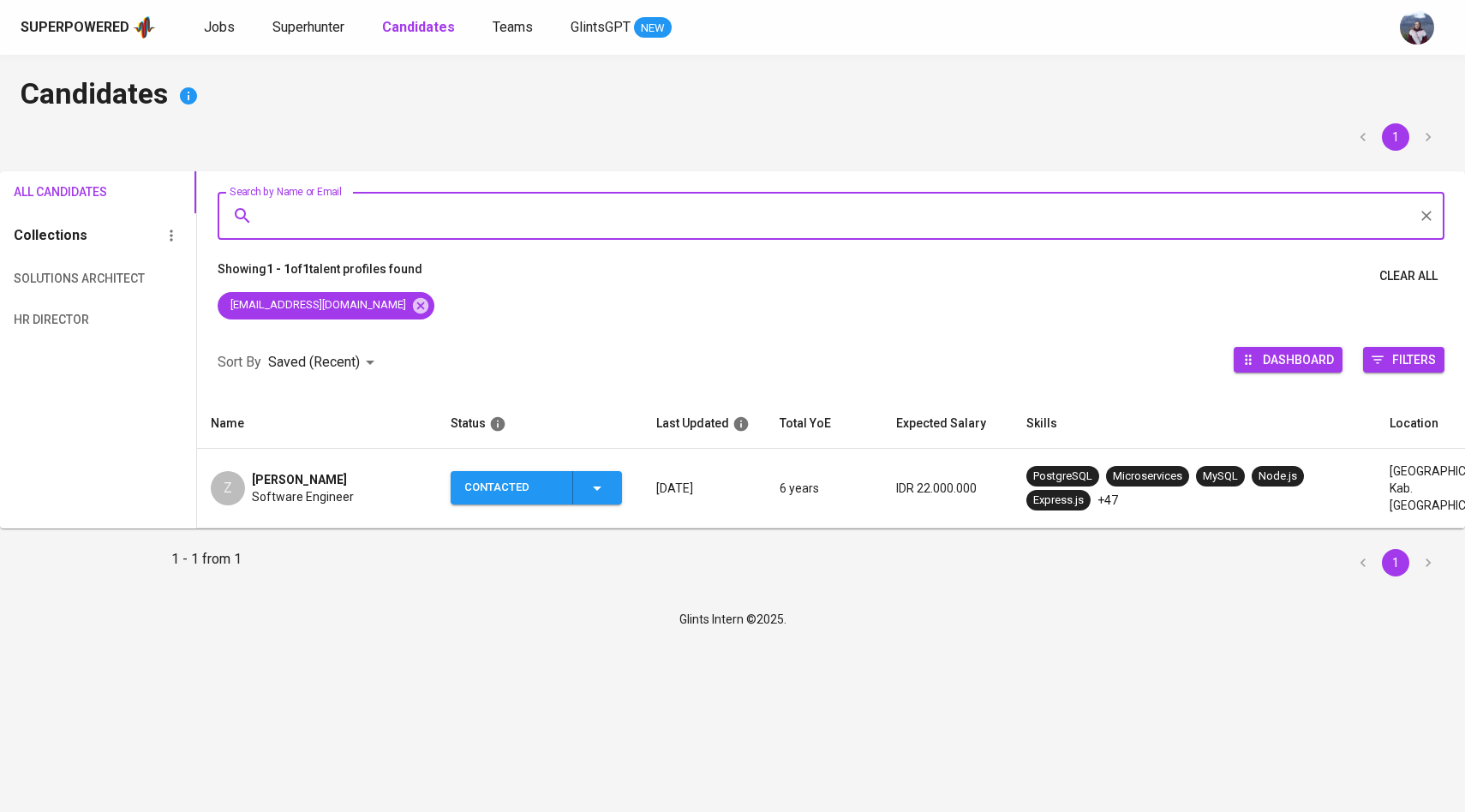
click at [607, 494] on icon "button" at bounding box center [597, 488] width 21 height 21
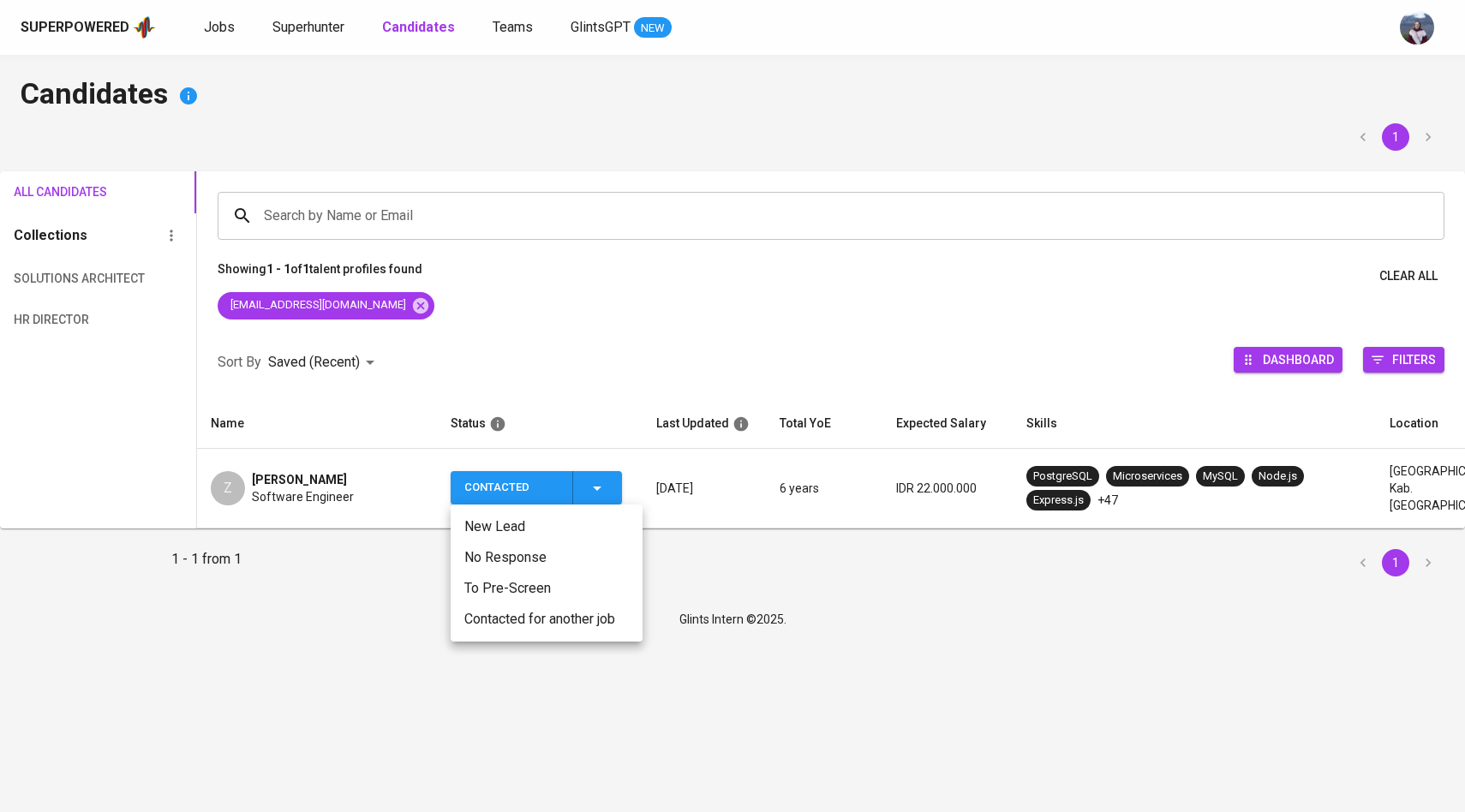
click at [571, 608] on li "Contacted for another job" at bounding box center [546, 619] width 192 height 31
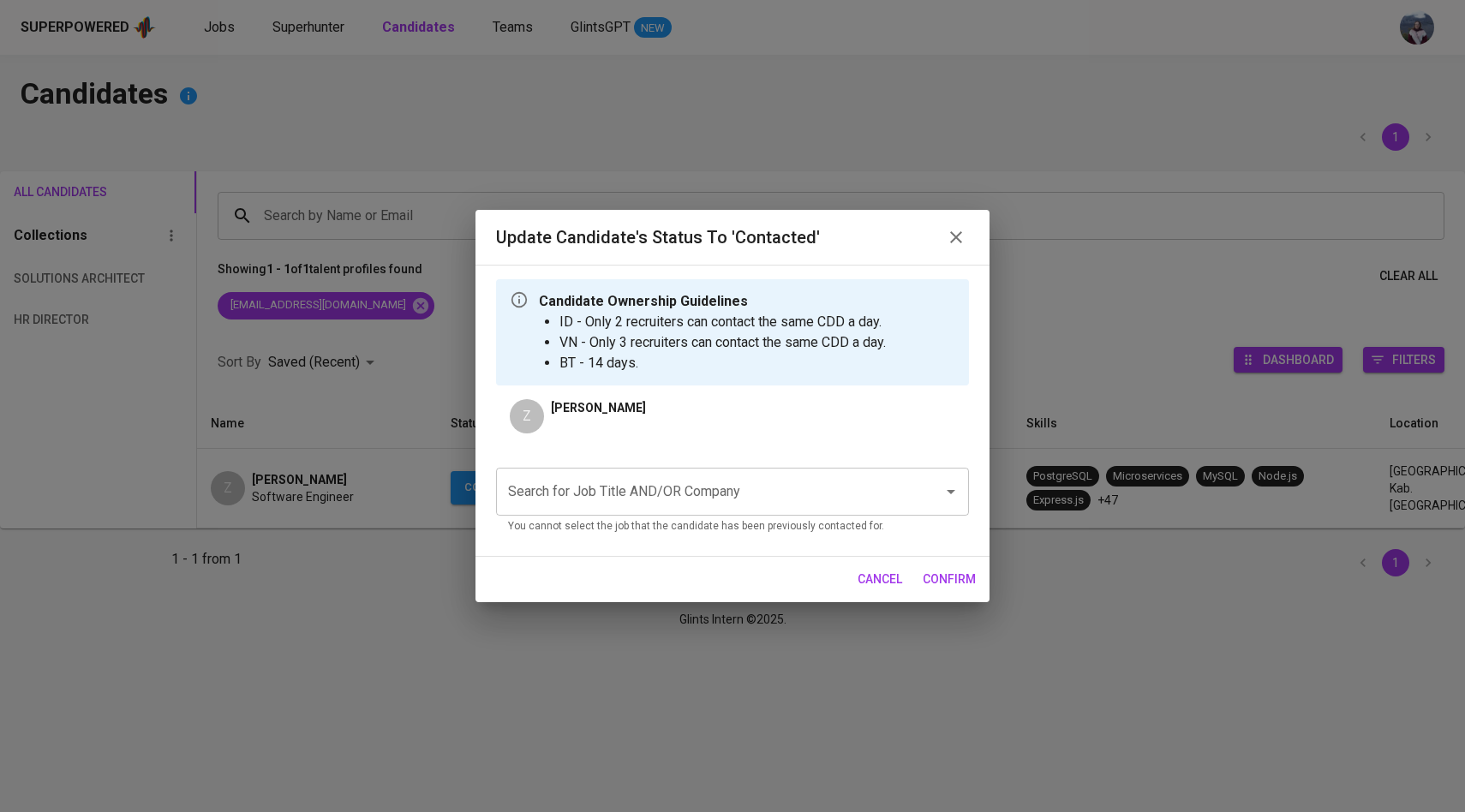
click at [655, 484] on input "Search for Job Title AND/OR Company" at bounding box center [709, 492] width 410 height 32
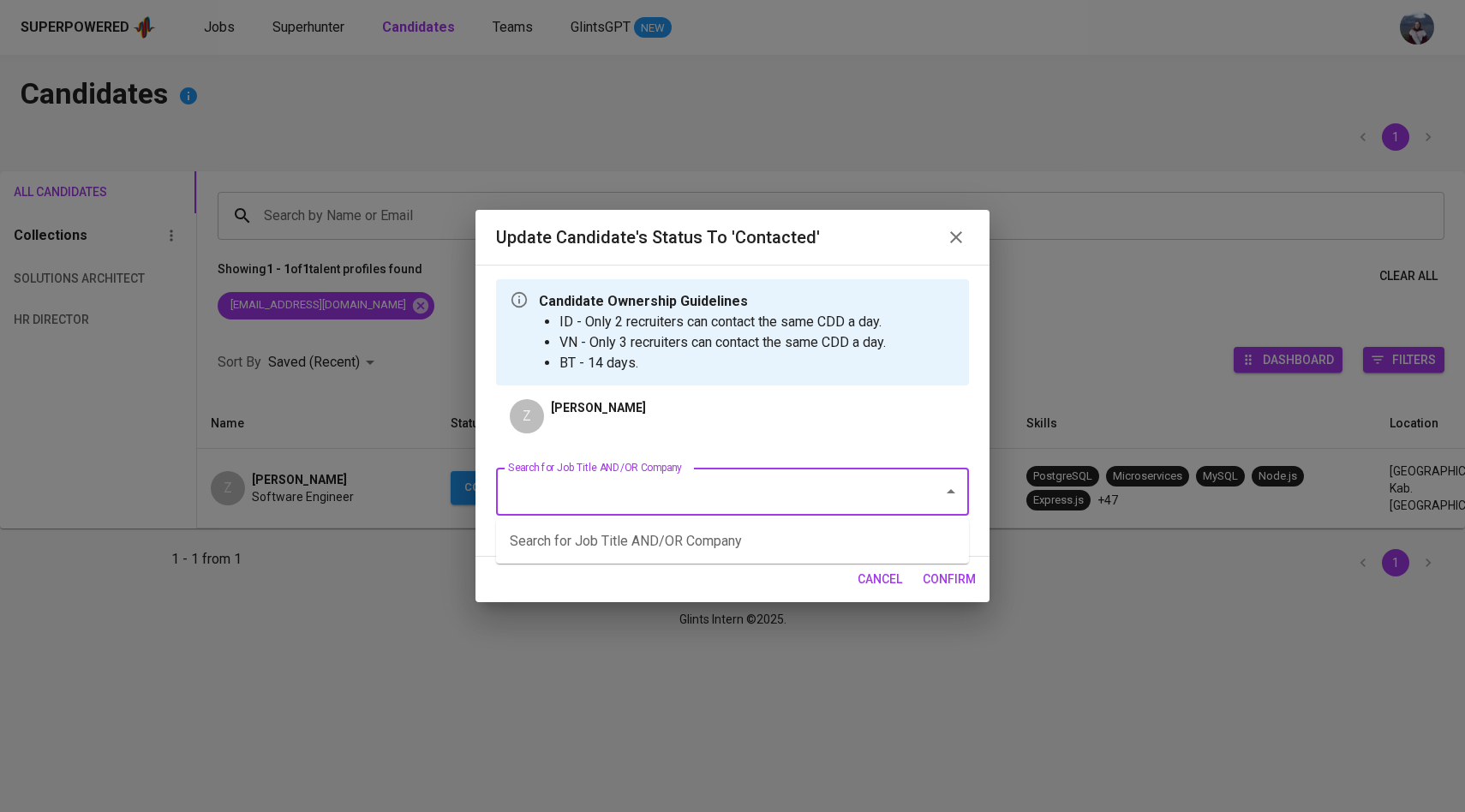
click at [658, 495] on input "Search for Job Title AND/OR Company" at bounding box center [709, 492] width 410 height 32
click at [637, 639] on div "Update Candidate's Status to 'Contacted' Candidate Ownership Guidelines ID - On…" at bounding box center [732, 406] width 1465 height 812
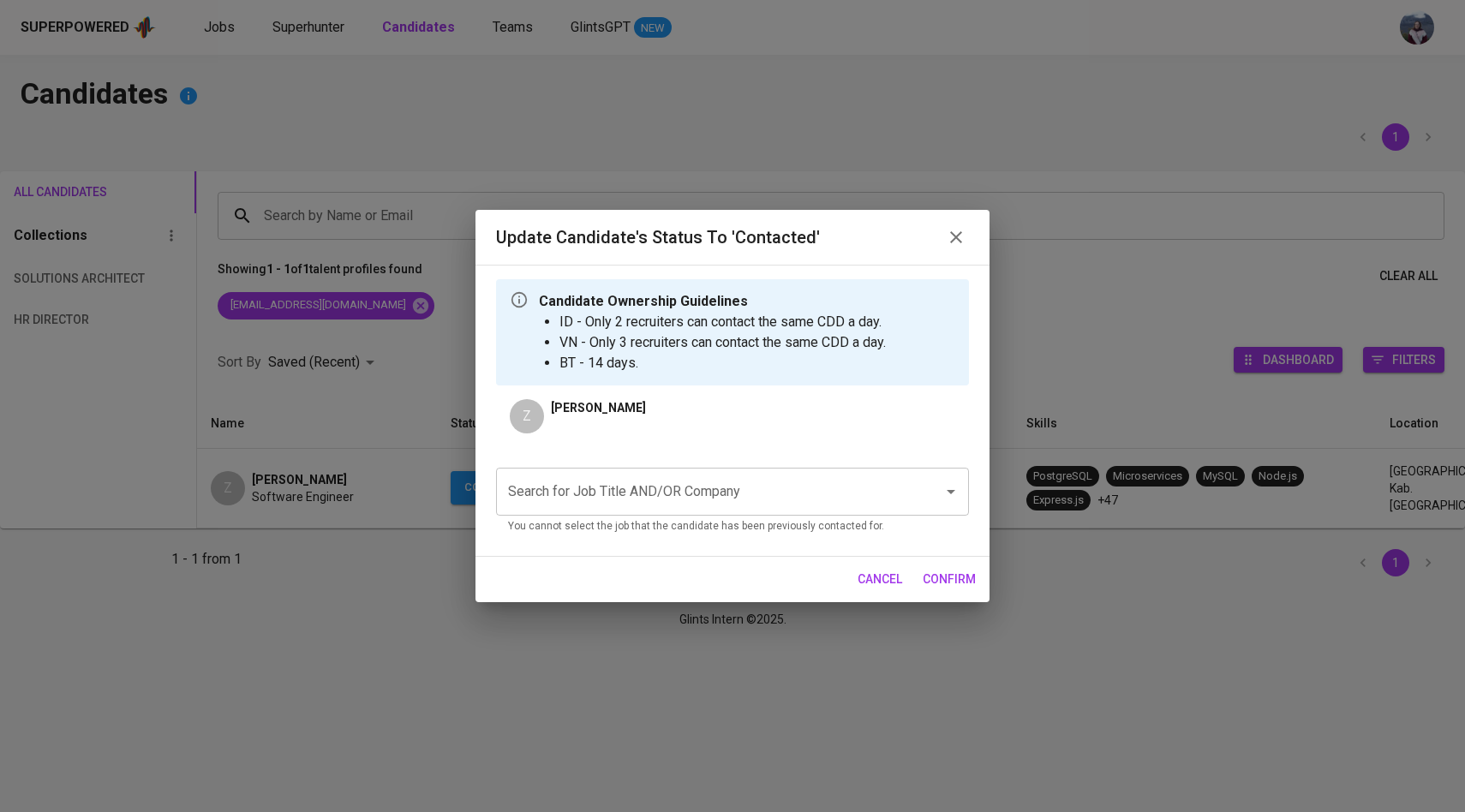
click at [663, 512] on div "Search for Job Title AND/OR Company" at bounding box center [733, 491] width 473 height 48
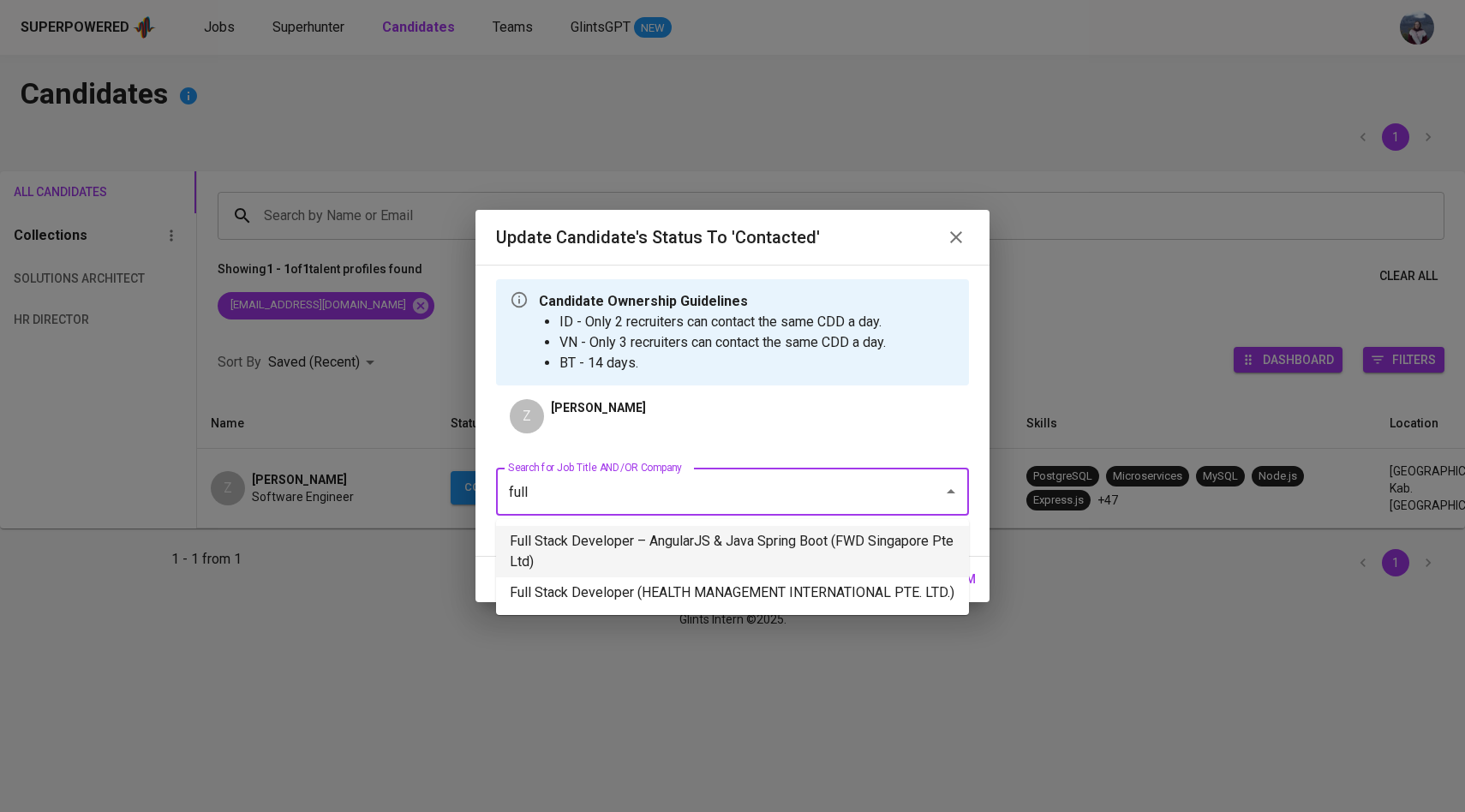
click at [796, 544] on li "Full Stack Developer – AngularJS & Java Spring Boot (FWD Singapore Pte Ltd)" at bounding box center [733, 551] width 473 height 51
type input "full"
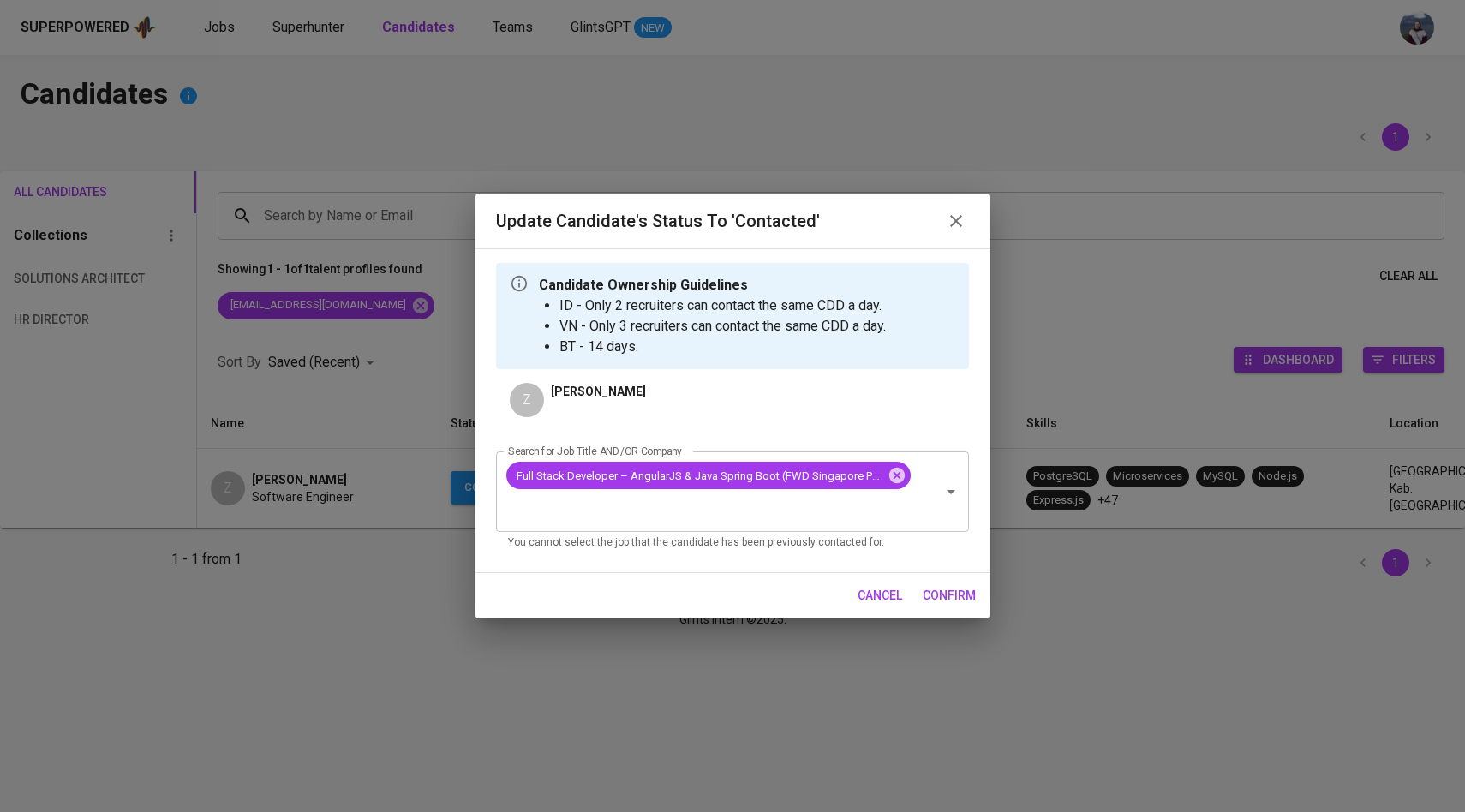
click at [940, 595] on span "confirm" at bounding box center [949, 595] width 53 height 22
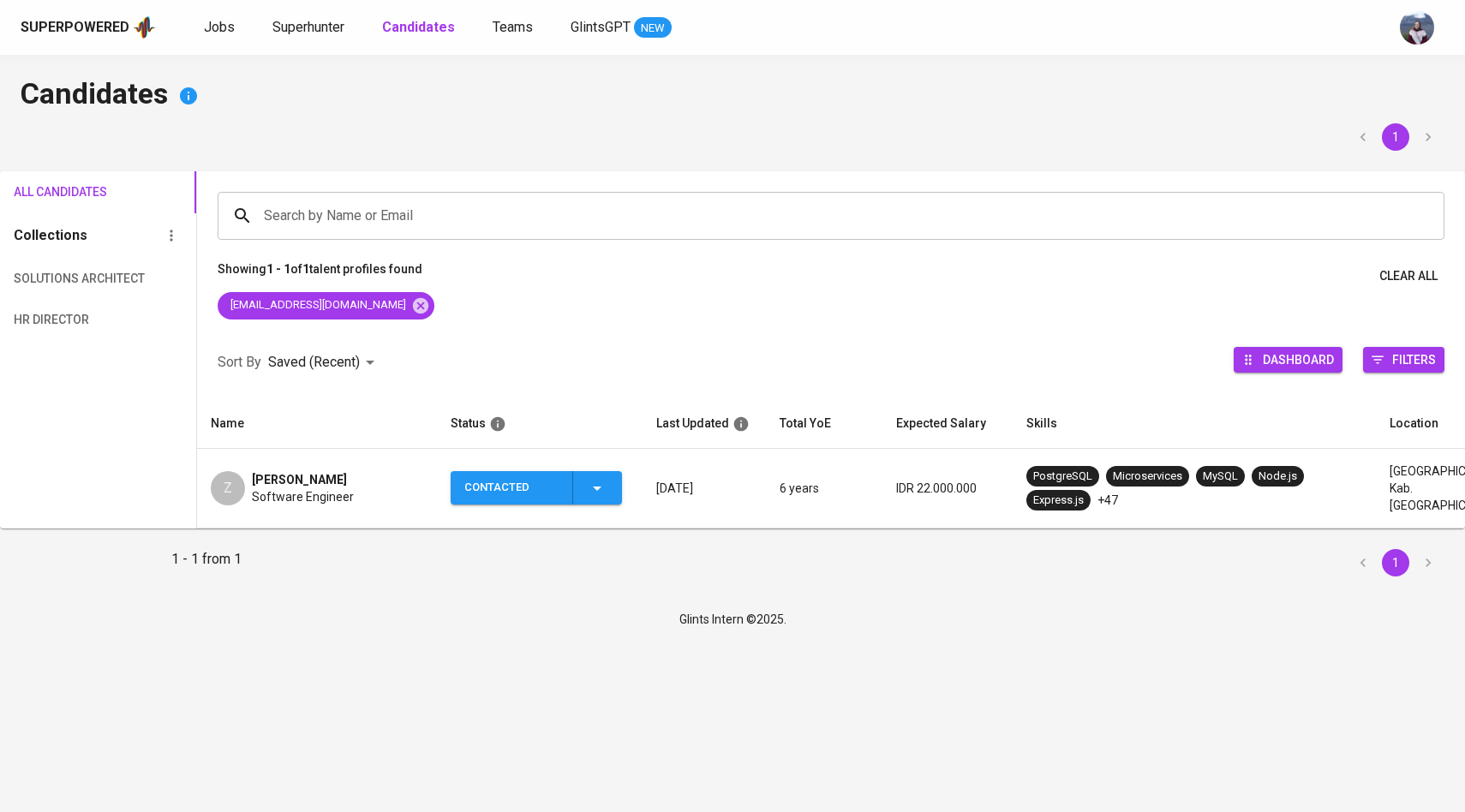
click at [239, 492] on div "Z" at bounding box center [227, 488] width 34 height 34
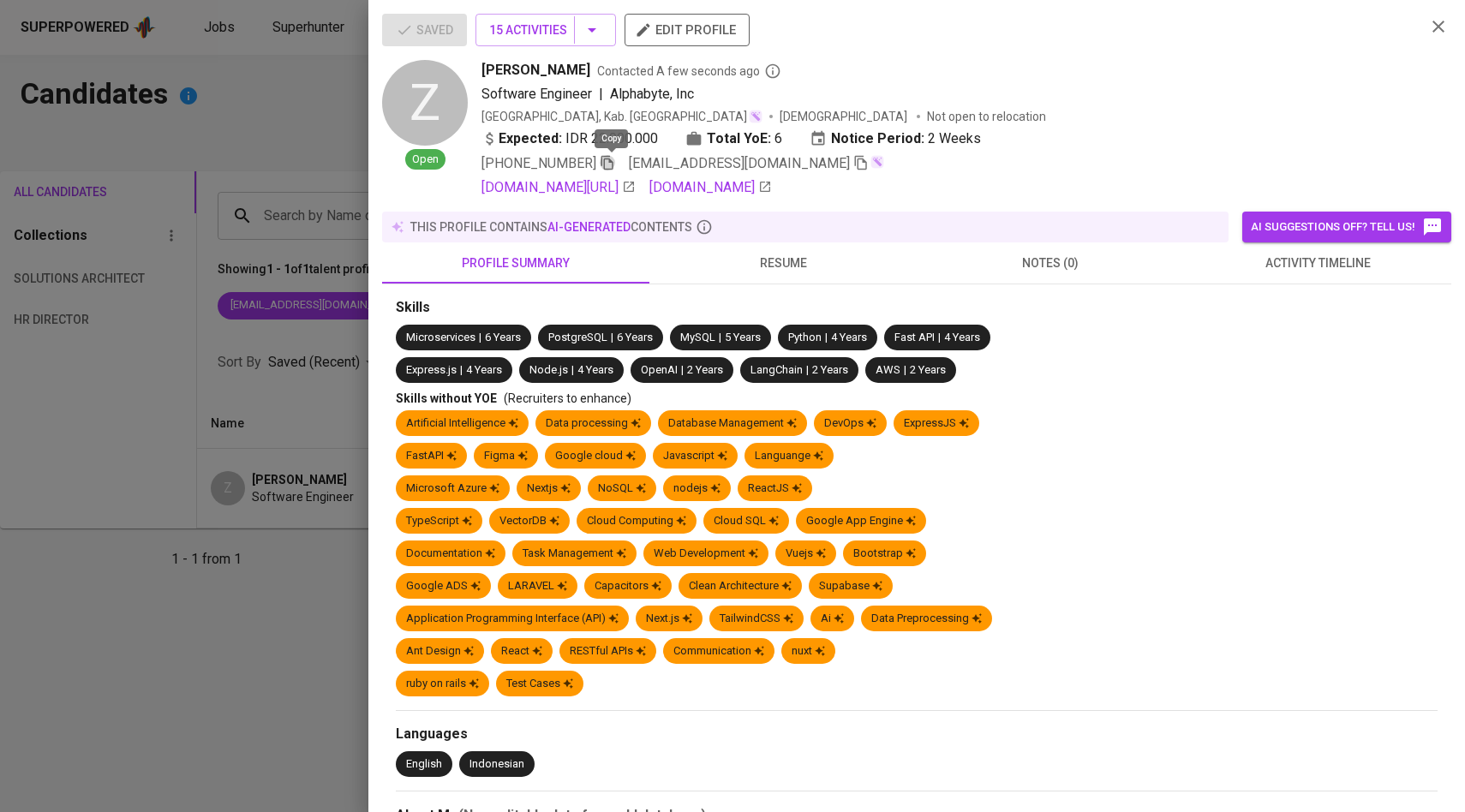
click at [612, 164] on icon "button" at bounding box center [607, 162] width 15 height 15
click at [615, 165] on icon "button" at bounding box center [607, 162] width 15 height 15
click at [613, 165] on icon "button" at bounding box center [607, 162] width 15 height 15
